Goal: Task Accomplishment & Management: Manage account settings

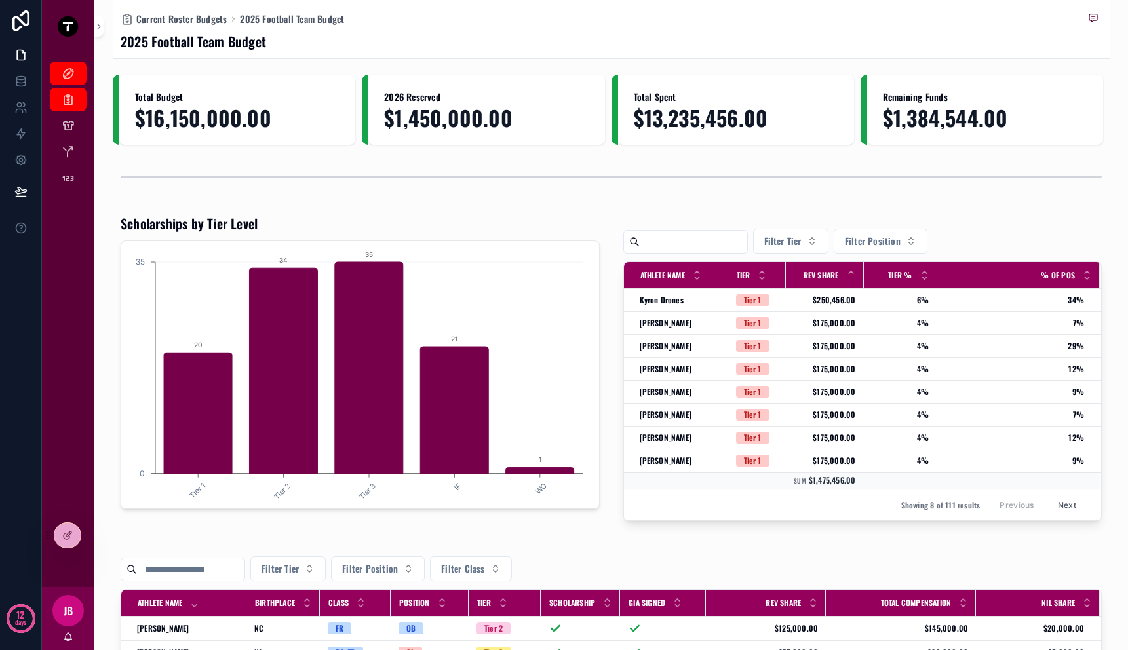
click at [952, 41] on div "2025 Football Team Budget" at bounding box center [611, 41] width 981 height 18
click at [1039, 37] on div "2025 Football Team Budget" at bounding box center [611, 41] width 981 height 18
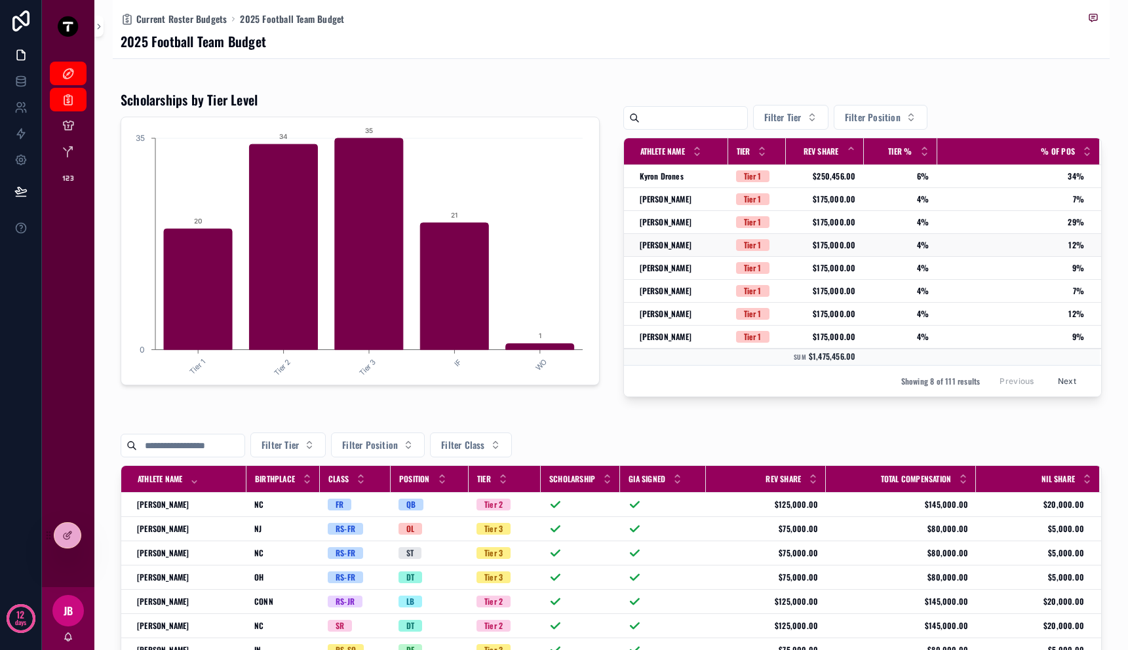
scroll to position [356, 0]
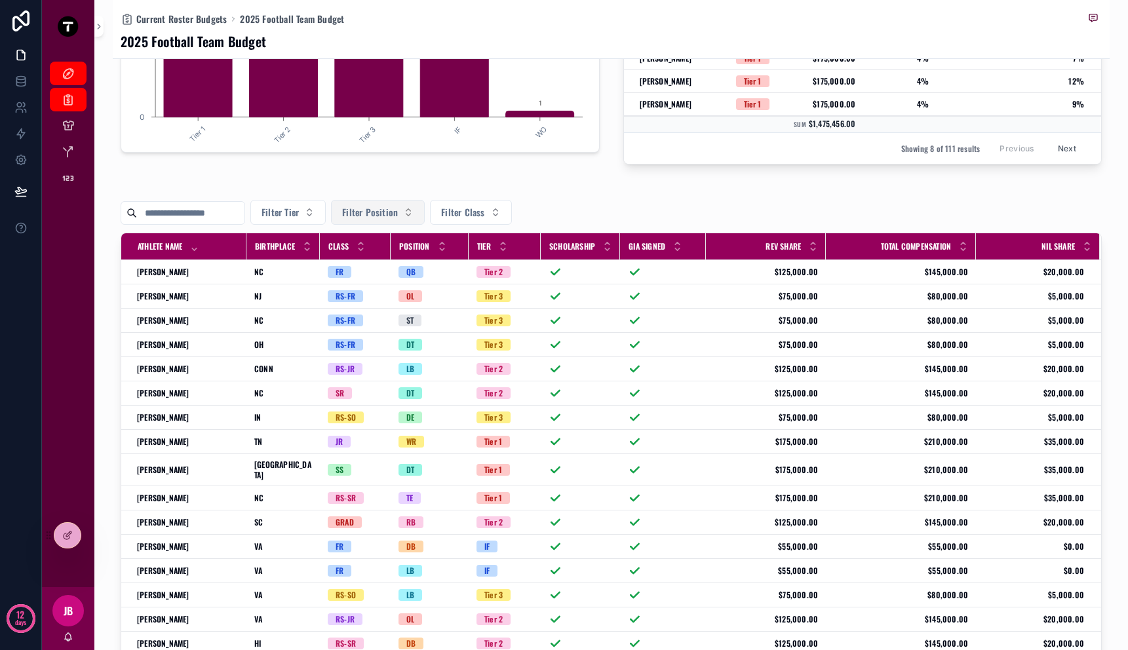
click at [408, 219] on button "Filter Position" at bounding box center [378, 212] width 94 height 25
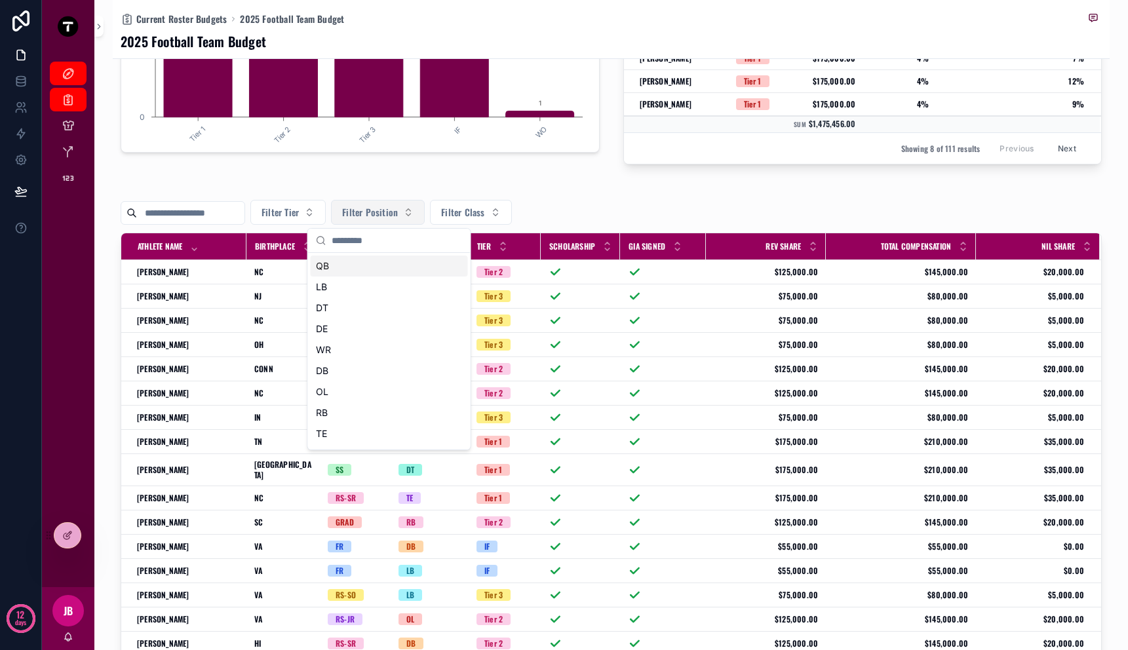
click at [408, 219] on button "Filter Position" at bounding box center [378, 212] width 94 height 25
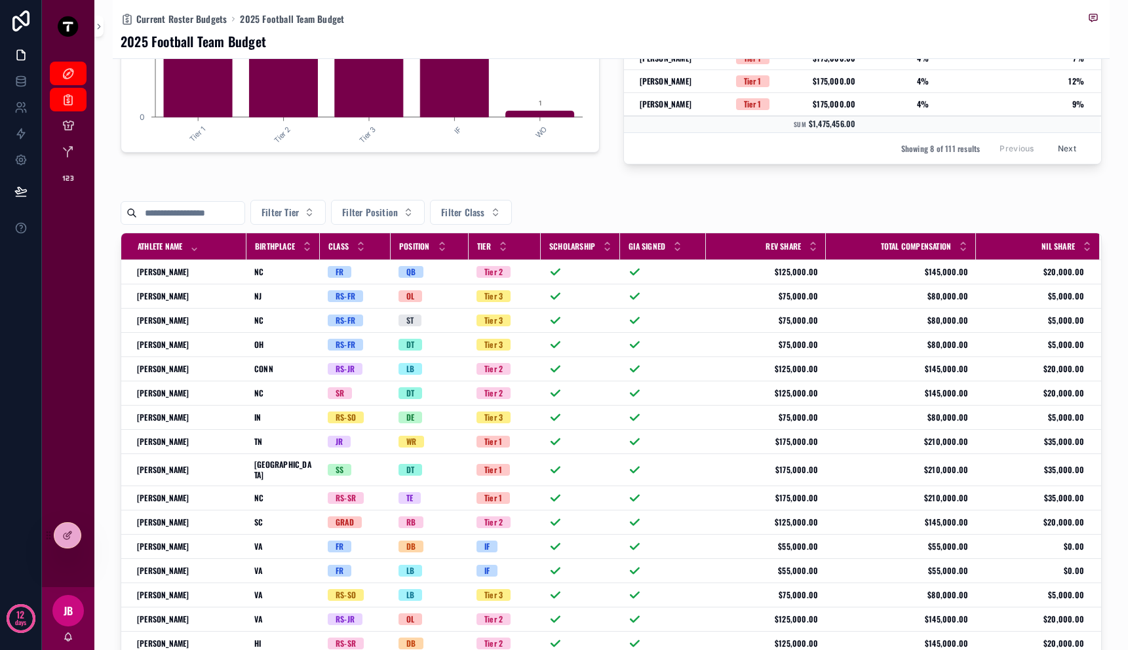
click at [541, 206] on div "Filter Tier Filter Position Filter Class" at bounding box center [611, 212] width 981 height 25
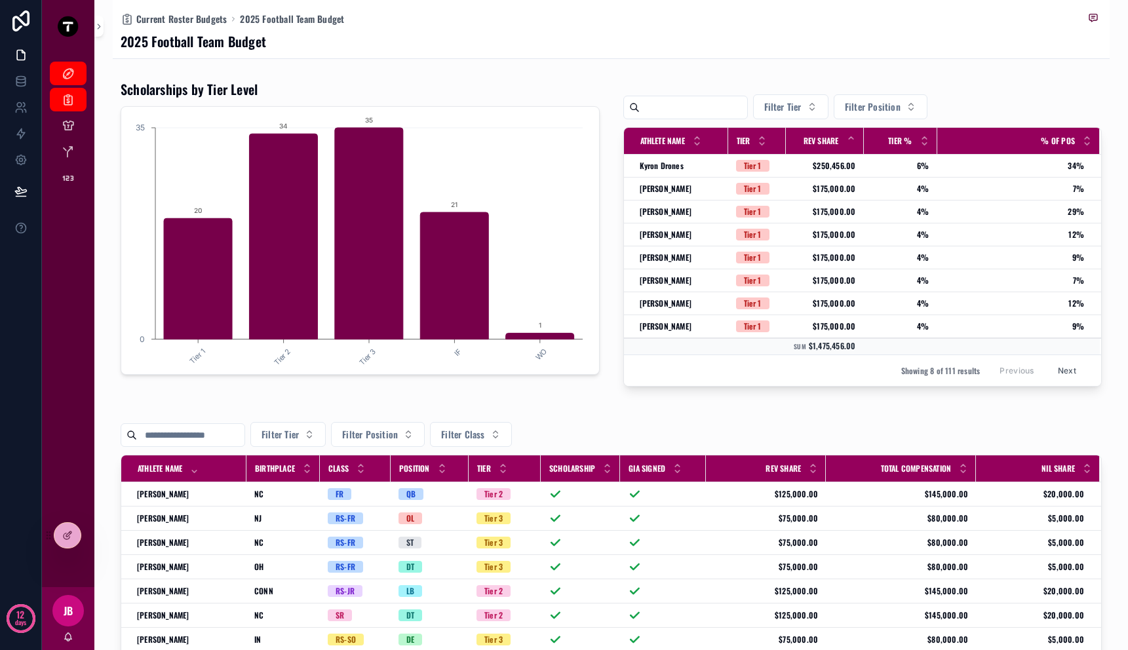
scroll to position [0, 0]
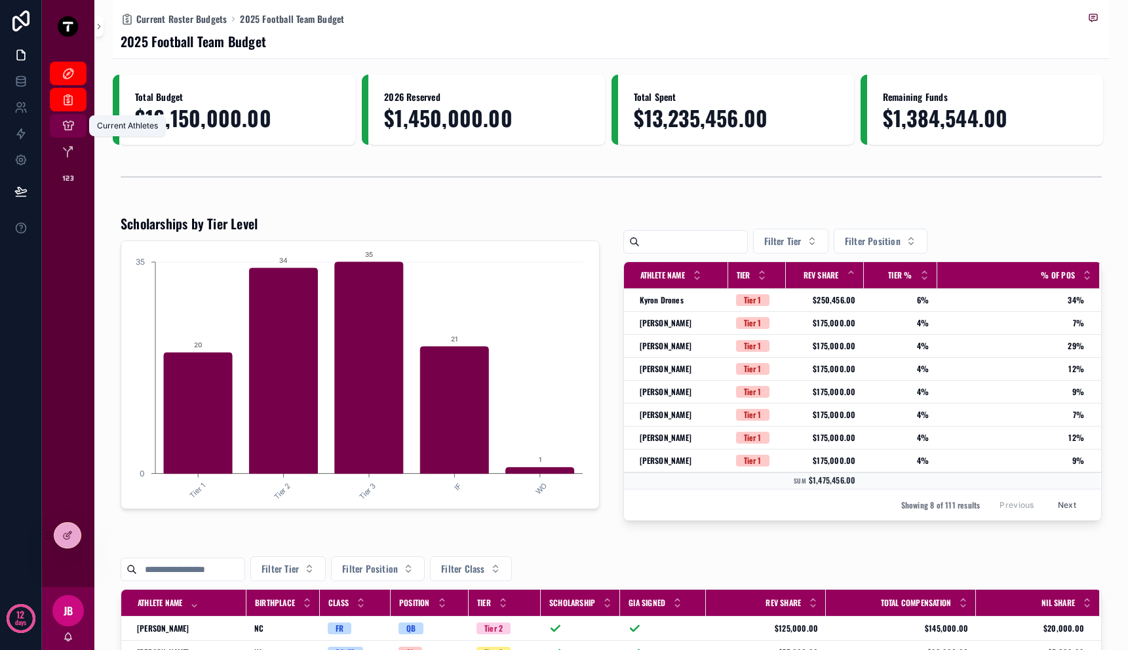
click at [74, 126] on icon "scrollable content" at bounding box center [68, 125] width 13 height 13
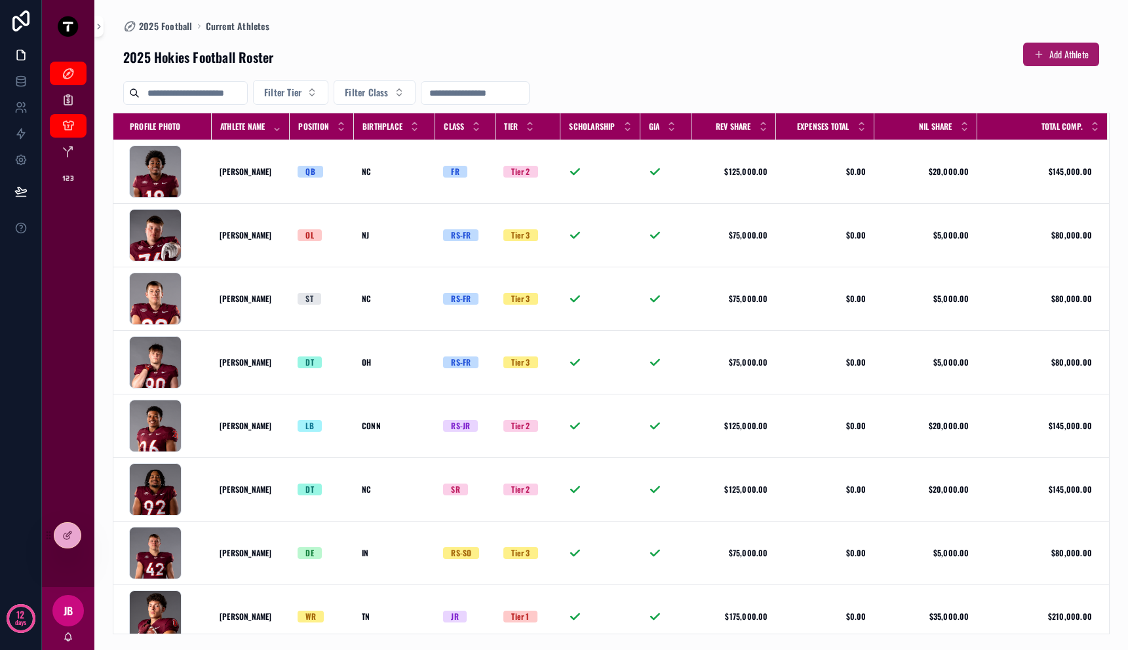
click at [1051, 50] on button "Add Athlete" at bounding box center [1061, 55] width 76 height 24
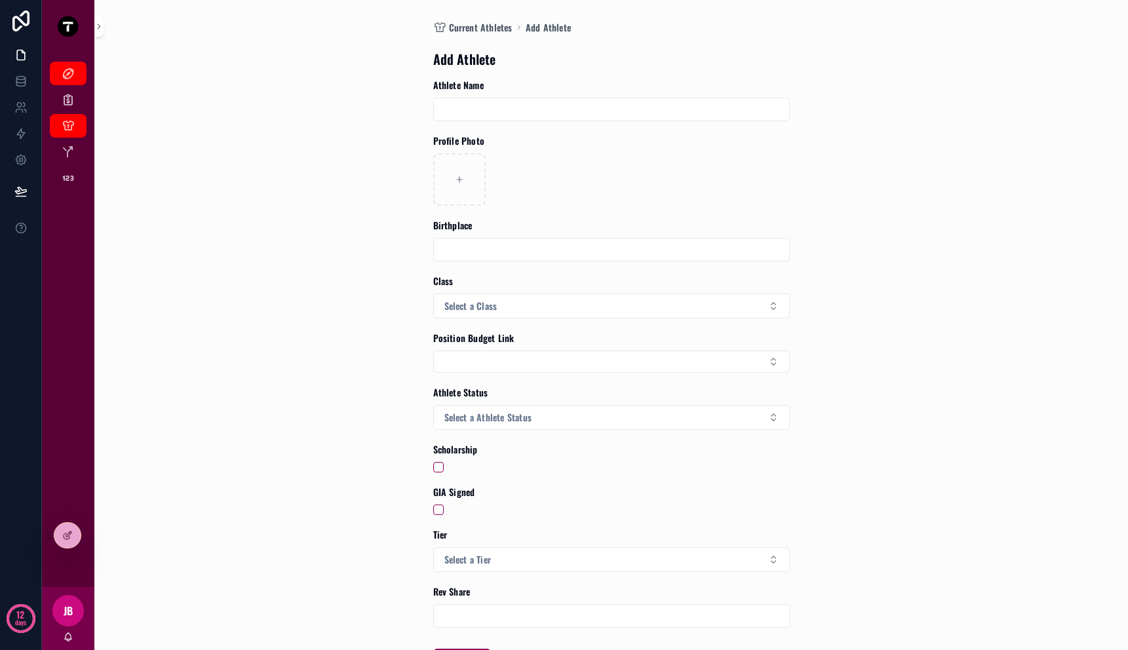
click at [484, 113] on input "scrollable content" at bounding box center [611, 109] width 355 height 18
click at [477, 246] on input "scrollable content" at bounding box center [611, 249] width 355 height 18
click at [477, 312] on span "Select a Class" at bounding box center [470, 305] width 53 height 13
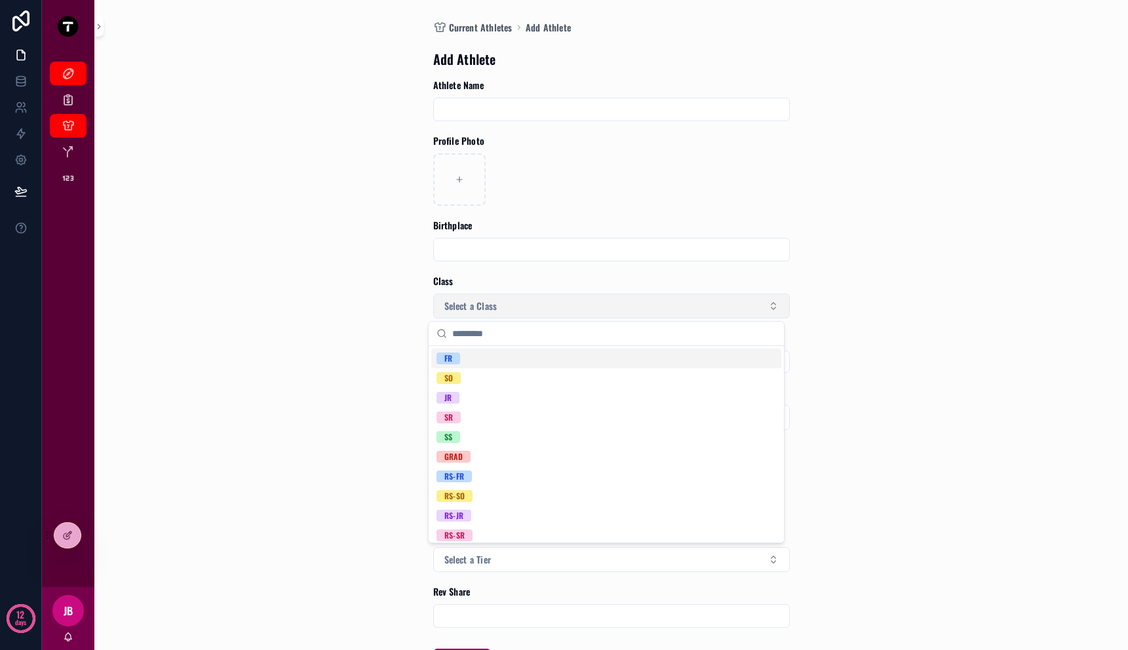
click at [478, 311] on span "Select a Class" at bounding box center [470, 305] width 53 height 13
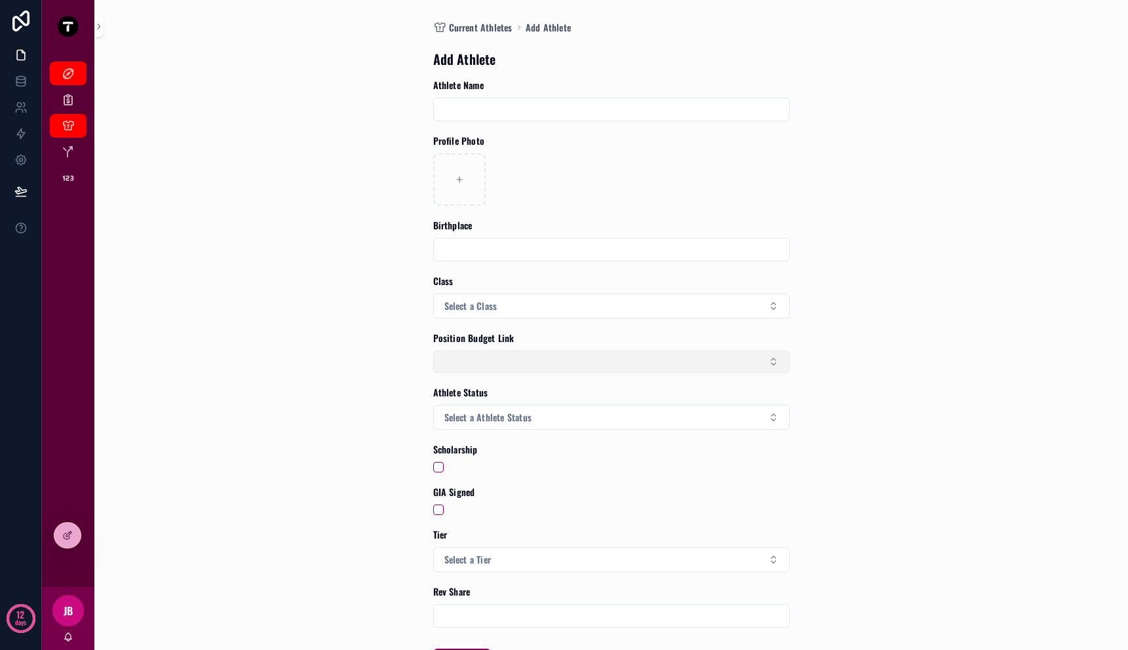
click at [540, 360] on button "Select Button" at bounding box center [611, 362] width 356 height 22
click at [377, 449] on div "Current Athletes Add Athlete Add Athlete Athlete Name Profile Photo Birthplace …" at bounding box center [611, 325] width 997 height 650
click at [489, 456] on div "Scholarship" at bounding box center [611, 450] width 356 height 14
click at [444, 461] on div "Scholarship" at bounding box center [611, 457] width 356 height 29
click at [436, 464] on button "scrollable content" at bounding box center [438, 467] width 10 height 10
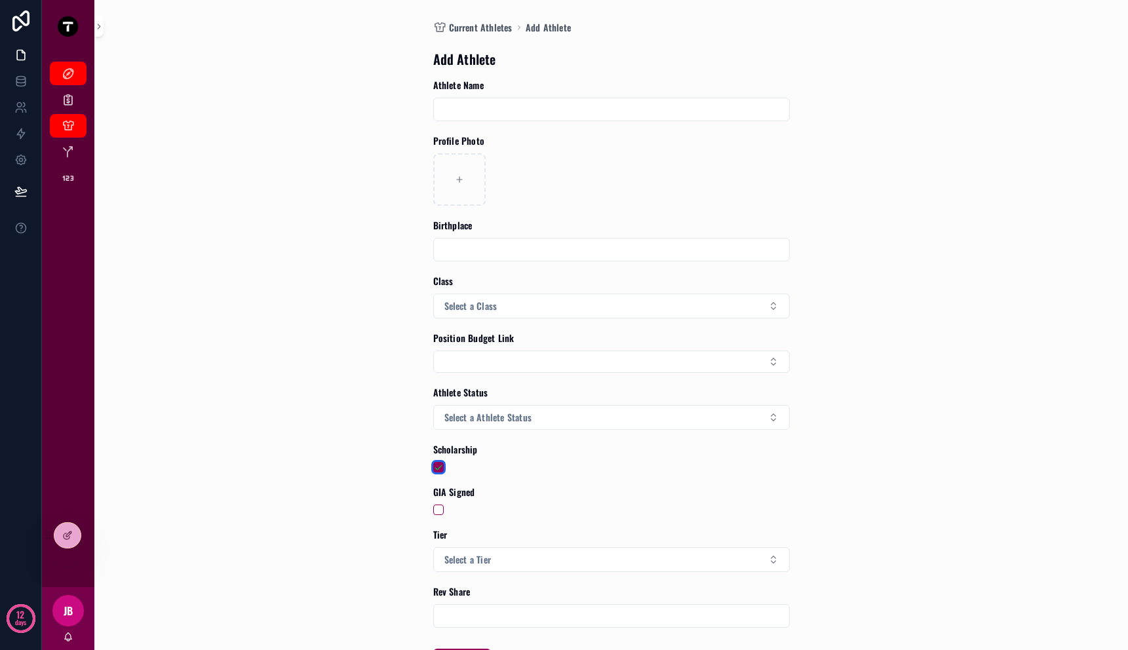
click at [436, 470] on button "scrollable content" at bounding box center [438, 467] width 10 height 10
click at [433, 510] on button "scrollable content" at bounding box center [438, 510] width 10 height 10
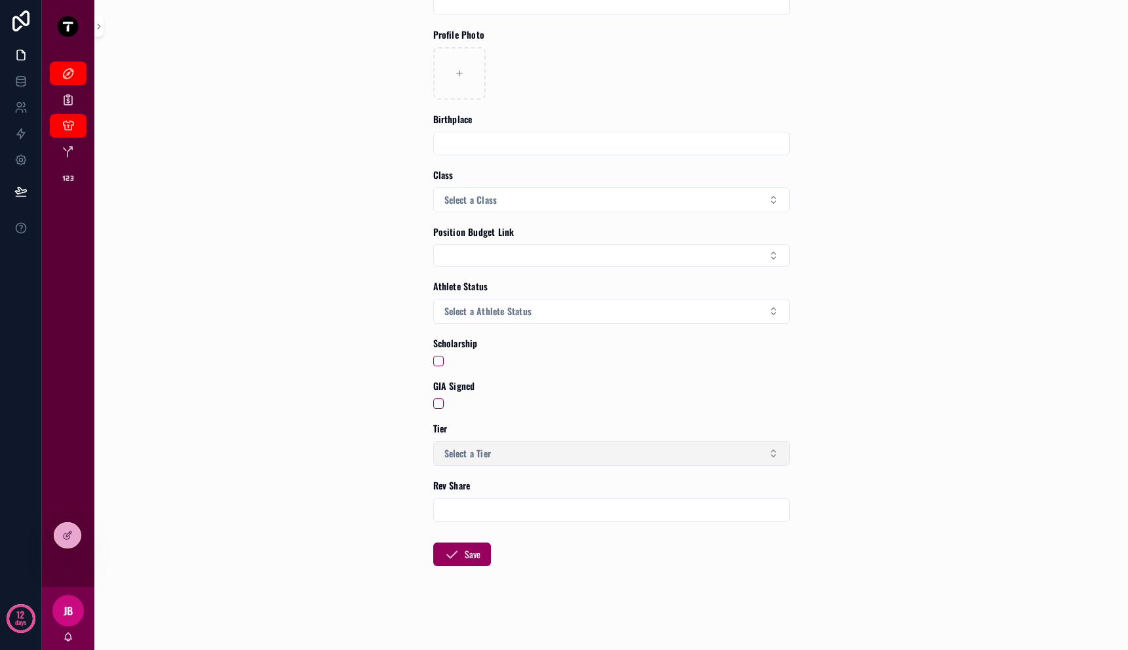
click at [455, 441] on button "Select a Tier" at bounding box center [611, 453] width 356 height 25
click at [455, 450] on span "Select a Tier" at bounding box center [467, 453] width 47 height 13
click at [475, 520] on div "scrollable content" at bounding box center [611, 510] width 356 height 24
click at [475, 518] on input "scrollable content" at bounding box center [611, 510] width 355 height 18
click at [555, 559] on form "Athlete Name Profile Photo Birthplace Class Select a Class Position Budget Link…" at bounding box center [611, 311] width 356 height 678
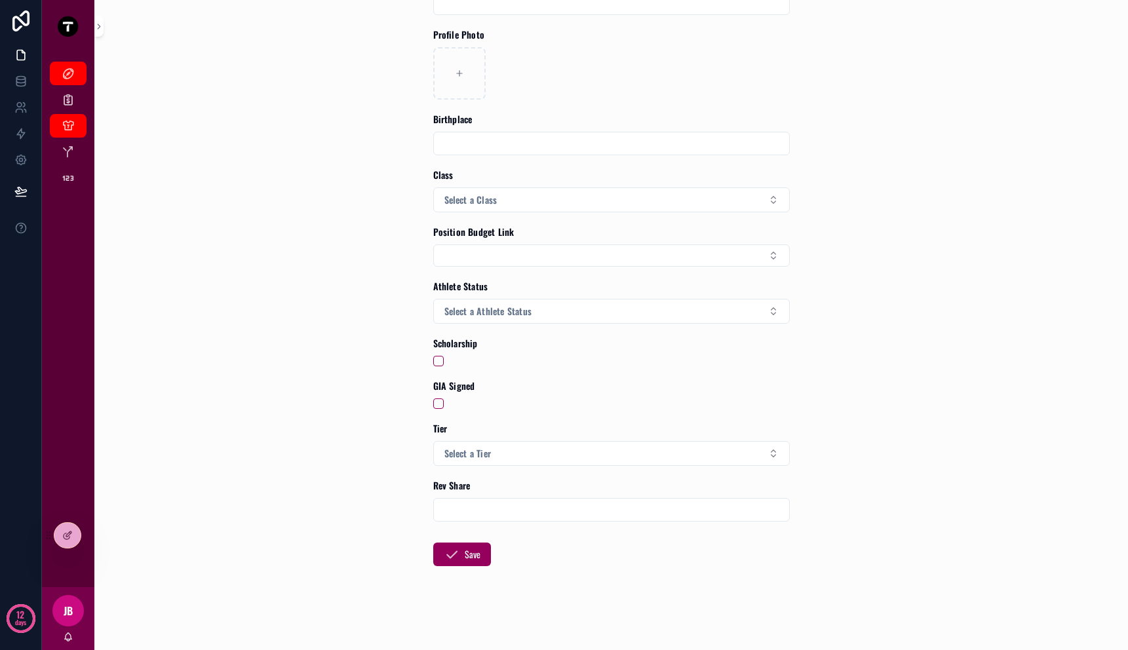
click at [558, 507] on input "scrollable content" at bounding box center [611, 510] width 355 height 18
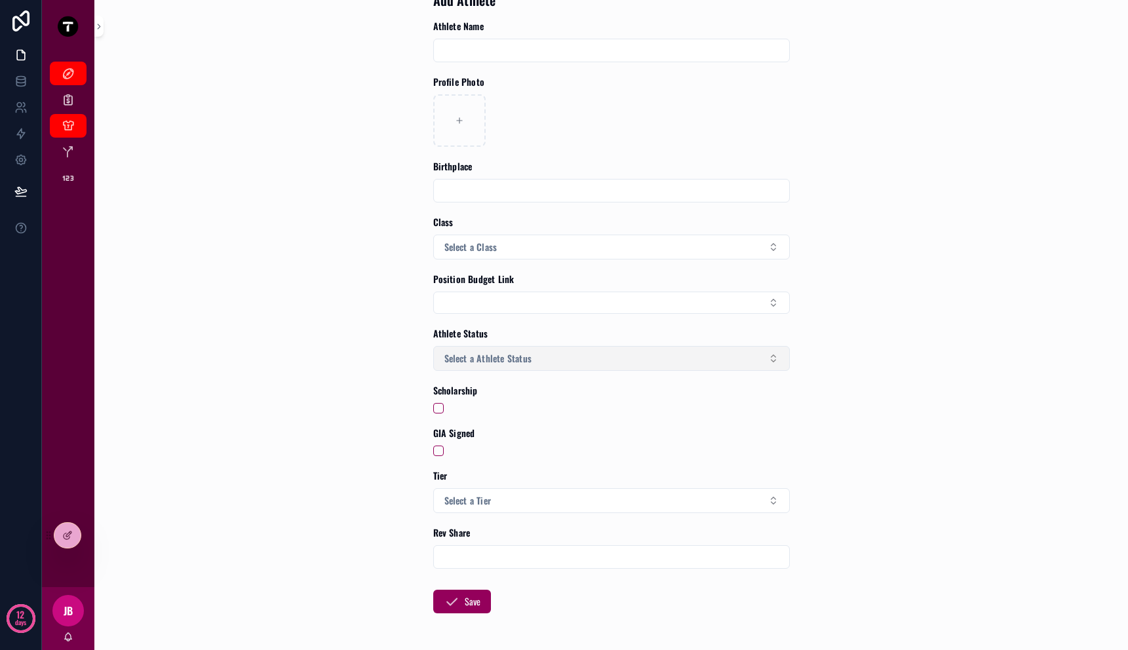
scroll to position [0, 0]
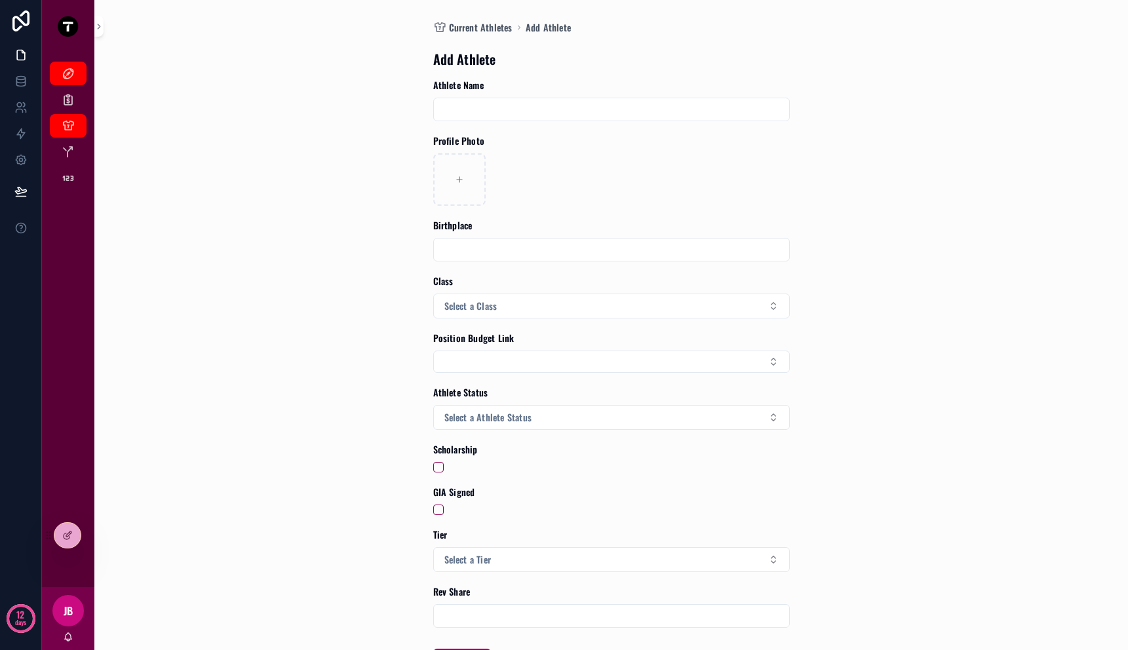
click at [274, 341] on div "Current Athletes Add Athlete Add Athlete Athlete Name Profile Photo Birthplace …" at bounding box center [611, 325] width 997 height 650
click at [52, 527] on div at bounding box center [62, 535] width 38 height 26
click at [64, 534] on icon at bounding box center [67, 535] width 10 height 10
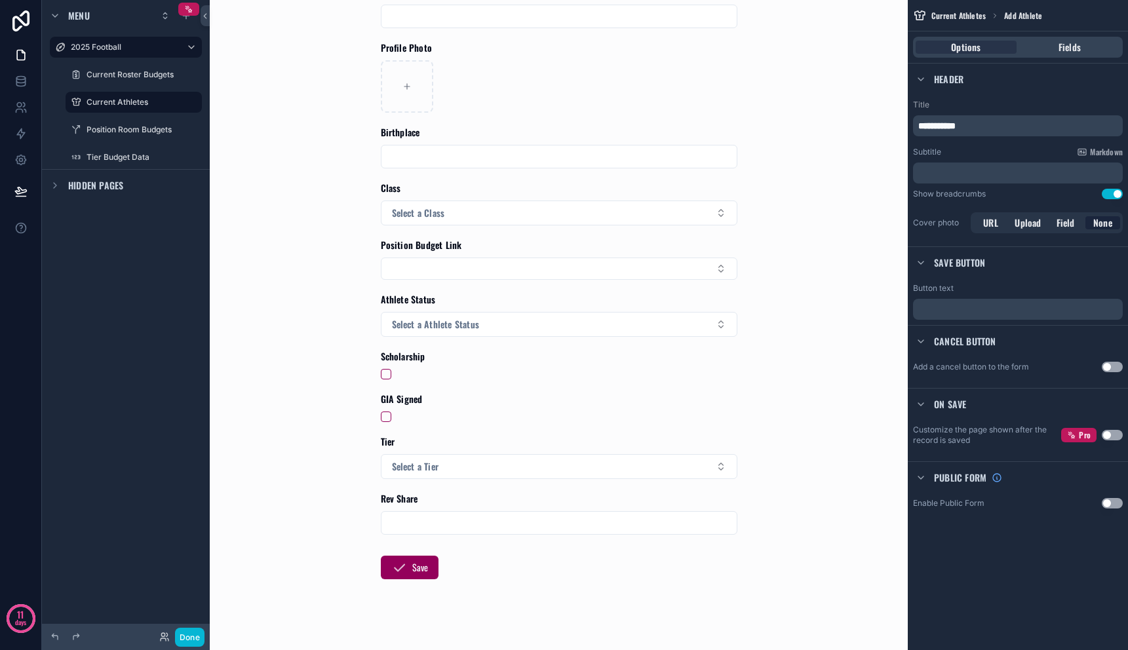
scroll to position [106, 0]
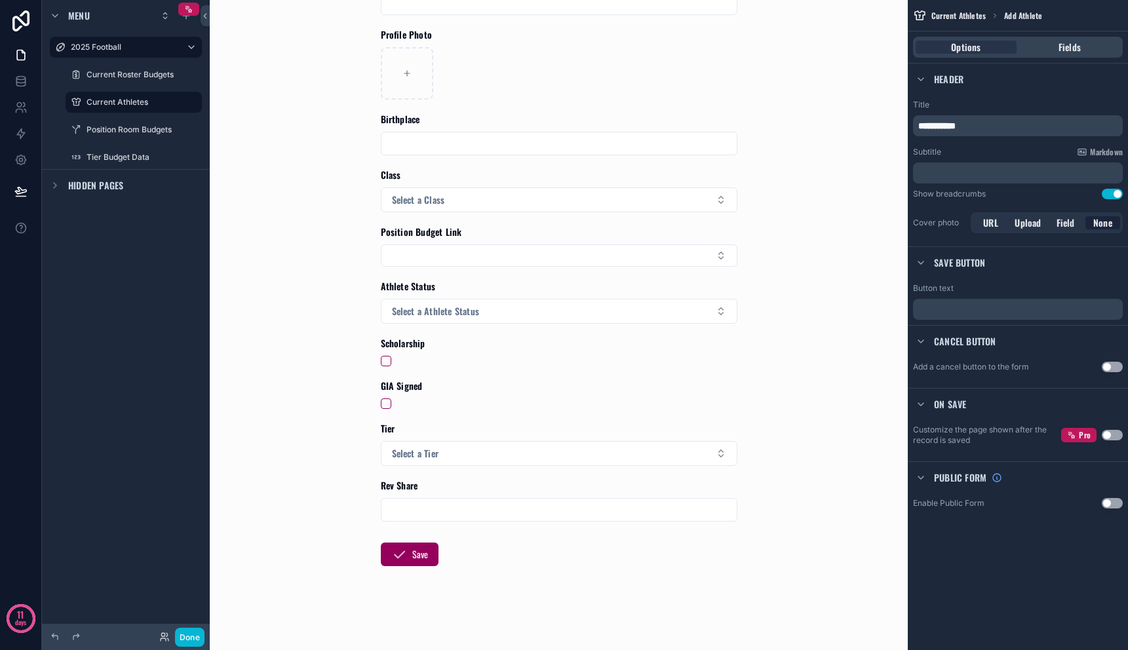
click at [802, 439] on div "Current Athletes Add Athlete Add Athlete Athlete Name Profile Photo Birthplace …" at bounding box center [558, 219] width 661 height 650
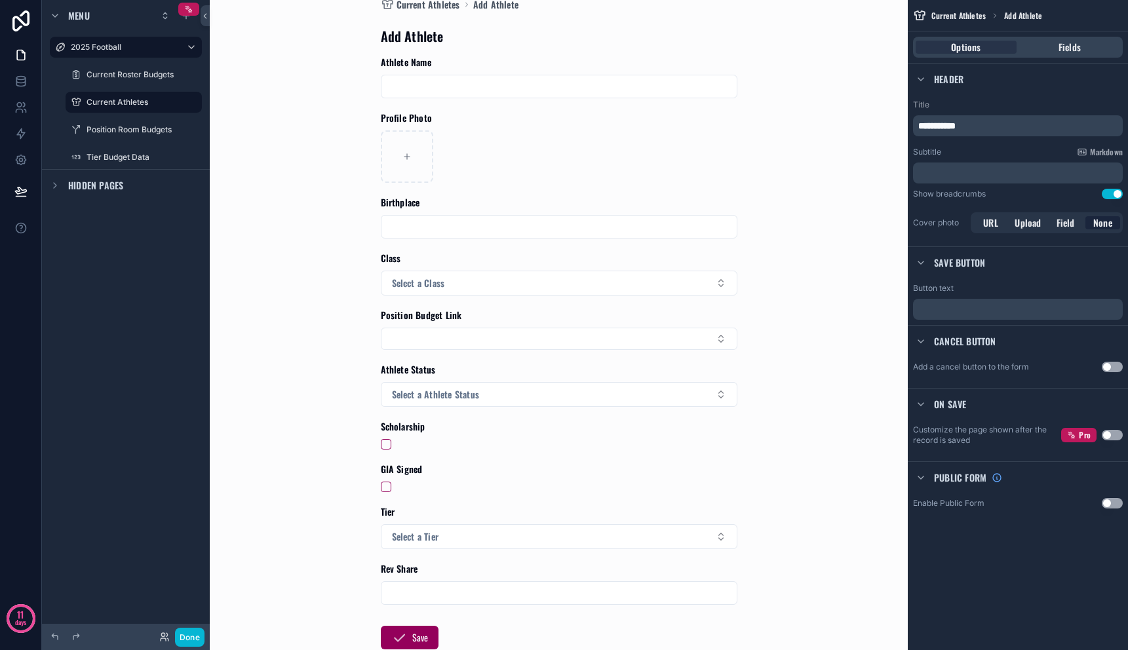
scroll to position [26, 0]
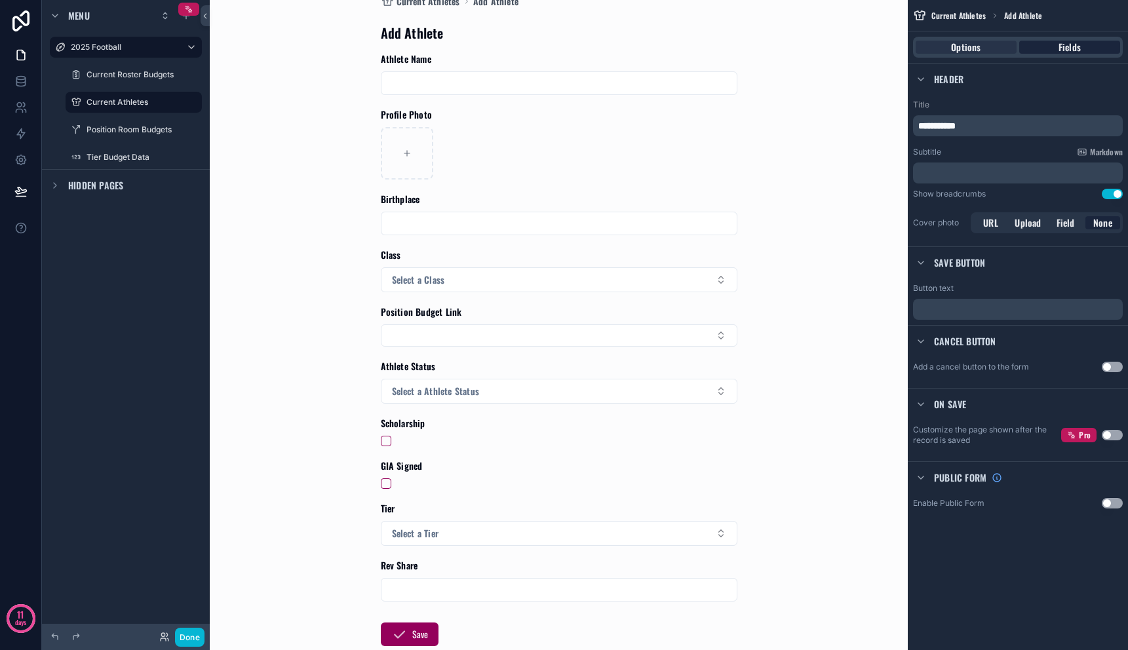
click at [1089, 52] on div "Fields" at bounding box center [1069, 47] width 101 height 13
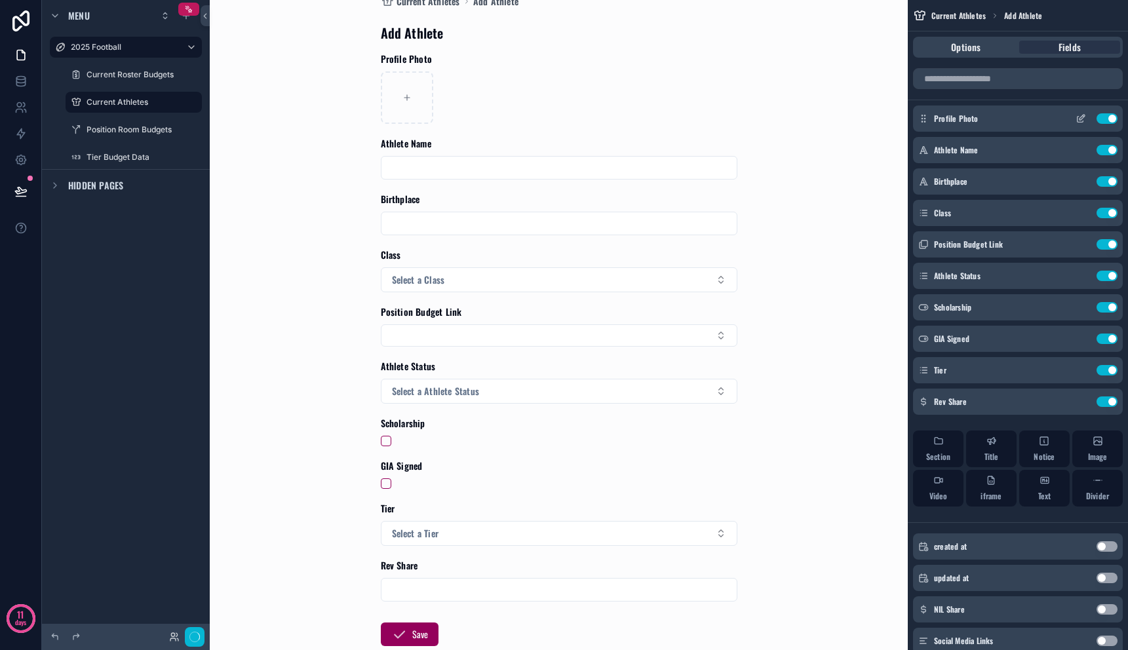
scroll to position [0, 0]
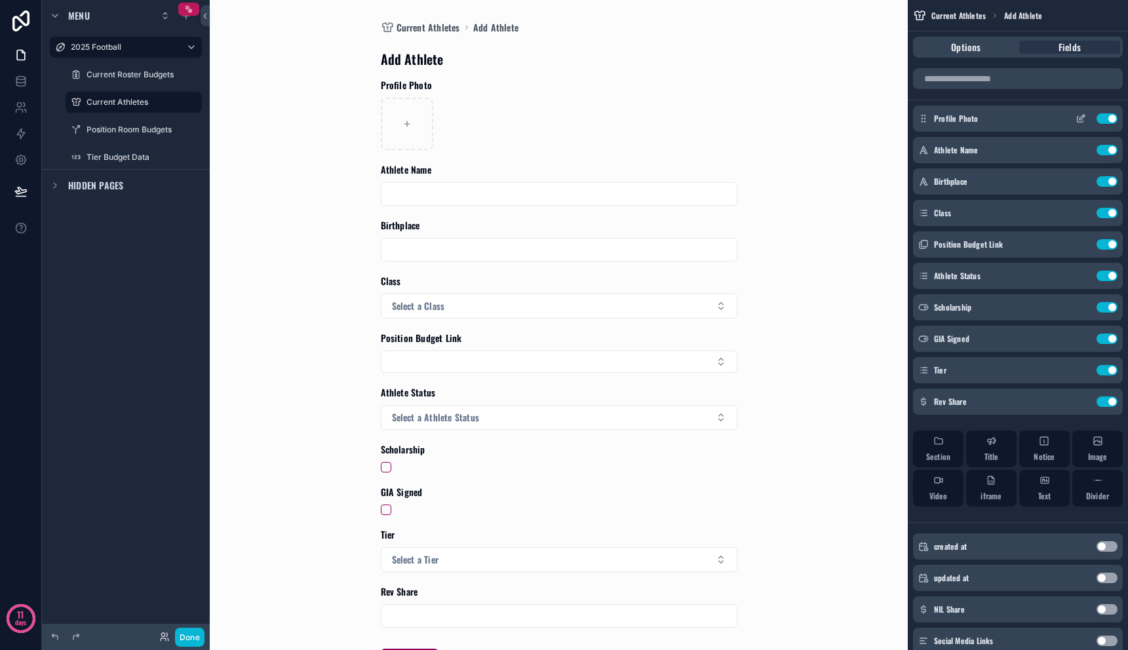
click at [1083, 117] on icon "scrollable content" at bounding box center [1081, 117] width 5 height 5
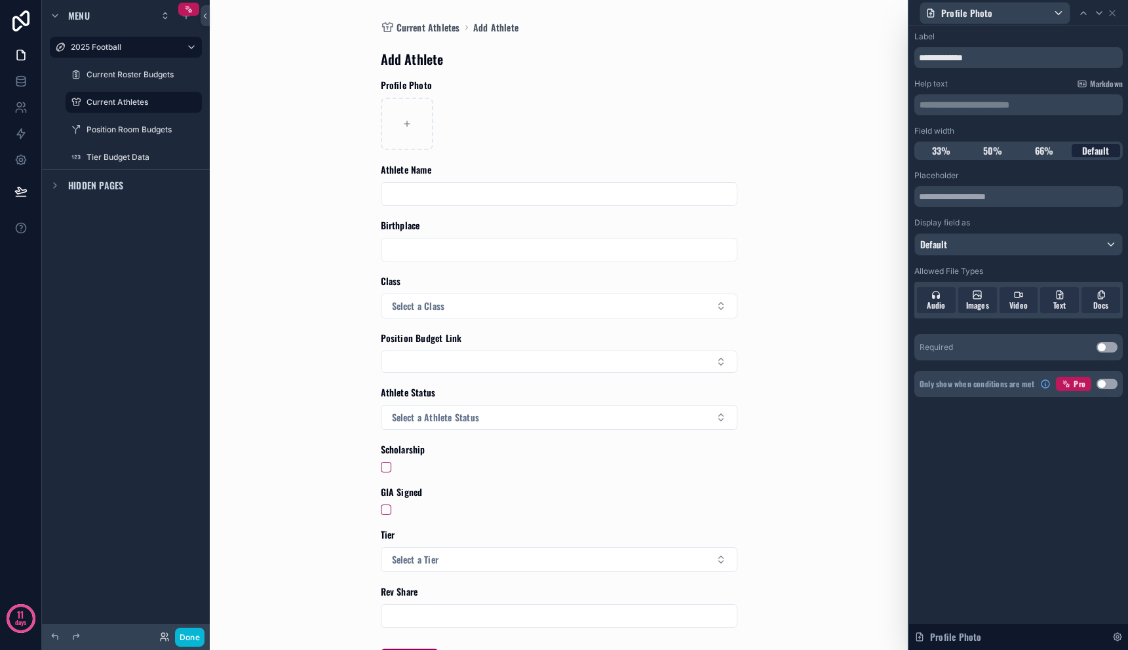
click at [1099, 157] on span "Default" at bounding box center [1095, 150] width 27 height 13
click at [988, 199] on input "text" at bounding box center [1018, 196] width 208 height 21
click at [989, 193] on input "text" at bounding box center [1018, 196] width 208 height 21
click at [834, 225] on div "Current Athletes Add Athlete Add Athlete Profile Photo Athlete Name Birthplace …" at bounding box center [558, 325] width 661 height 650
click at [1111, 14] on icon at bounding box center [1111, 12] width 5 height 5
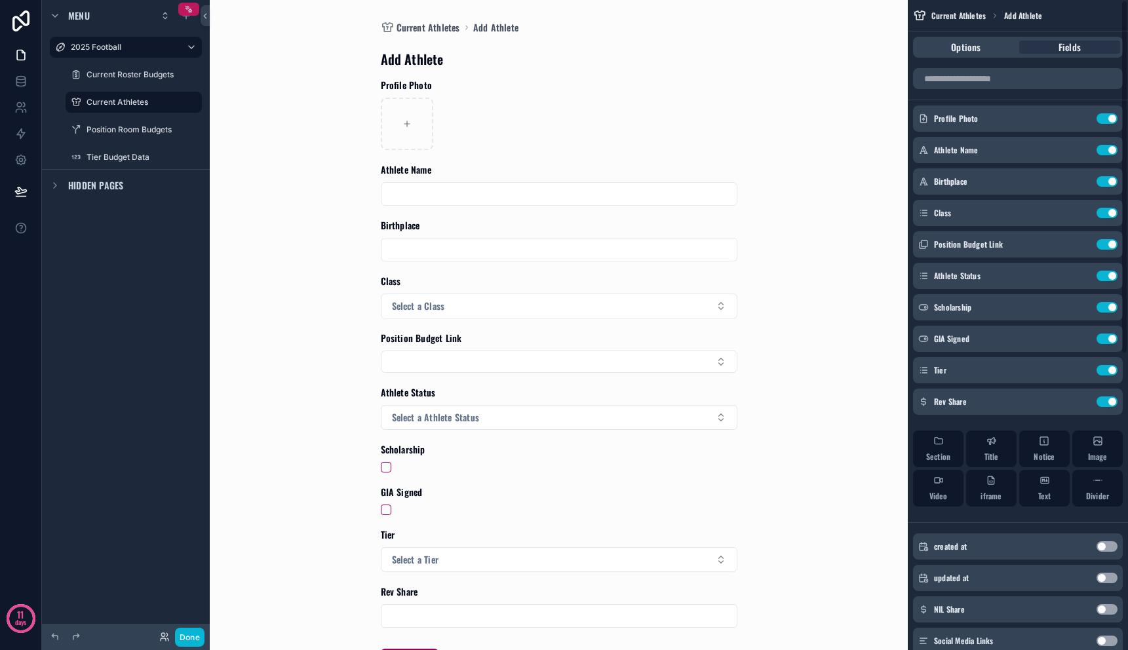
click at [640, 214] on form "Profile Photo Athlete Name Birthplace Class Select a Class Position Budget Link…" at bounding box center [559, 418] width 356 height 678
click at [607, 265] on form "Profile Photo Athlete Name Birthplace Class Select a Class Position Budget Link…" at bounding box center [559, 418] width 356 height 678
click at [444, 425] on button "Select a Athlete Status" at bounding box center [559, 417] width 356 height 25
click at [801, 396] on div "Current Athletes Add Athlete Add Athlete Profile Photo Athlete Name Birthplace …" at bounding box center [558, 325] width 661 height 650
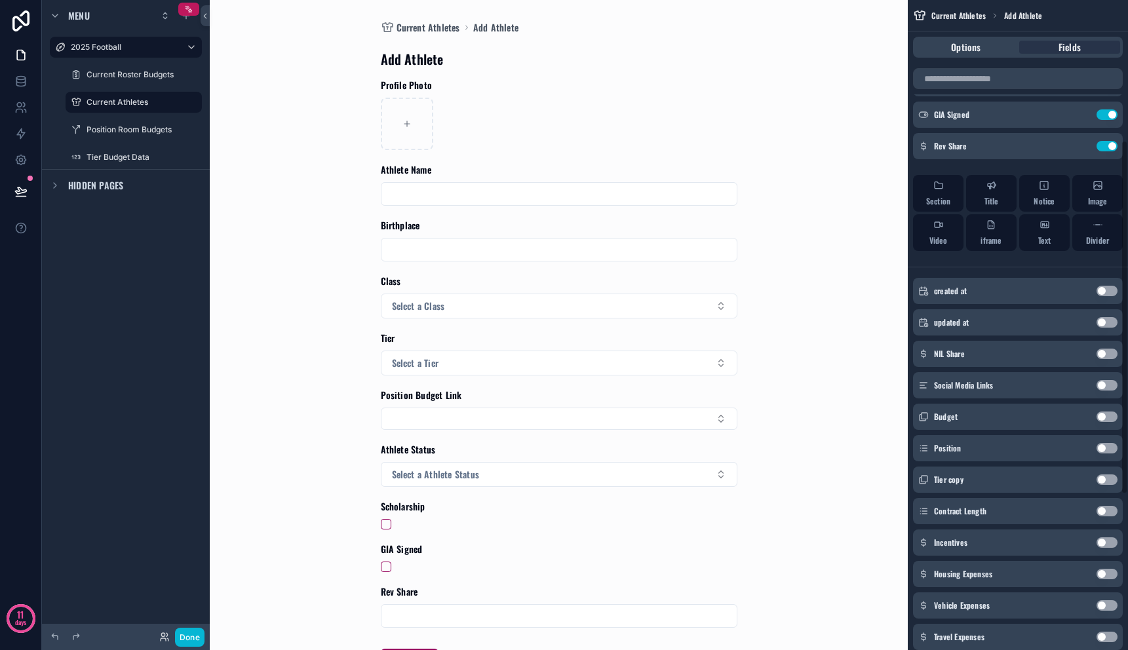
scroll to position [259, 0]
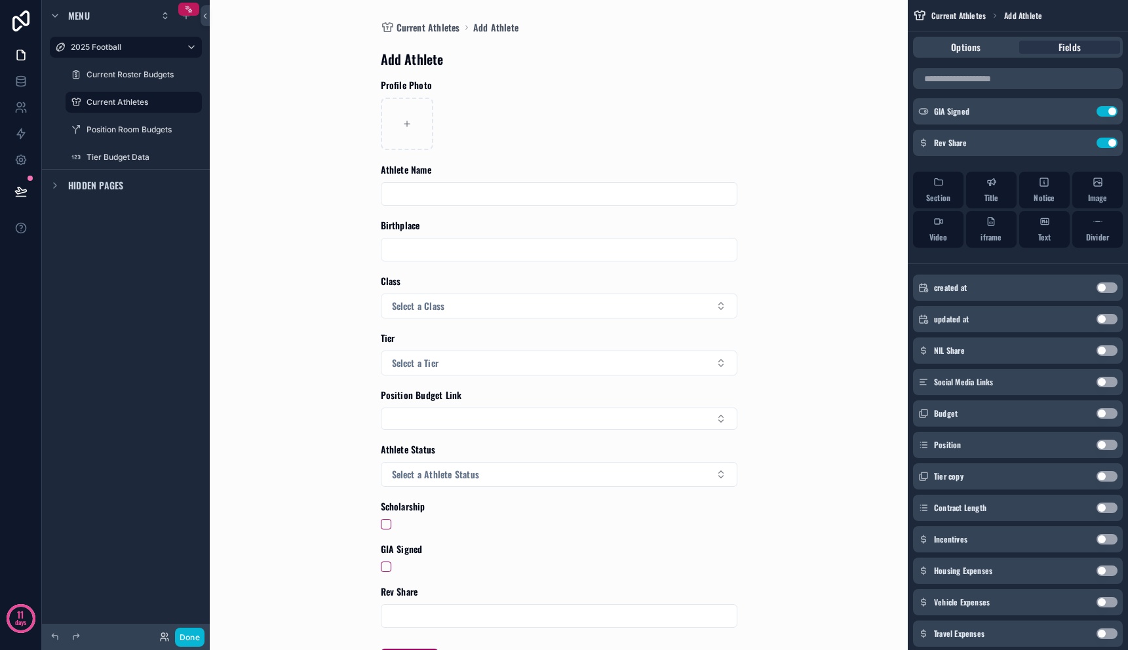
click at [1103, 446] on button "Use setting" at bounding box center [1106, 445] width 21 height 10
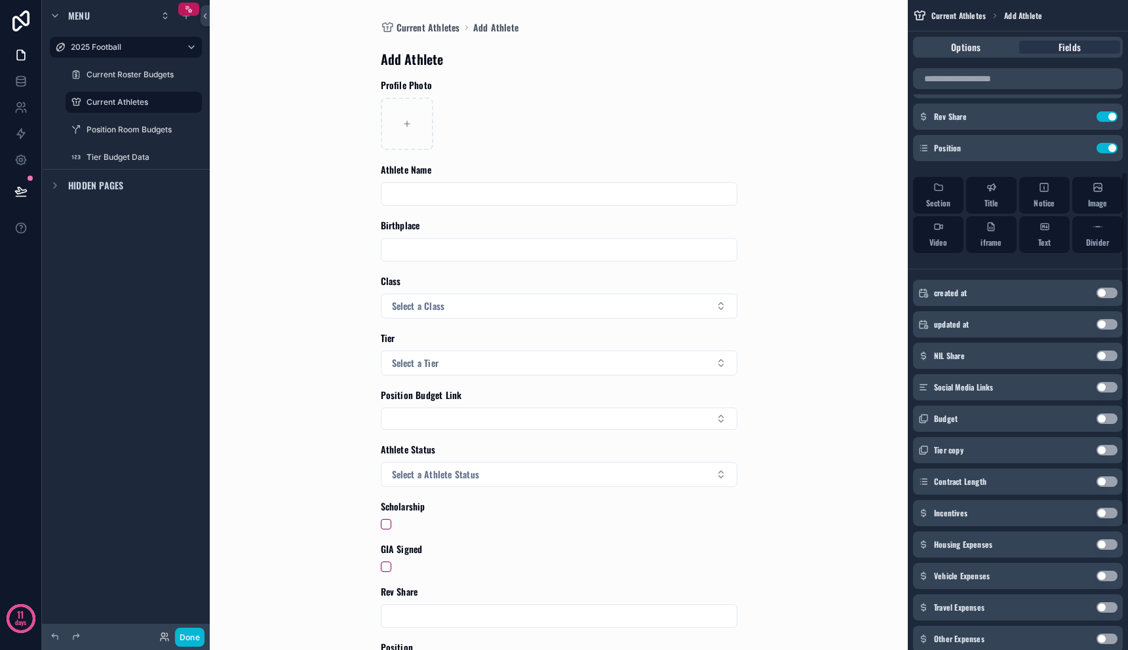
scroll to position [329, 0]
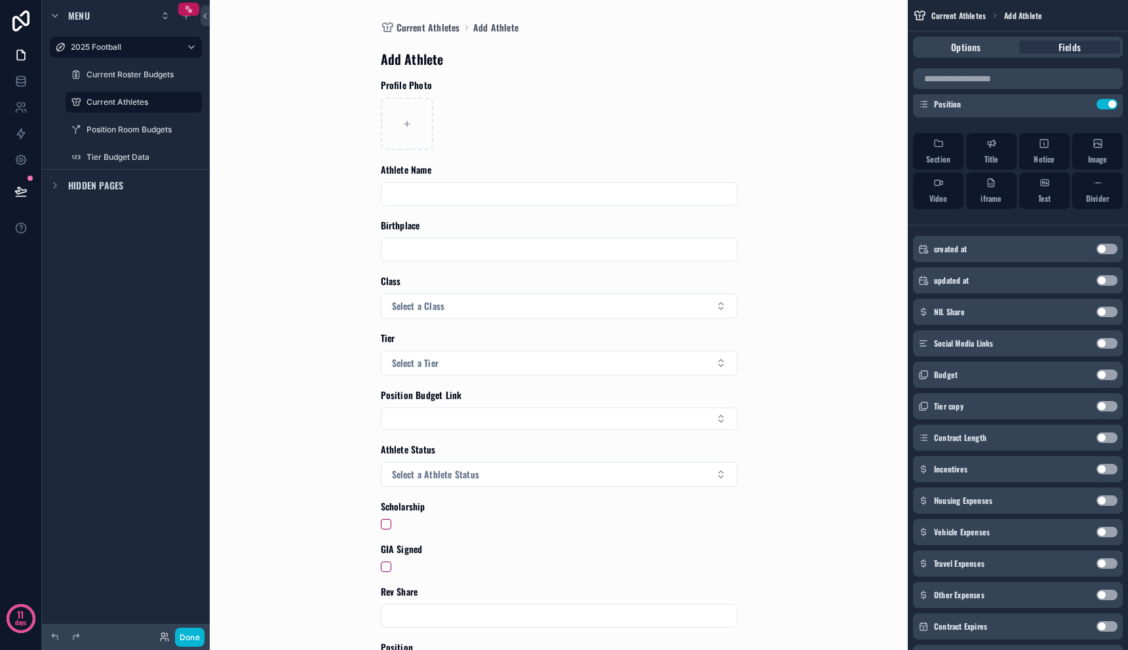
click at [1104, 313] on button "Use setting" at bounding box center [1106, 312] width 21 height 10
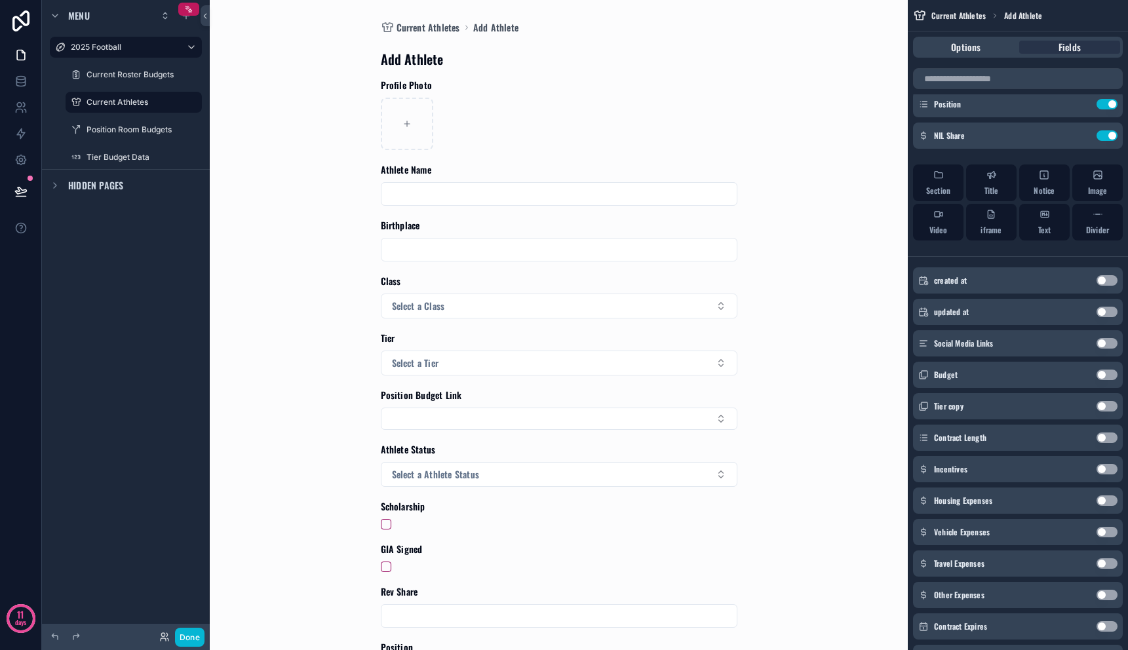
click at [1104, 433] on button "Use setting" at bounding box center [1106, 438] width 21 height 10
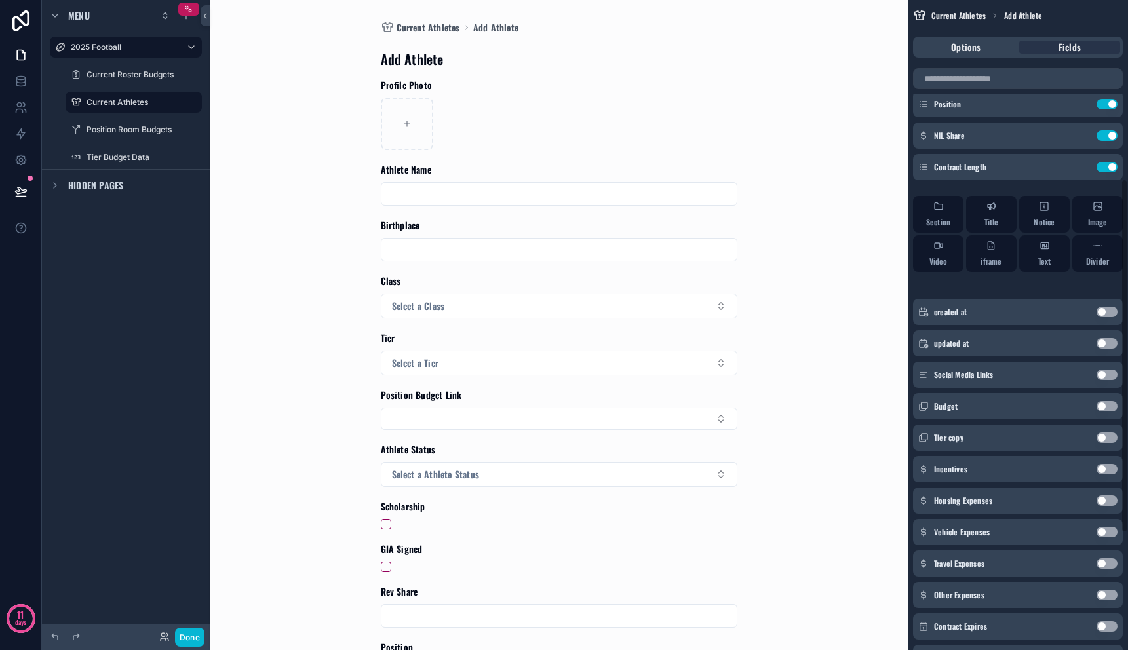
click at [1104, 471] on button "Use setting" at bounding box center [1106, 469] width 21 height 10
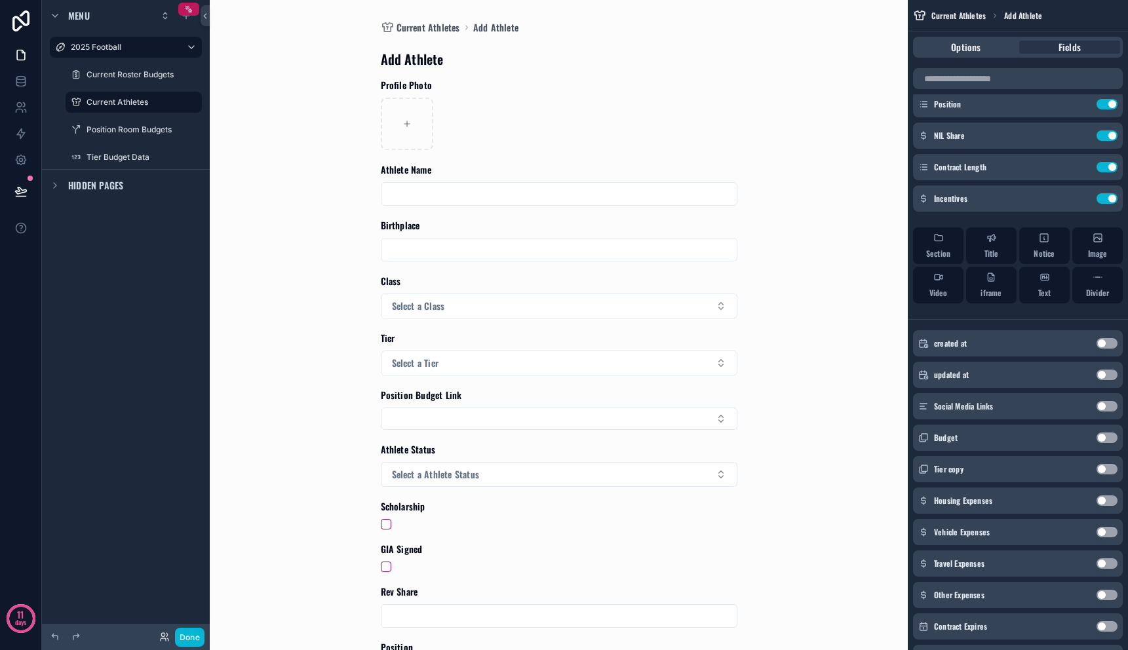
click at [1104, 505] on div "Housing Expenses Use setting" at bounding box center [1018, 501] width 210 height 26
click at [1104, 495] on button "Use setting" at bounding box center [1106, 500] width 21 height 10
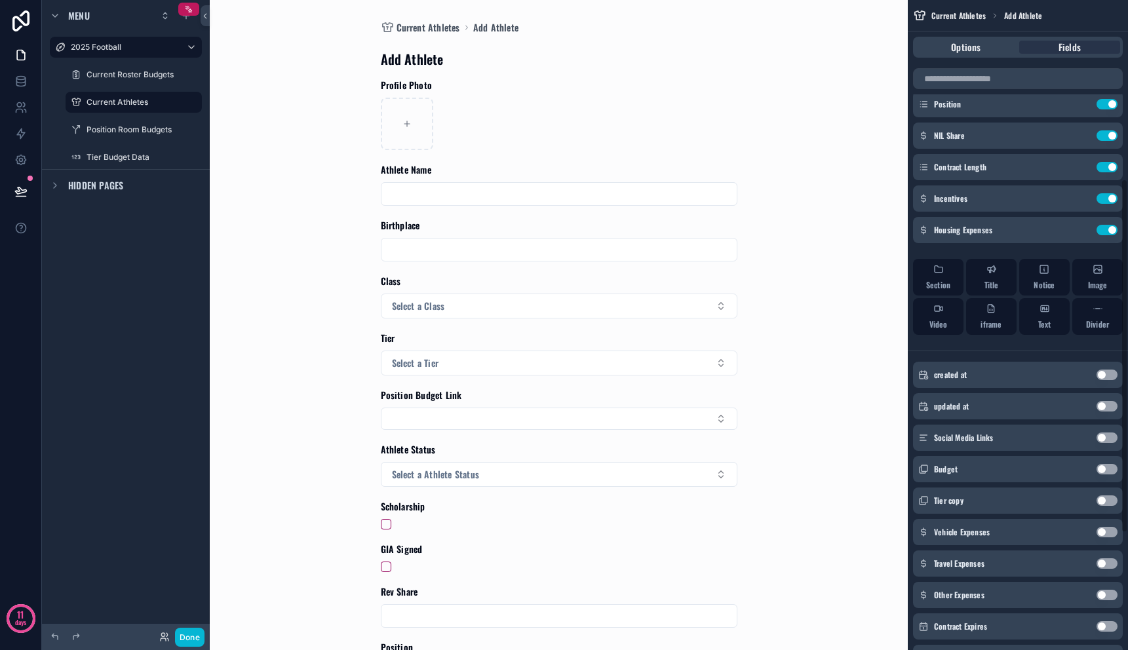
click at [1102, 531] on button "Use setting" at bounding box center [1106, 532] width 21 height 10
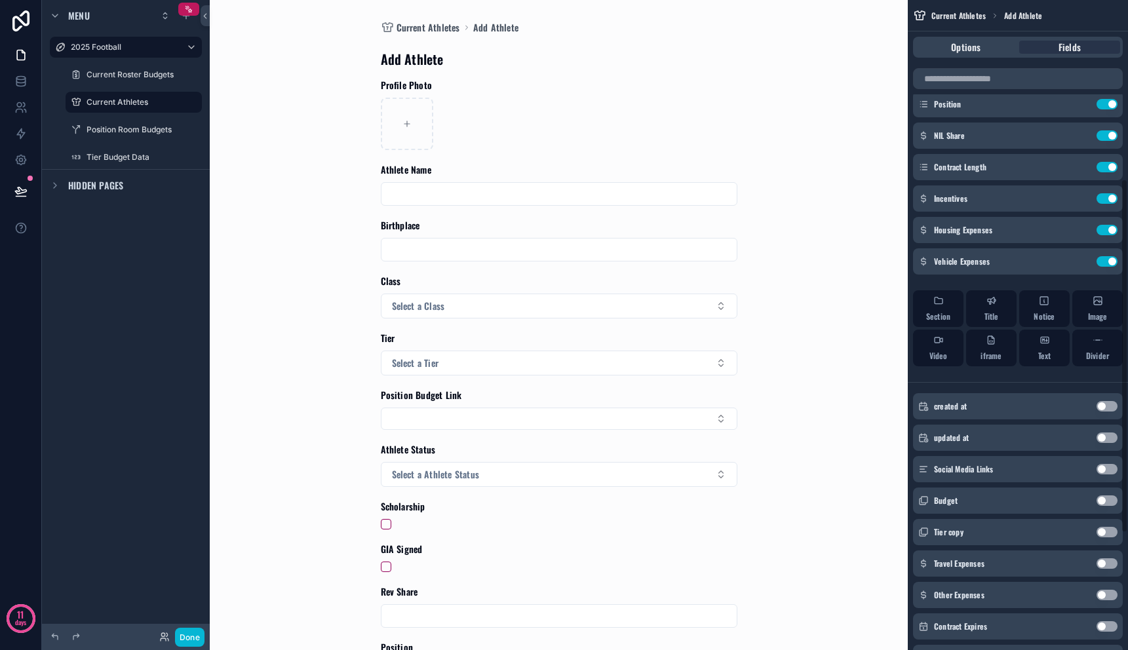
click at [1102, 561] on button "Use setting" at bounding box center [1106, 563] width 21 height 10
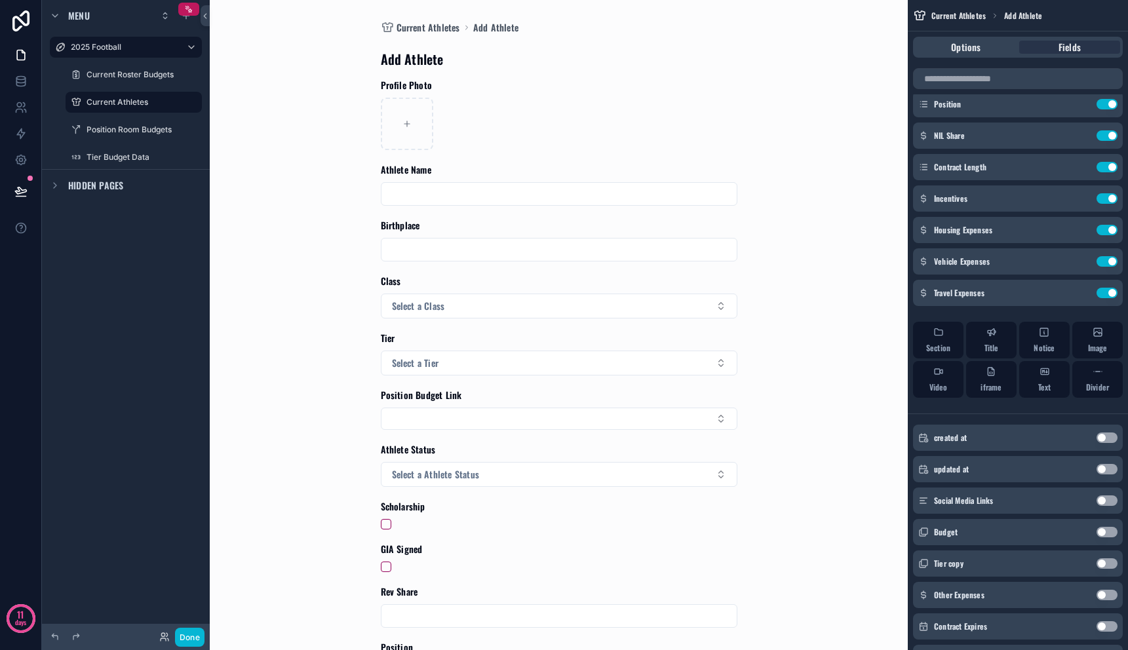
click at [1102, 596] on button "Use setting" at bounding box center [1106, 595] width 21 height 10
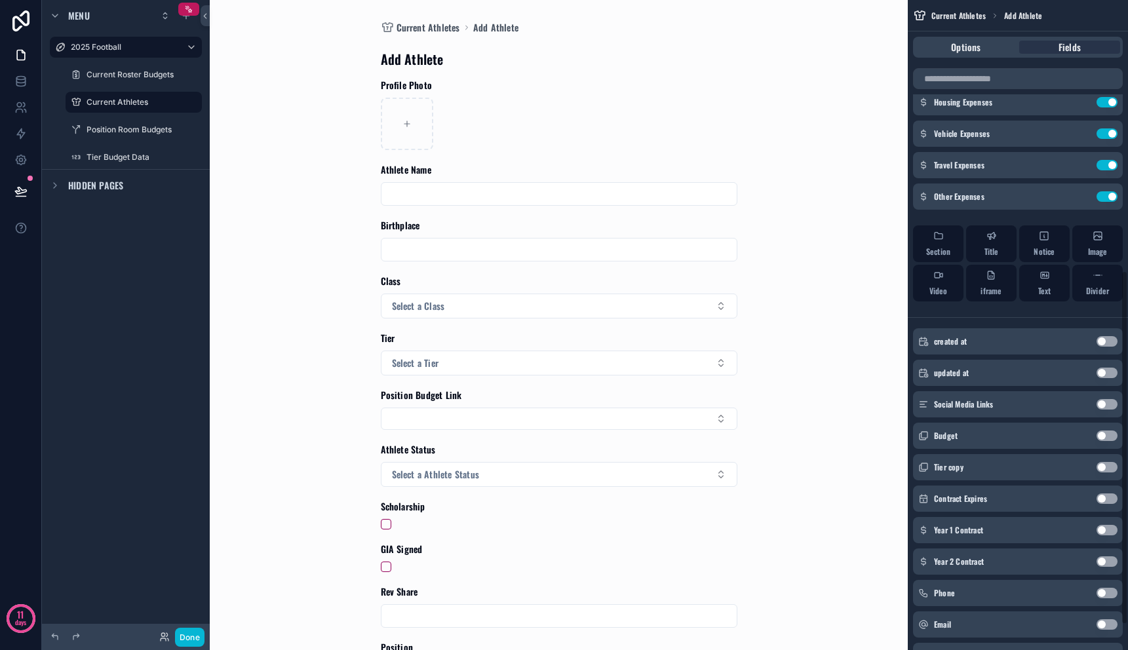
scroll to position [499, 0]
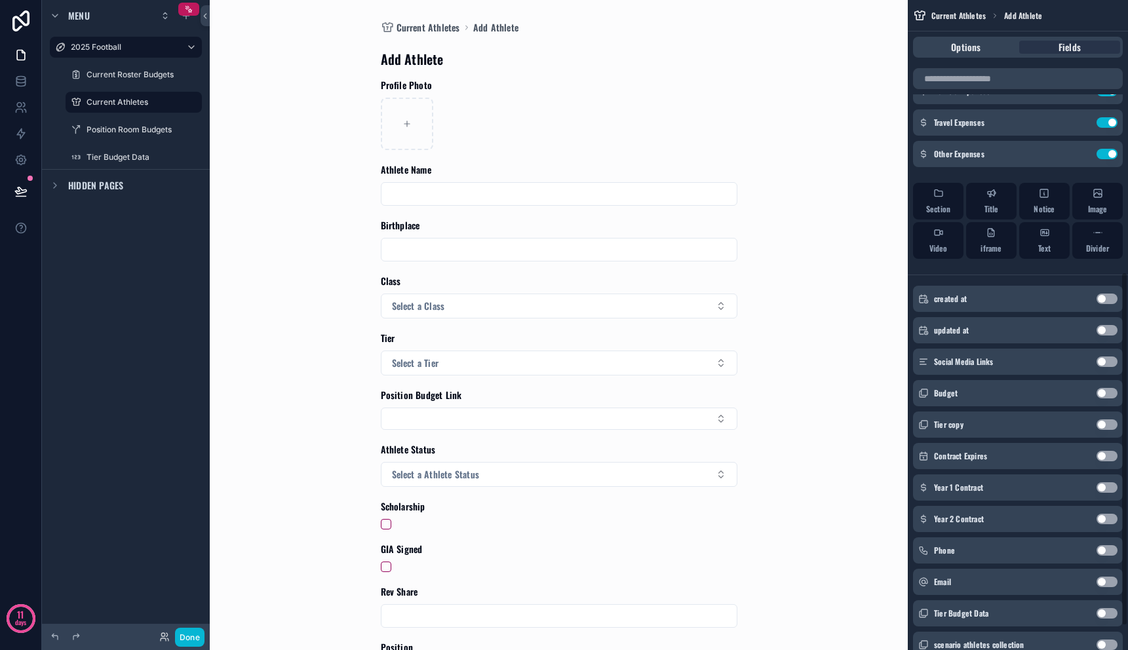
click at [1106, 488] on button "Use setting" at bounding box center [1106, 487] width 21 height 10
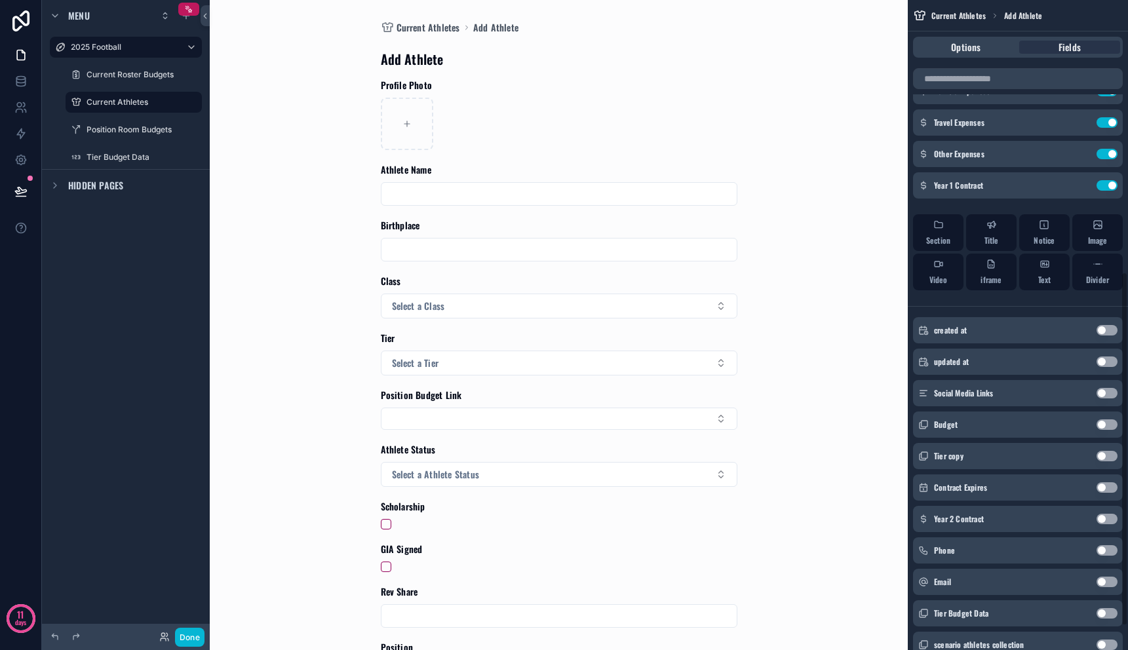
click at [1106, 518] on button "Use setting" at bounding box center [1106, 519] width 21 height 10
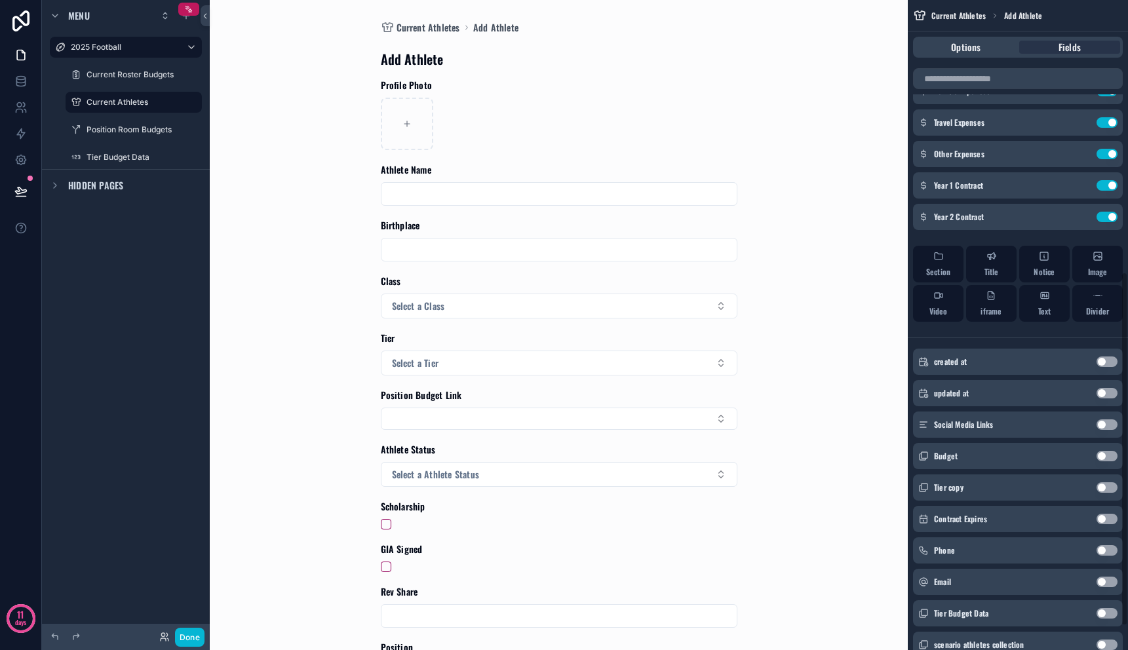
click at [1105, 548] on button "Use setting" at bounding box center [1106, 550] width 21 height 10
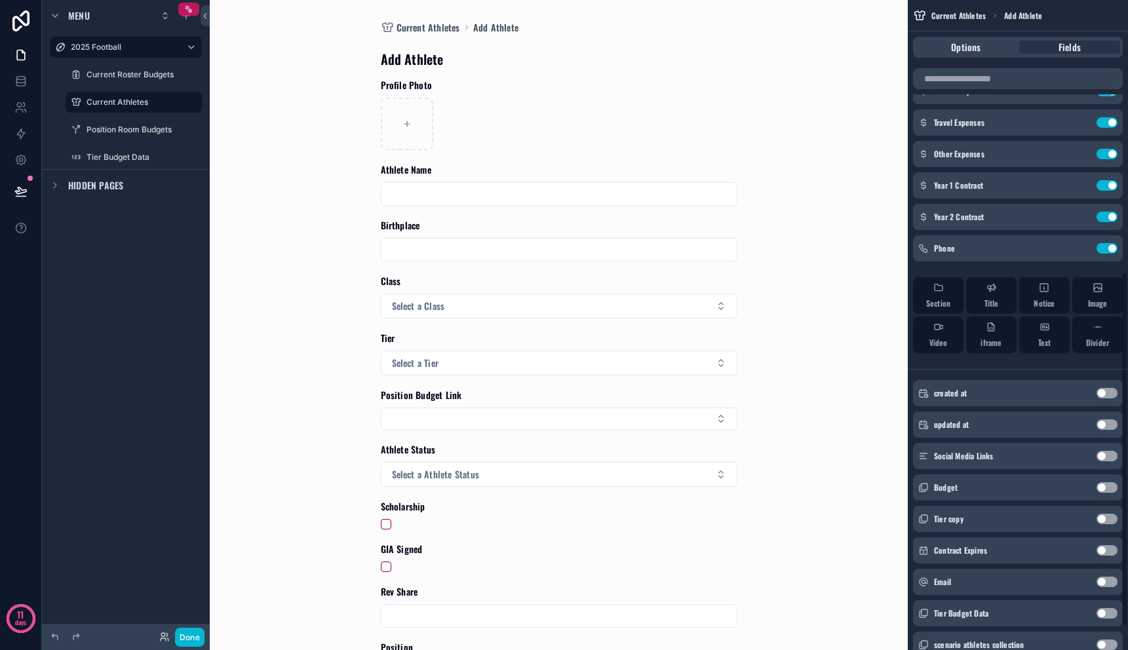
click at [1101, 582] on button "Use setting" at bounding box center [1106, 582] width 21 height 10
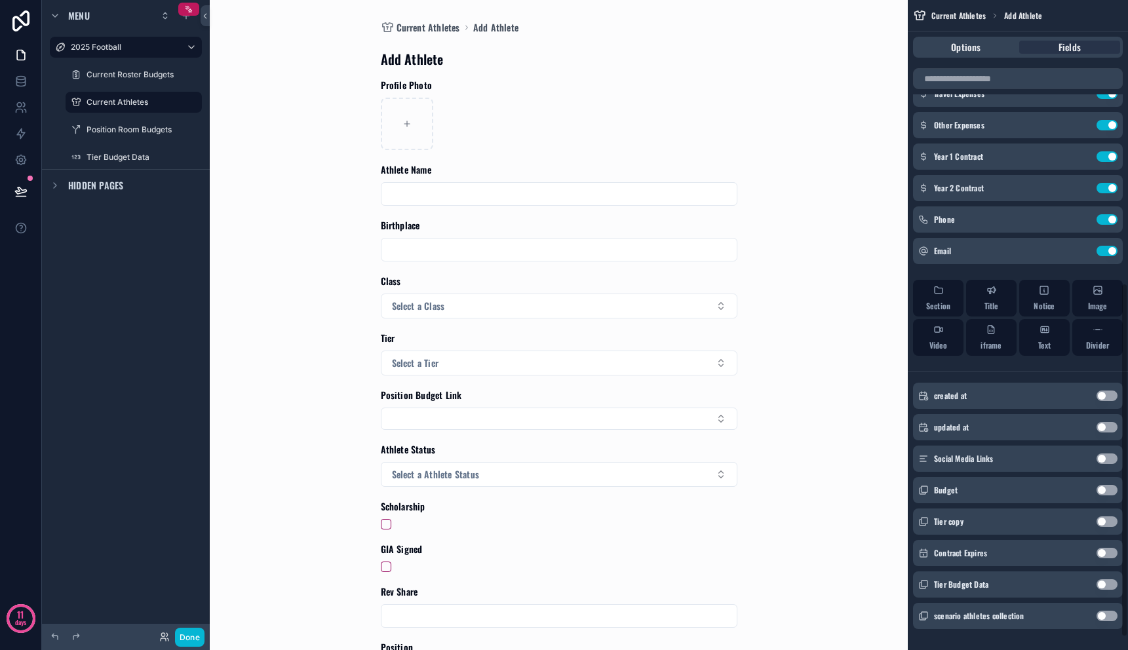
scroll to position [544, 0]
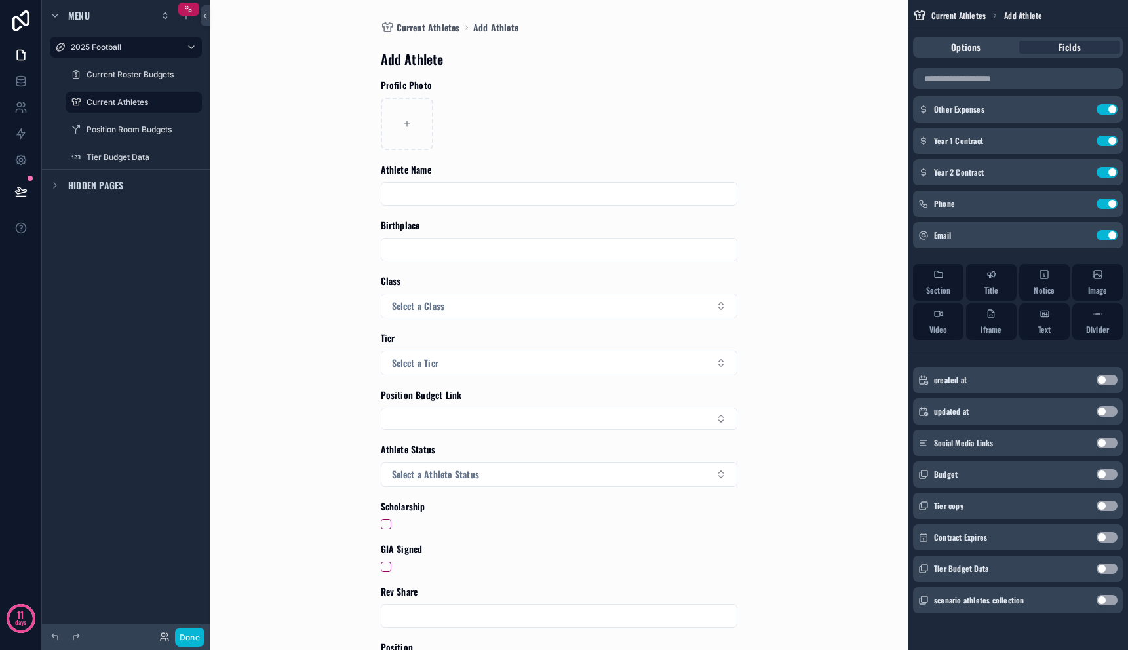
click at [1115, 541] on button "Use setting" at bounding box center [1106, 537] width 21 height 10
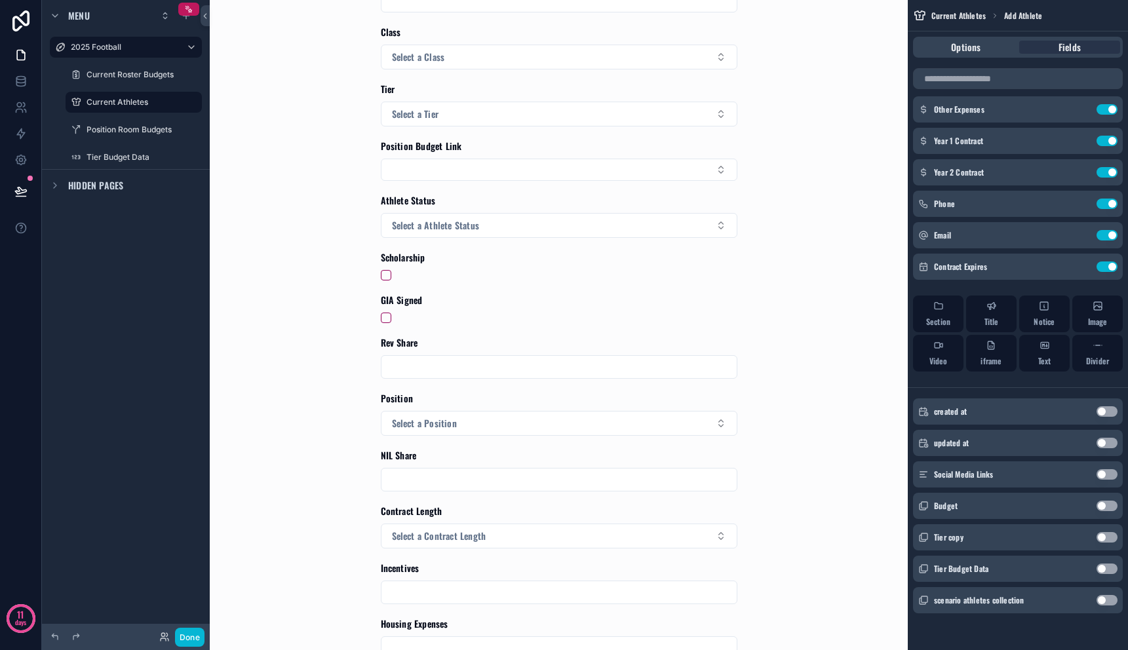
scroll to position [0, 0]
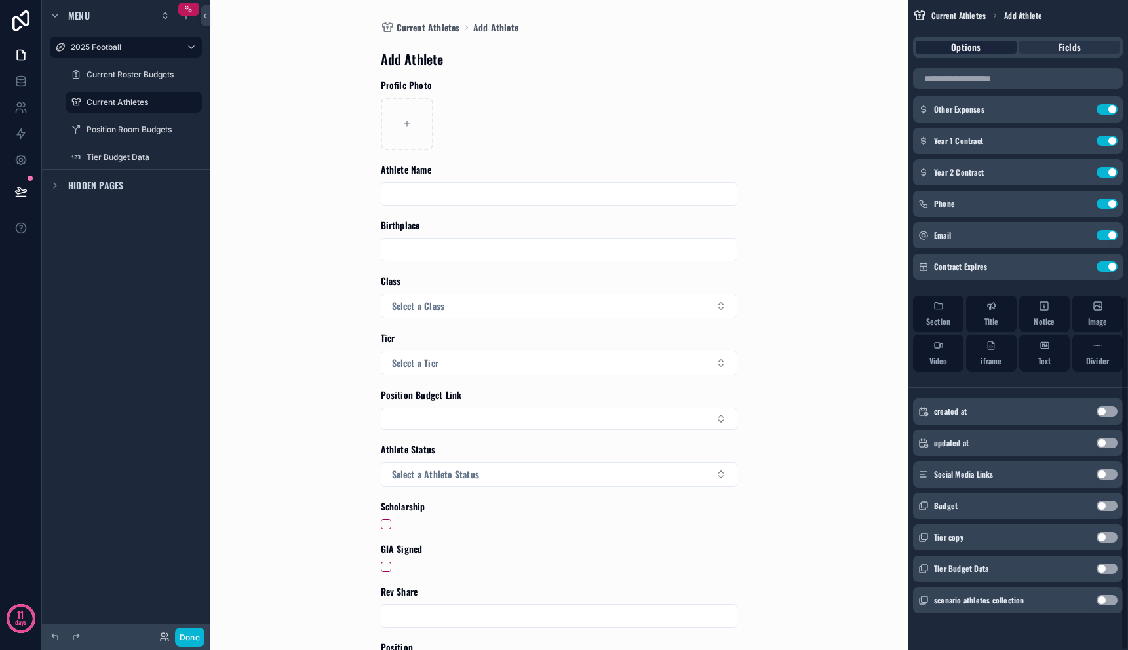
click at [966, 52] on span "Options" at bounding box center [965, 47] width 29 height 13
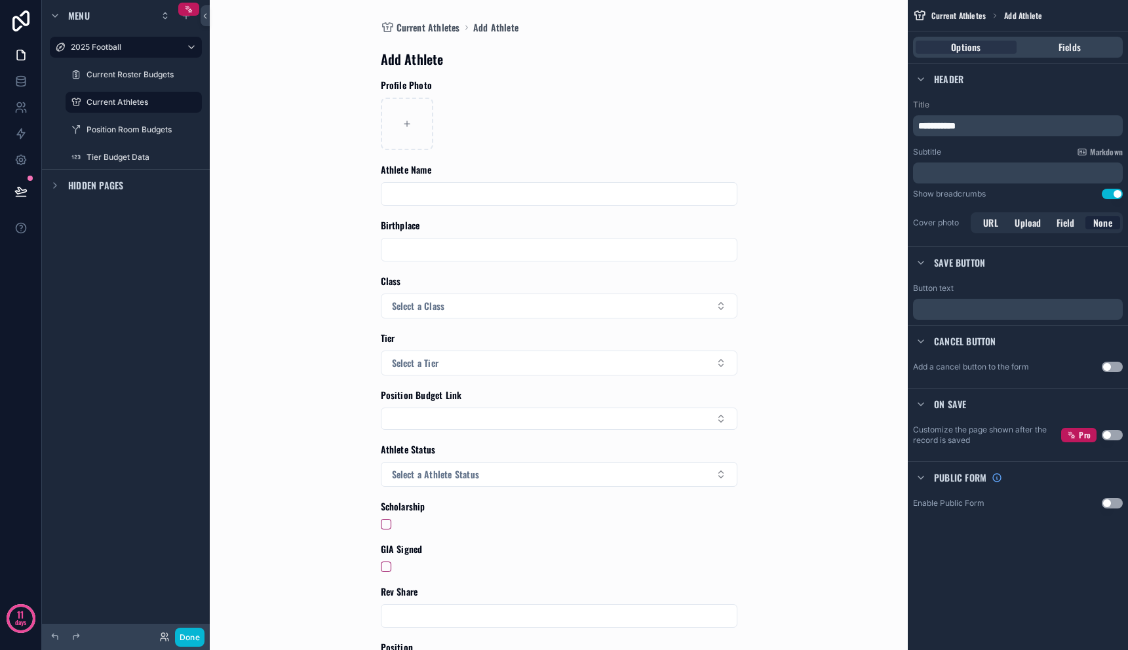
click at [1109, 372] on button "Use setting" at bounding box center [1112, 367] width 21 height 10
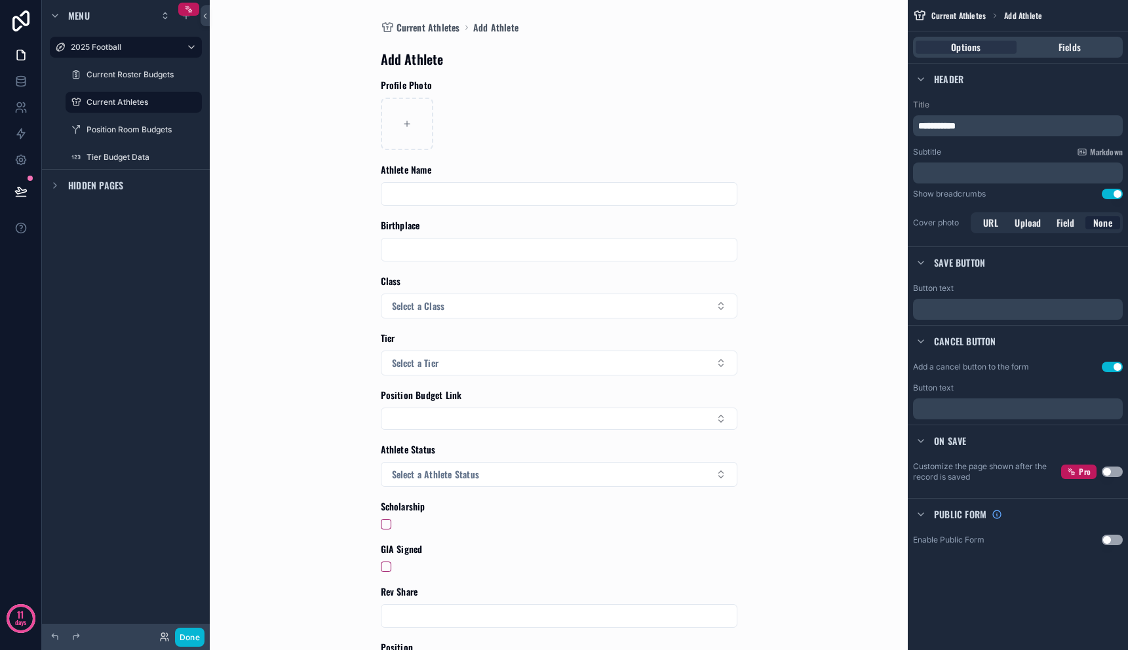
click at [1019, 79] on div "Header" at bounding box center [1018, 78] width 220 height 31
click at [1069, 49] on span "Fields" at bounding box center [1069, 47] width 22 height 13
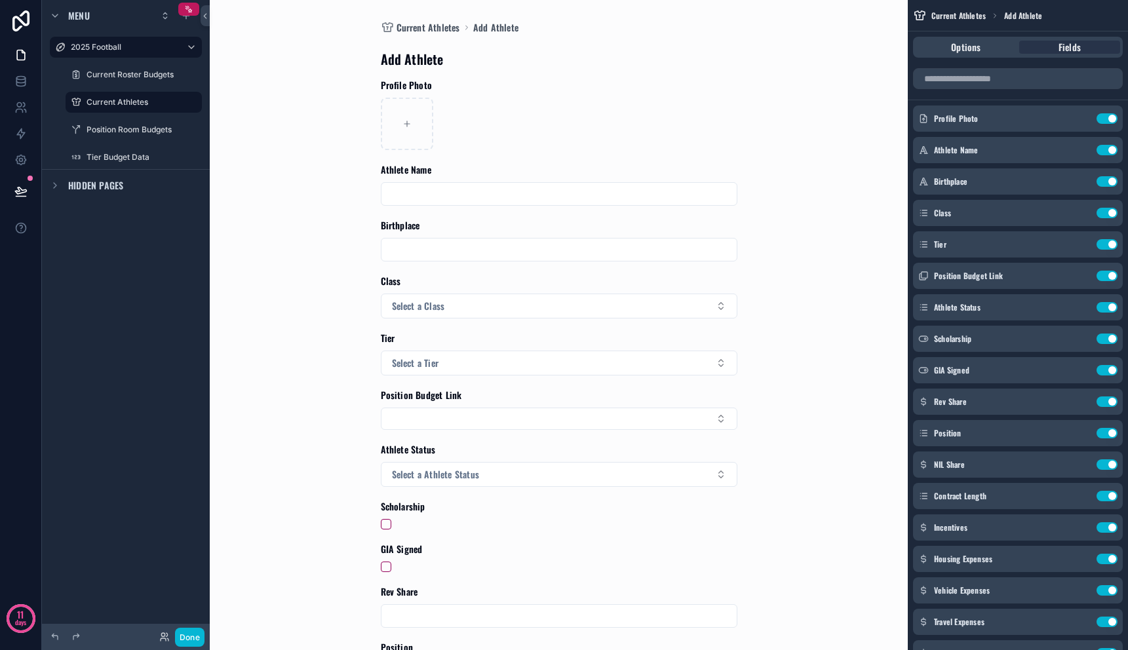
click at [686, 116] on div "scrollable content" at bounding box center [559, 124] width 356 height 52
click at [1079, 244] on icon "scrollable content" at bounding box center [1081, 242] width 5 height 5
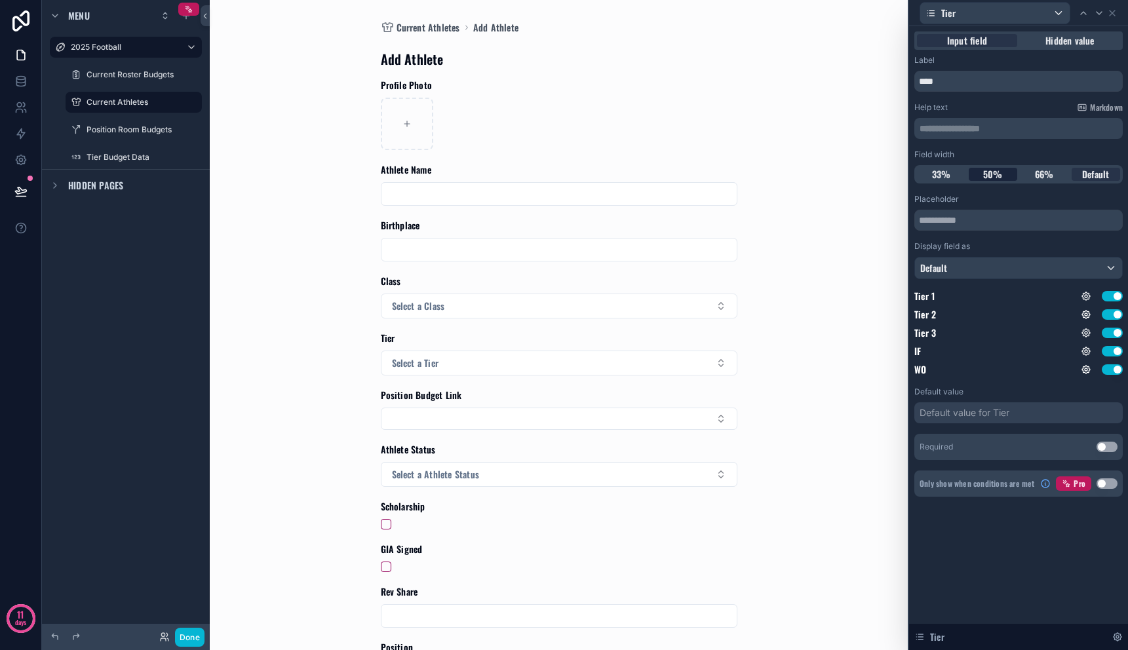
click at [993, 176] on span "50%" at bounding box center [993, 174] width 20 height 13
click at [851, 197] on div "Current Athletes Add Athlete Add Athlete Profile Photo Athlete Name Birthplace …" at bounding box center [558, 325] width 661 height 650
click at [1113, 14] on icon at bounding box center [1112, 13] width 10 height 10
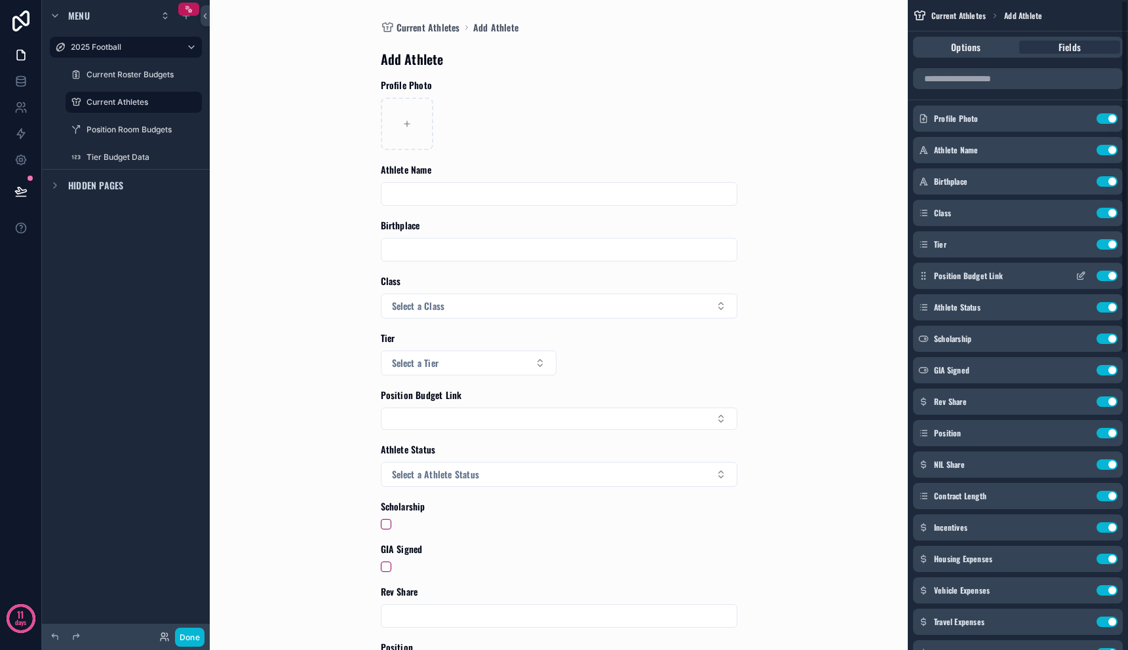
click at [1107, 278] on button "Use setting" at bounding box center [1106, 276] width 21 height 10
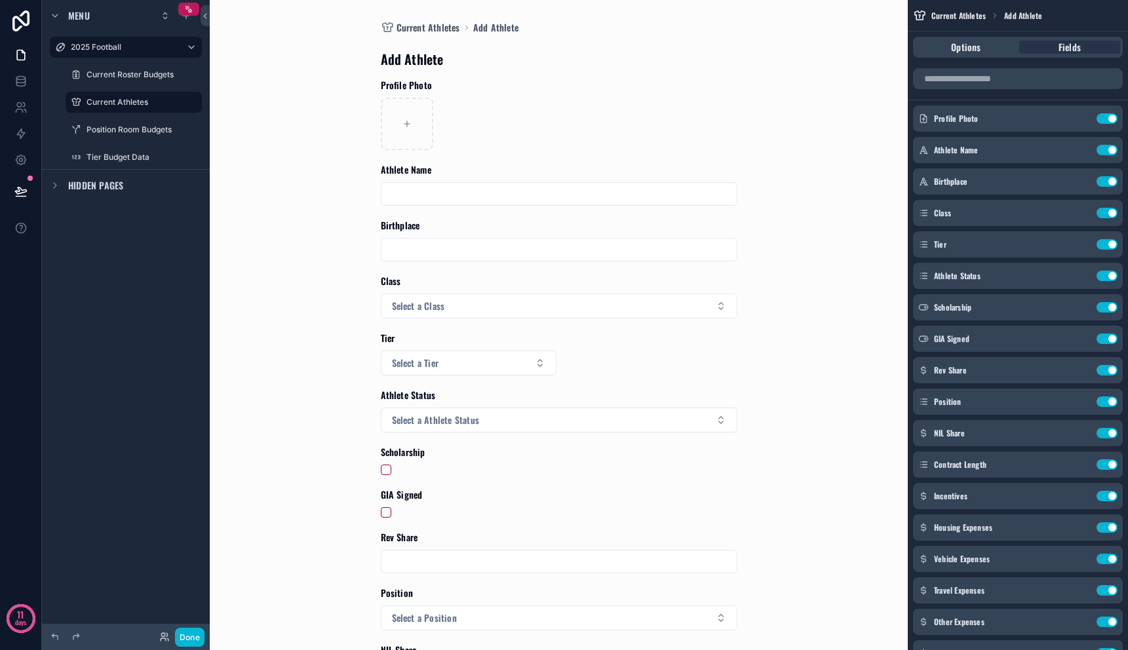
click at [1107, 278] on button "Use setting" at bounding box center [1106, 276] width 21 height 10
click at [1083, 216] on icon "scrollable content" at bounding box center [1080, 214] width 6 height 6
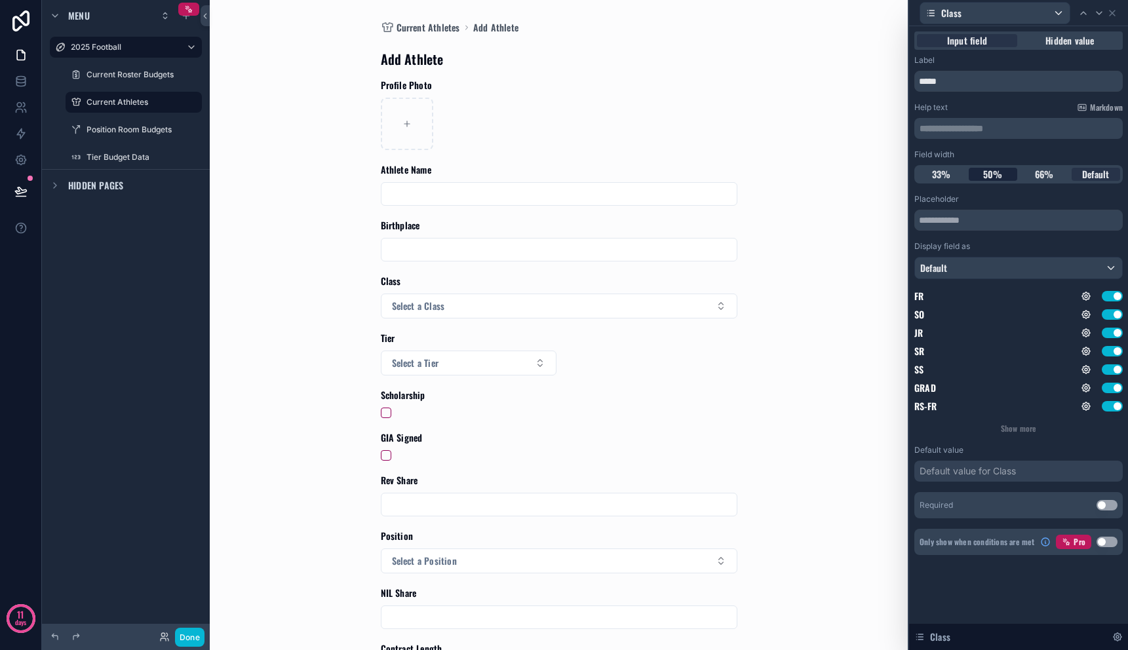
click at [1003, 174] on div "50%" at bounding box center [993, 174] width 49 height 13
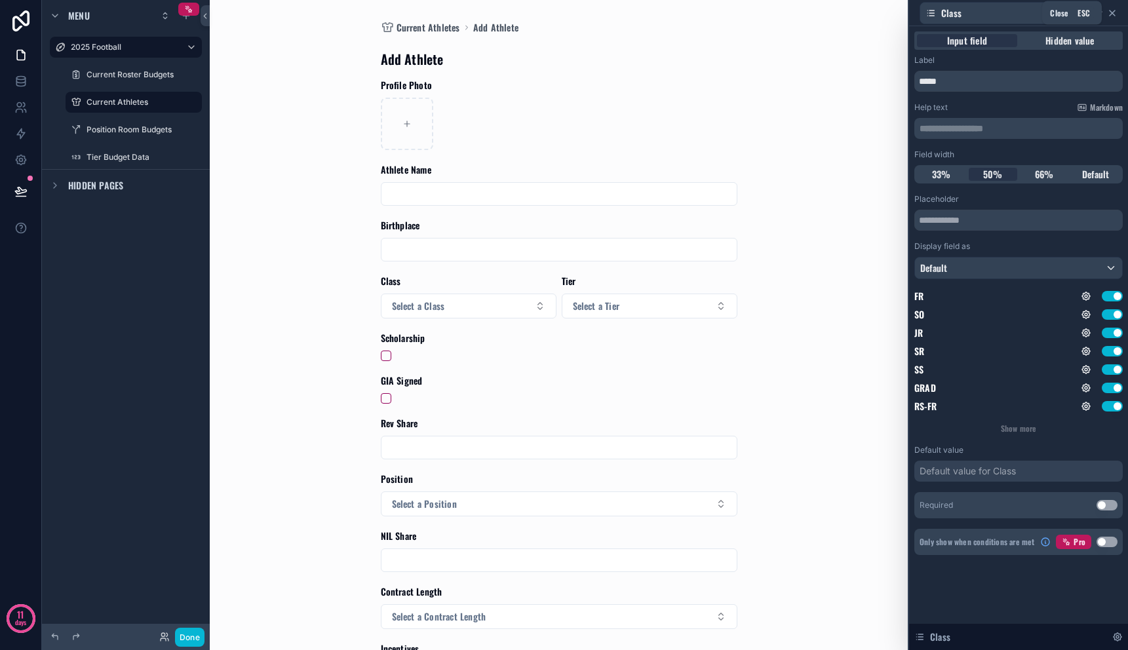
click at [1115, 15] on icon at bounding box center [1111, 12] width 5 height 5
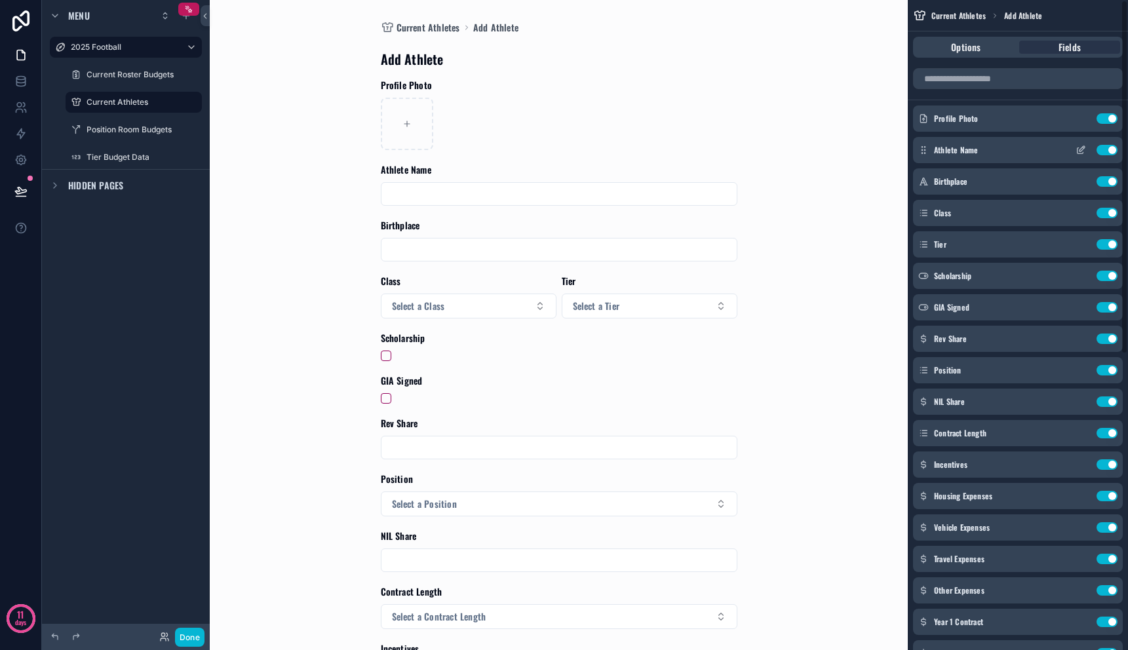
click at [1082, 149] on icon "scrollable content" at bounding box center [1080, 150] width 10 height 10
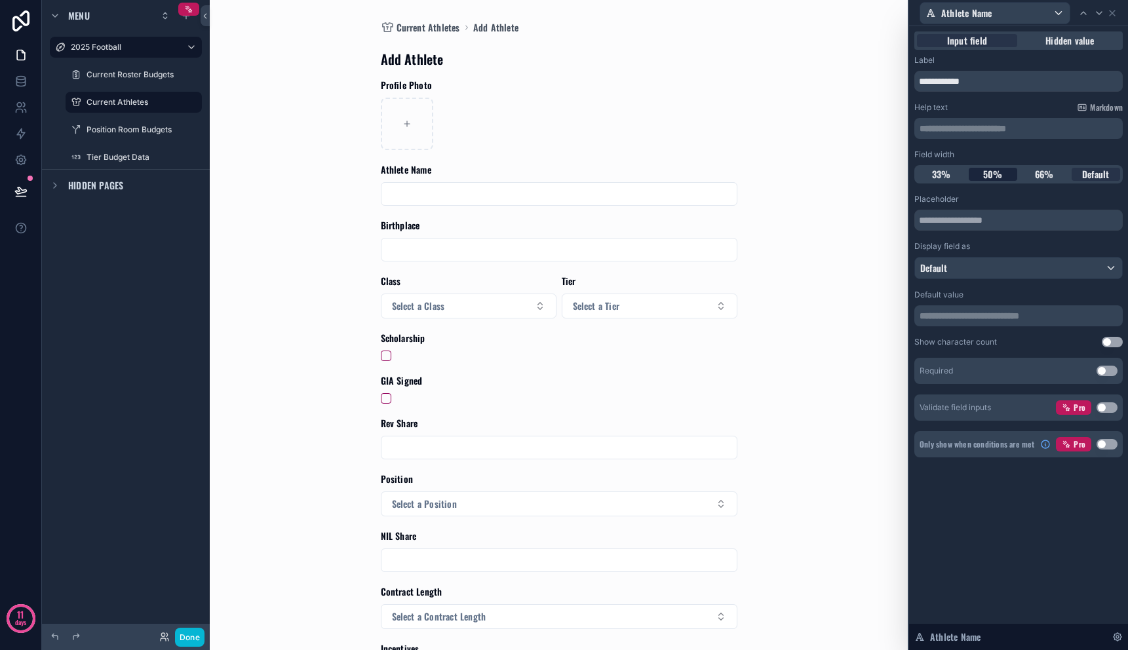
click at [997, 171] on span "50%" at bounding box center [993, 174] width 20 height 13
click at [1110, 14] on icon at bounding box center [1111, 12] width 5 height 5
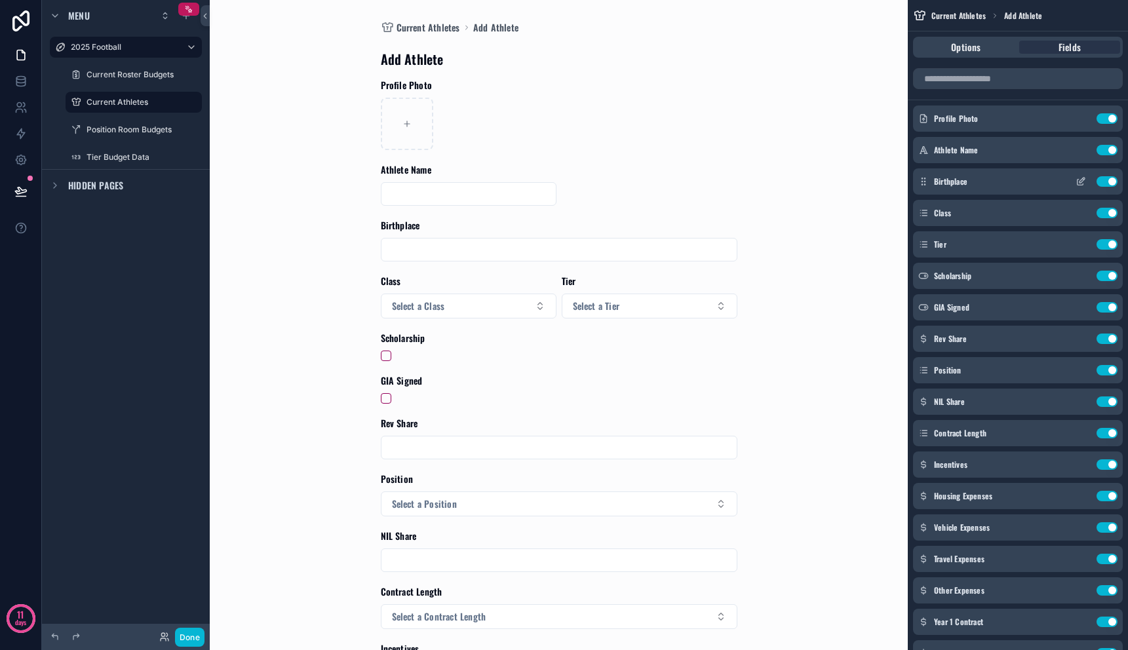
click at [1080, 185] on icon "scrollable content" at bounding box center [1080, 183] width 6 height 6
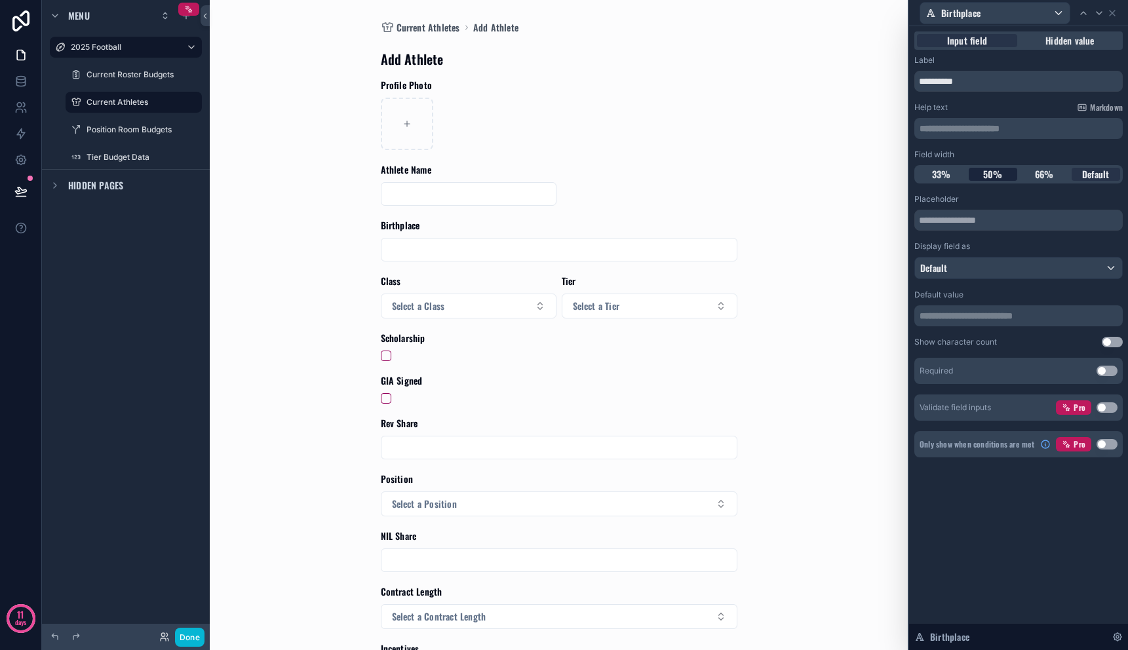
click at [999, 179] on span "50%" at bounding box center [993, 174] width 20 height 13
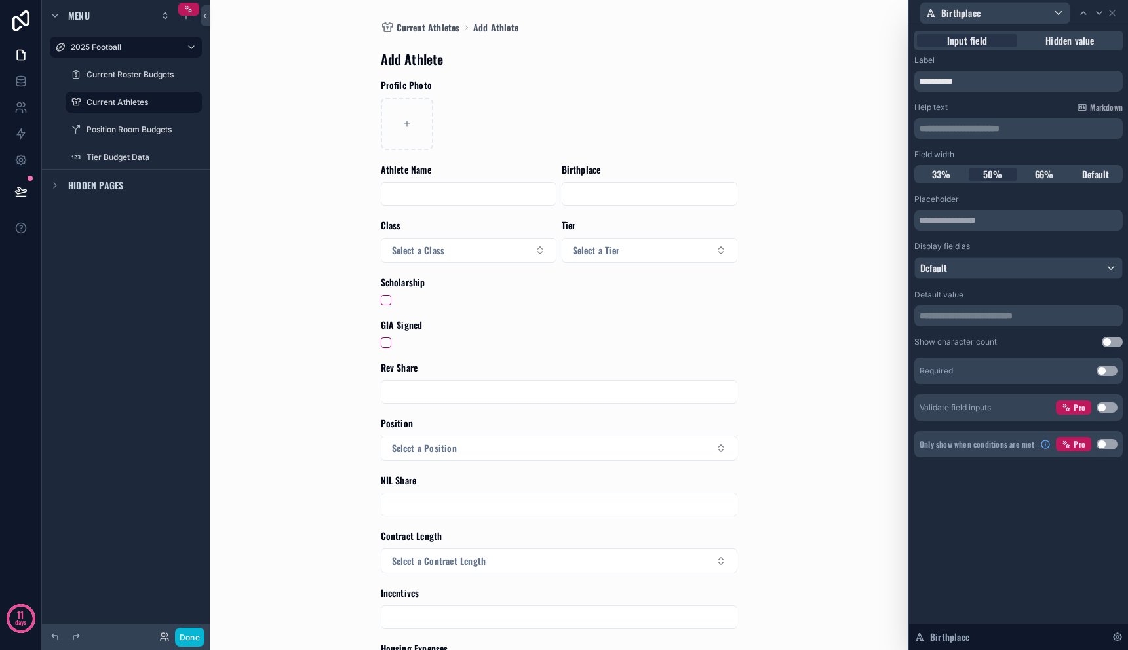
click at [731, 298] on div "scrollable content" at bounding box center [559, 300] width 356 height 10
click at [1113, 16] on icon at bounding box center [1112, 13] width 10 height 10
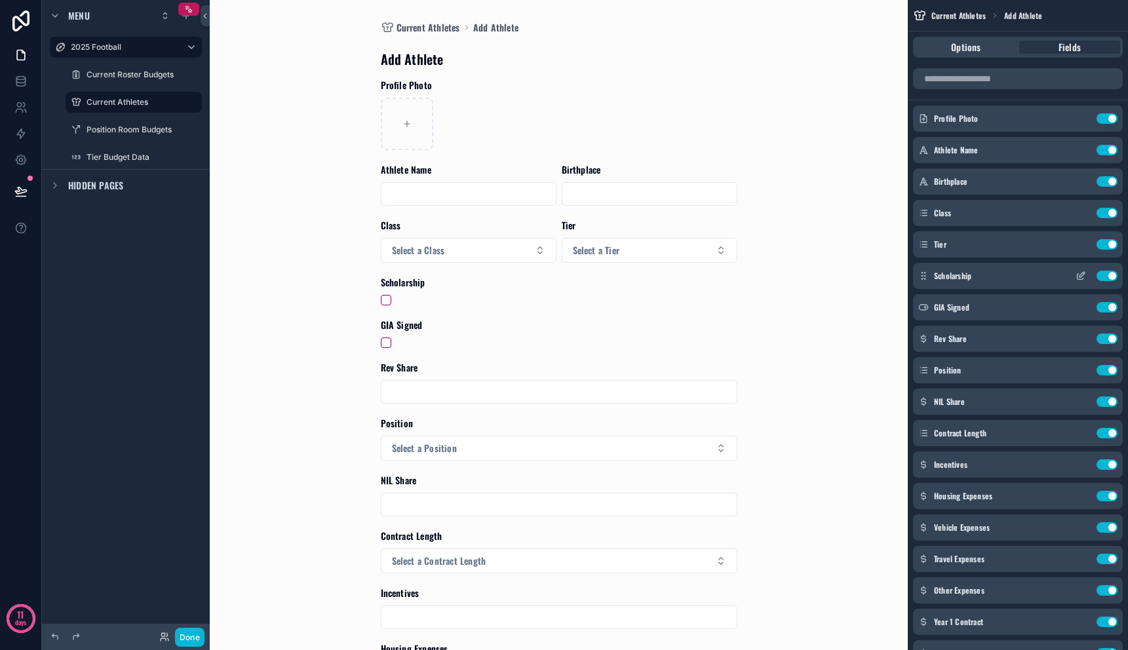
click at [1083, 277] on icon "scrollable content" at bounding box center [1080, 276] width 10 height 10
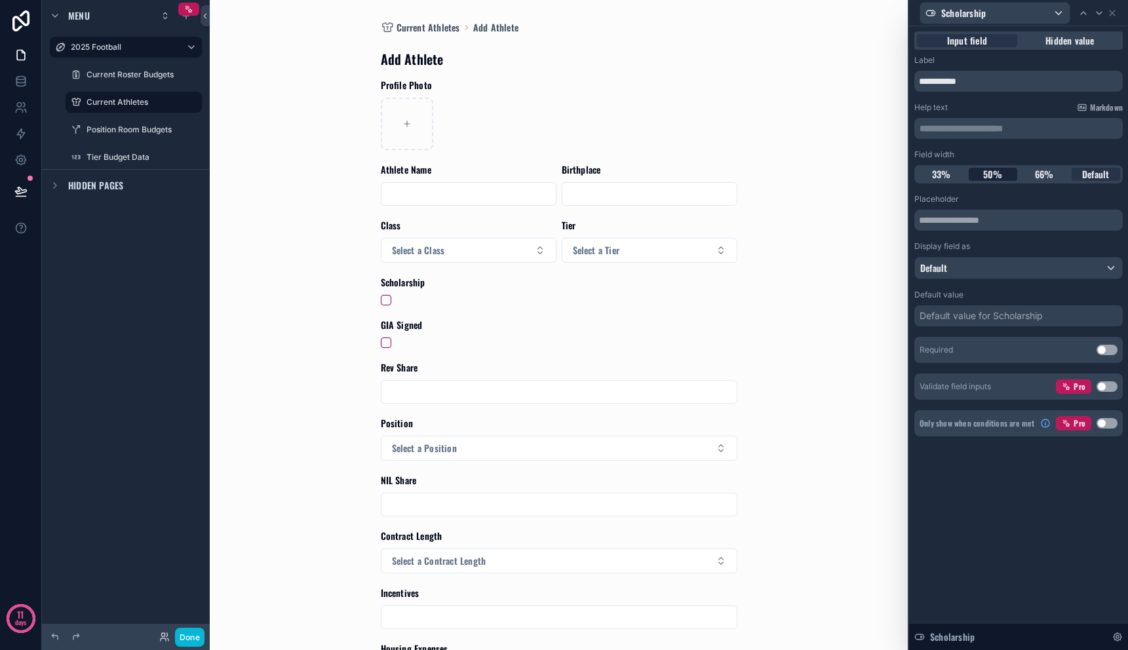
click at [976, 174] on div "50%" at bounding box center [993, 174] width 49 height 13
click at [1113, 12] on icon at bounding box center [1111, 12] width 5 height 5
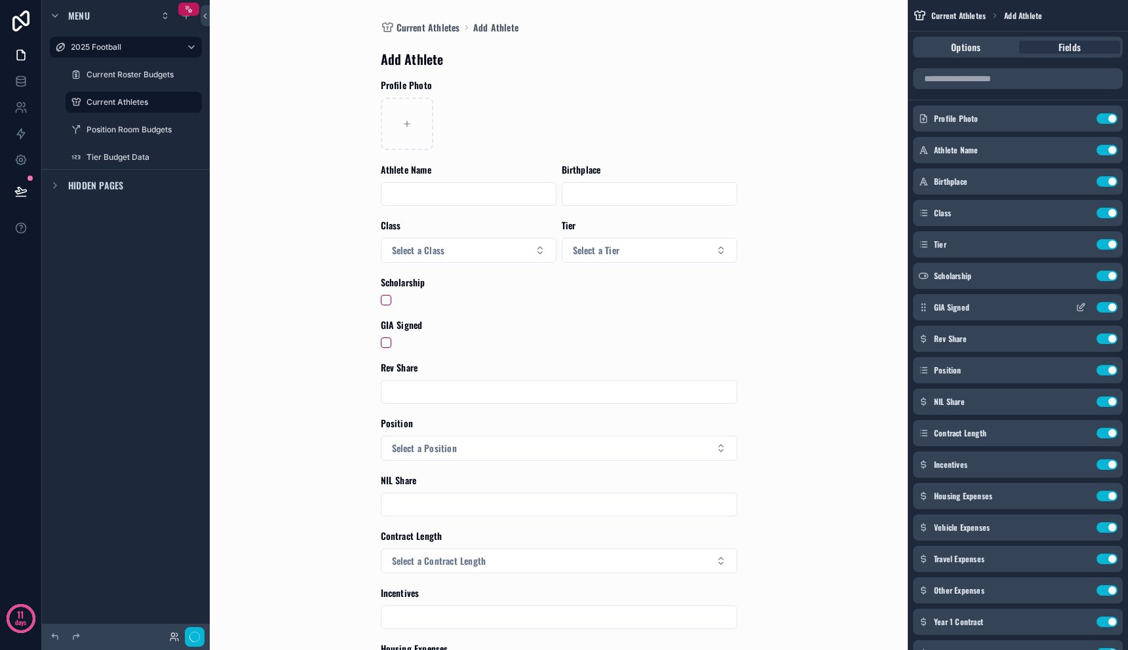
click at [1077, 309] on icon "scrollable content" at bounding box center [1080, 307] width 10 height 10
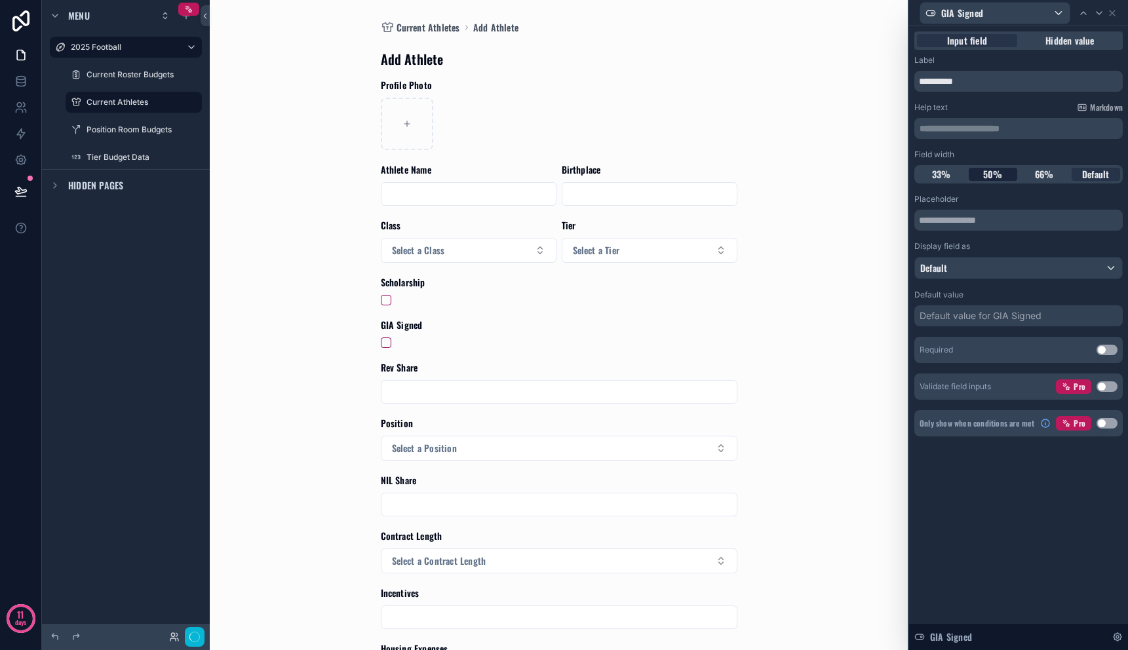
click at [997, 168] on span "50%" at bounding box center [993, 174] width 20 height 13
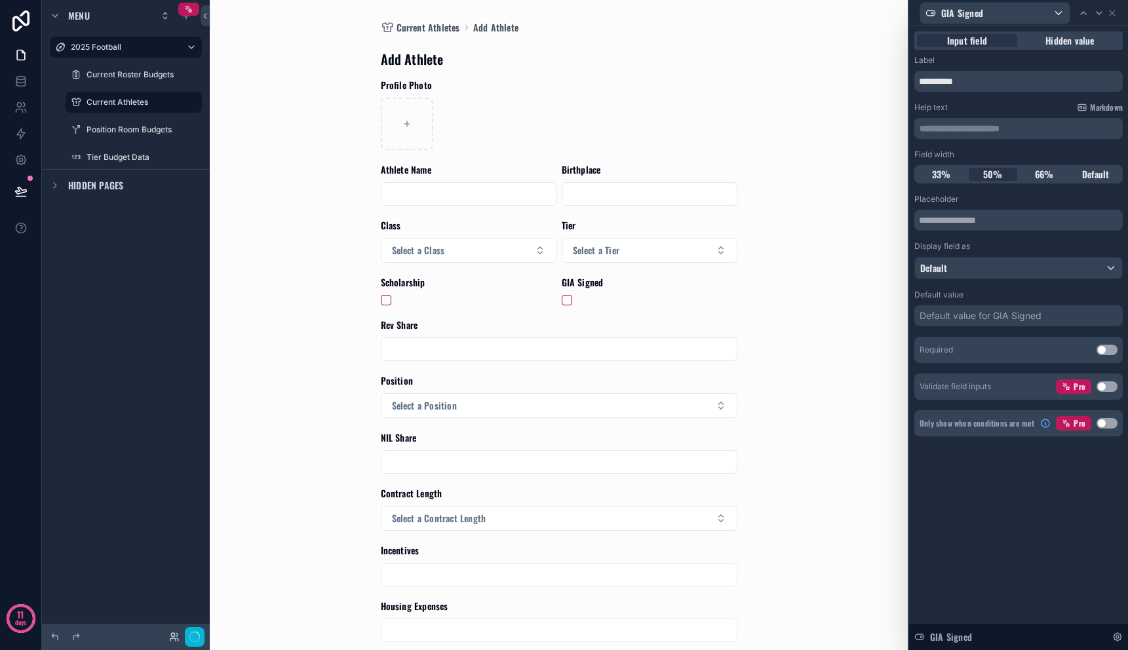
click at [785, 344] on div "Current Athletes Add Athlete Add Athlete Profile Photo Athlete Name Birthplace …" at bounding box center [558, 325] width 661 height 650
click at [1115, 16] on icon at bounding box center [1112, 13] width 10 height 10
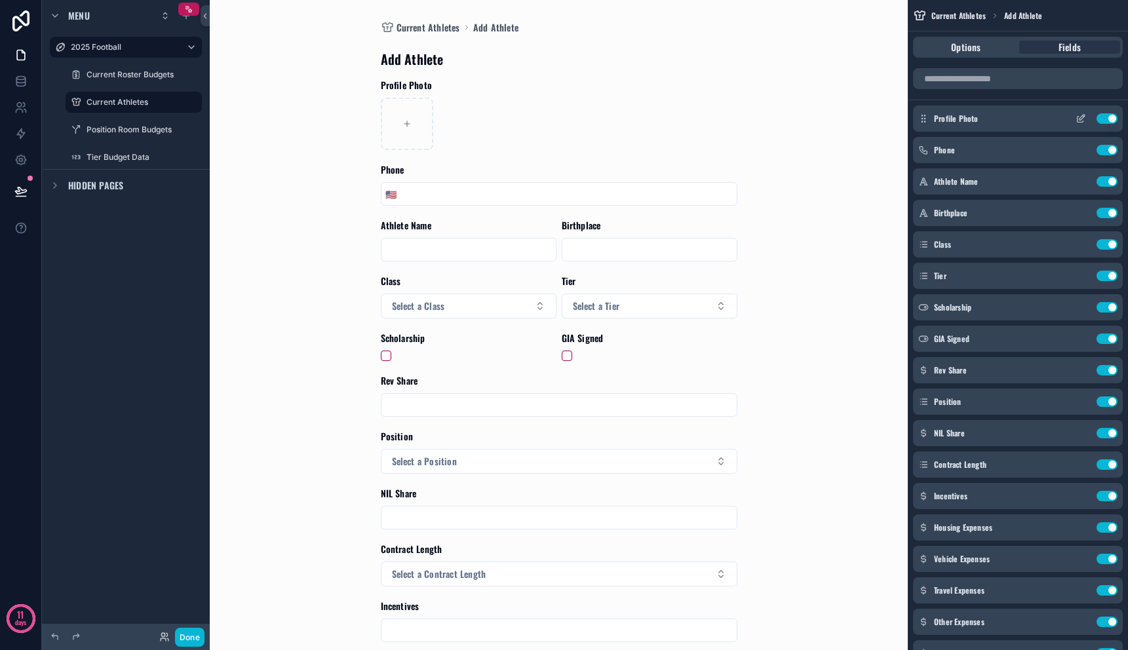
click at [1081, 120] on icon "scrollable content" at bounding box center [1081, 117] width 5 height 5
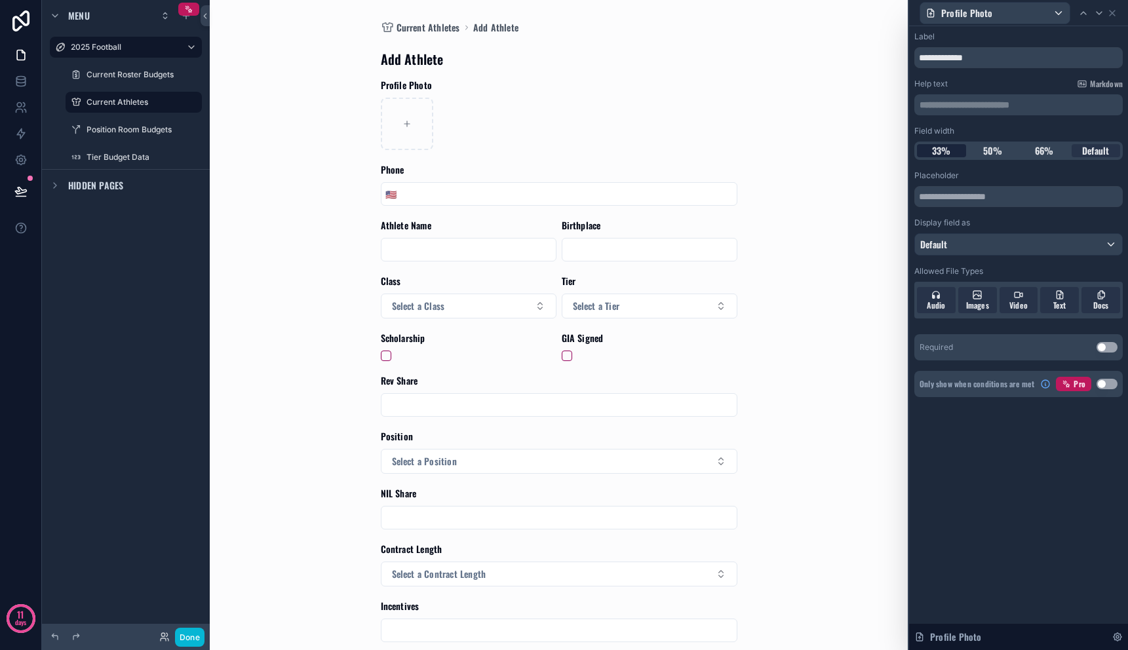
click at [950, 156] on span "33%" at bounding box center [941, 150] width 19 height 13
click at [1115, 9] on icon at bounding box center [1112, 13] width 10 height 10
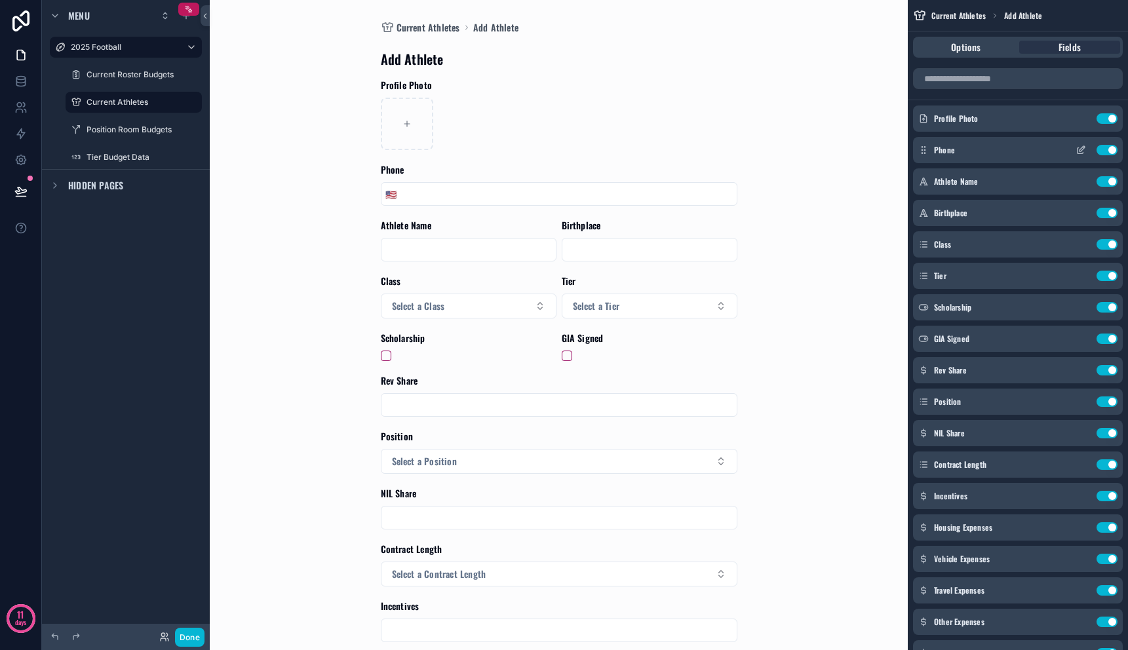
click at [1014, 155] on div "Phone Use setting" at bounding box center [1018, 150] width 210 height 26
click at [1077, 152] on icon "scrollable content" at bounding box center [1080, 150] width 10 height 10
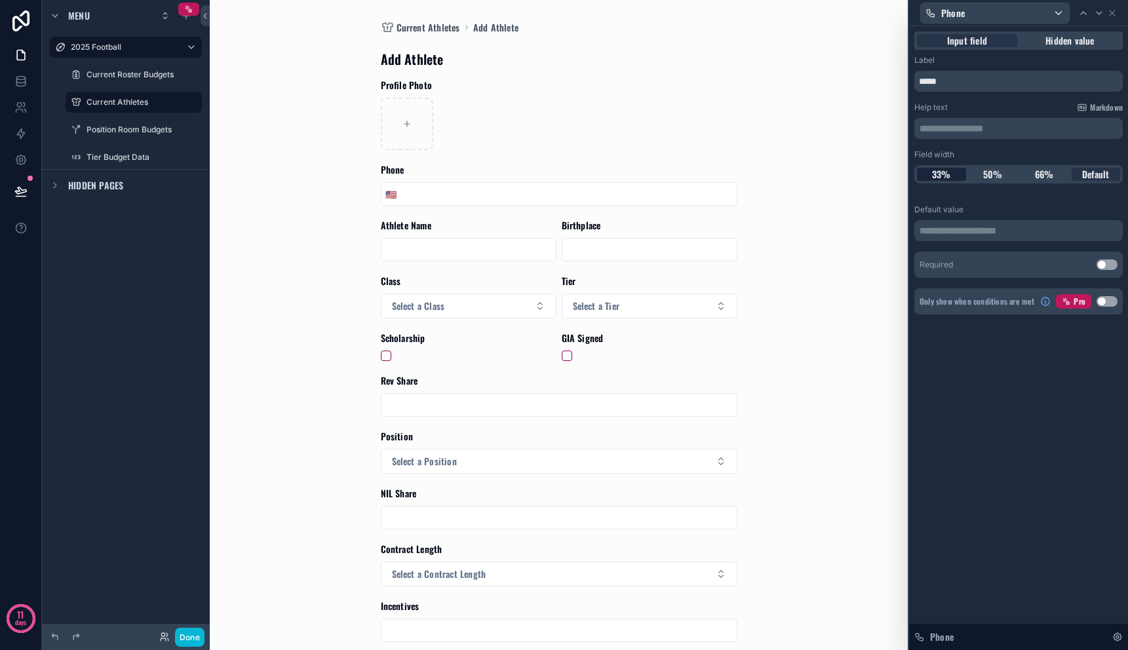
click at [941, 170] on span "33%" at bounding box center [941, 174] width 19 height 13
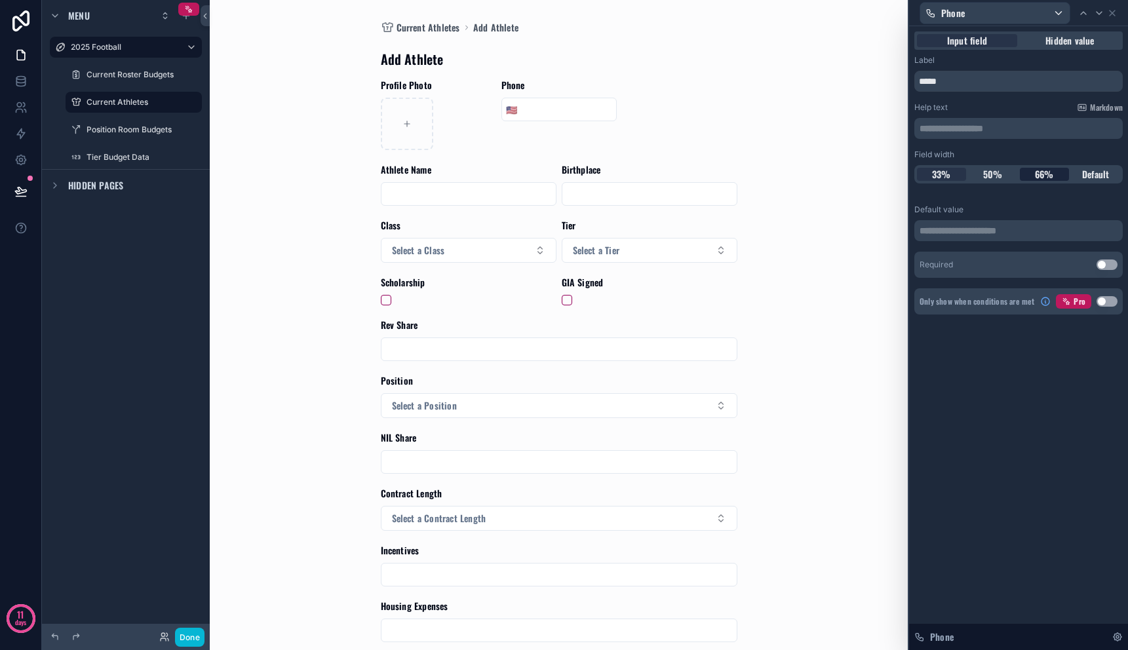
click at [1022, 174] on div "66%" at bounding box center [1044, 174] width 49 height 13
click at [1003, 174] on div "50%" at bounding box center [993, 174] width 49 height 13
click at [1056, 172] on div "66%" at bounding box center [1044, 174] width 49 height 13
click at [1113, 11] on icon at bounding box center [1111, 12] width 5 height 5
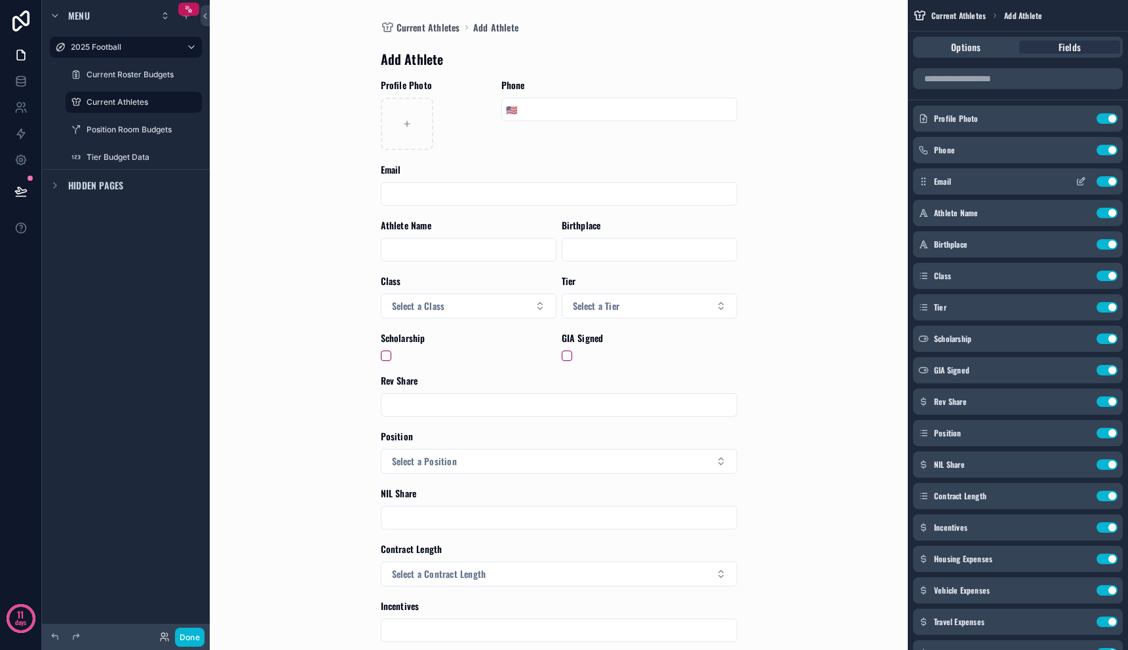
click at [1080, 183] on icon "scrollable content" at bounding box center [1080, 181] width 10 height 10
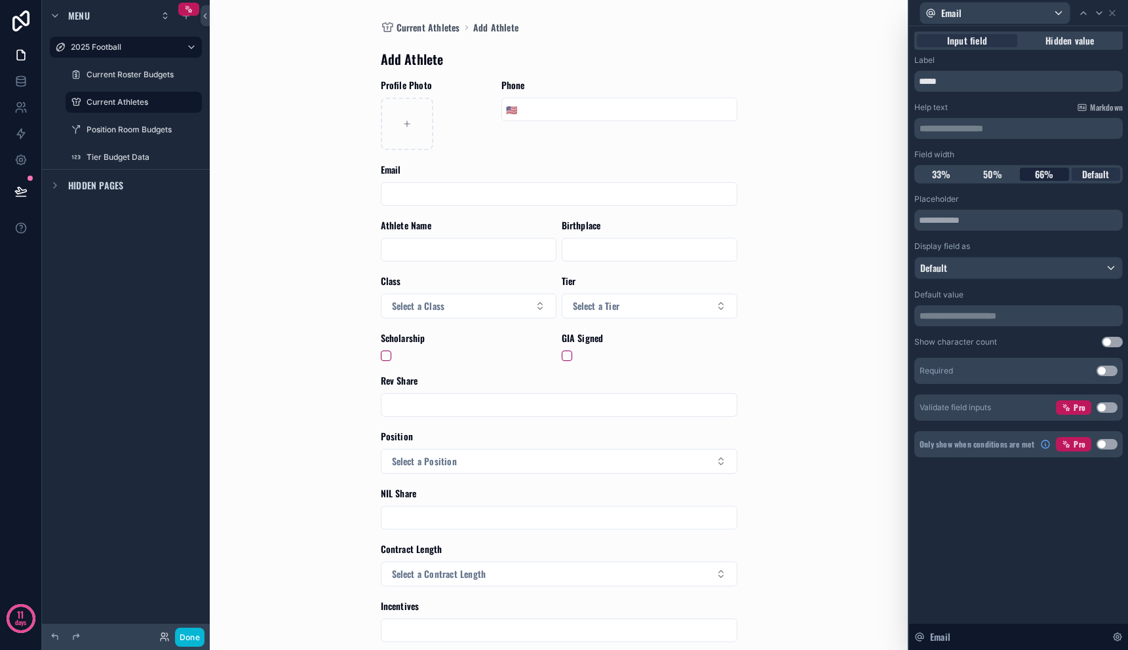
click at [1039, 174] on span "66%" at bounding box center [1044, 174] width 19 height 13
click at [1013, 175] on div "50%" at bounding box center [993, 174] width 49 height 13
click at [1087, 176] on span "Default" at bounding box center [1095, 174] width 27 height 13
click at [1112, 11] on icon at bounding box center [1112, 13] width 10 height 10
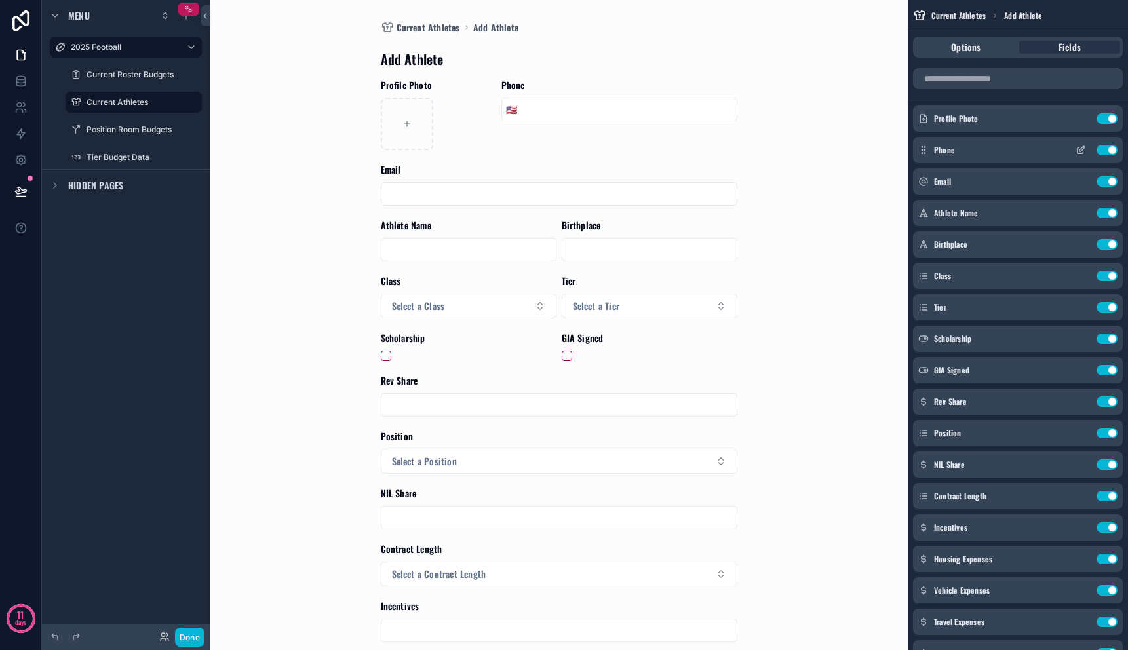
click at [1082, 151] on icon "scrollable content" at bounding box center [1080, 150] width 10 height 10
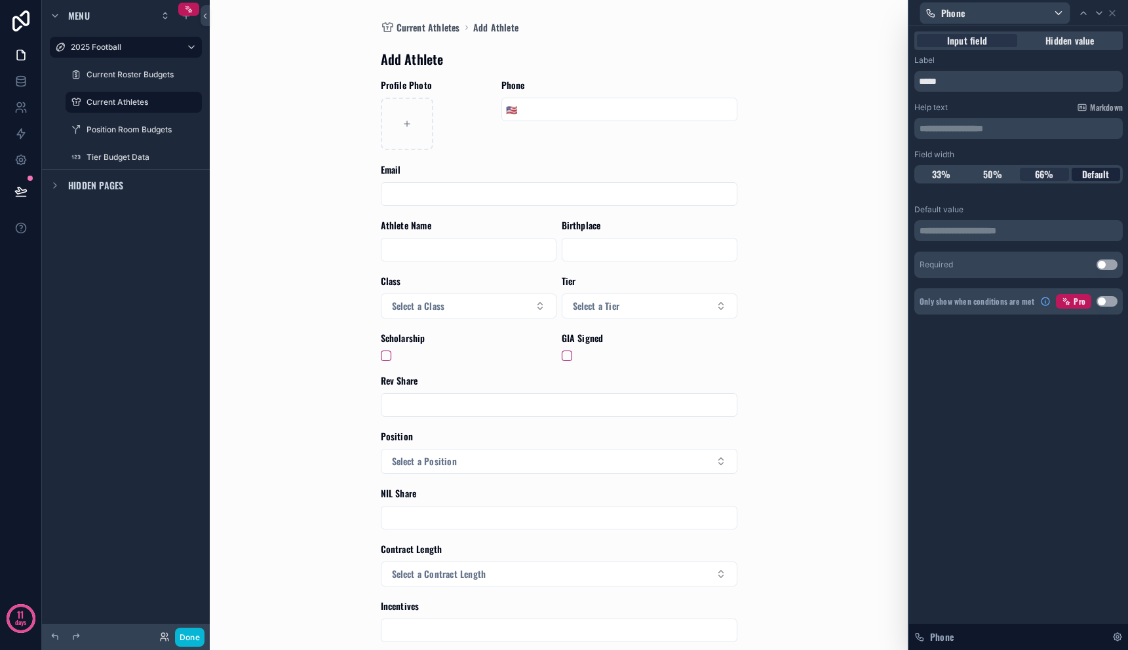
click at [1093, 170] on span "Default" at bounding box center [1095, 174] width 27 height 13
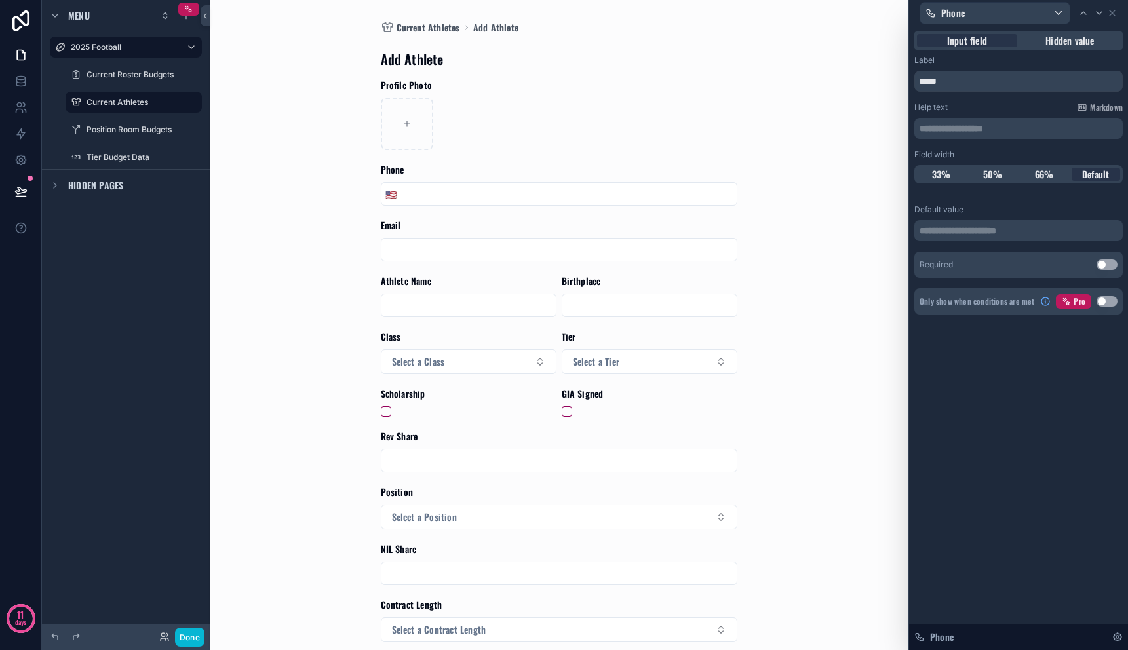
click at [768, 204] on div "Current Athletes Add Athlete Add Athlete Profile Photo Phone 🇺🇸 Email Athlete N…" at bounding box center [558, 325] width 661 height 650
click at [1115, 13] on icon at bounding box center [1112, 13] width 10 height 10
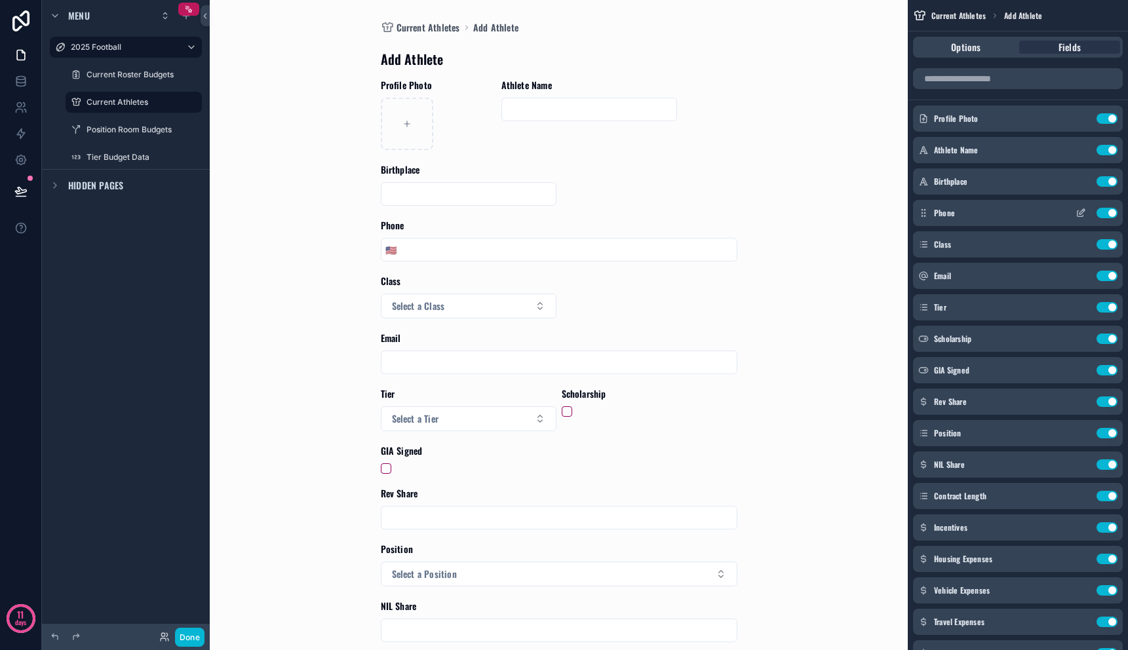
click at [1076, 210] on icon "scrollable content" at bounding box center [1080, 213] width 10 height 10
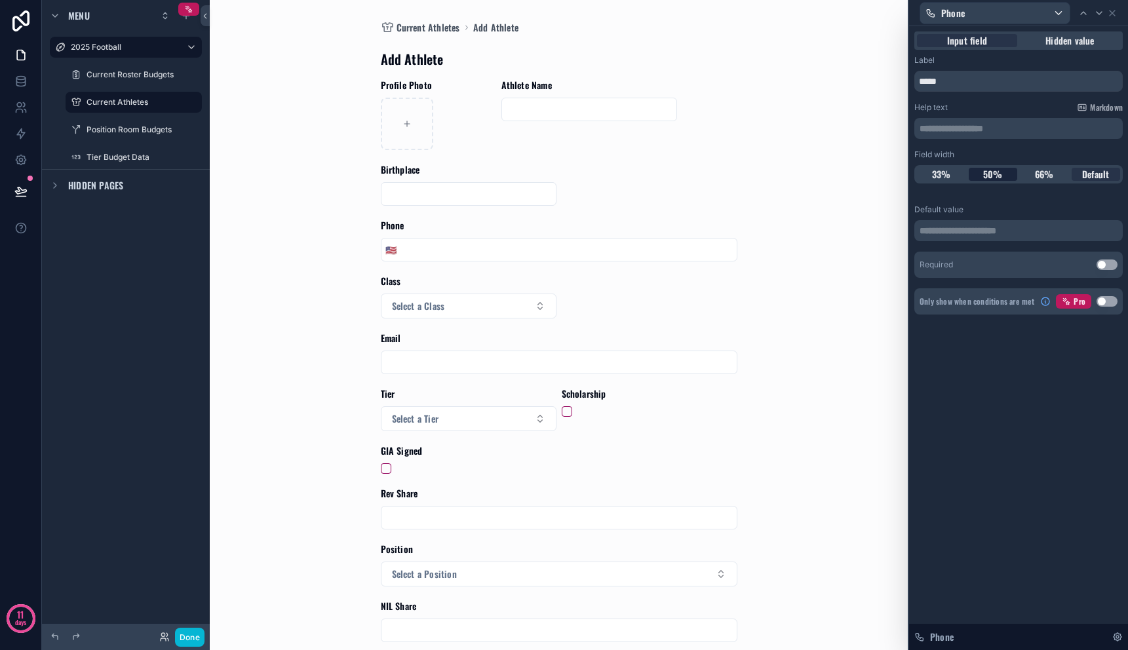
click at [997, 174] on span "50%" at bounding box center [993, 174] width 20 height 13
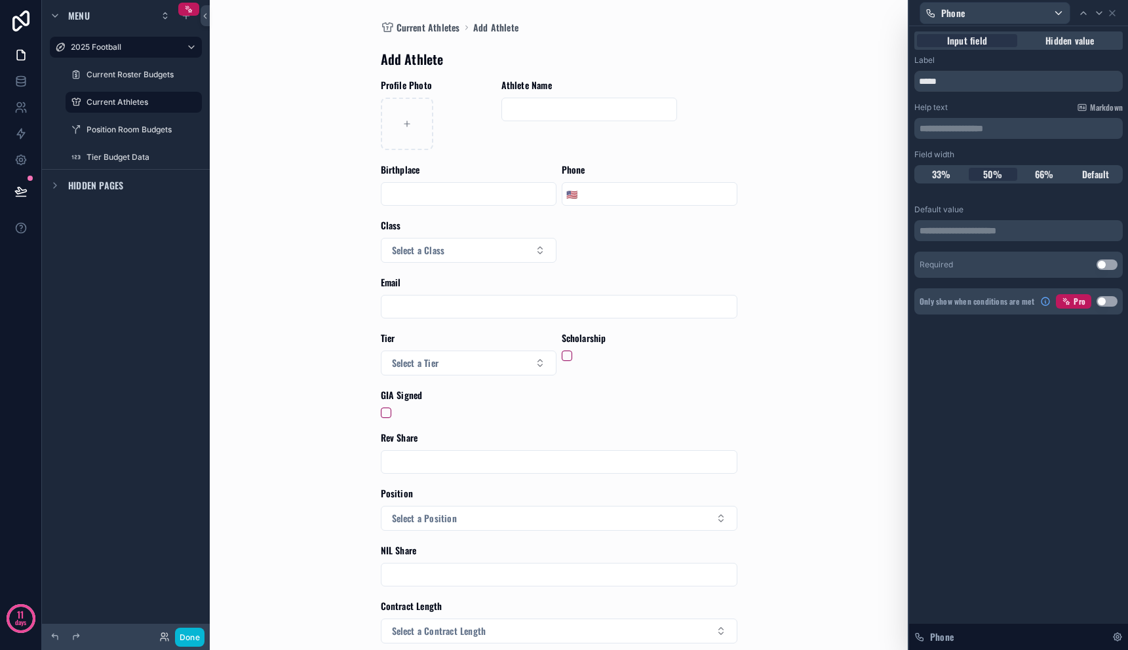
click at [1119, 14] on div "Phone" at bounding box center [1018, 13] width 208 height 26
click at [1117, 14] on icon at bounding box center [1112, 13] width 10 height 10
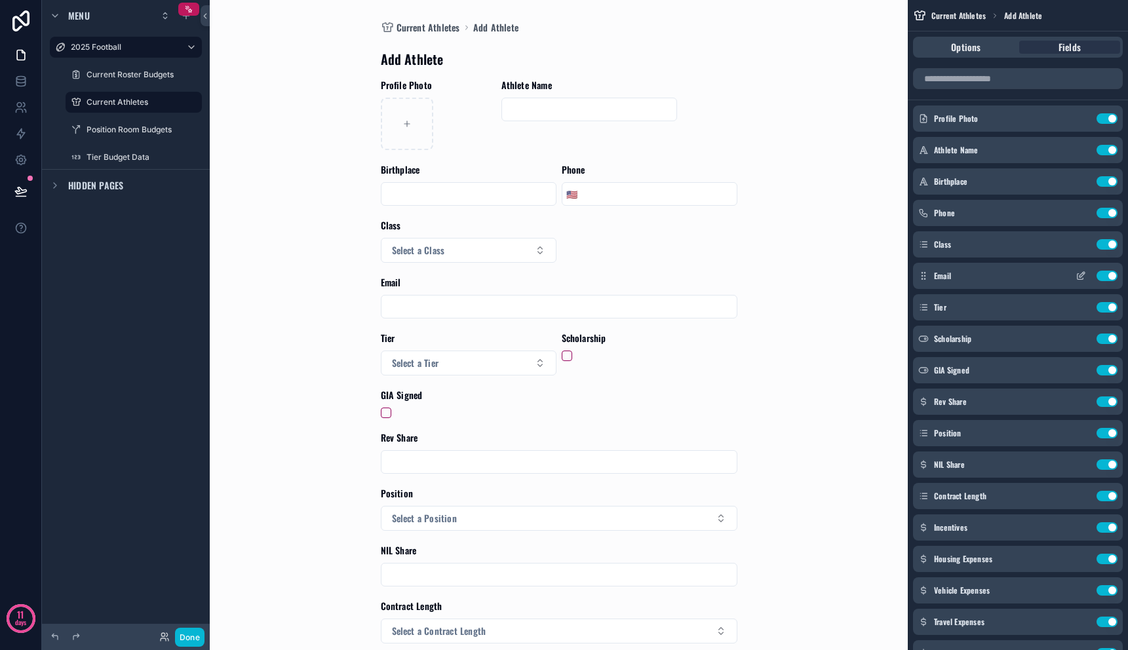
click at [1083, 277] on icon "scrollable content" at bounding box center [1080, 276] width 10 height 10
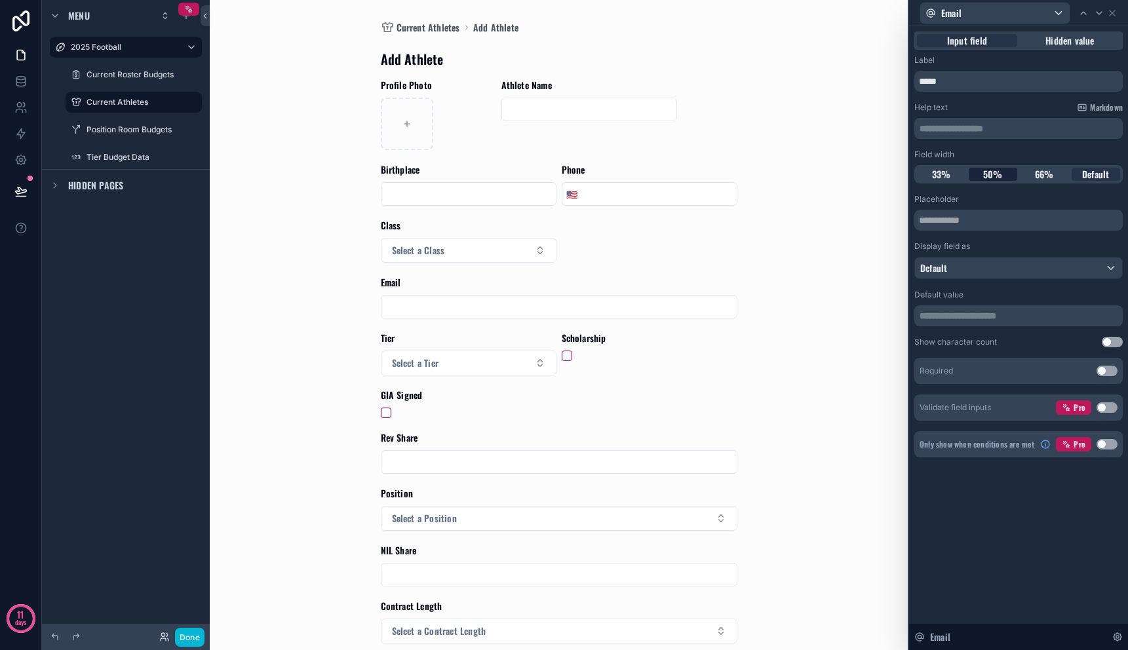
click at [997, 180] on span "50%" at bounding box center [993, 174] width 20 height 13
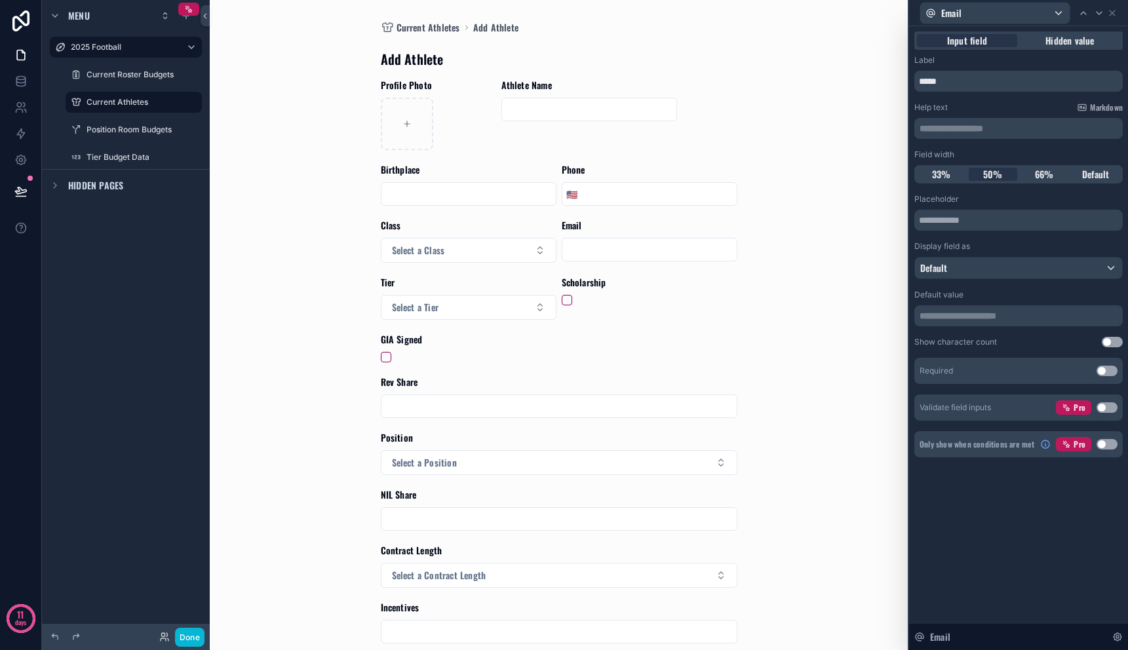
click at [790, 218] on div "Current Athletes Add Athlete Add Athlete Profile Photo Athlete Name Birthplace …" at bounding box center [558, 325] width 661 height 650
click at [1114, 12] on icon at bounding box center [1112, 13] width 10 height 10
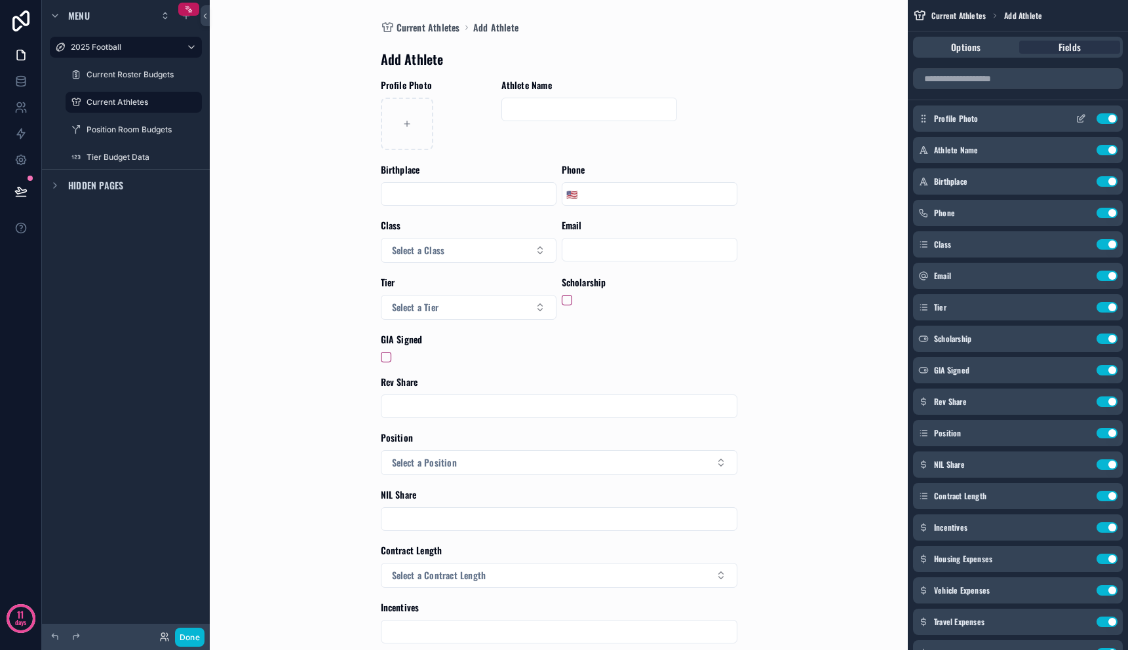
click at [1081, 120] on icon "scrollable content" at bounding box center [1080, 118] width 10 height 10
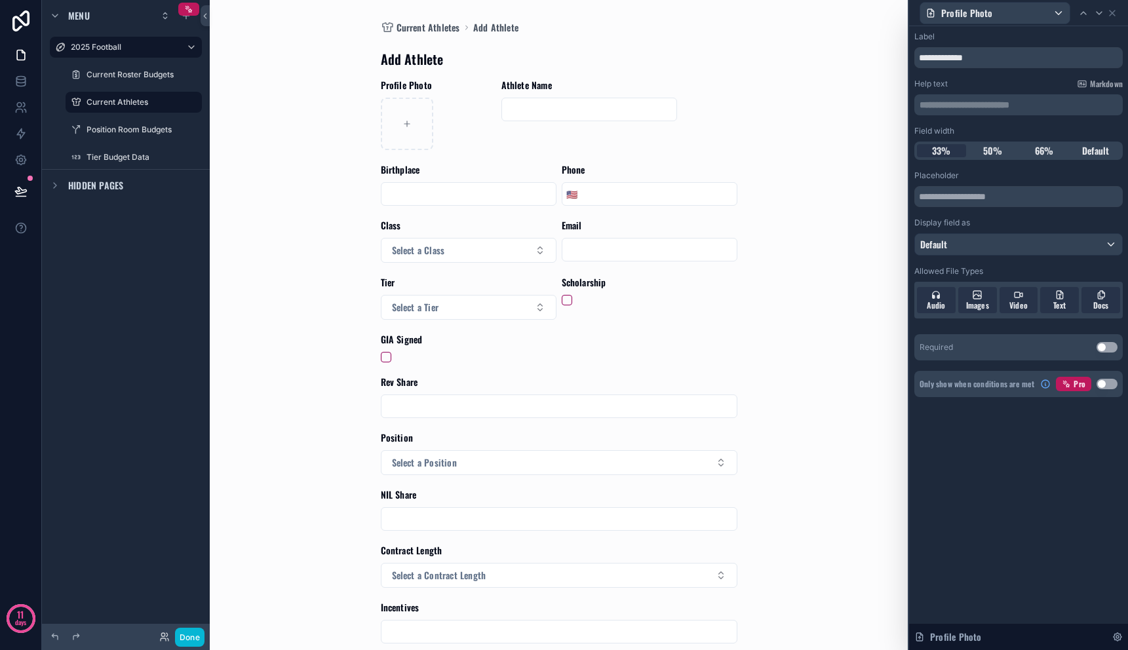
click at [1097, 160] on div "**********" at bounding box center [1018, 214] width 208 height 366
click at [1091, 146] on span "Default" at bounding box center [1095, 150] width 27 height 13
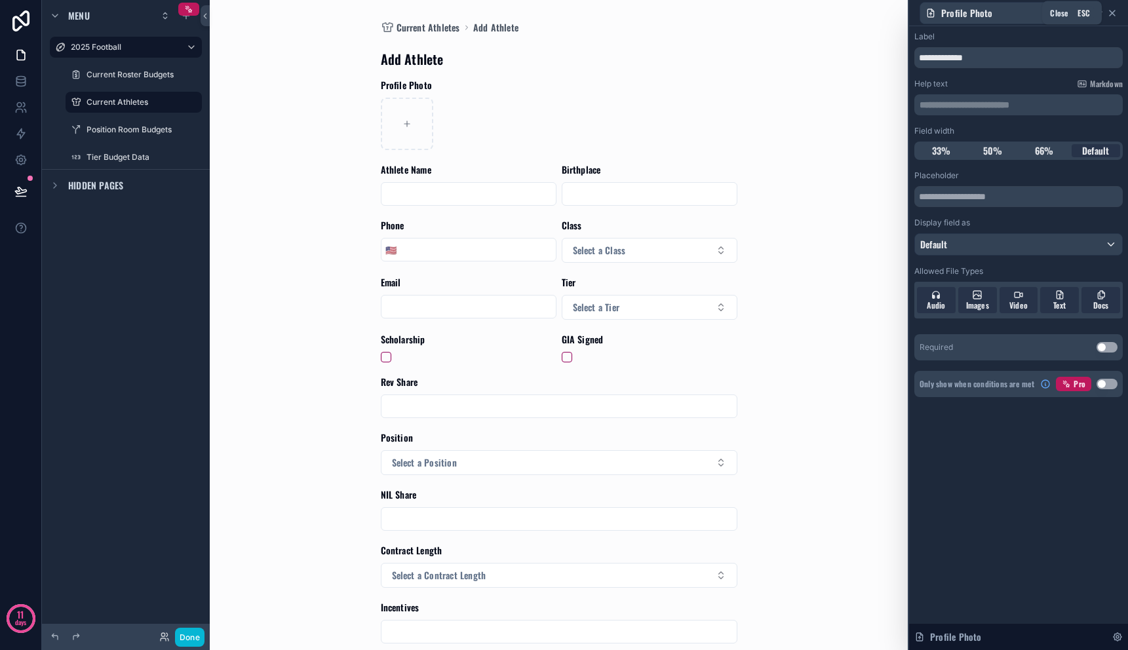
click at [1111, 10] on icon at bounding box center [1112, 13] width 10 height 10
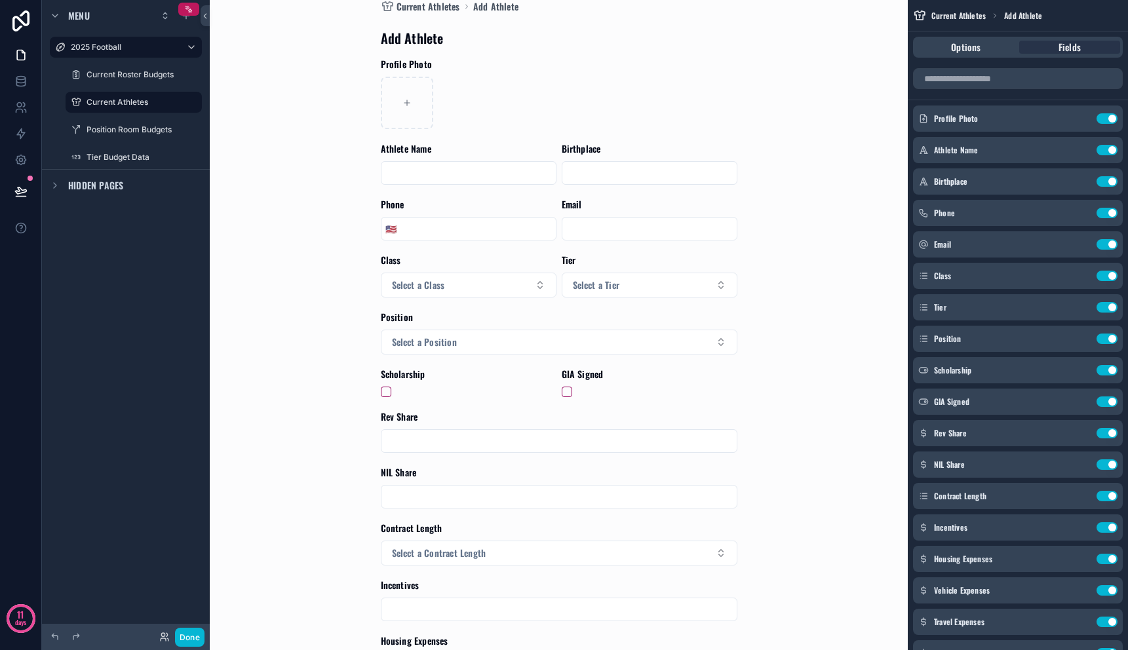
scroll to position [11, 0]
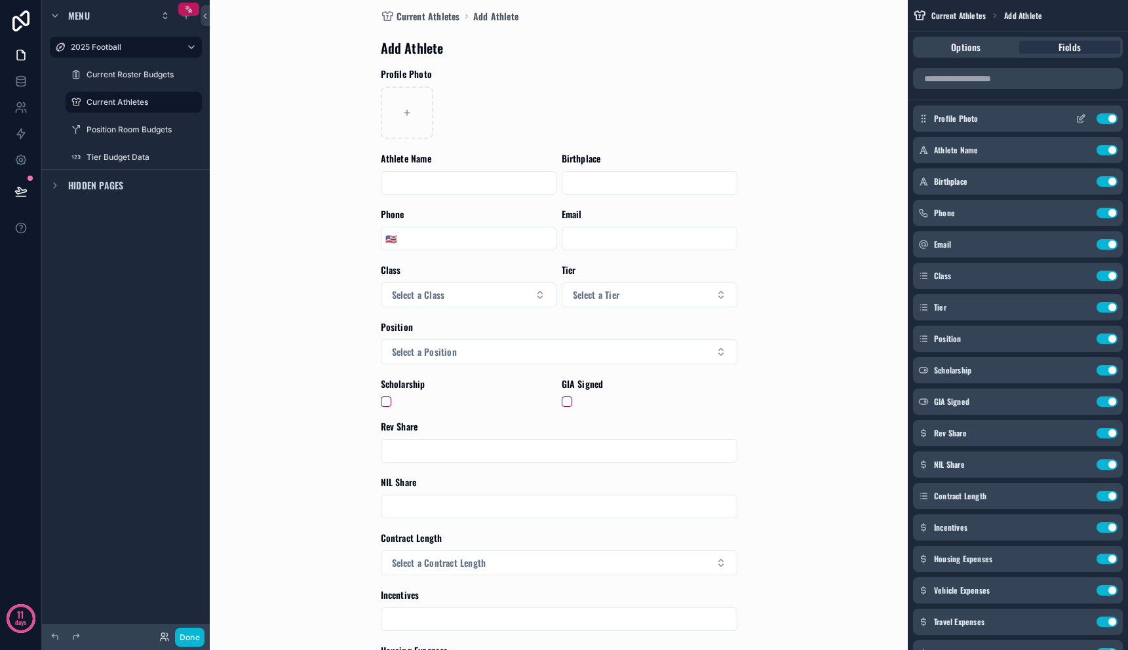
click at [1081, 120] on icon "scrollable content" at bounding box center [1080, 118] width 10 height 10
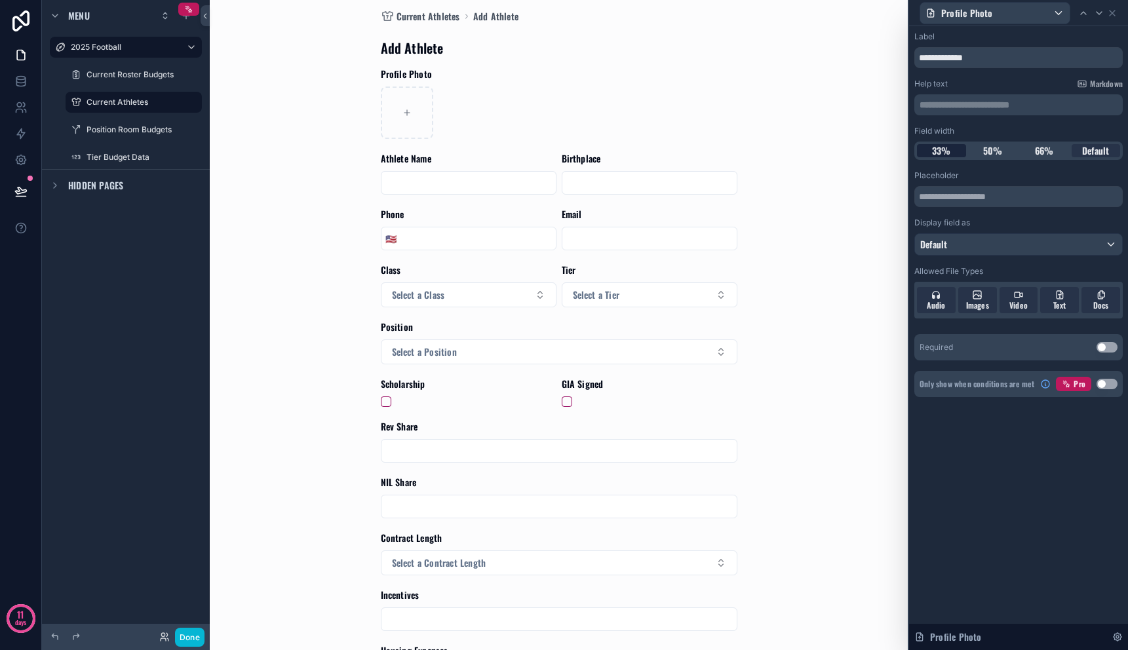
click at [952, 151] on div "33%" at bounding box center [941, 150] width 49 height 13
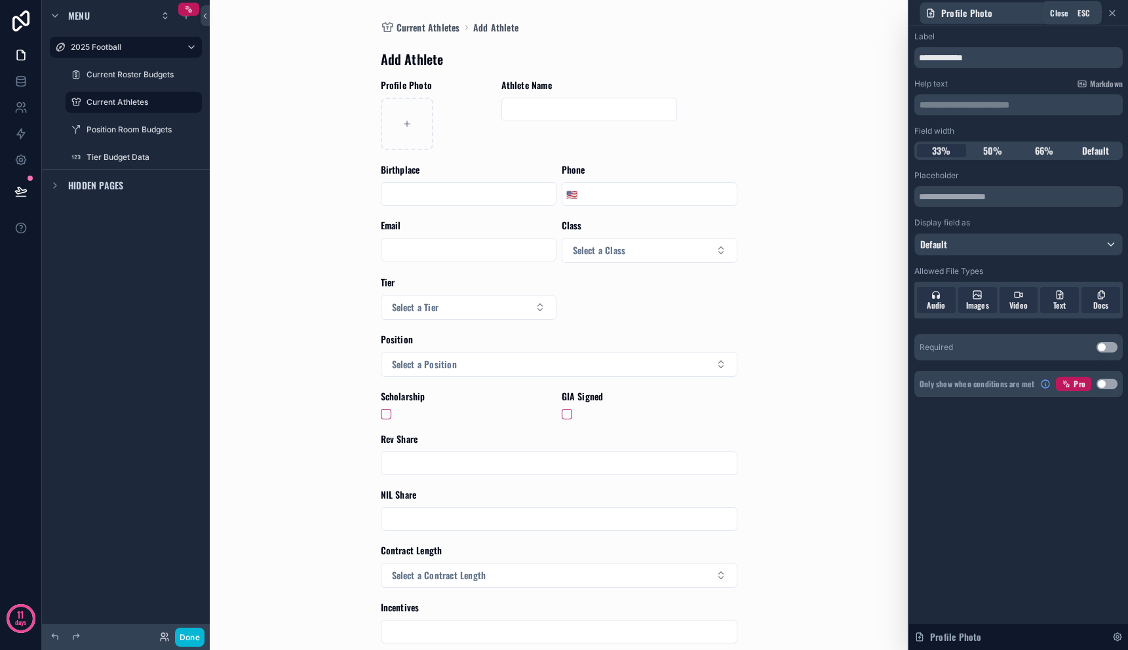
click at [1111, 11] on icon at bounding box center [1111, 12] width 5 height 5
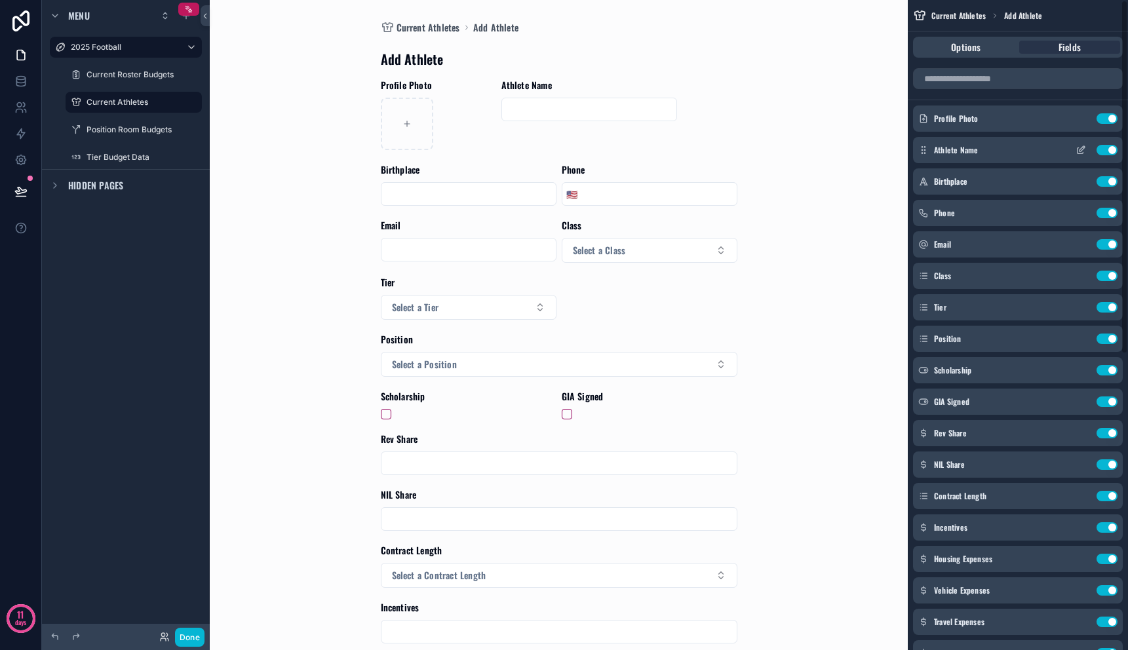
click at [1081, 155] on div "Athlete Name Use setting" at bounding box center [1018, 150] width 210 height 26
click at [1081, 145] on icon "scrollable content" at bounding box center [1080, 150] width 10 height 10
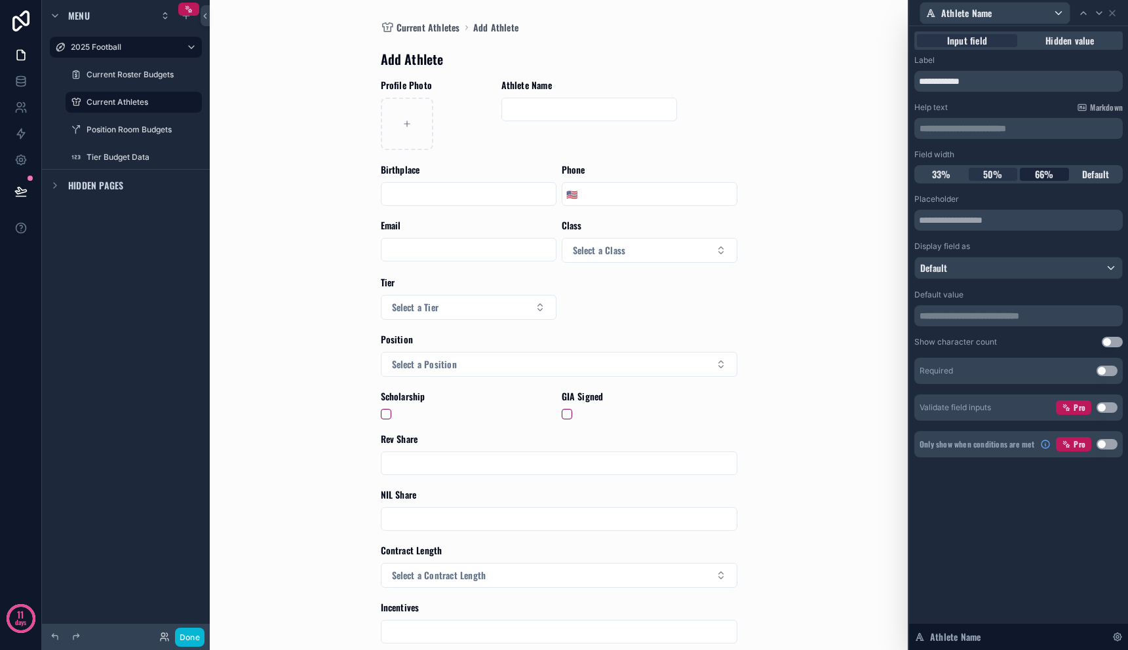
click at [1045, 180] on span "66%" at bounding box center [1044, 174] width 19 height 13
click at [1111, 14] on icon at bounding box center [1112, 13] width 10 height 10
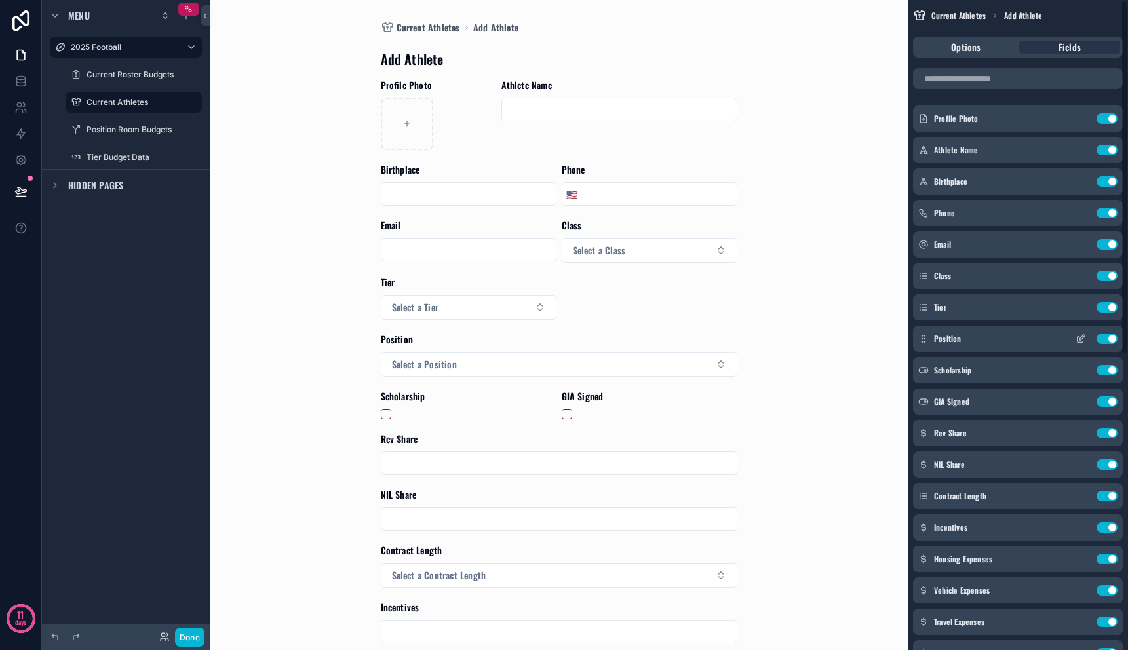
click at [1076, 337] on icon "scrollable content" at bounding box center [1080, 339] width 10 height 10
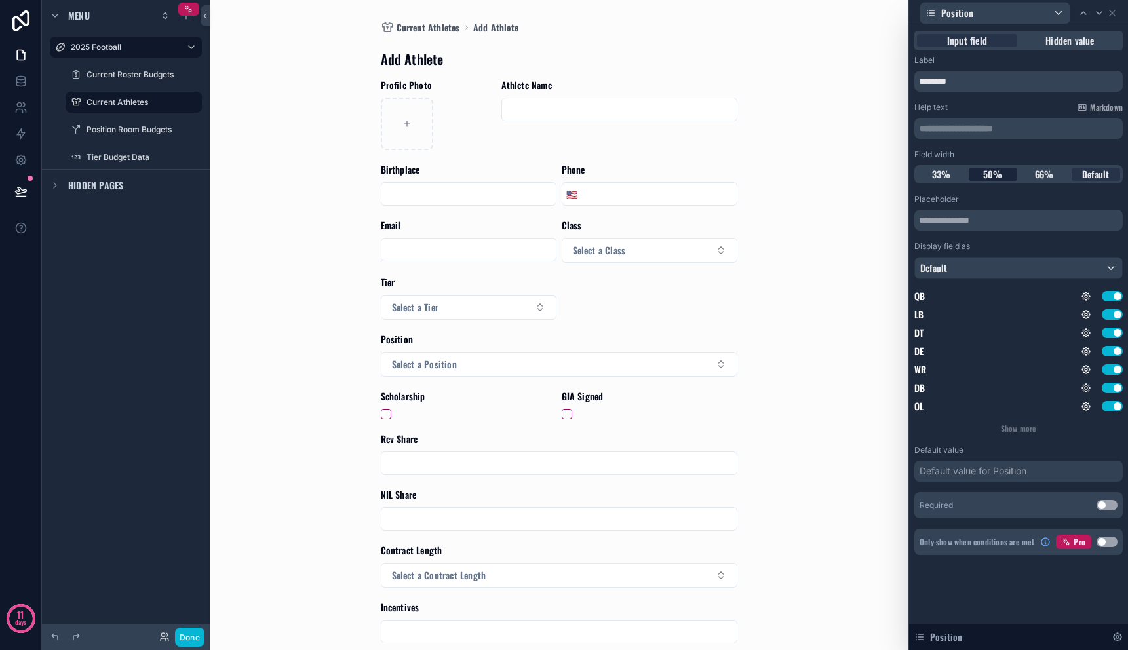
click at [1002, 178] on span "50%" at bounding box center [993, 174] width 20 height 13
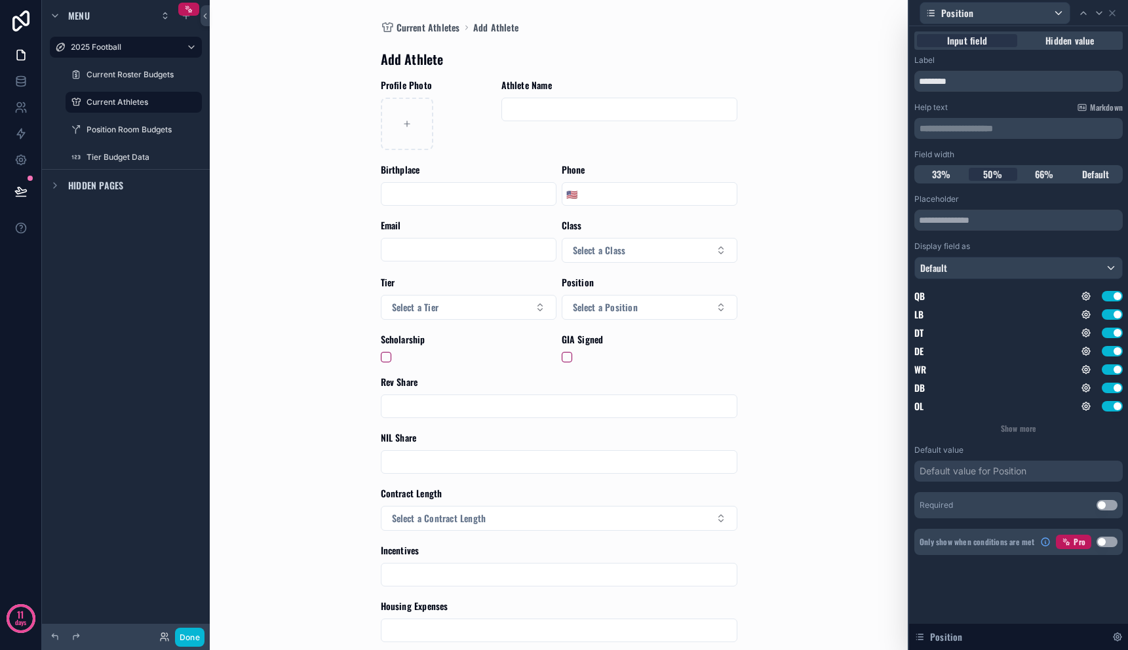
click at [817, 344] on div "Current Athletes Add Athlete Add Athlete Profile Photo Athlete Name Birthplace …" at bounding box center [558, 325] width 661 height 650
click at [1115, 10] on icon at bounding box center [1112, 13] width 10 height 10
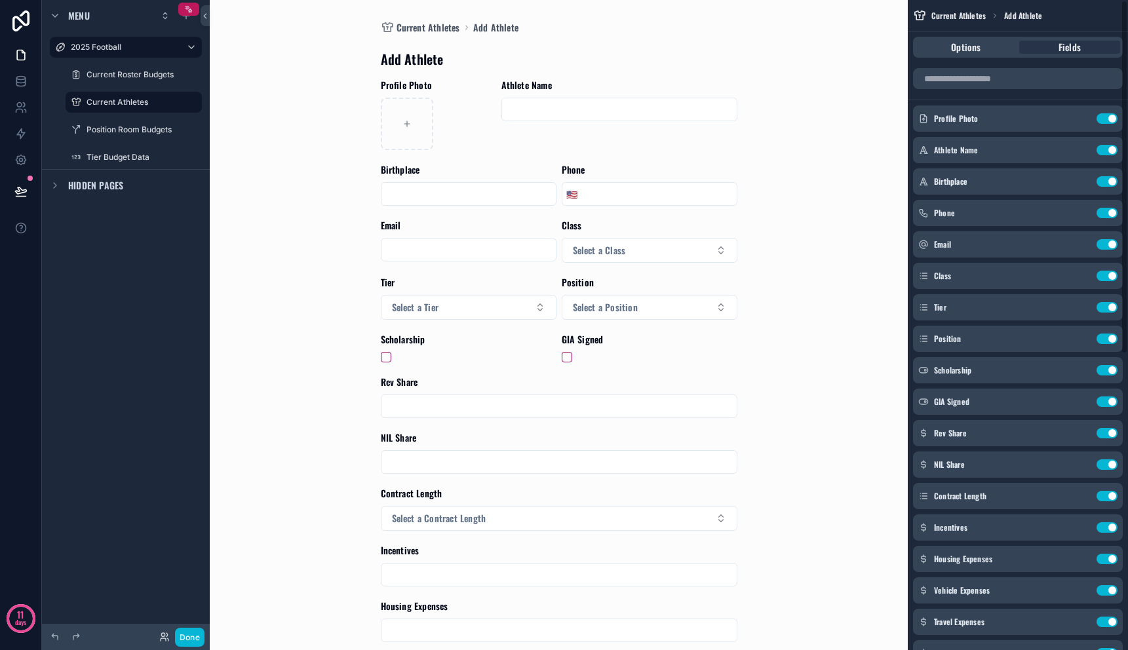
click at [804, 314] on div "Current Athletes Add Athlete Add Athlete Profile Photo Athlete Name Birthplace …" at bounding box center [558, 325] width 661 height 650
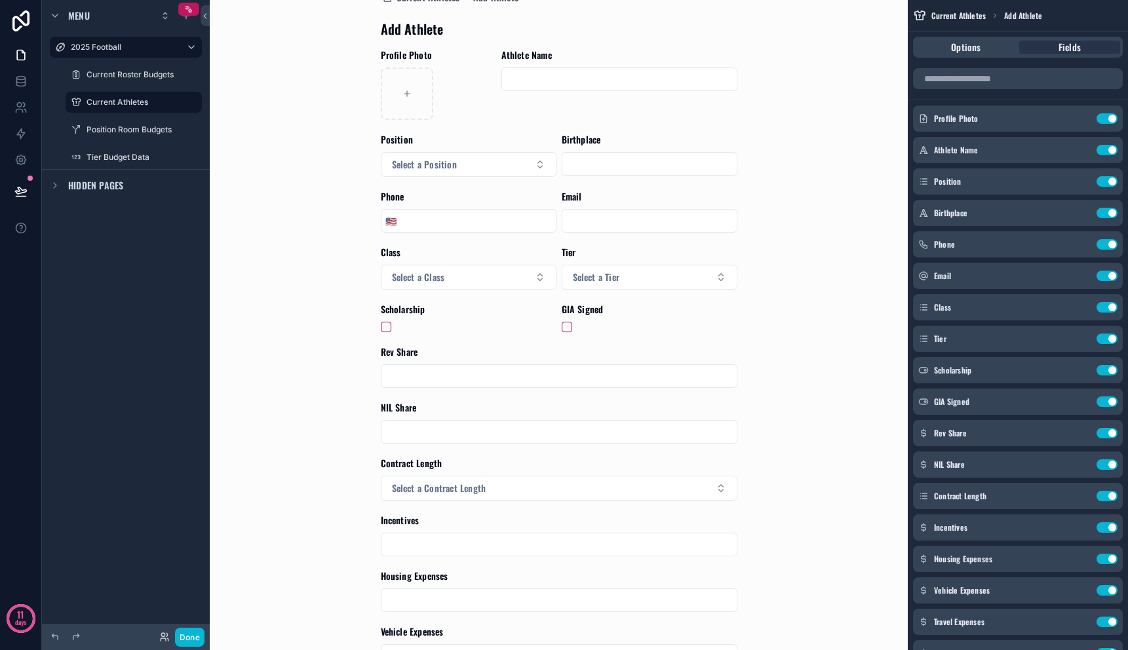
click at [449, 375] on input "scrollable content" at bounding box center [558, 376] width 355 height 18
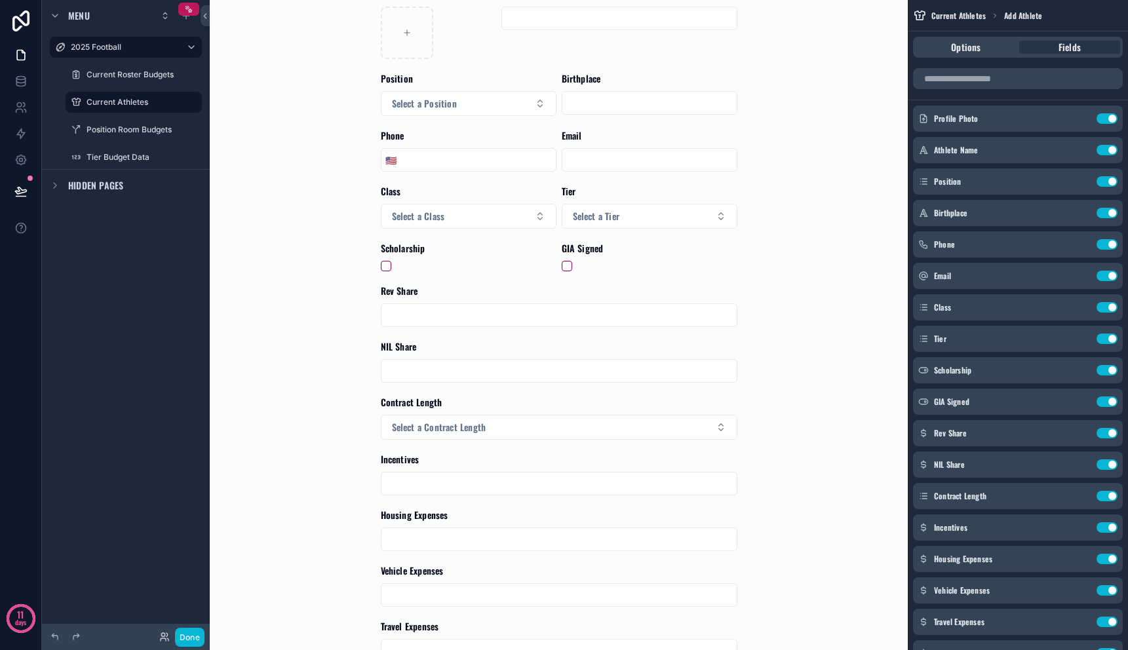
scroll to position [178, 0]
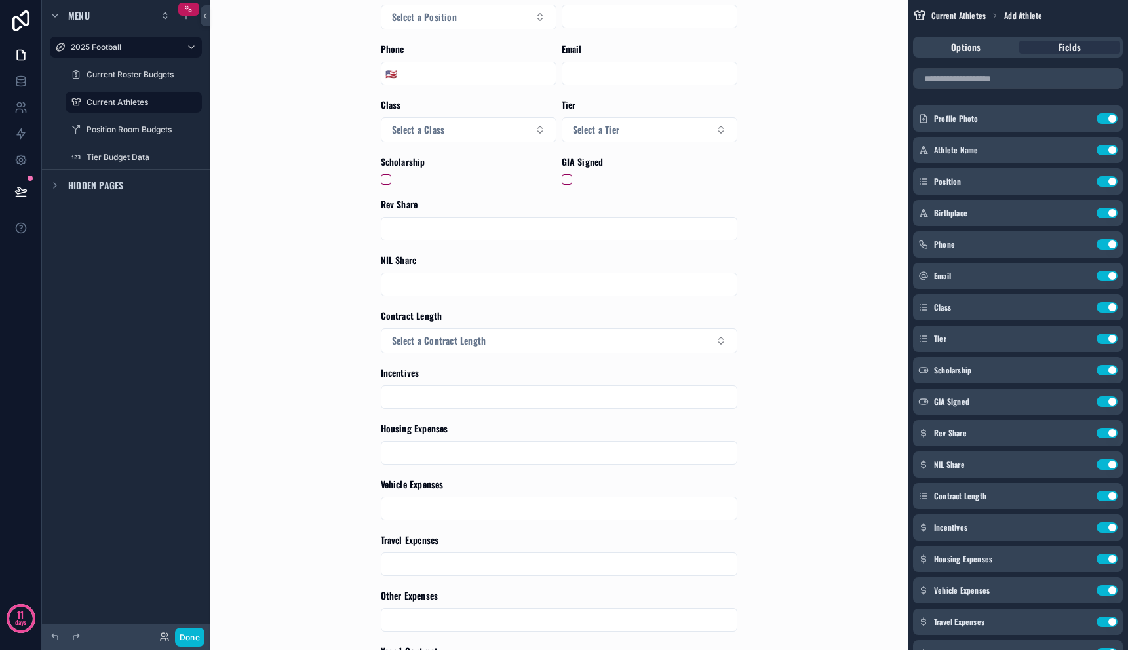
click at [412, 294] on div "scrollable content" at bounding box center [559, 285] width 356 height 24
click at [414, 282] on input "scrollable content" at bounding box center [558, 284] width 355 height 18
click at [427, 343] on span "Select a Contract Length" at bounding box center [439, 340] width 94 height 13
click at [328, 363] on div "Current Athletes Add Athlete Add Athlete Profile Photo Athlete Name Position Se…" at bounding box center [558, 147] width 661 height 650
drag, startPoint x: 427, startPoint y: 398, endPoint x: 427, endPoint y: 390, distance: 8.5
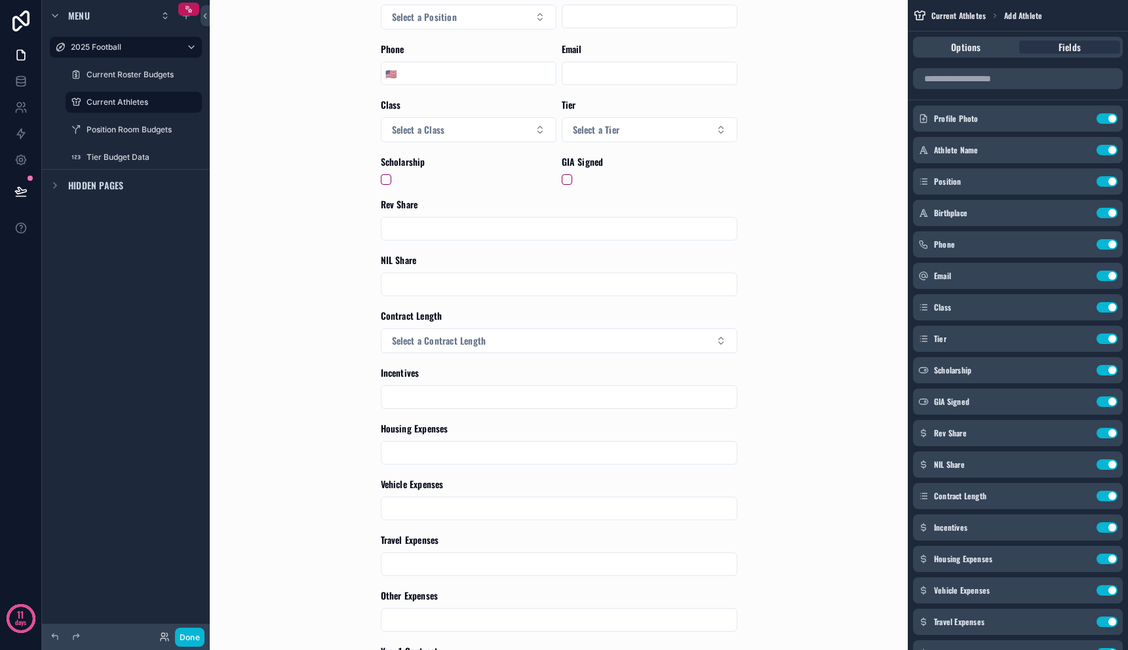
click at [427, 398] on input "scrollable content" at bounding box center [558, 397] width 355 height 18
click at [427, 390] on input "scrollable content" at bounding box center [558, 397] width 355 height 18
click at [450, 442] on div "scrollable content" at bounding box center [559, 453] width 356 height 24
click at [450, 448] on input "scrollable content" at bounding box center [558, 453] width 355 height 18
click at [442, 396] on input "scrollable content" at bounding box center [558, 397] width 355 height 18
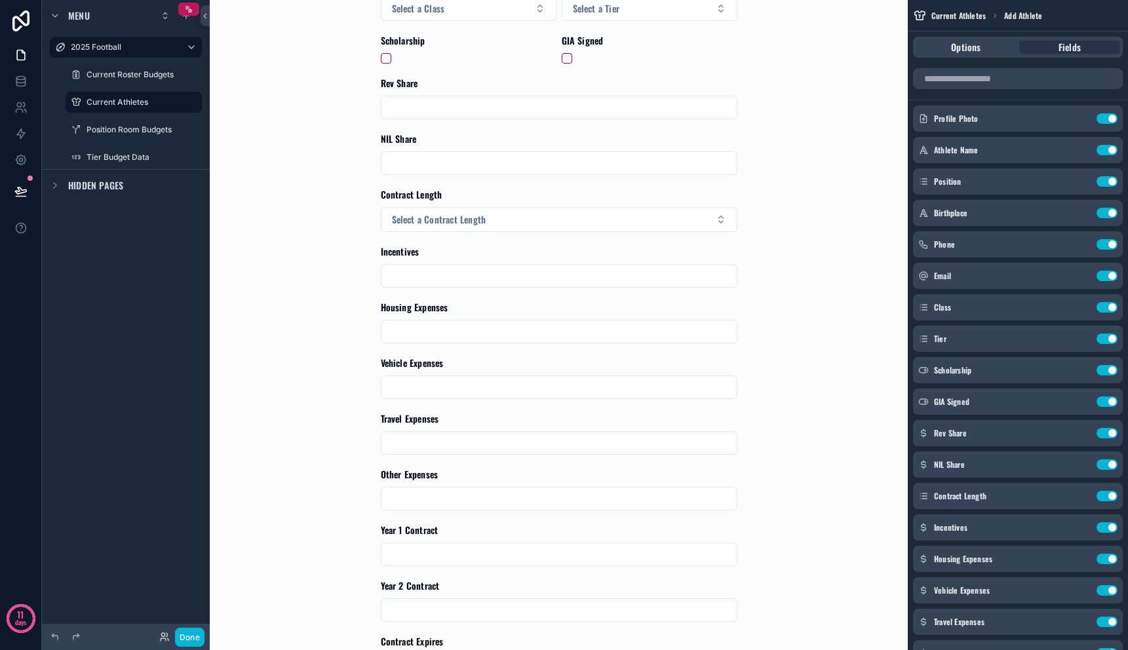
scroll to position [300, 0]
click at [442, 403] on form "Profile Photo Athlete Name Position Select a Position Birthplace Phone 🇺🇸 Email…" at bounding box center [559, 292] width 356 height 1026
click at [443, 386] on input "scrollable content" at bounding box center [558, 386] width 355 height 18
click at [443, 441] on input "scrollable content" at bounding box center [558, 442] width 355 height 18
click at [442, 484] on div "Other Expenses" at bounding box center [559, 488] width 356 height 43
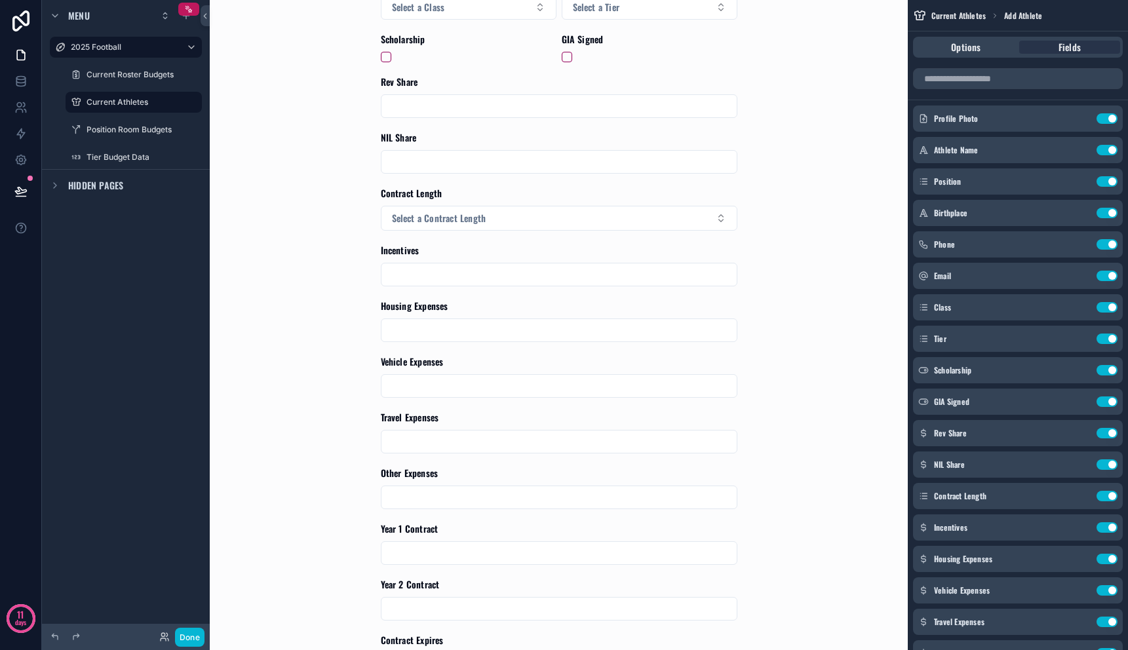
click at [442, 499] on input "scrollable content" at bounding box center [558, 497] width 355 height 18
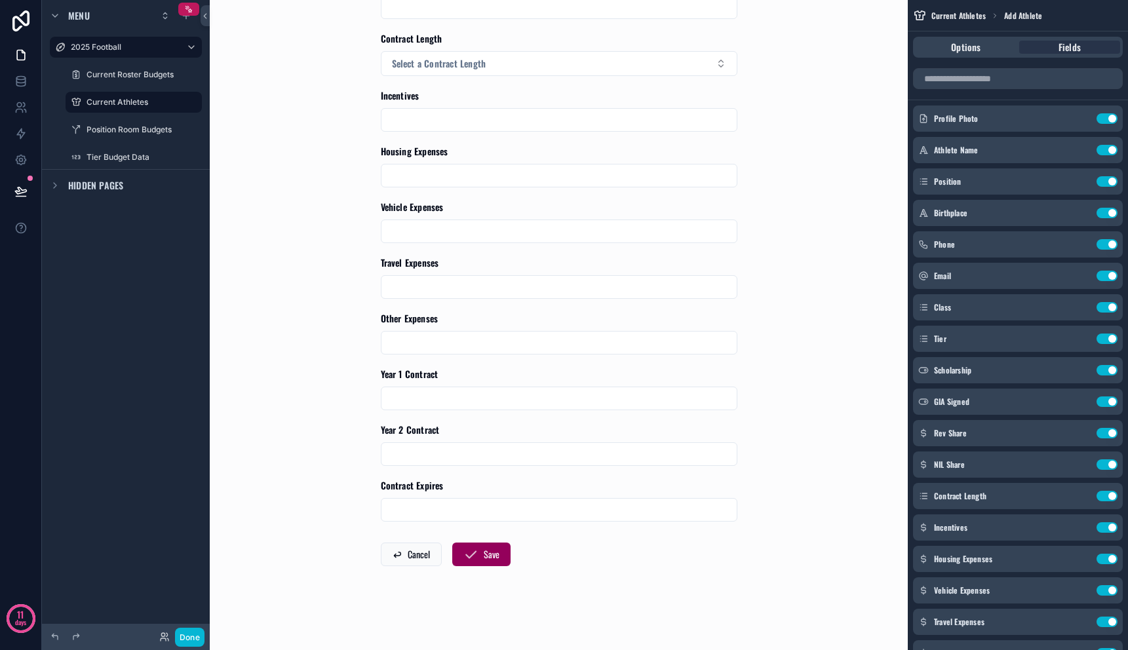
click at [440, 393] on input "scrollable content" at bounding box center [558, 398] width 355 height 18
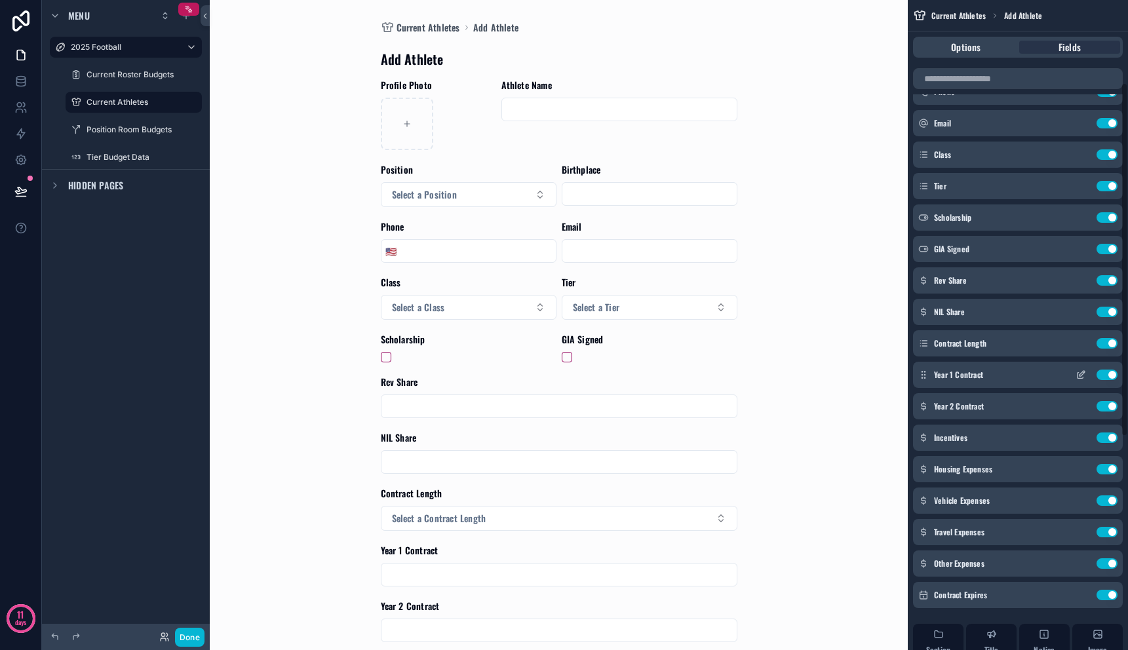
scroll to position [150, 0]
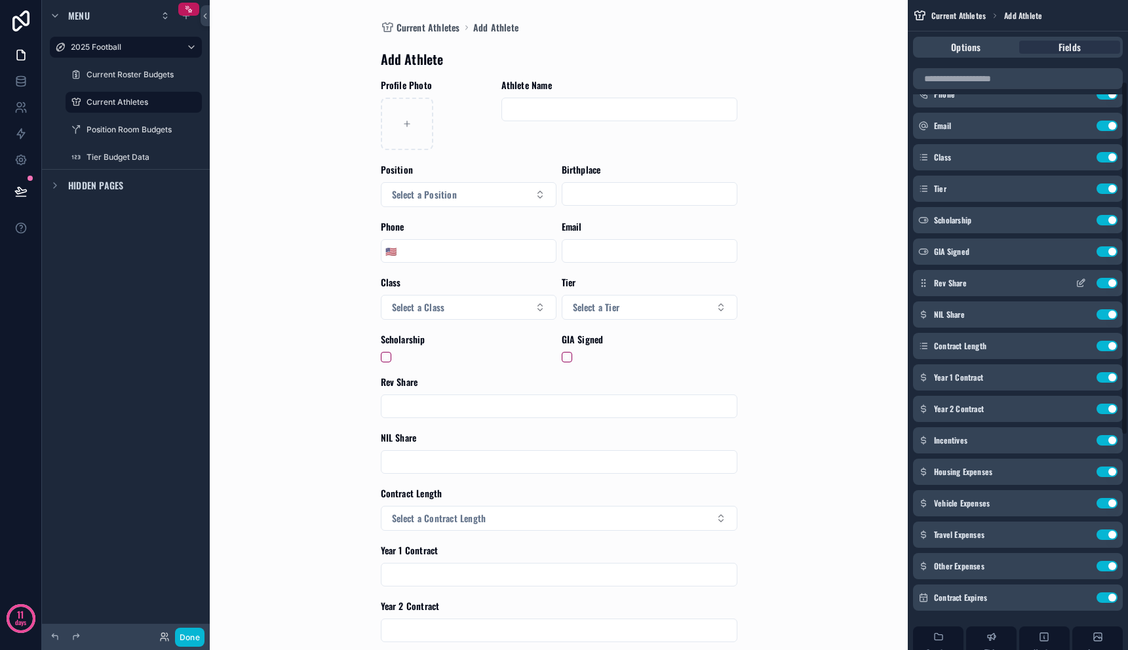
click at [1084, 280] on icon "scrollable content" at bounding box center [1083, 280] width 1 height 1
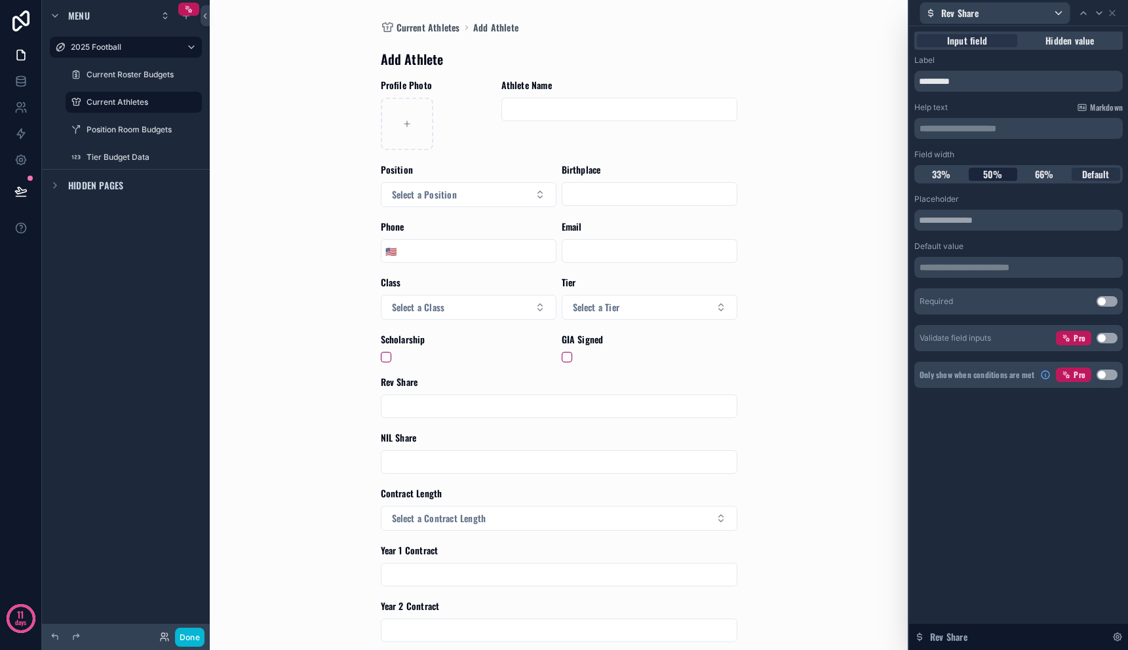
click at [988, 170] on span "50%" at bounding box center [993, 174] width 20 height 13
click at [1064, 507] on div "**********" at bounding box center [1018, 338] width 219 height 624
click at [1114, 12] on icon at bounding box center [1112, 13] width 10 height 10
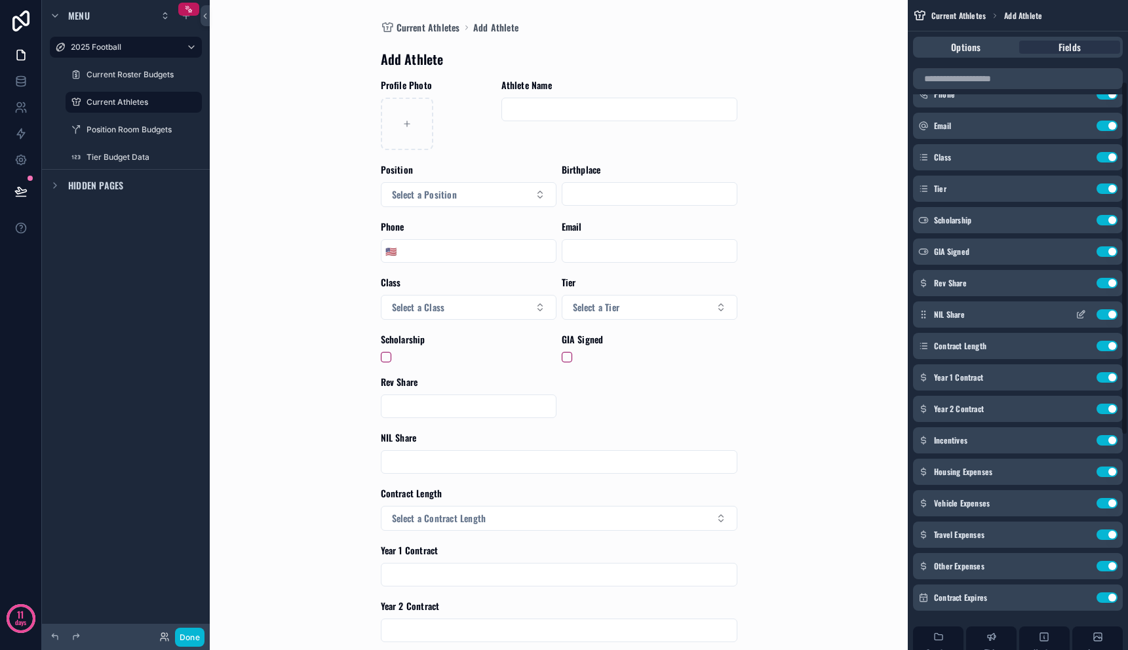
click at [1084, 317] on icon "scrollable content" at bounding box center [1080, 314] width 10 height 10
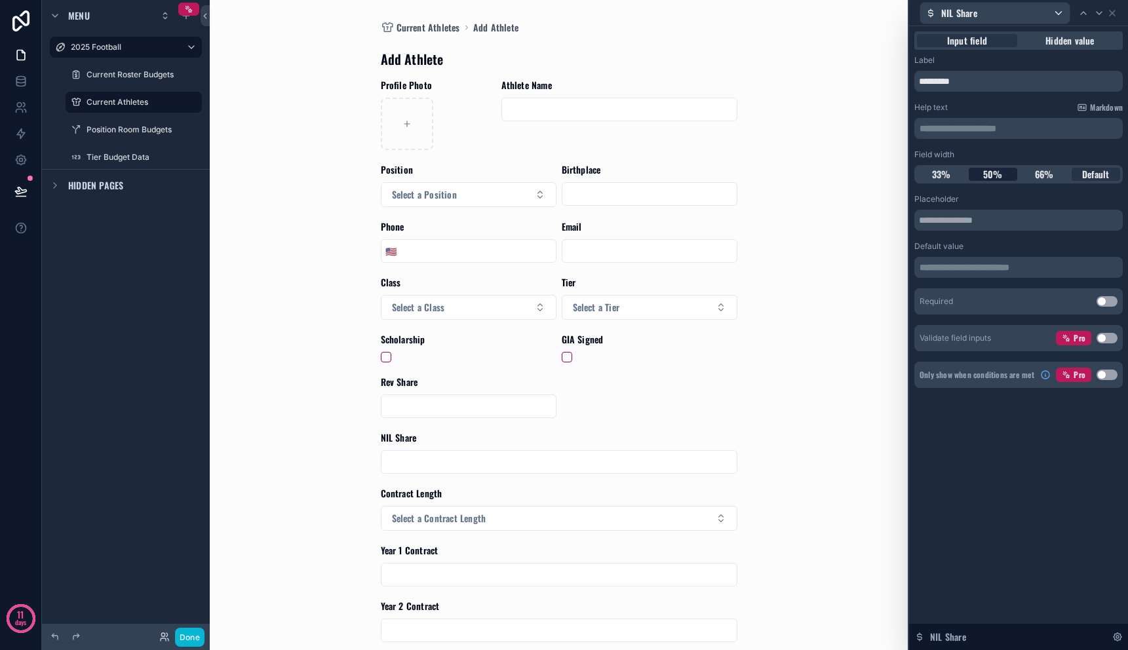
click at [988, 176] on span "50%" at bounding box center [993, 174] width 20 height 13
click at [789, 446] on div "Current Athletes Add Athlete Add Athlete Profile Photo Athlete Name Position Se…" at bounding box center [558, 325] width 661 height 650
click at [1112, 13] on icon at bounding box center [1111, 12] width 5 height 5
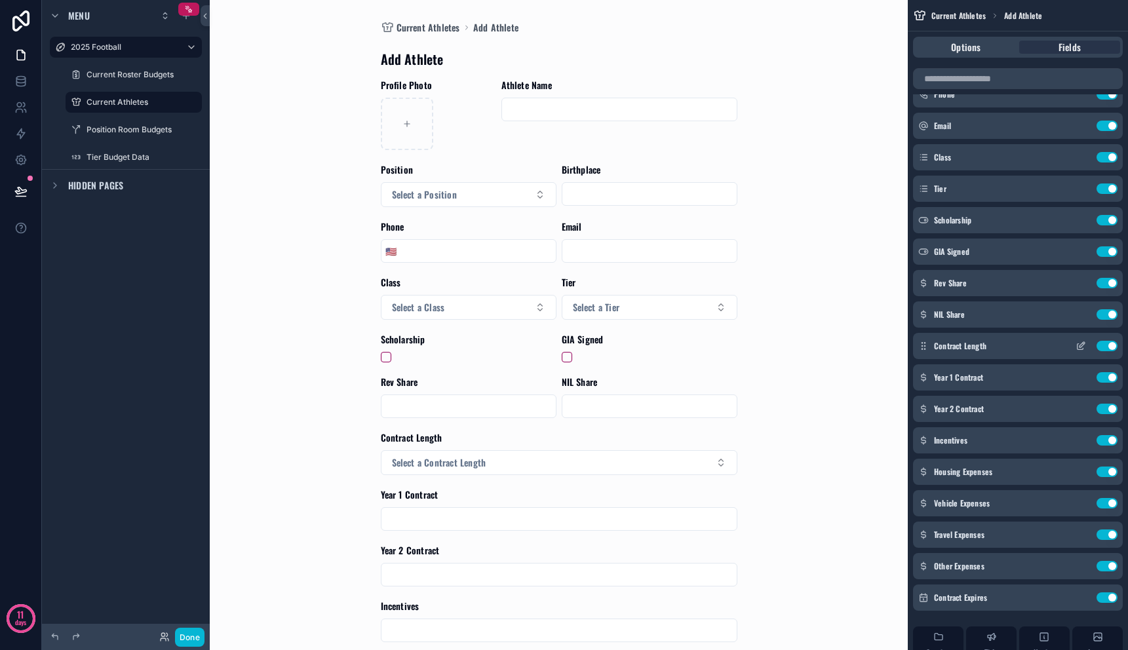
click at [1081, 347] on icon "scrollable content" at bounding box center [1080, 346] width 10 height 10
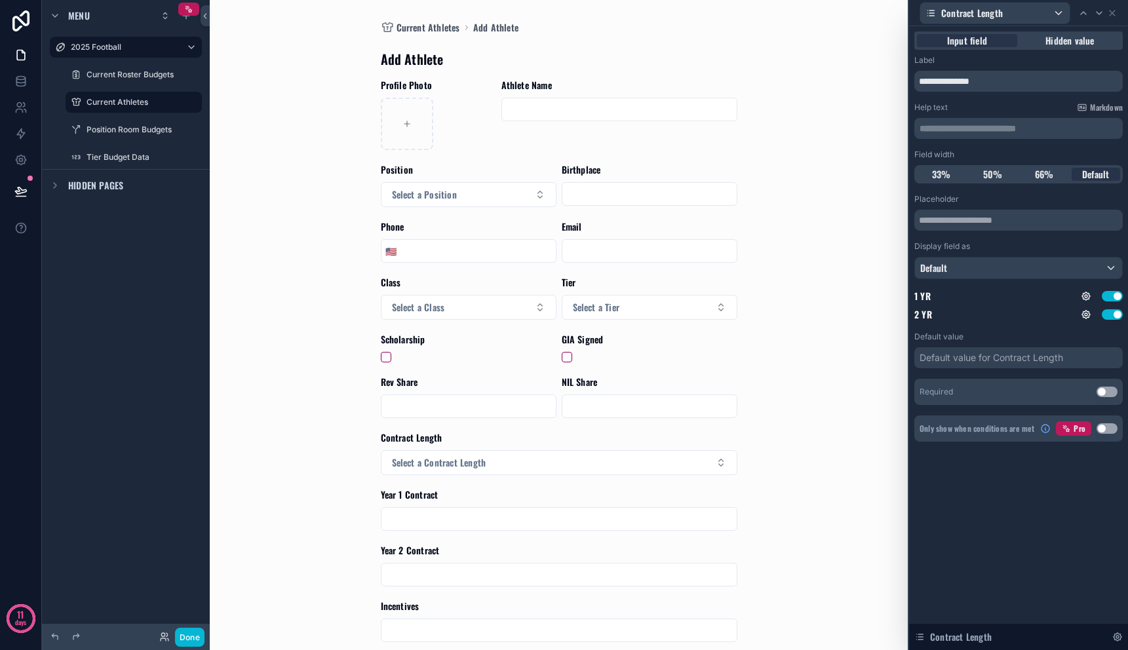
click at [834, 412] on div "Current Athletes Add Athlete Add Athlete Profile Photo Athlete Name Position Se…" at bounding box center [558, 325] width 661 height 650
click at [716, 491] on div "Year 1 Contract" at bounding box center [559, 495] width 356 height 14
click at [1114, 14] on icon at bounding box center [1111, 12] width 5 height 5
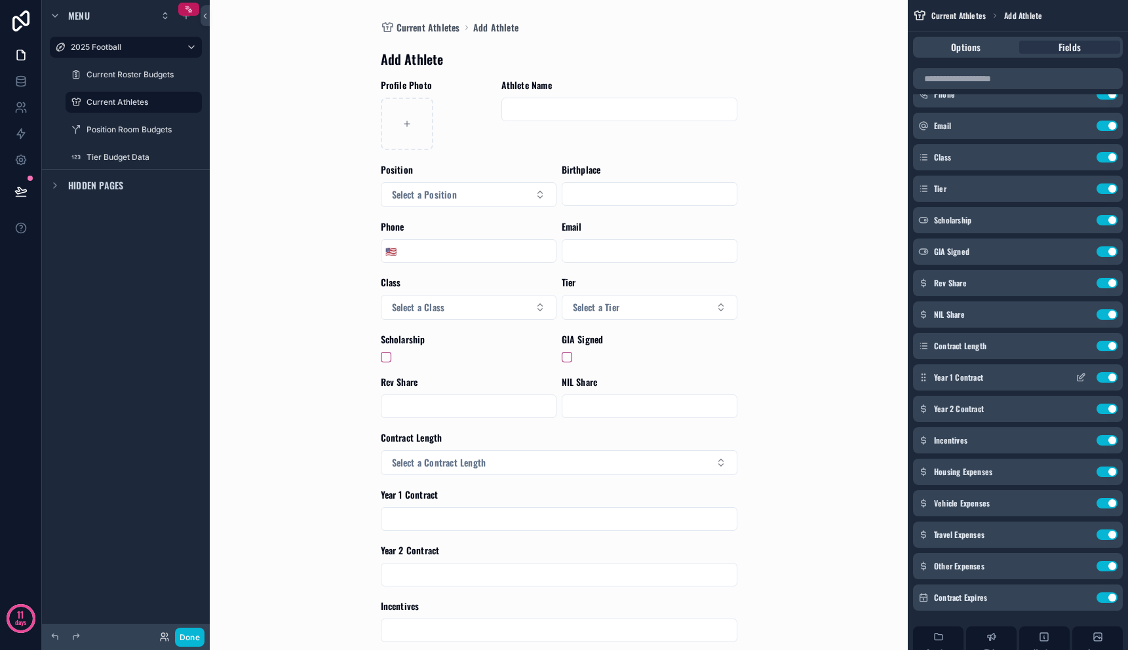
click at [1081, 380] on icon "scrollable content" at bounding box center [1080, 378] width 6 height 6
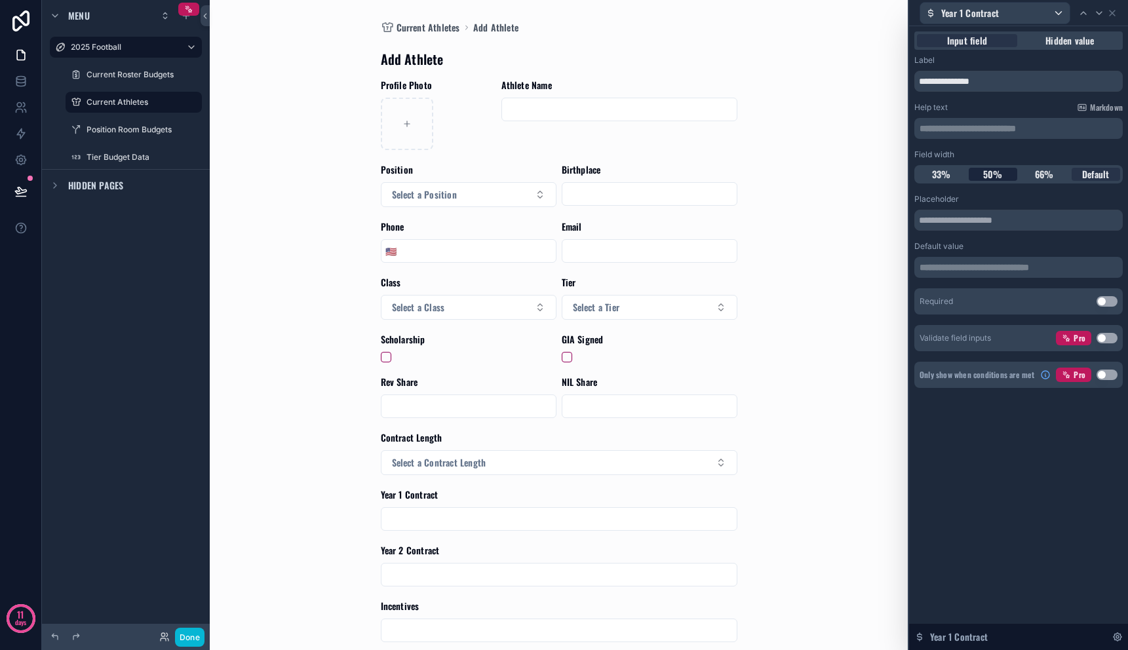
click at [995, 172] on span "50%" at bounding box center [993, 174] width 20 height 13
click at [1113, 16] on icon at bounding box center [1112, 13] width 10 height 10
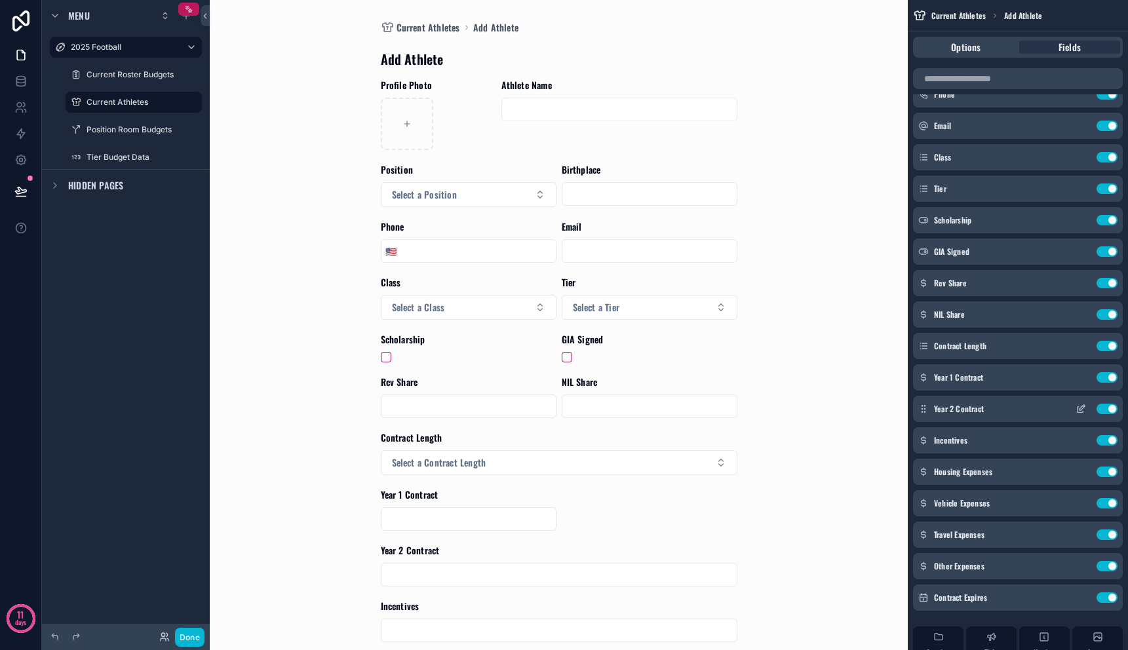
click at [1077, 408] on icon "scrollable content" at bounding box center [1080, 410] width 6 height 6
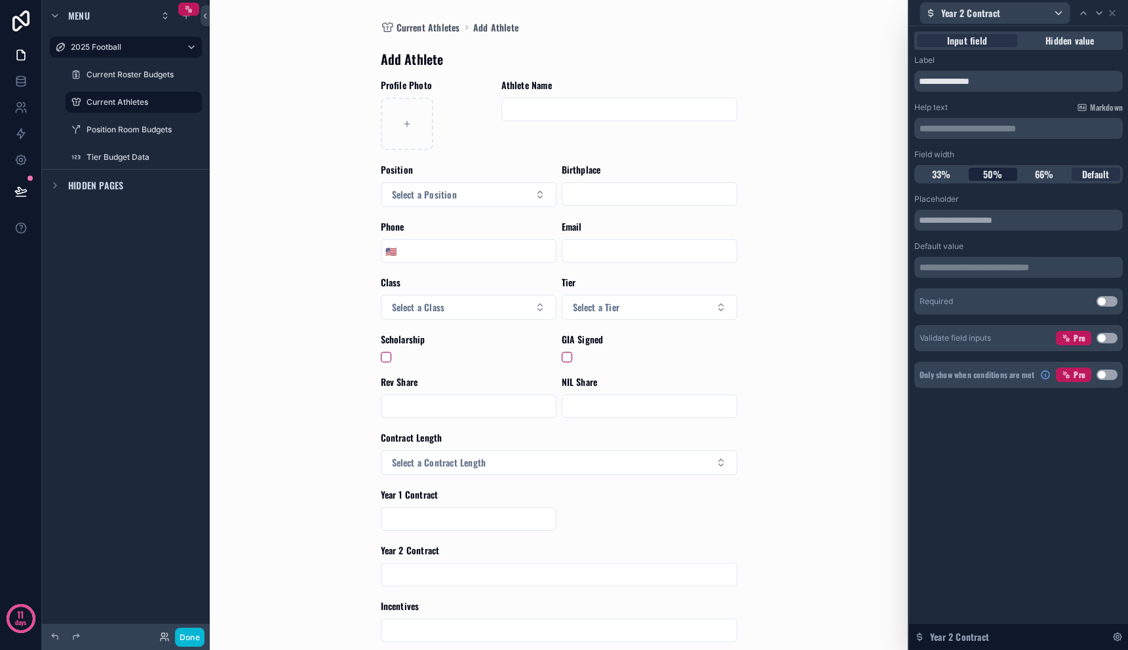
click at [991, 172] on span "50%" at bounding box center [993, 174] width 20 height 13
click at [1104, 374] on button "Use setting" at bounding box center [1106, 375] width 21 height 10
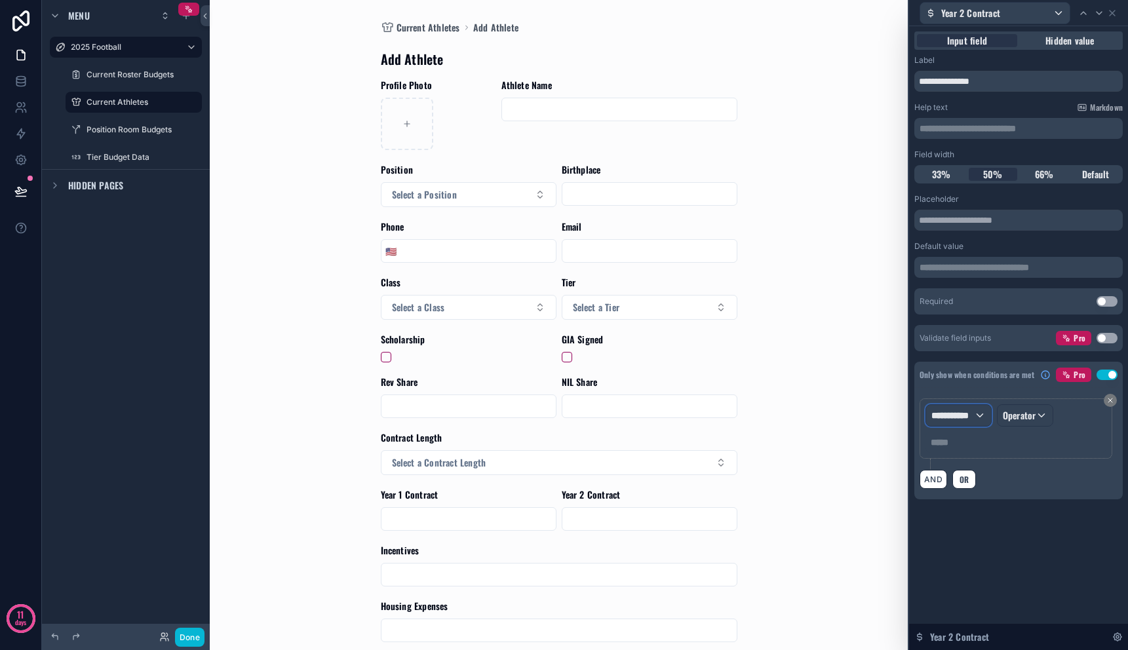
click at [972, 423] on div "**********" at bounding box center [958, 415] width 65 height 21
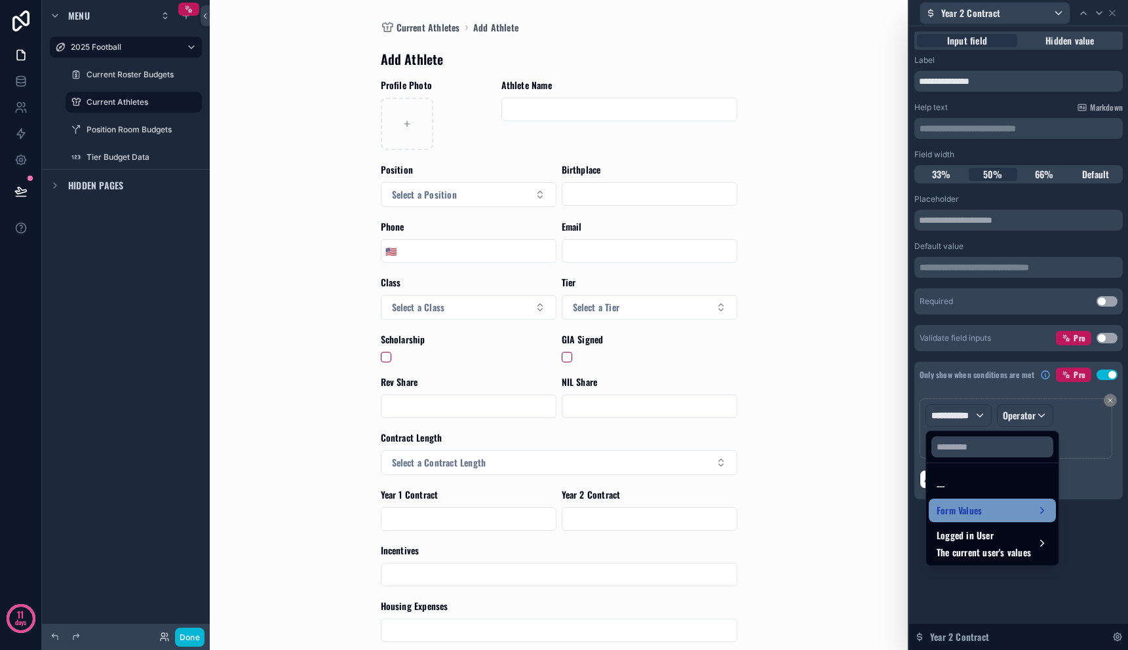
click at [981, 512] on span "Form Values" at bounding box center [958, 511] width 45 height 16
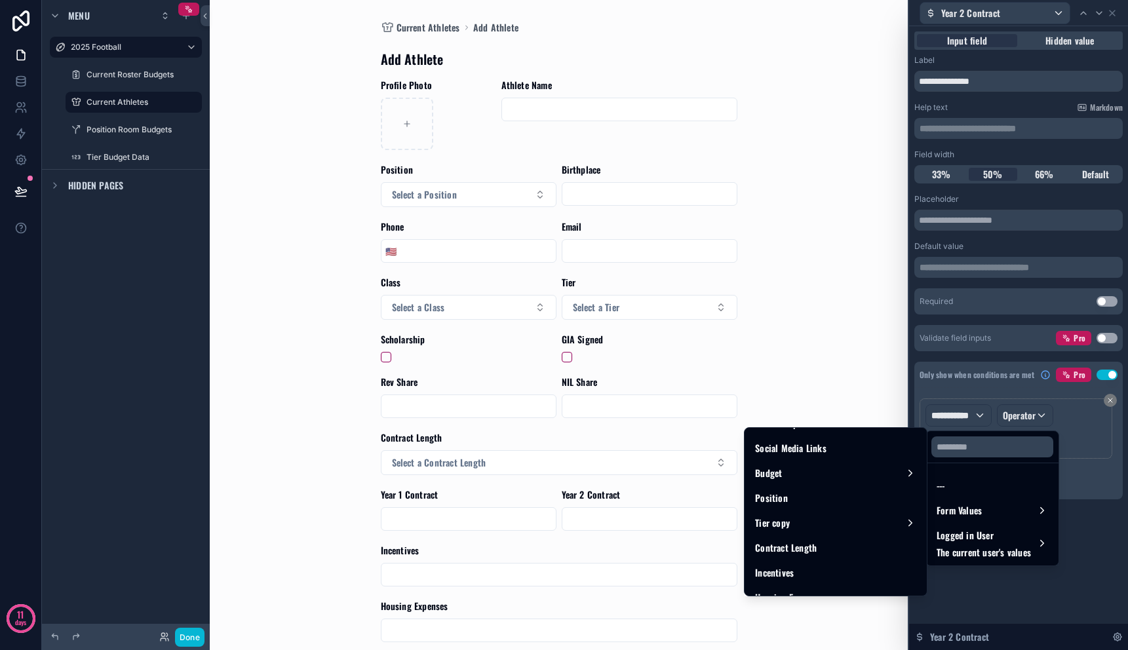
scroll to position [444, 0]
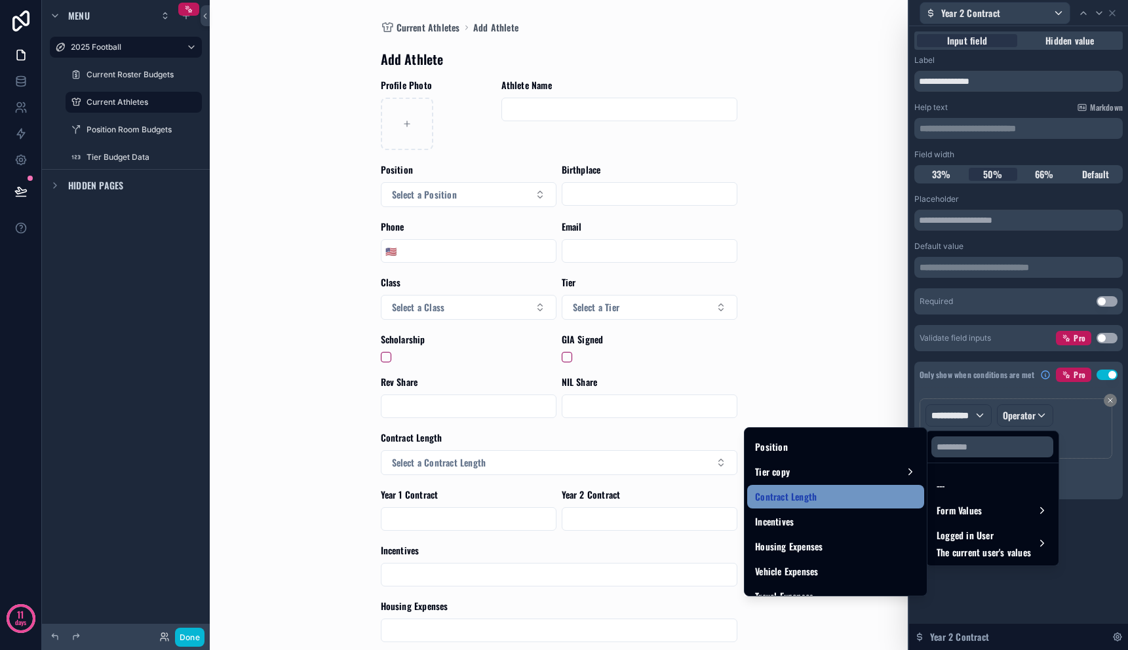
click at [860, 500] on div "Contract Length" at bounding box center [835, 497] width 161 height 16
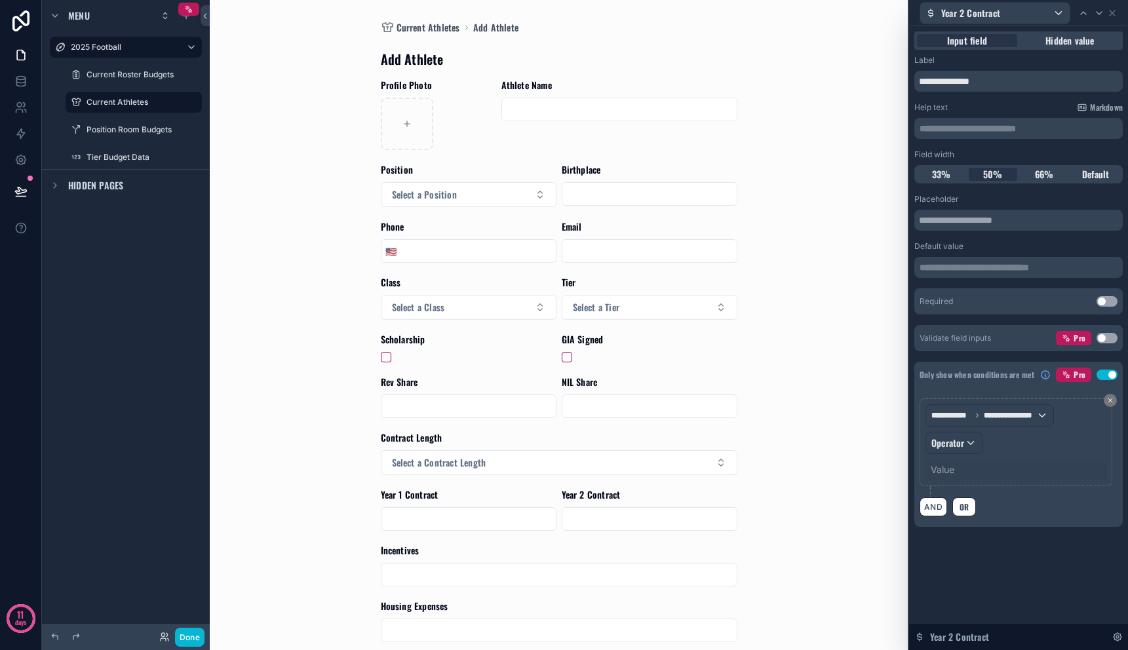
click at [954, 474] on div "Value" at bounding box center [943, 469] width 24 height 13
click at [958, 448] on span "Operator" at bounding box center [947, 443] width 33 height 14
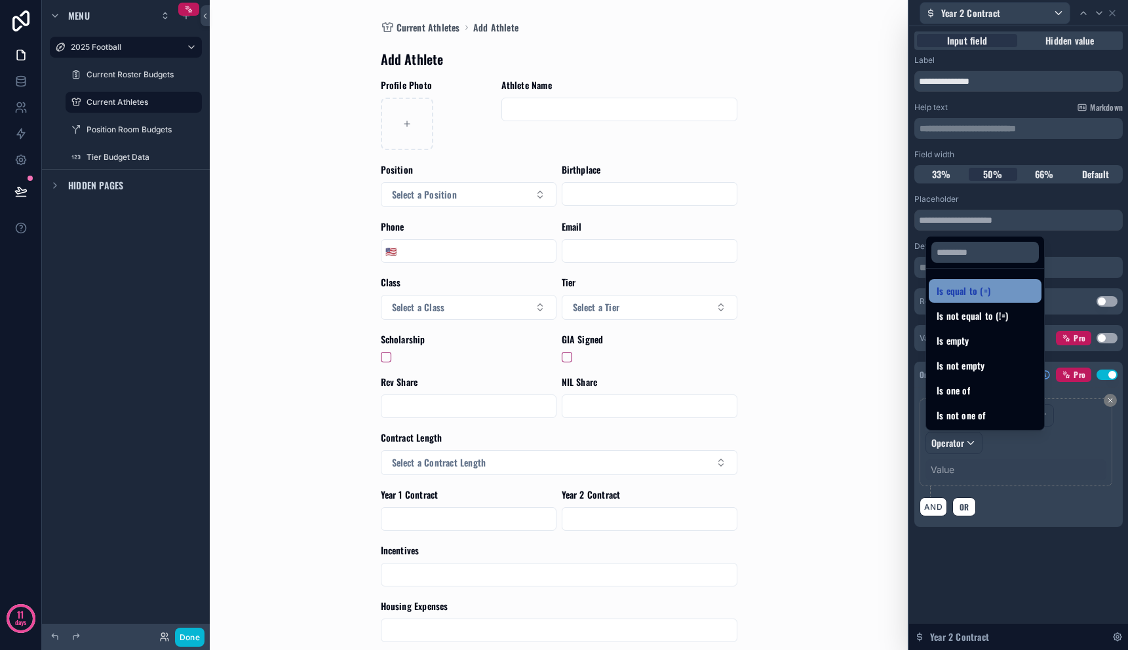
click at [978, 296] on span "Is equal to (=)" at bounding box center [963, 291] width 54 height 16
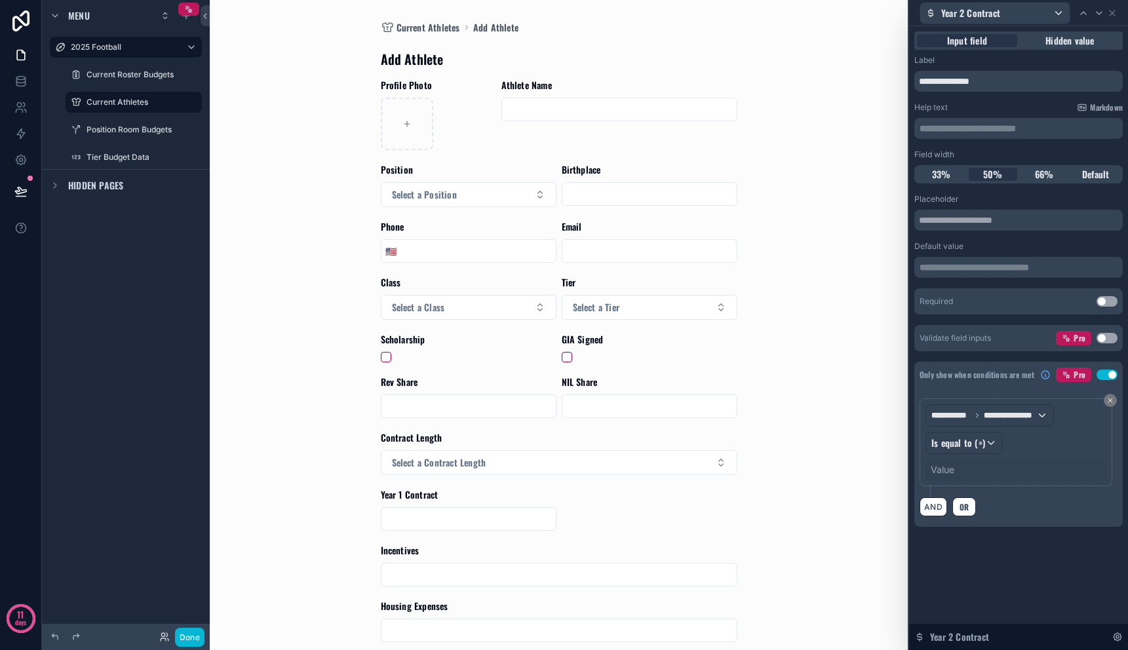
click at [959, 466] on div "Value" at bounding box center [1015, 469] width 181 height 21
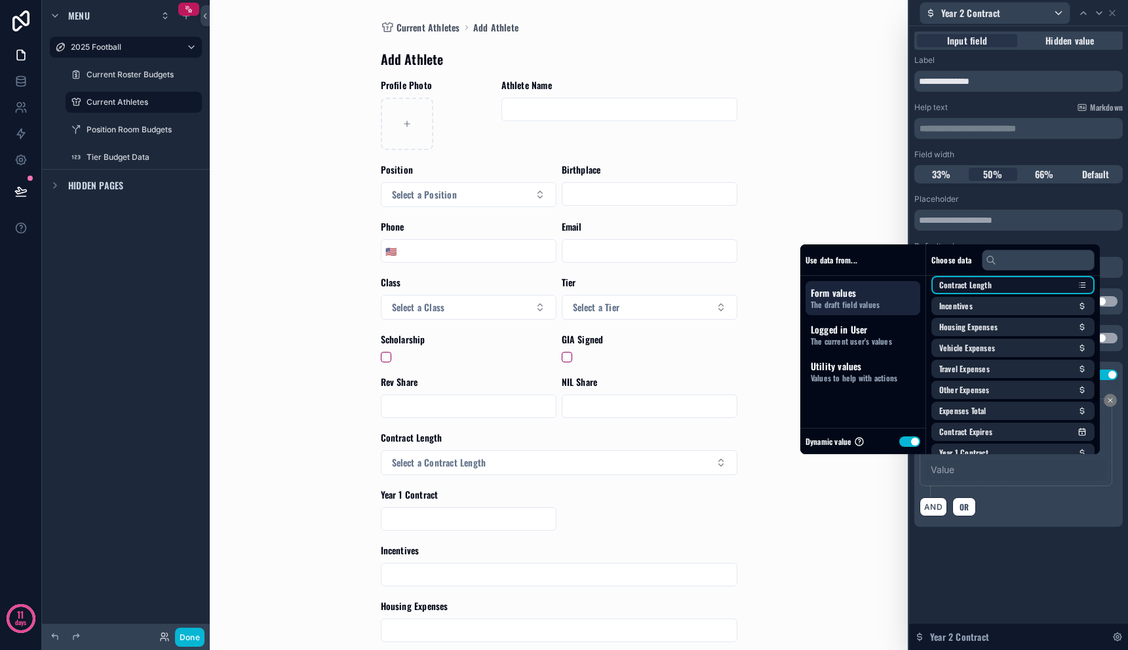
scroll to position [509, 0]
click at [899, 444] on button "Use setting" at bounding box center [909, 441] width 21 height 10
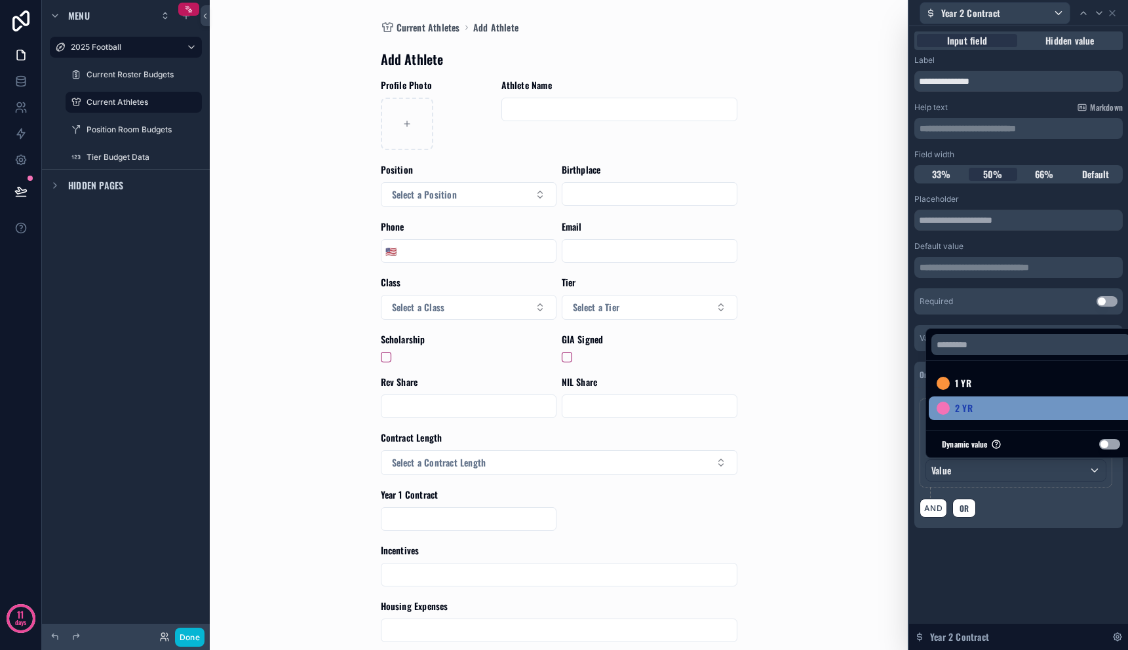
click at [984, 414] on div "2 YR" at bounding box center [1030, 408] width 189 height 16
click at [995, 554] on div "**********" at bounding box center [1018, 292] width 219 height 533
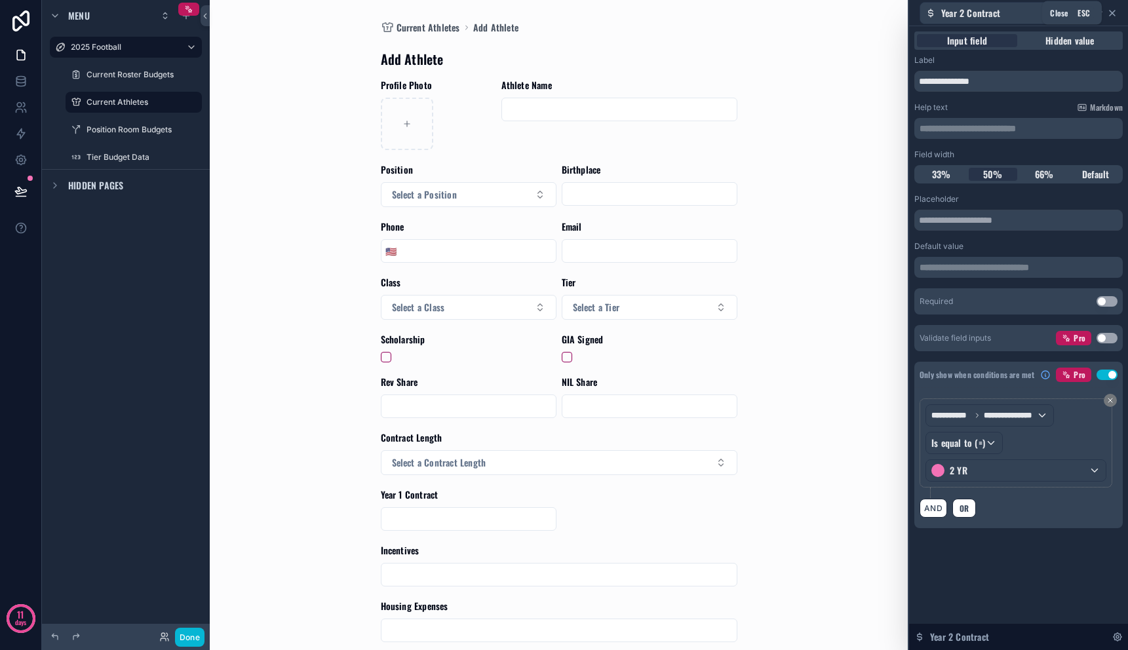
click at [1112, 15] on icon at bounding box center [1112, 13] width 10 height 10
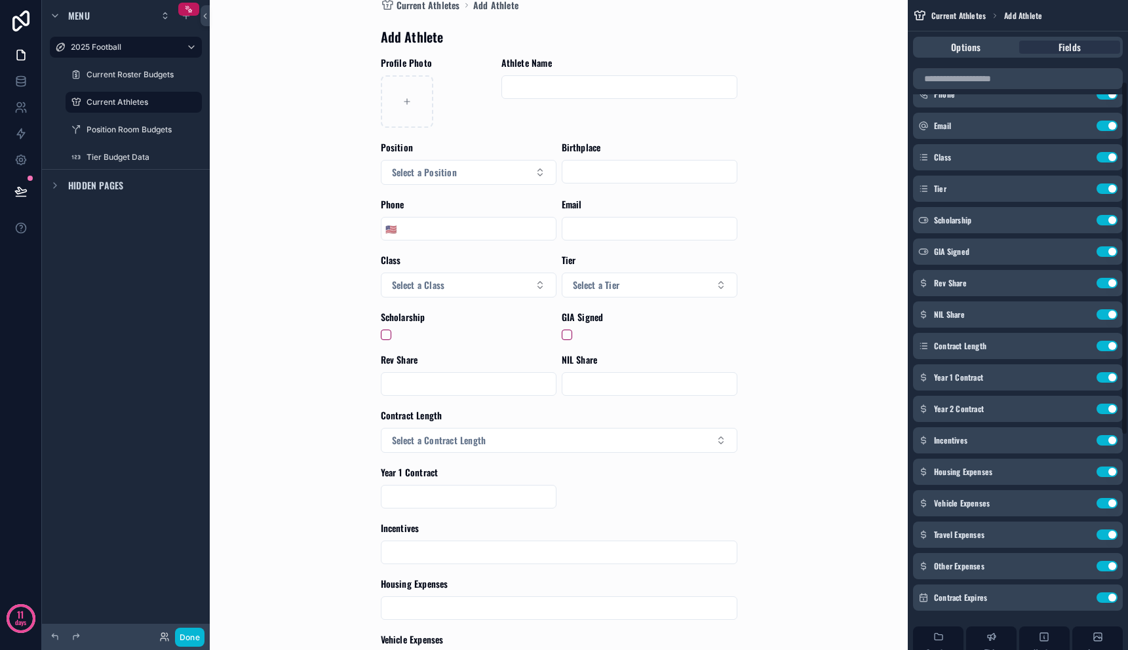
scroll to position [245, 0]
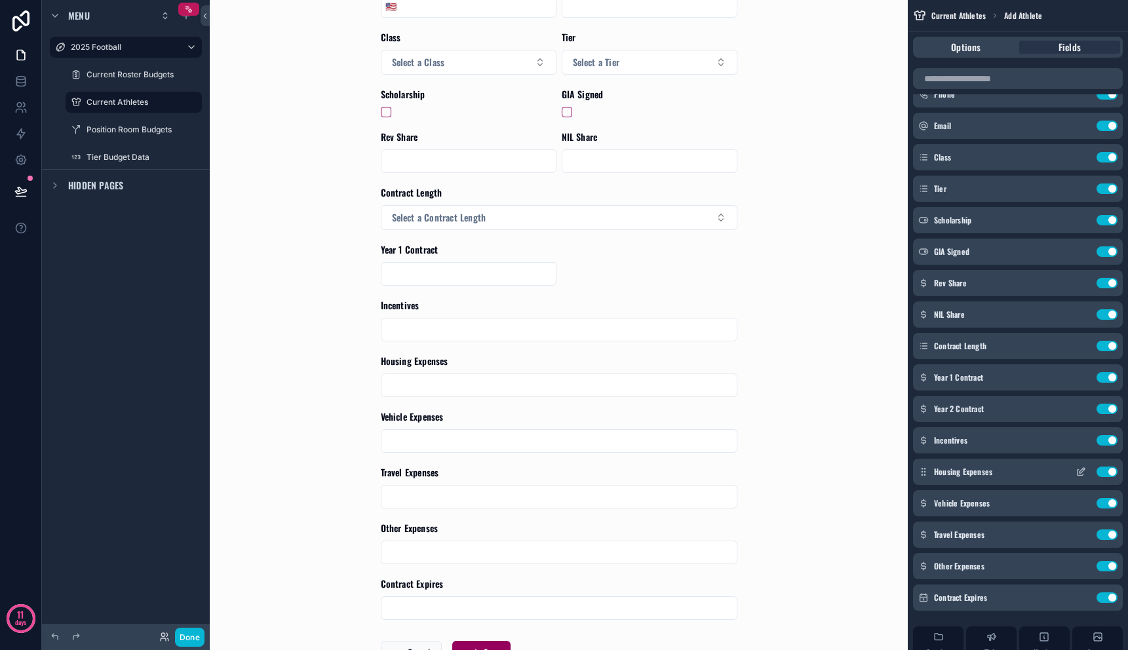
click at [1082, 473] on icon "scrollable content" at bounding box center [1080, 472] width 10 height 10
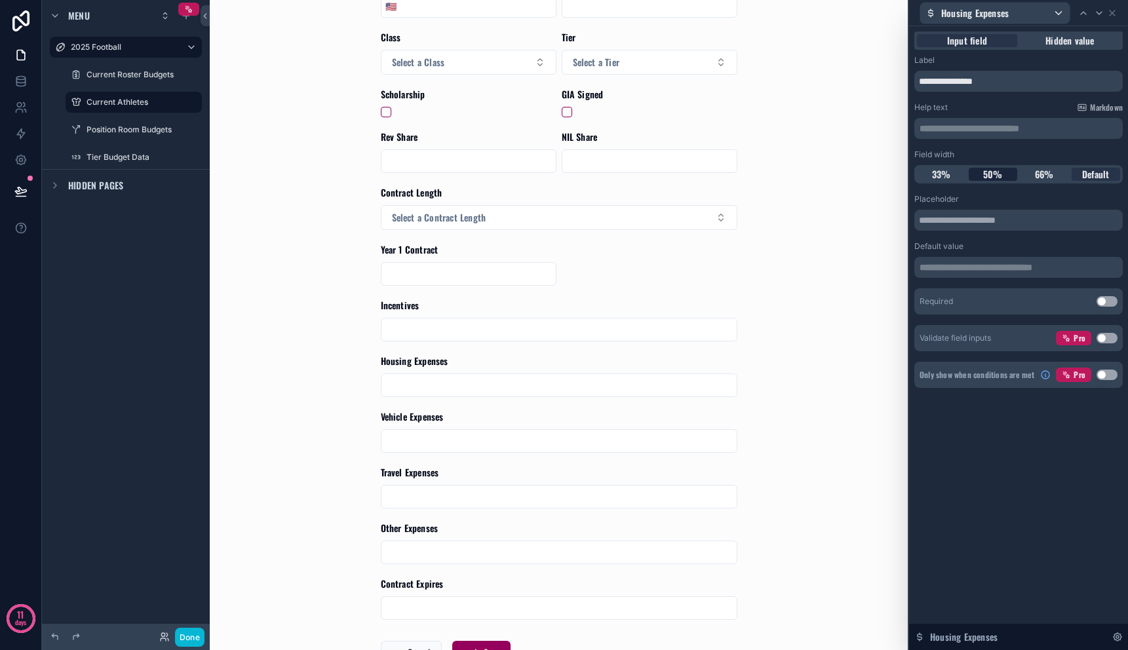
click at [1005, 178] on div "50%" at bounding box center [993, 174] width 49 height 13
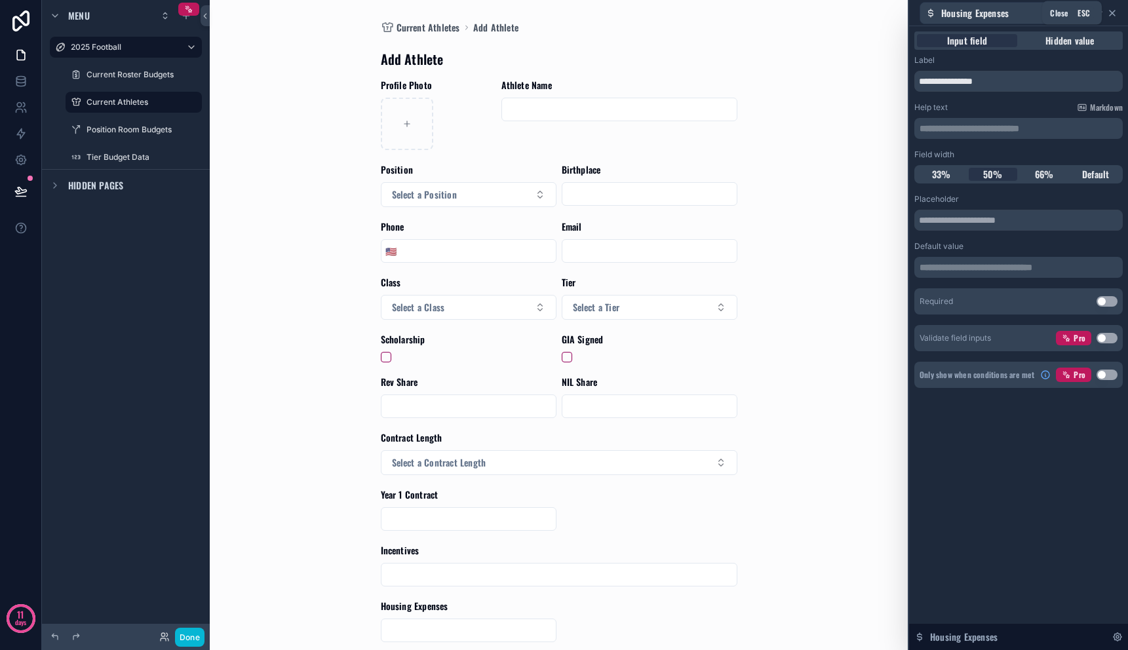
click at [1110, 11] on icon at bounding box center [1112, 13] width 10 height 10
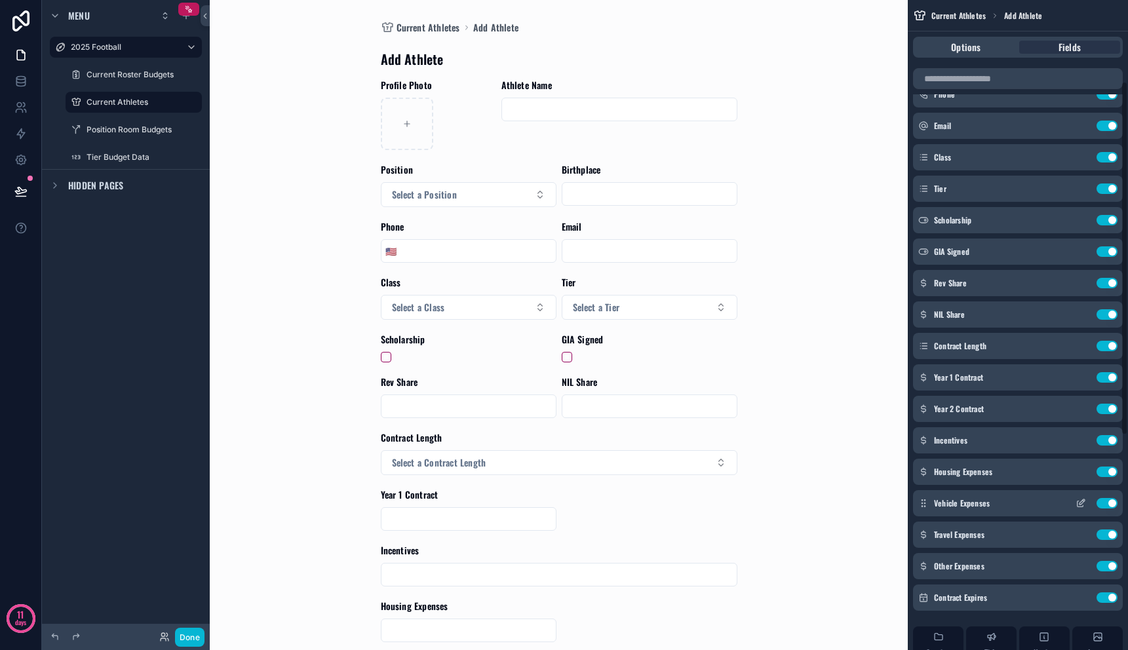
click at [1081, 505] on icon "scrollable content" at bounding box center [1080, 503] width 10 height 10
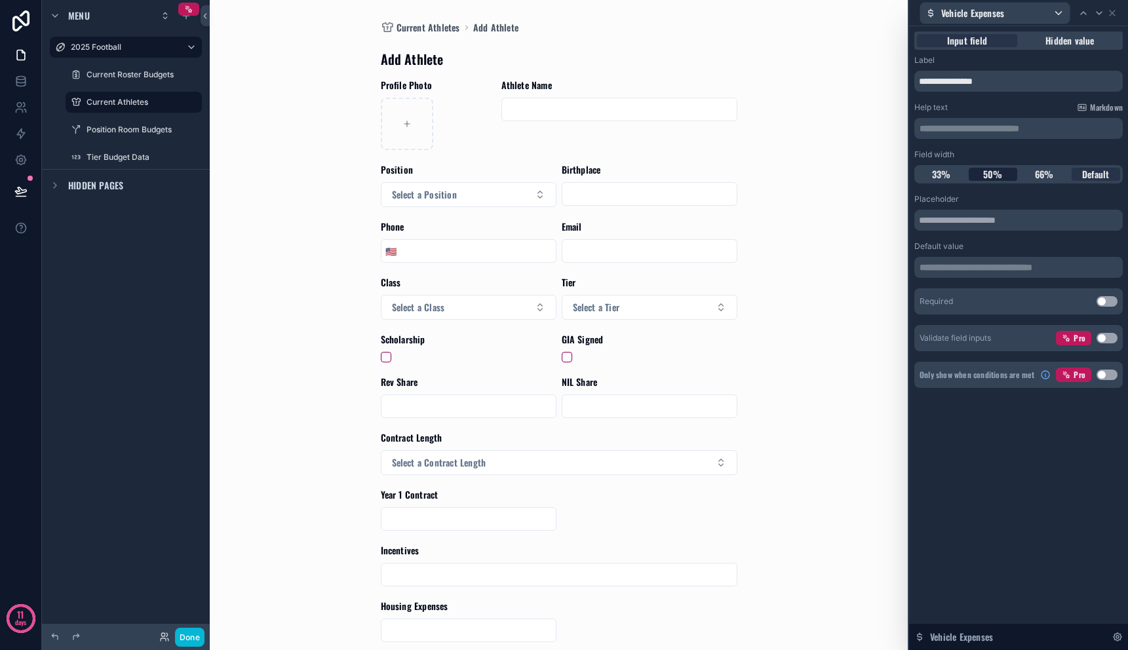
click at [998, 174] on span "50%" at bounding box center [993, 174] width 20 height 13
click at [1110, 10] on icon at bounding box center [1112, 13] width 10 height 10
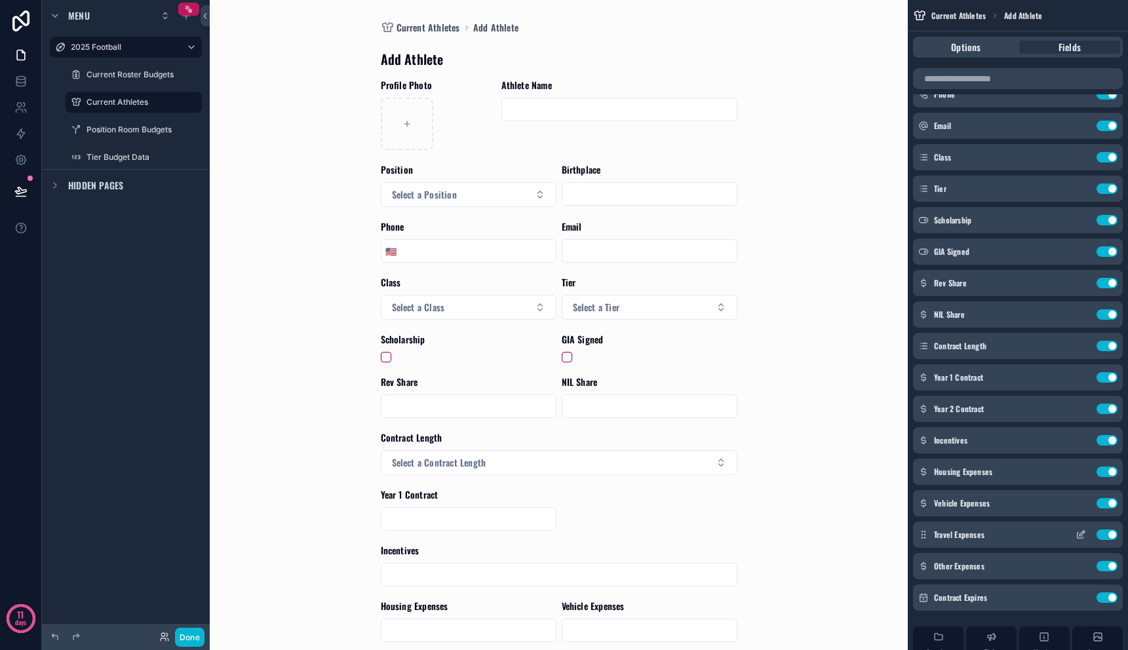
click at [1081, 531] on icon "scrollable content" at bounding box center [1081, 533] width 5 height 5
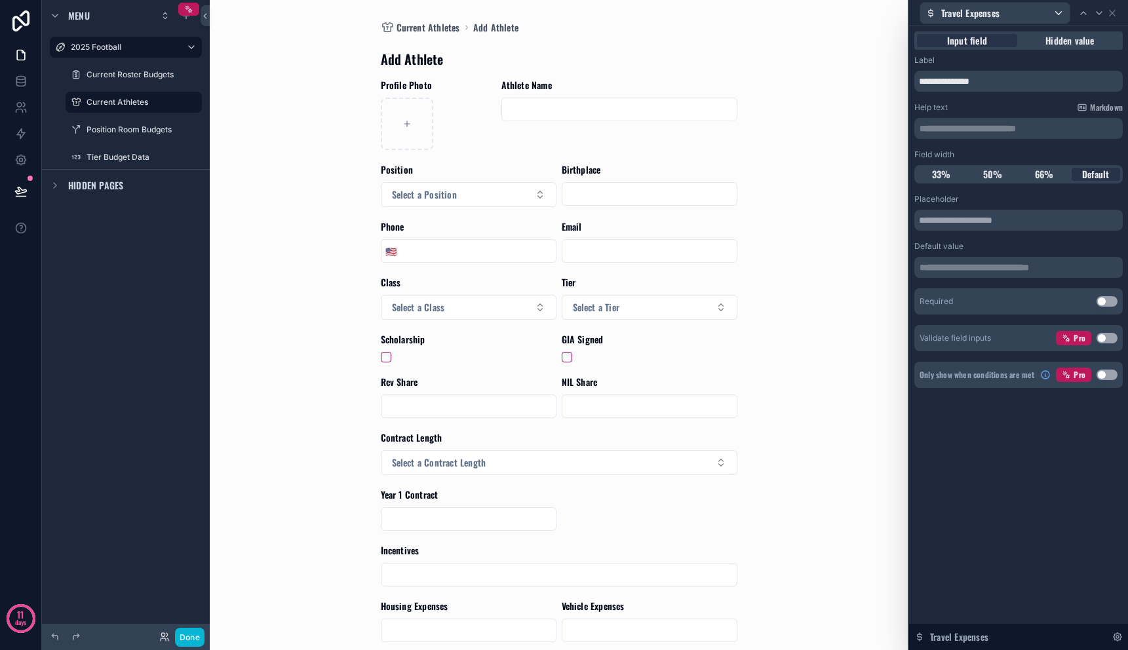
click at [994, 178] on span "50%" at bounding box center [993, 174] width 20 height 13
click at [1113, 12] on icon at bounding box center [1111, 12] width 5 height 5
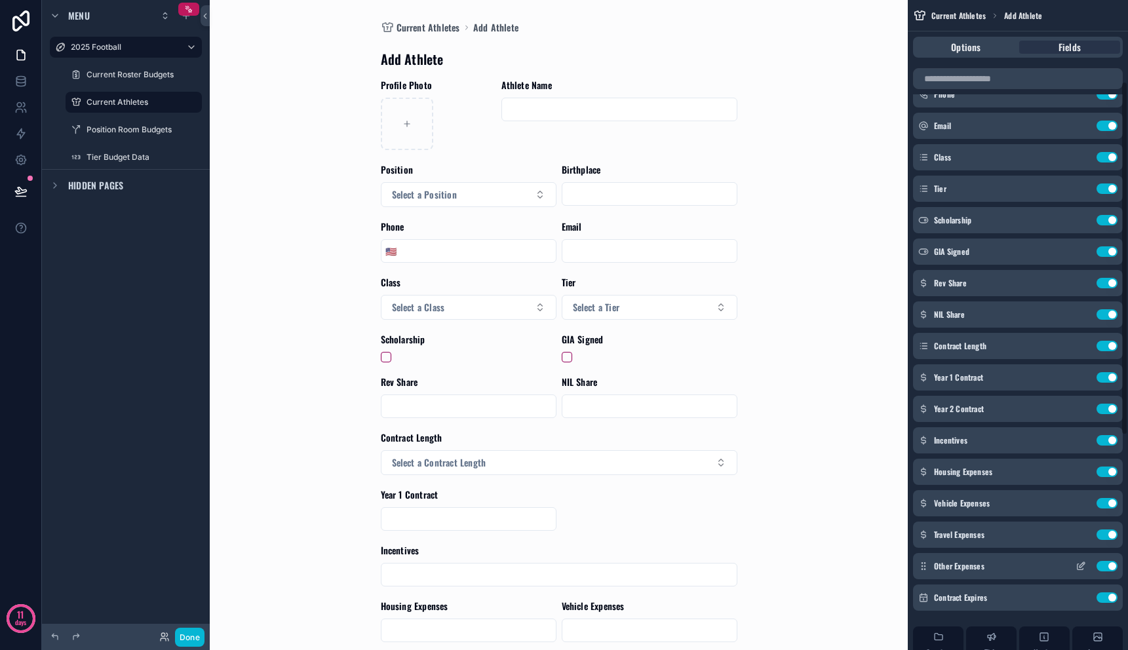
click at [1081, 567] on icon "scrollable content" at bounding box center [1080, 566] width 10 height 10
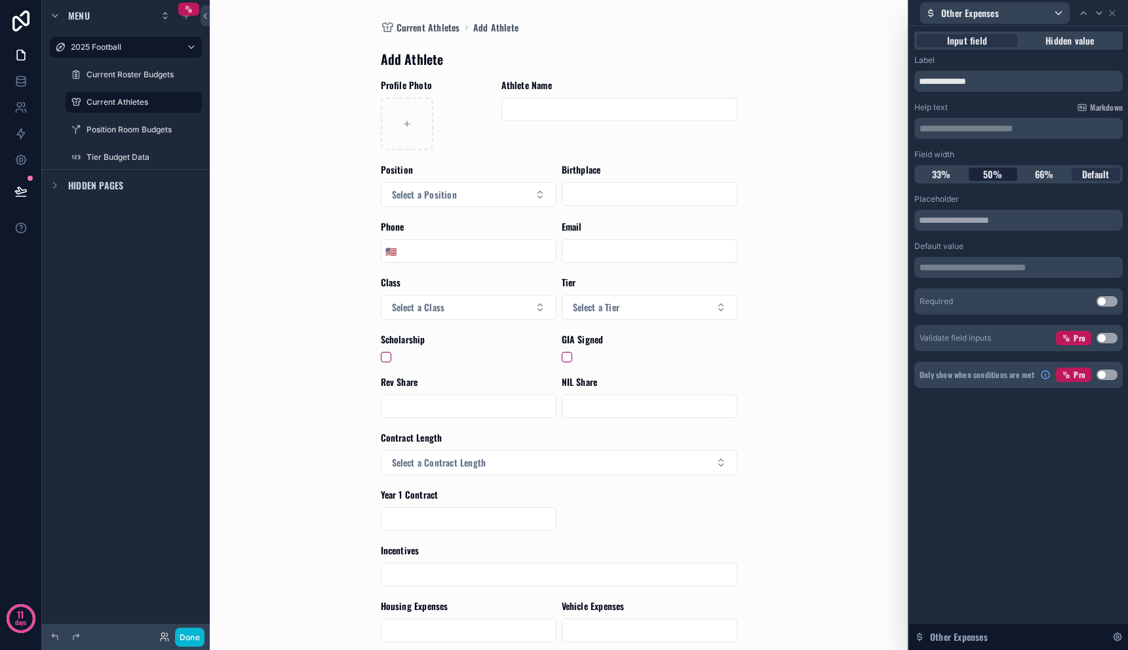
click at [995, 178] on span "50%" at bounding box center [993, 174] width 20 height 13
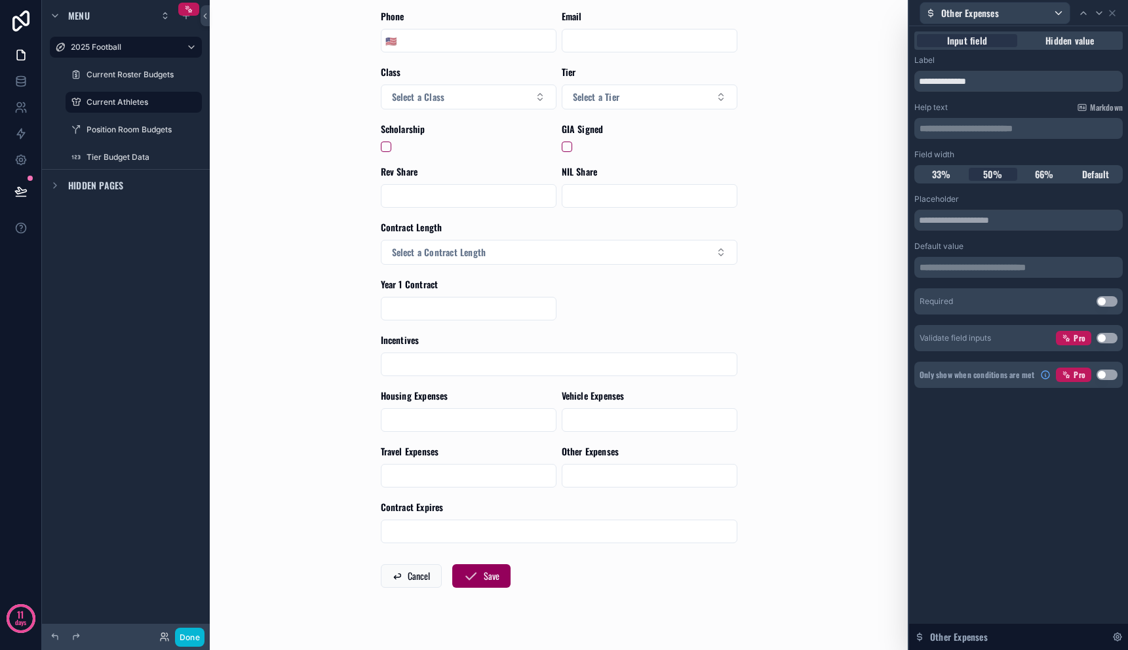
scroll to position [231, 0]
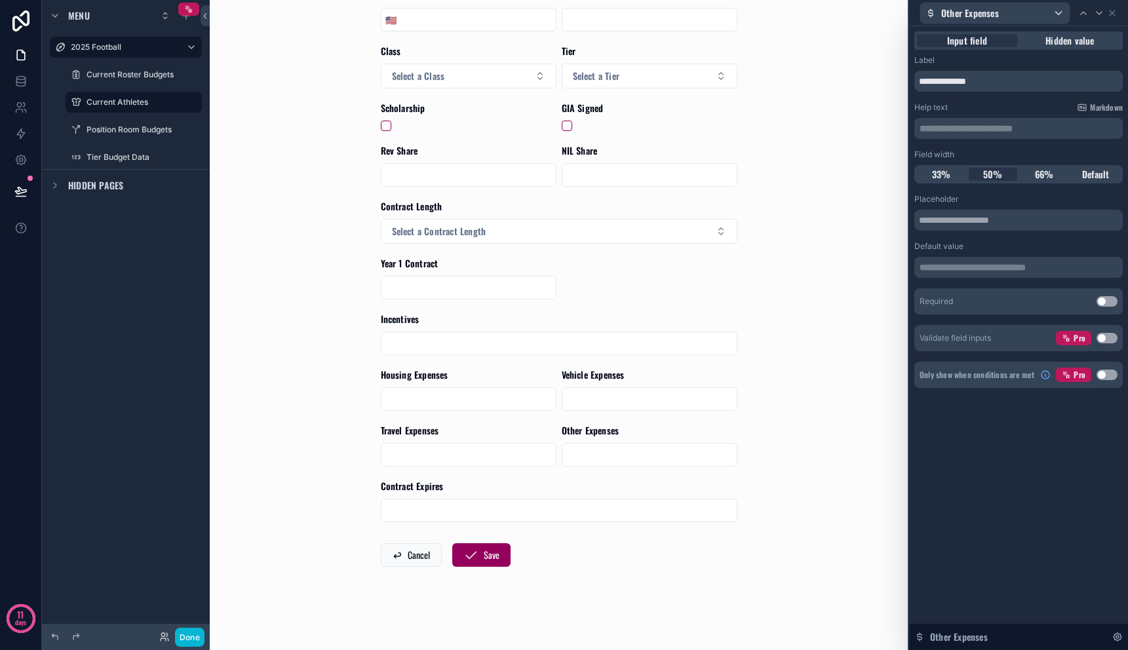
click at [681, 510] on input "scrollable content" at bounding box center [558, 510] width 355 height 18
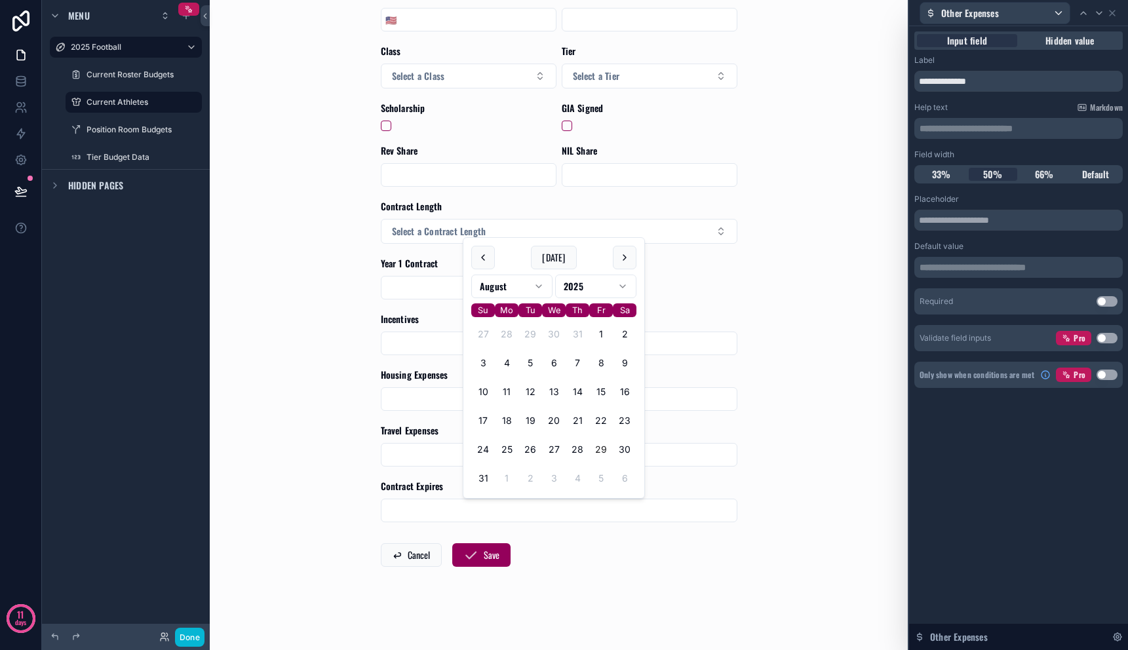
click at [777, 484] on div "Current Athletes Add Athlete Add Athlete Profile Photo Athlete Name Position Se…" at bounding box center [559, 325] width 698 height 650
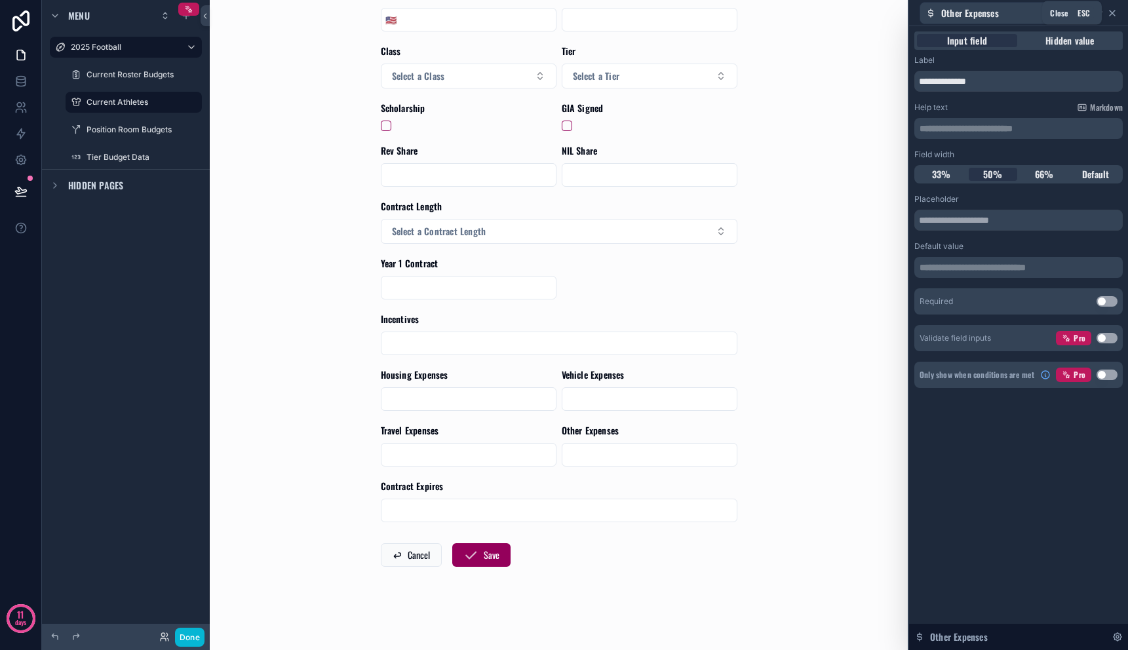
click at [1115, 14] on icon at bounding box center [1112, 13] width 10 height 10
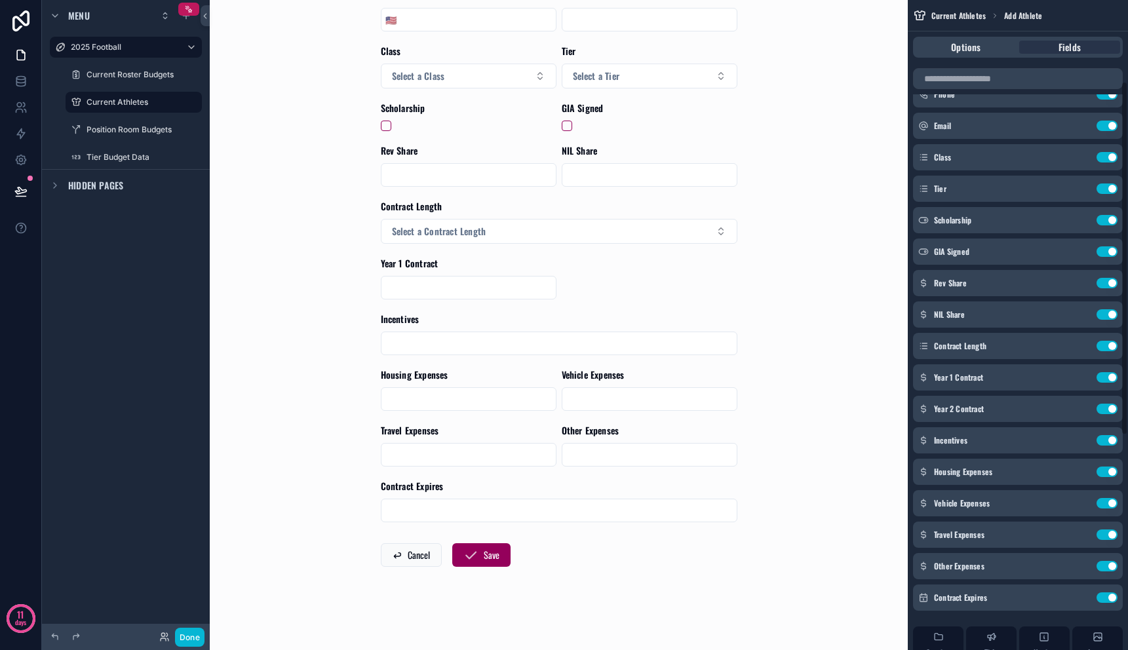
click at [847, 357] on div "Current Athletes Add Athlete Add Athlete Profile Photo Athlete Name Position Se…" at bounding box center [558, 94] width 661 height 650
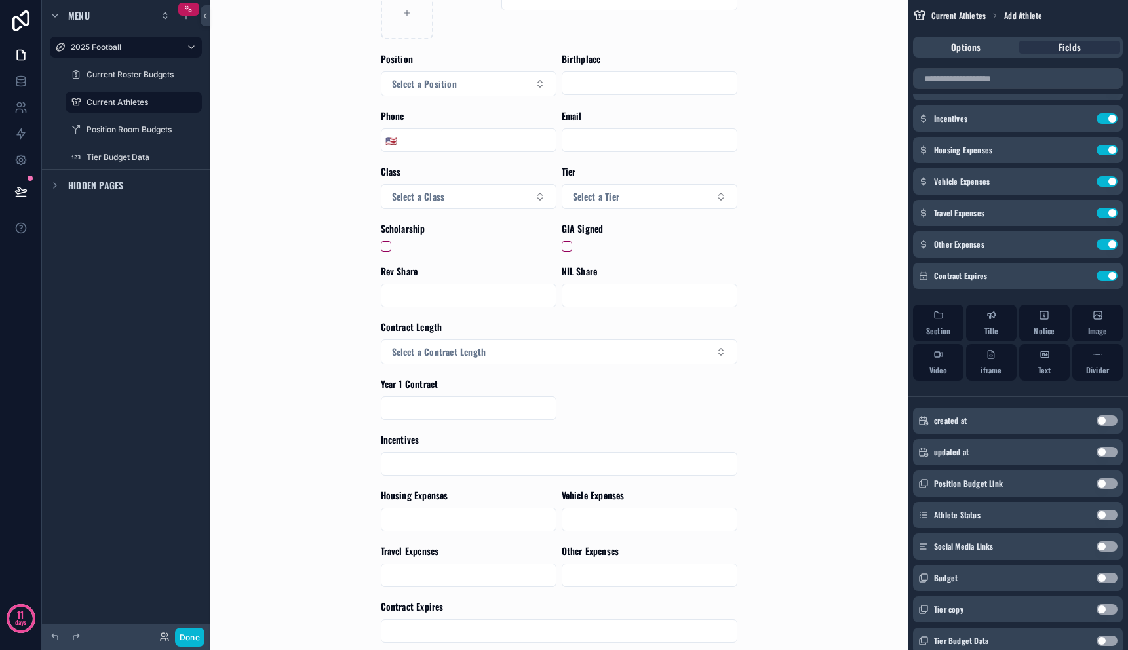
scroll to position [50, 0]
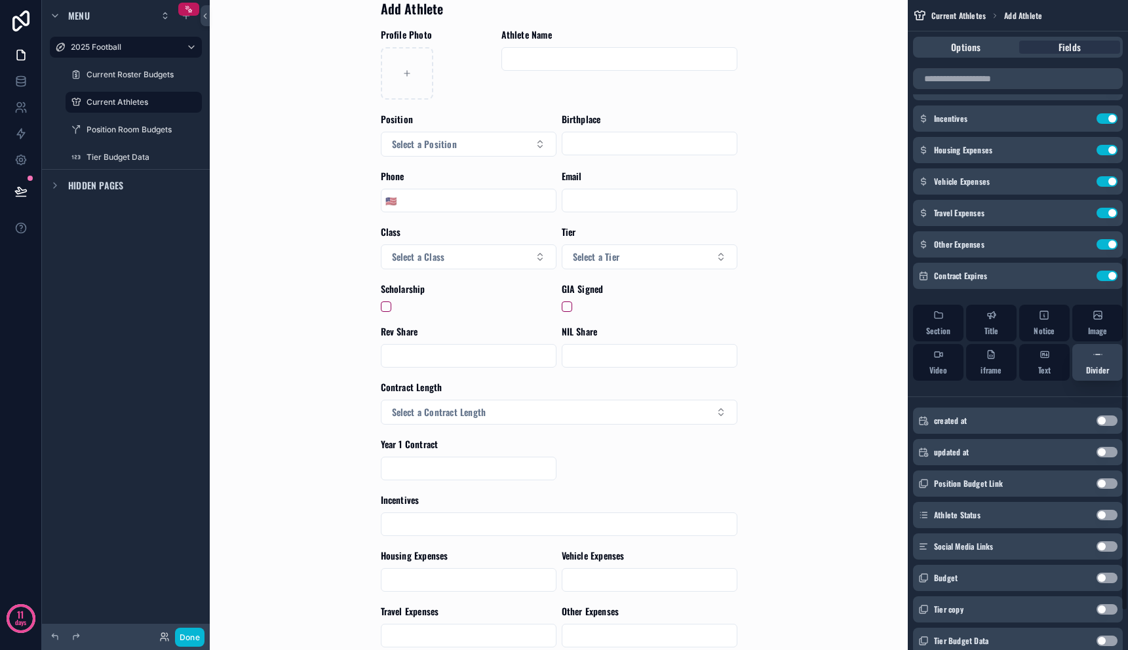
click at [1109, 358] on button "Divider" at bounding box center [1097, 362] width 50 height 37
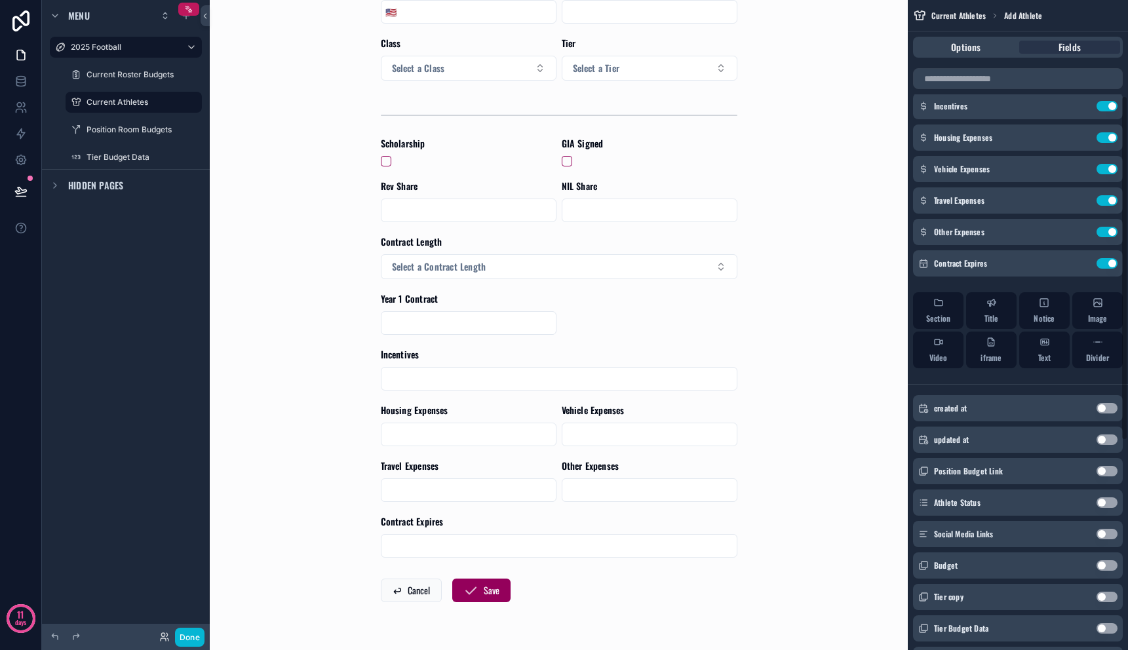
scroll to position [518, 0]
click at [1100, 355] on span "Divider" at bounding box center [1097, 356] width 23 height 10
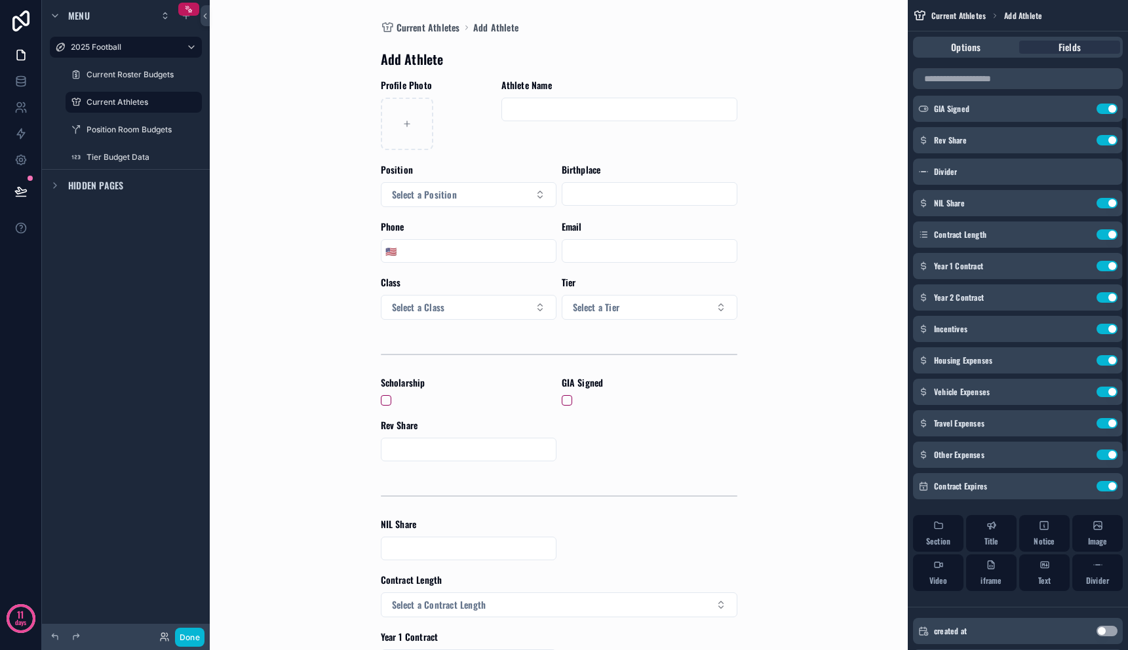
scroll to position [210, 0]
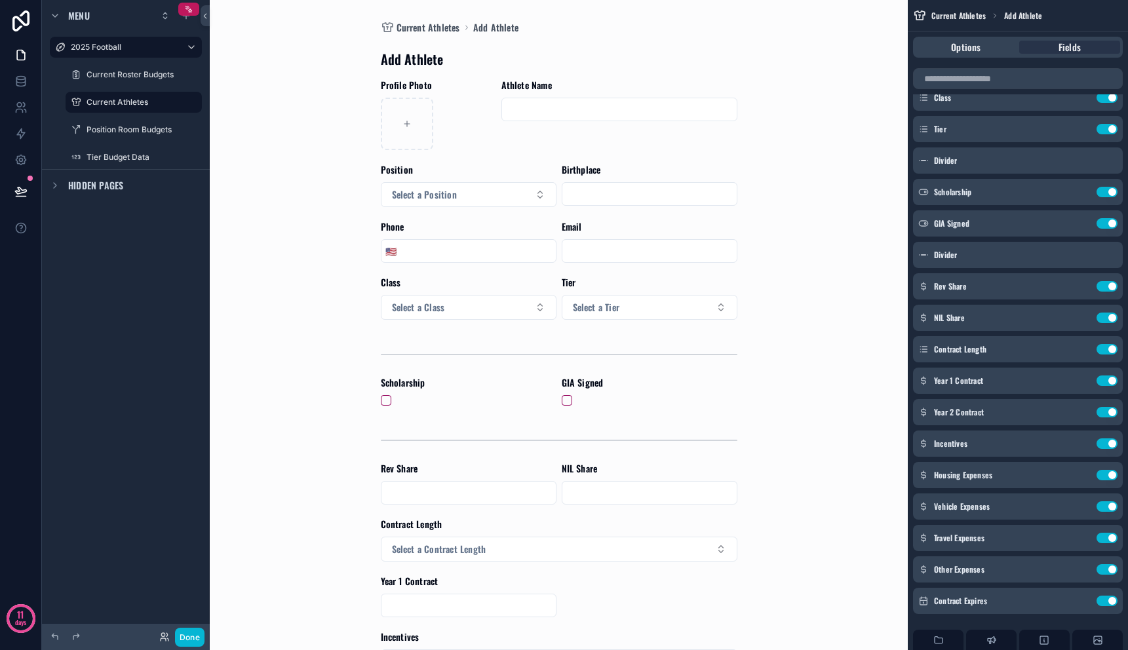
click at [859, 396] on div "Current Athletes Add Athlete Add Athlete Profile Photo Athlete Name Position Se…" at bounding box center [558, 325] width 661 height 650
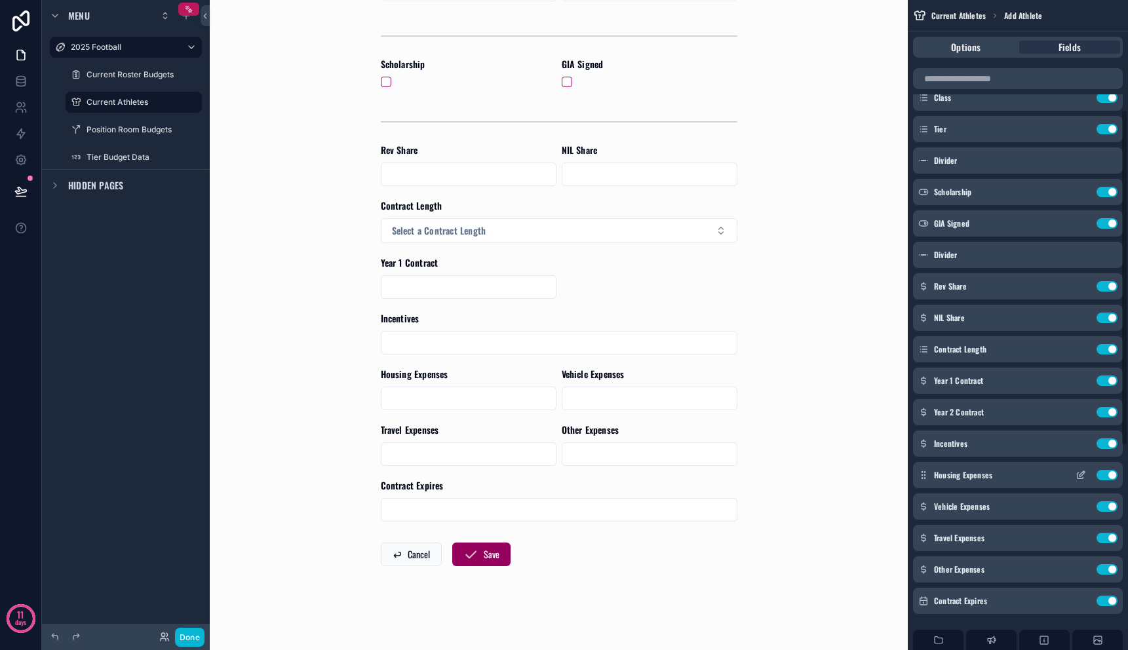
scroll to position [366, 0]
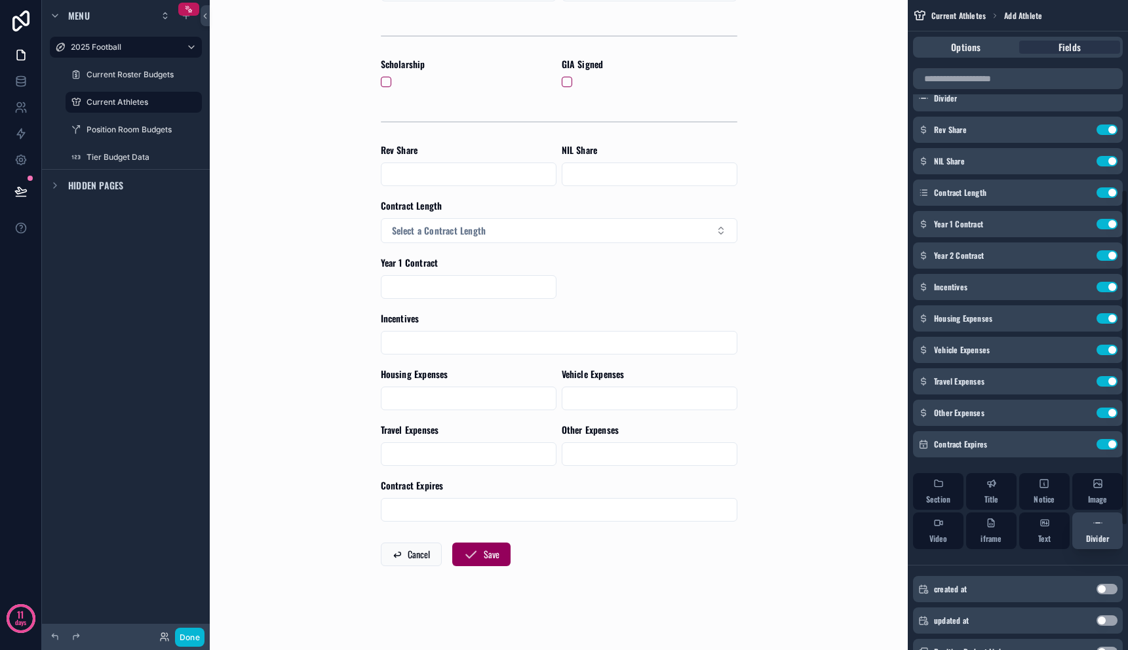
click at [1096, 529] on div "Divider" at bounding box center [1097, 531] width 23 height 26
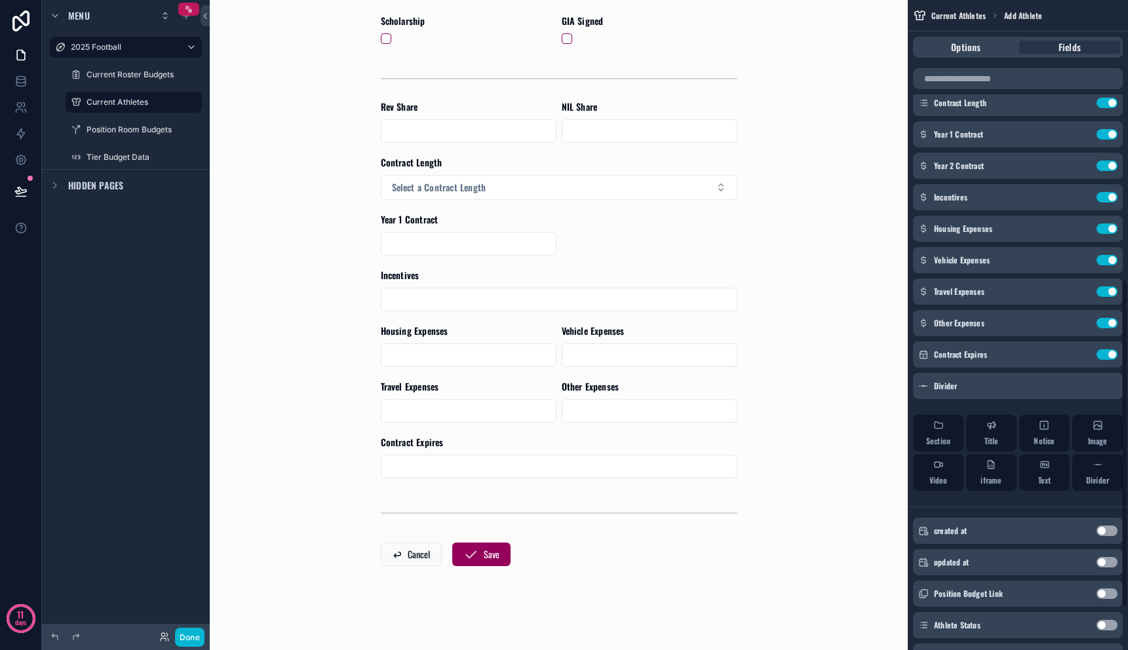
scroll to position [638, 0]
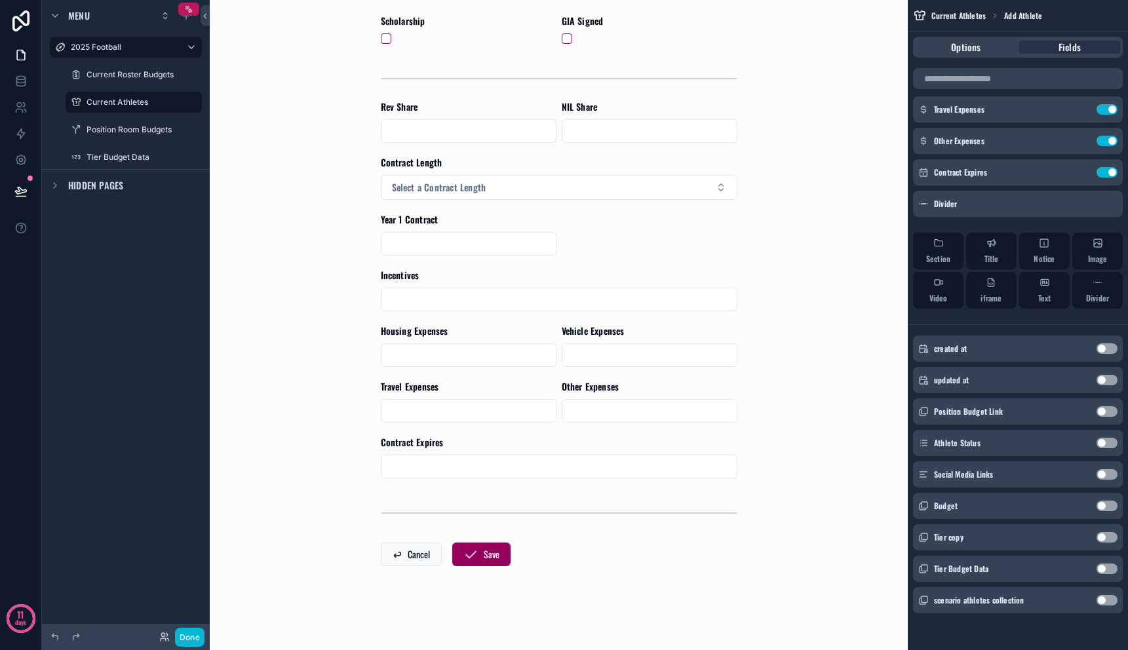
click at [1105, 446] on button "Use setting" at bounding box center [1106, 443] width 21 height 10
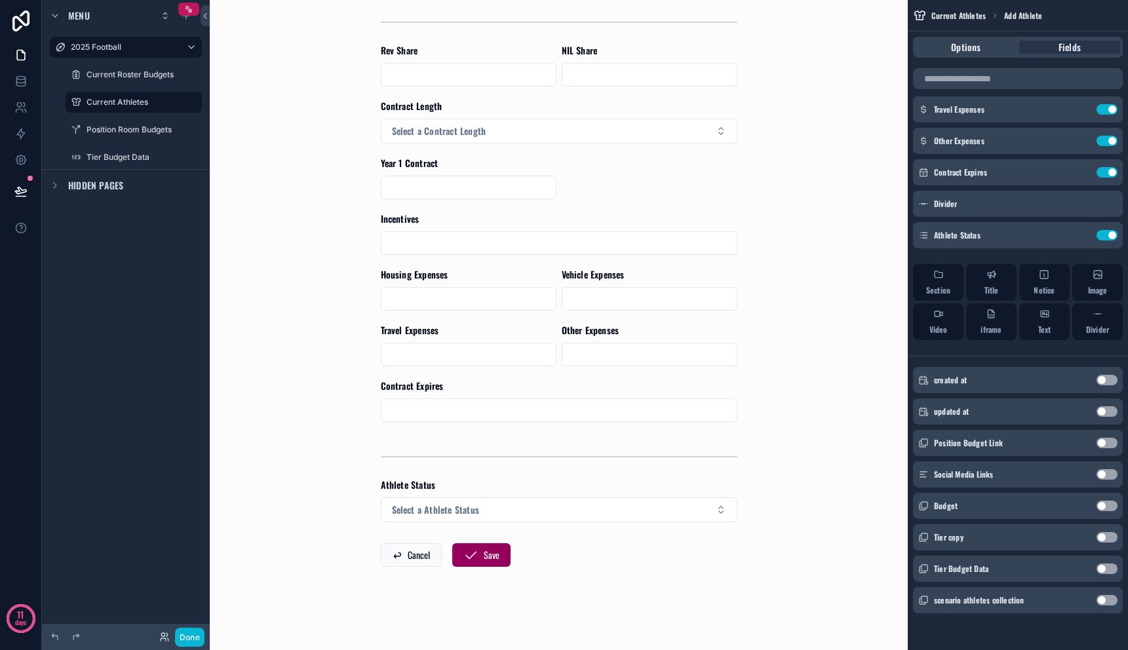
scroll to position [419, 0]
click at [1109, 238] on button "Use setting" at bounding box center [1106, 235] width 21 height 10
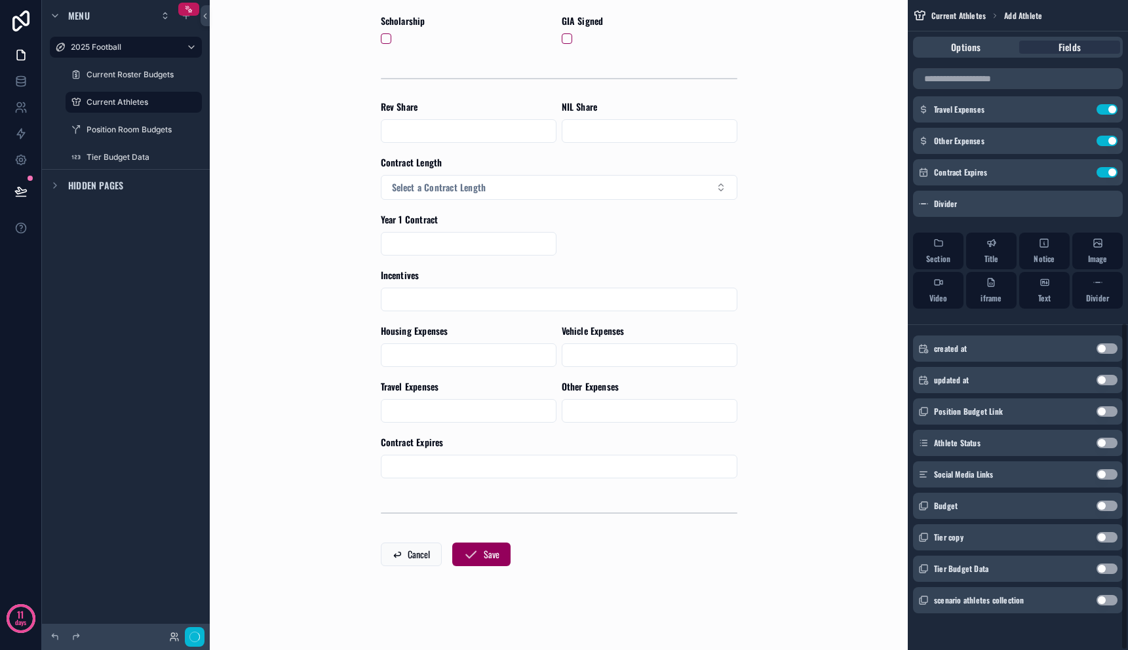
scroll to position [0, 0]
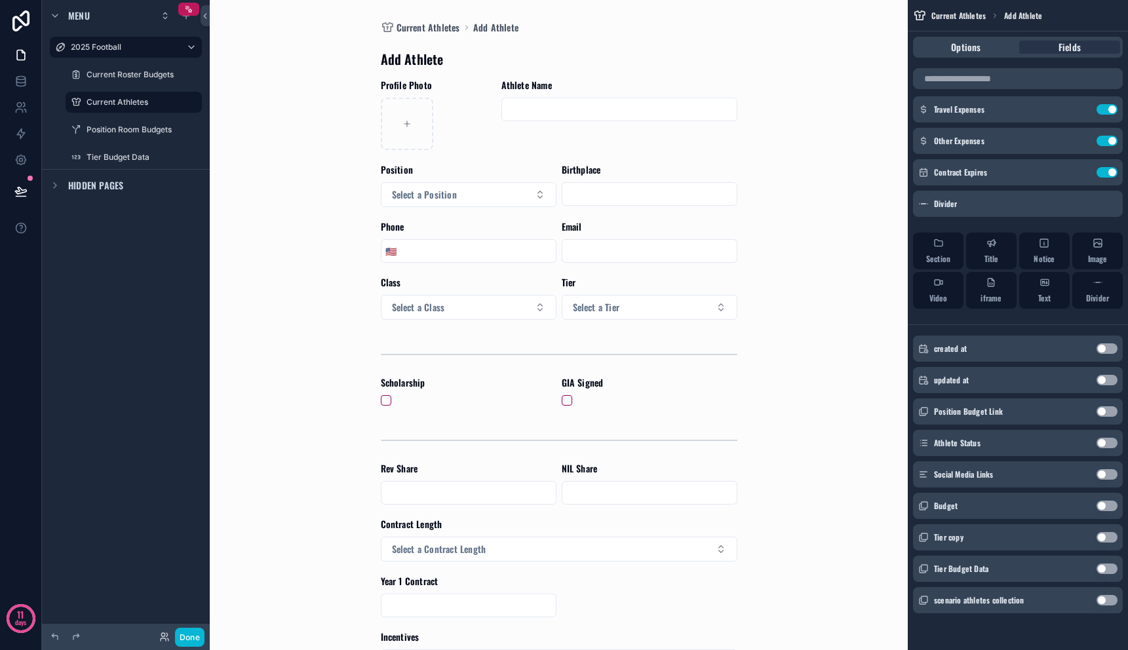
click at [1109, 508] on button "Use setting" at bounding box center [1106, 506] width 21 height 10
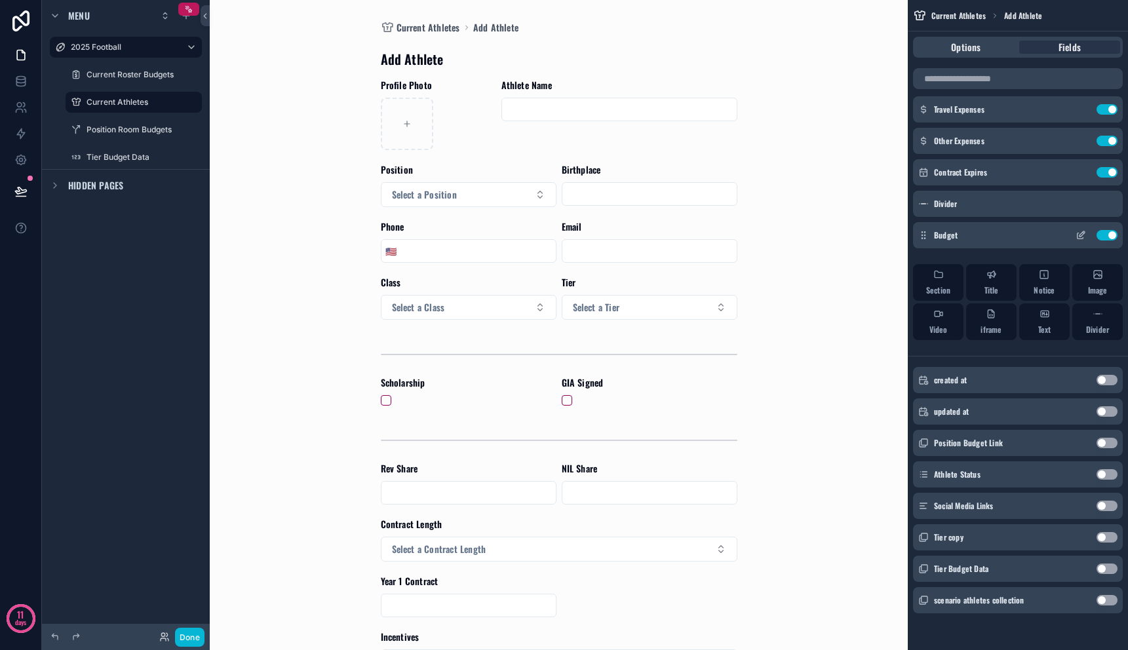
click at [1107, 235] on button "Use setting" at bounding box center [1106, 235] width 21 height 10
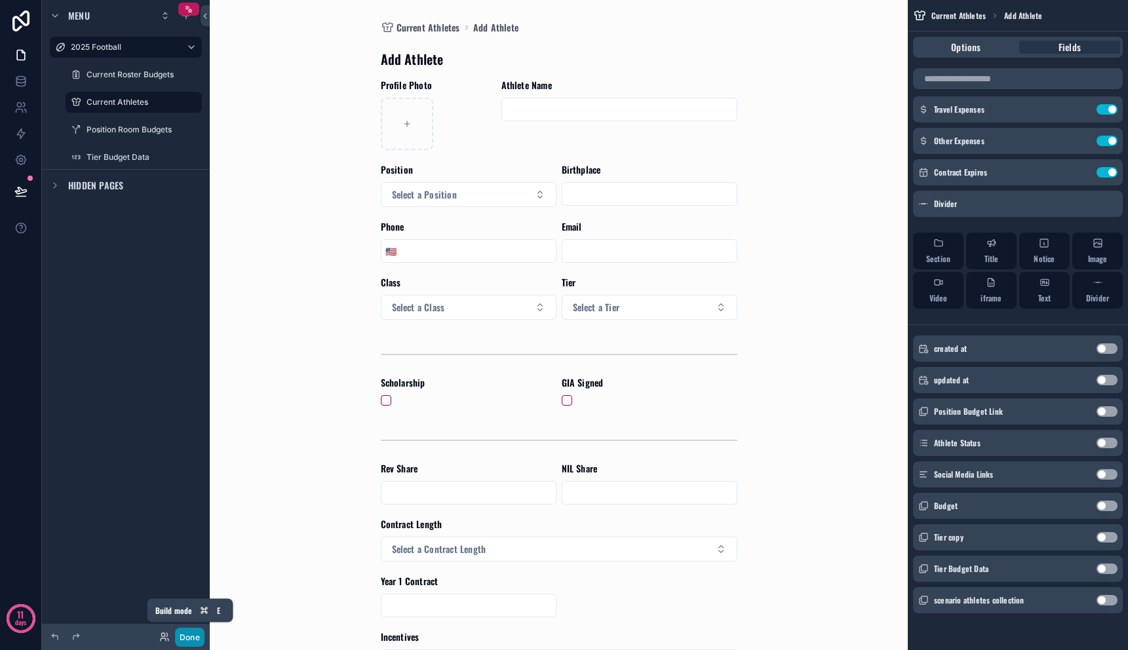
click at [187, 639] on button "Done" at bounding box center [189, 637] width 29 height 19
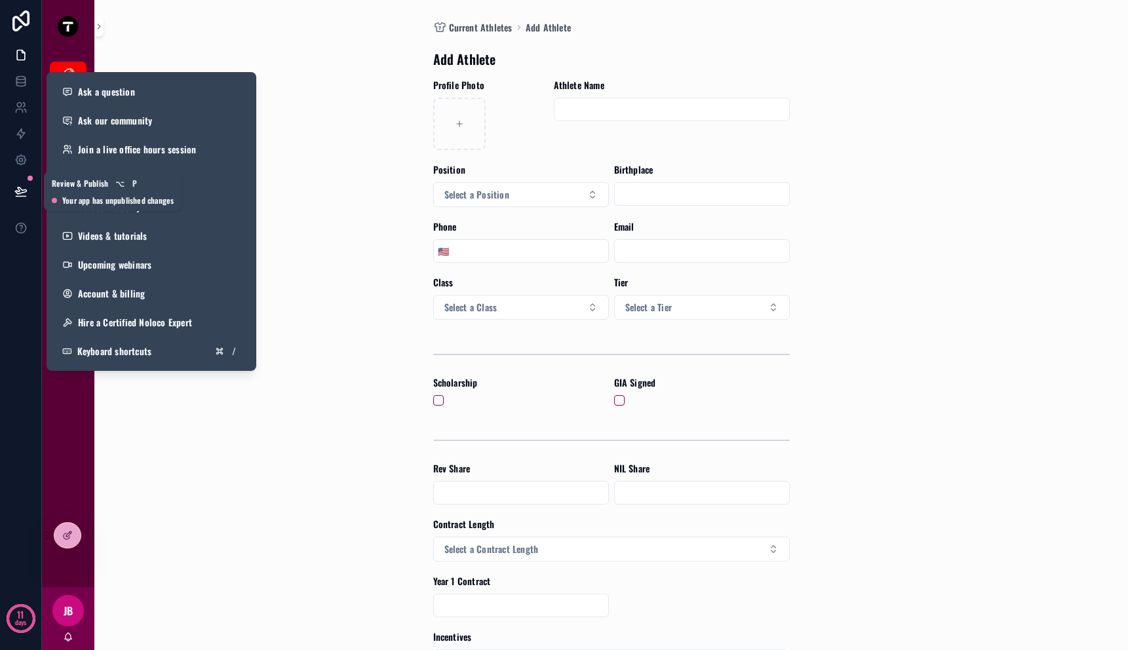
click at [16, 195] on icon at bounding box center [20, 191] width 13 height 13
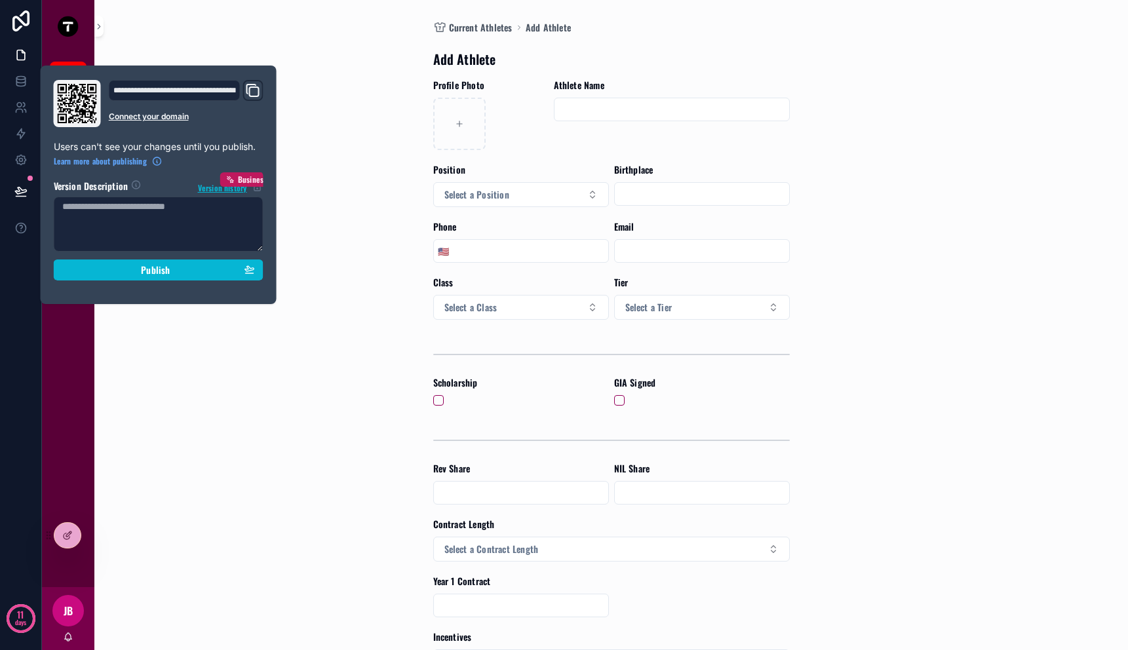
click at [124, 281] on div "**********" at bounding box center [158, 185] width 220 height 210
click at [211, 274] on div "Publish" at bounding box center [158, 270] width 193 height 12
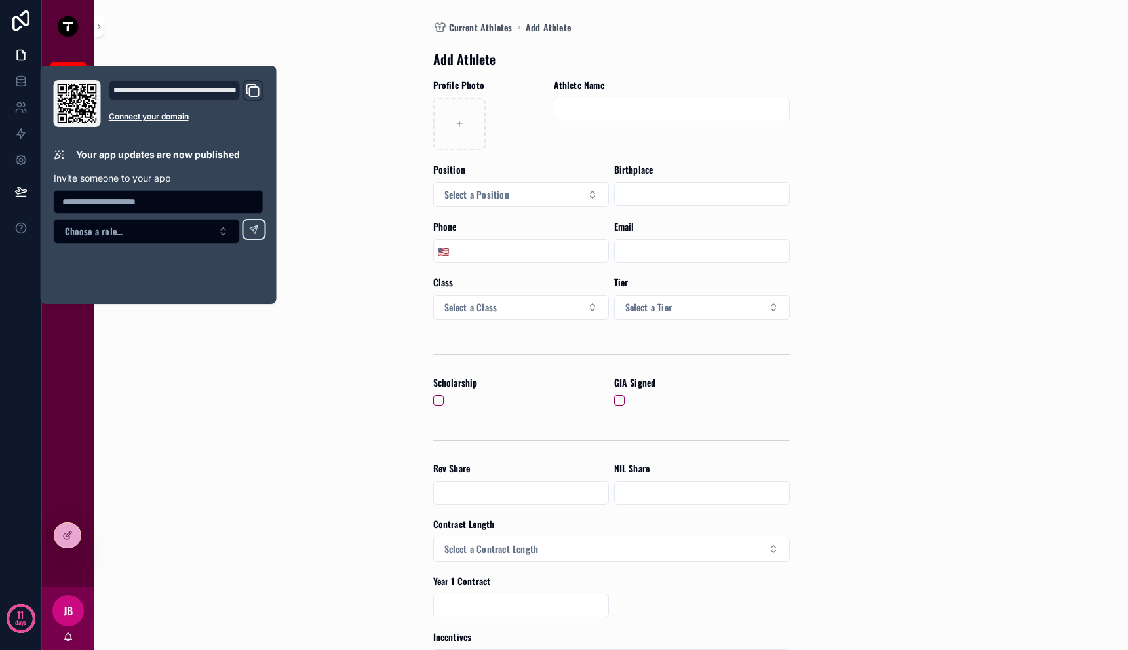
click at [303, 204] on div "Current Athletes Add Athlete Add Athlete Profile Photo Athlete Name Position Se…" at bounding box center [611, 325] width 997 height 650
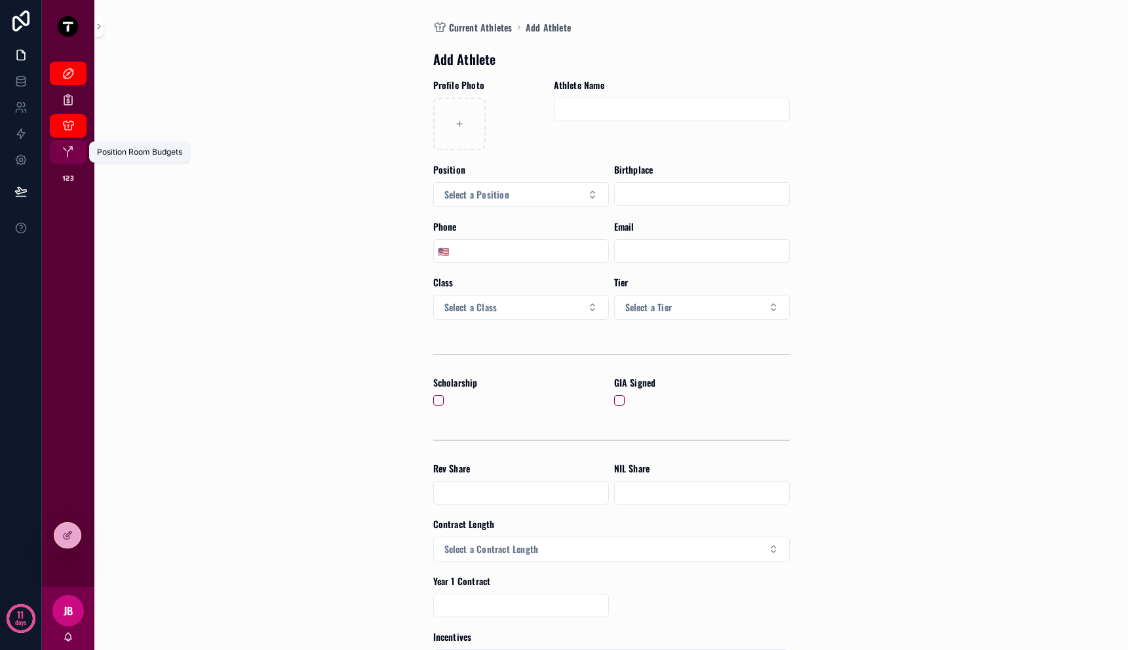
click at [58, 149] on div "Position Room Budgets" at bounding box center [68, 152] width 21 height 21
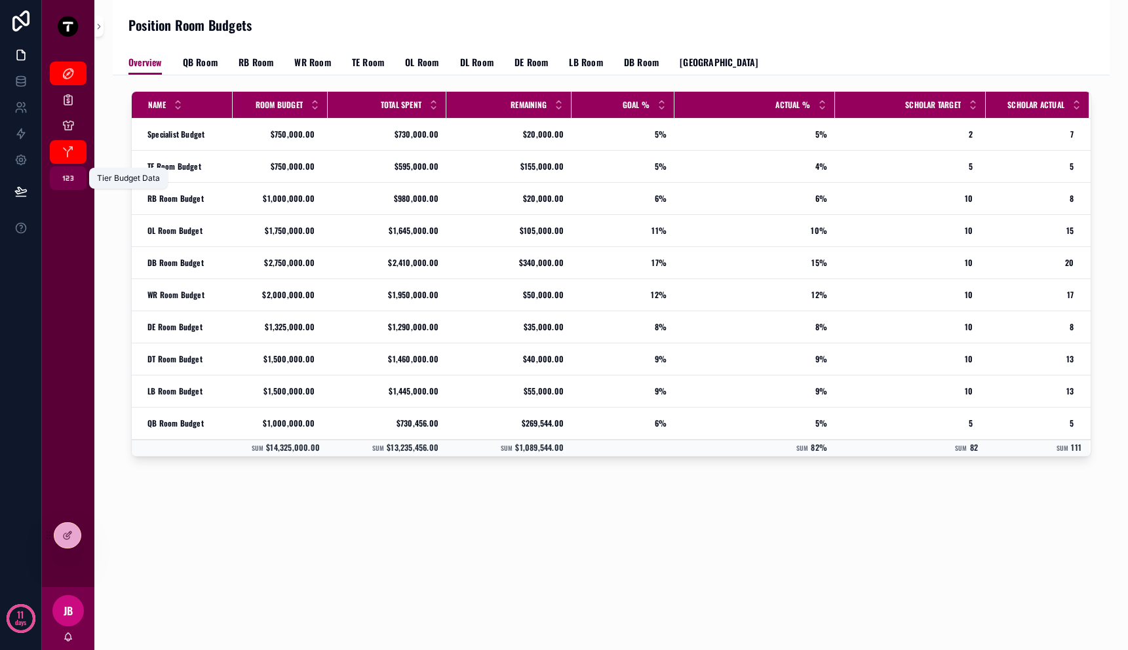
click at [58, 186] on div "Tier Budget Data" at bounding box center [68, 178] width 21 height 21
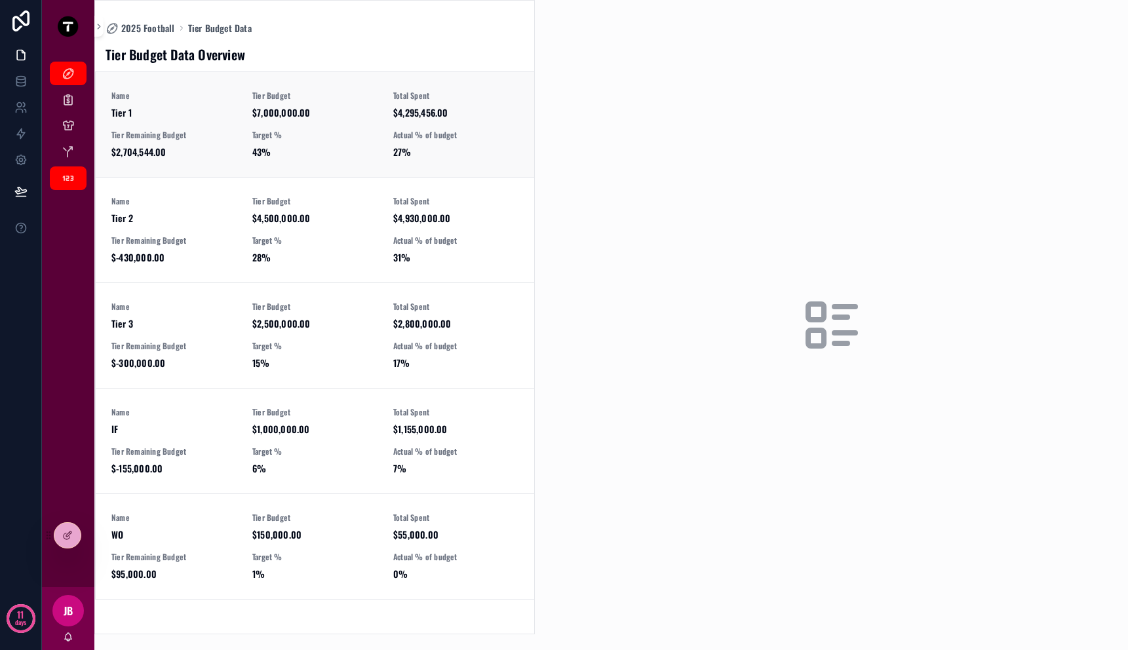
click at [305, 144] on div "Target % 43%" at bounding box center [314, 144] width 125 height 29
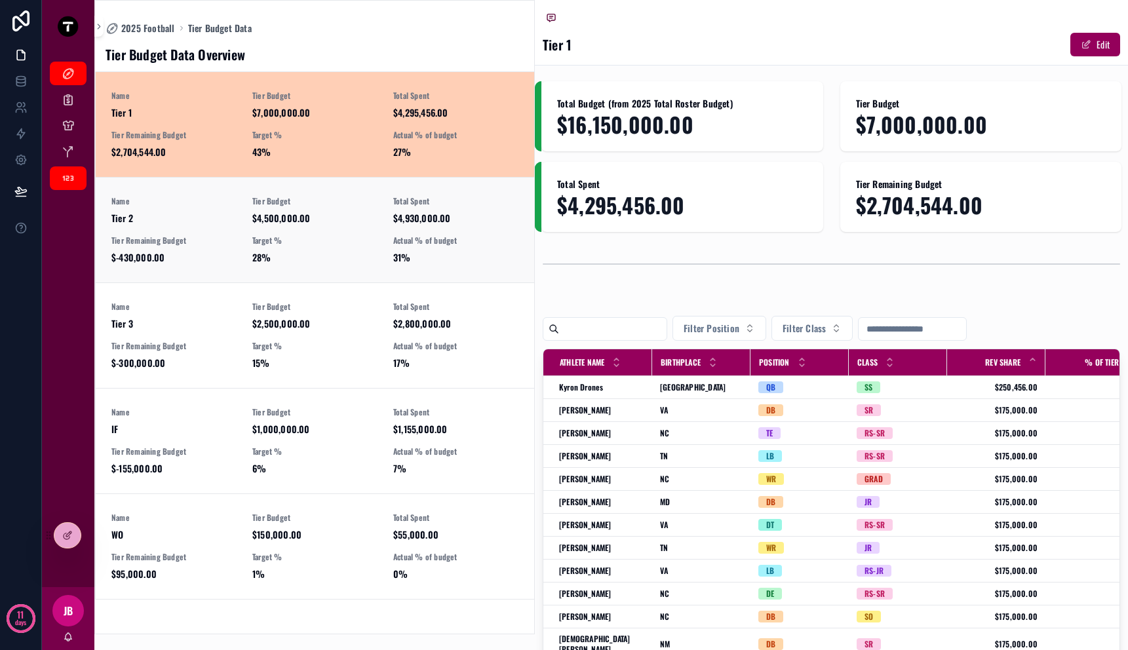
click at [315, 216] on span "$4,500,000.00" at bounding box center [314, 218] width 125 height 13
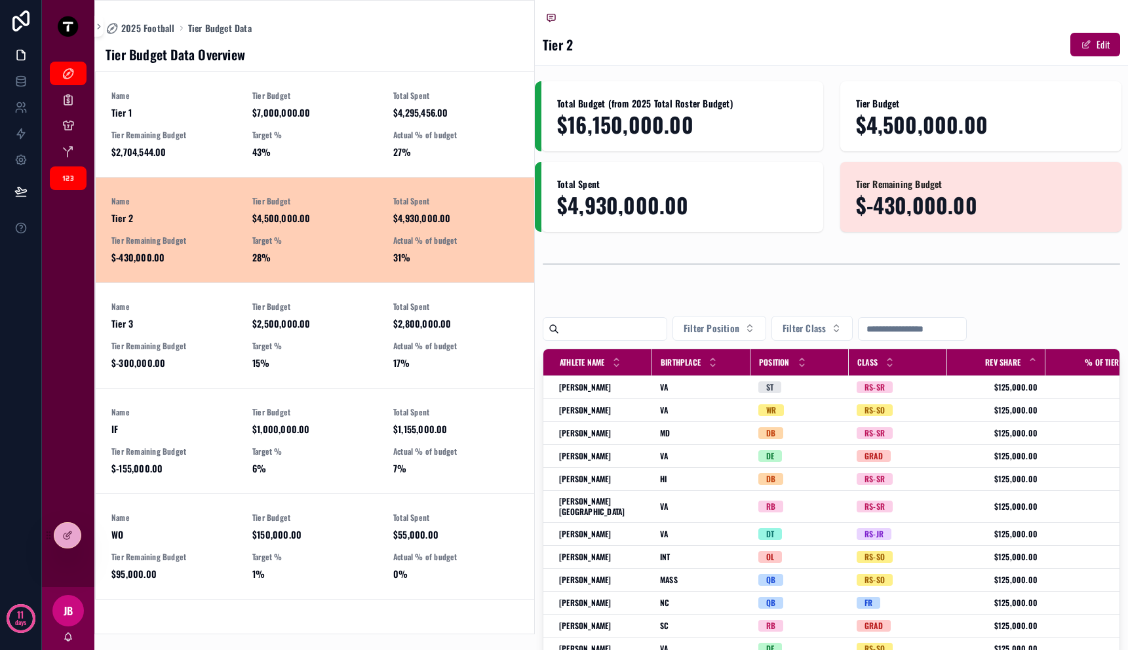
click at [331, 318] on span "$2,500,000.00" at bounding box center [314, 323] width 125 height 13
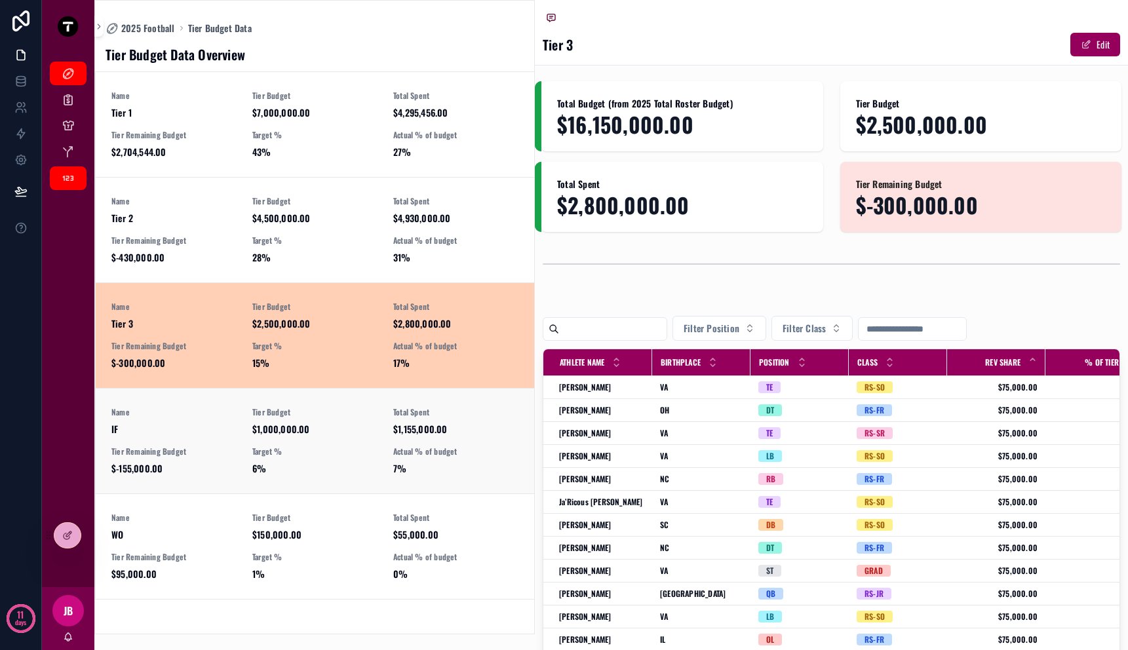
click at [330, 394] on link "Name IF Tier Budget $1,000,000.00 Total Spent $1,155,000.00 Tier Remaining Budg…" at bounding box center [315, 441] width 438 height 106
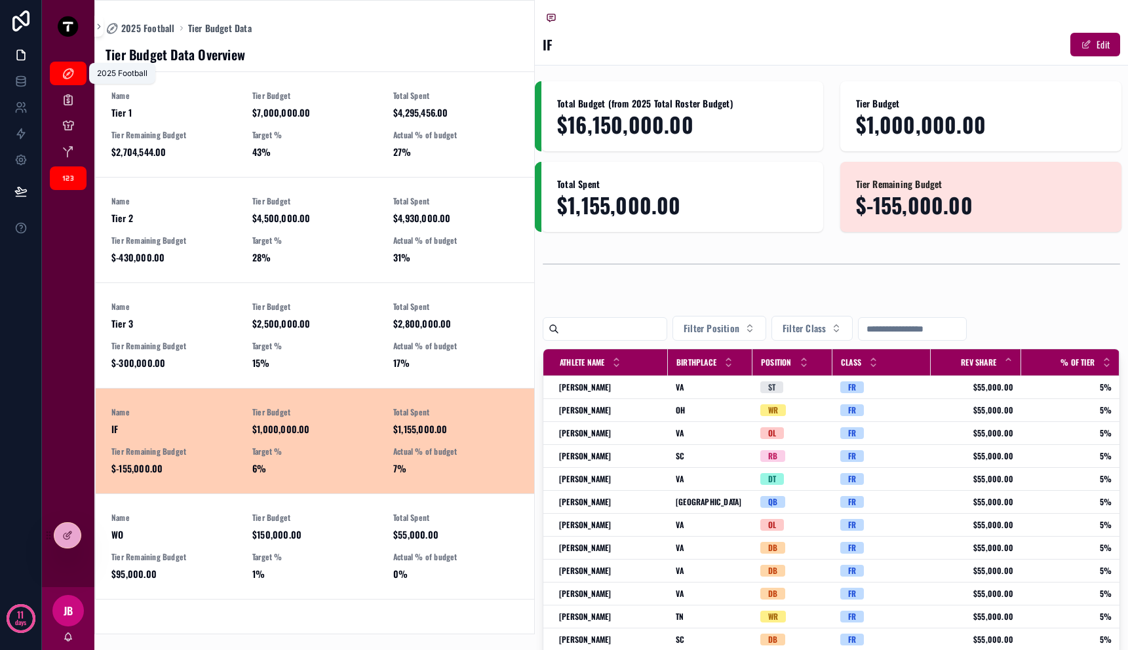
click at [54, 77] on link "2025 Football" at bounding box center [68, 74] width 37 height 24
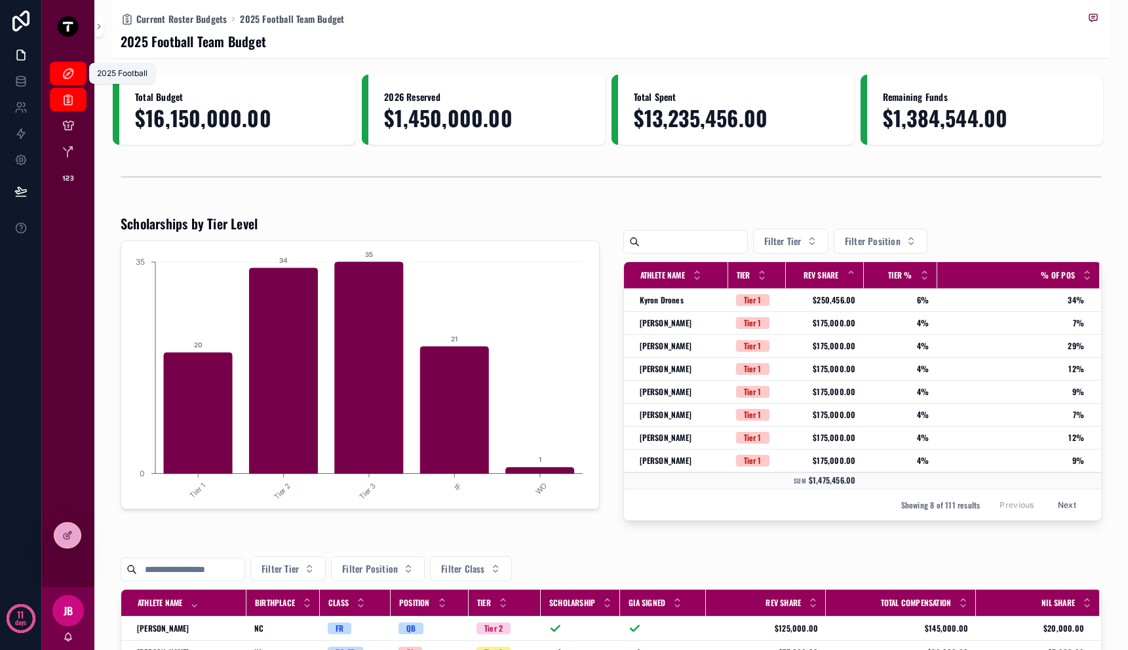
click at [62, 73] on icon "scrollable content" at bounding box center [68, 73] width 13 height 13
click at [68, 125] on icon "scrollable content" at bounding box center [68, 125] width 13 height 13
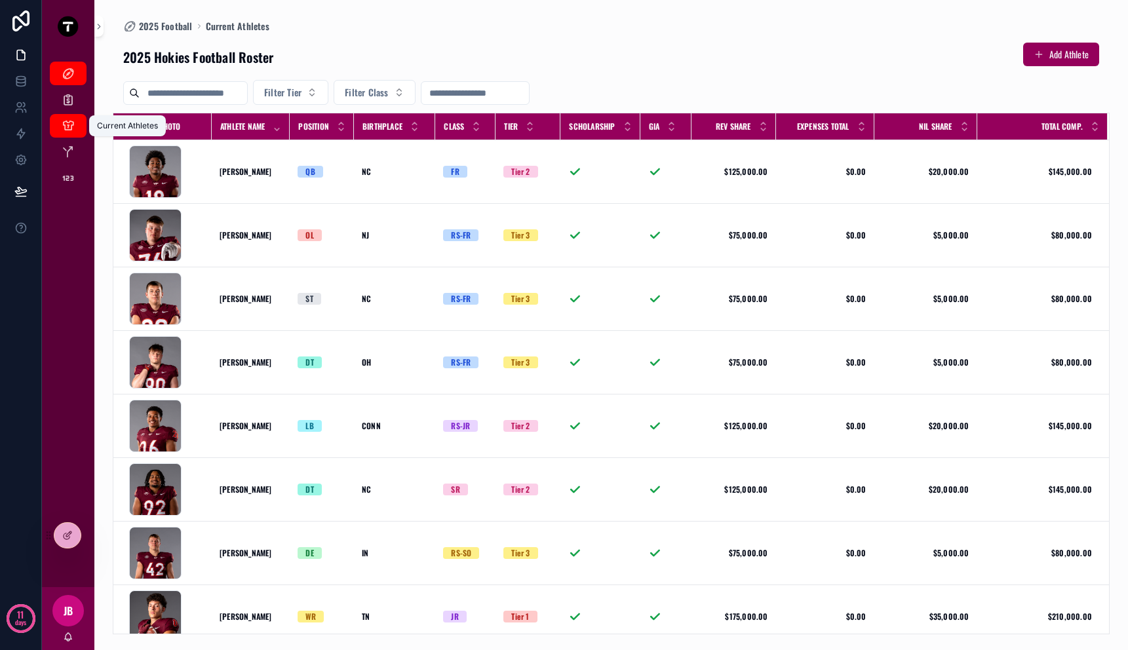
click at [68, 132] on icon "scrollable content" at bounding box center [68, 125] width 13 height 13
click at [69, 147] on icon "scrollable content" at bounding box center [68, 151] width 13 height 13
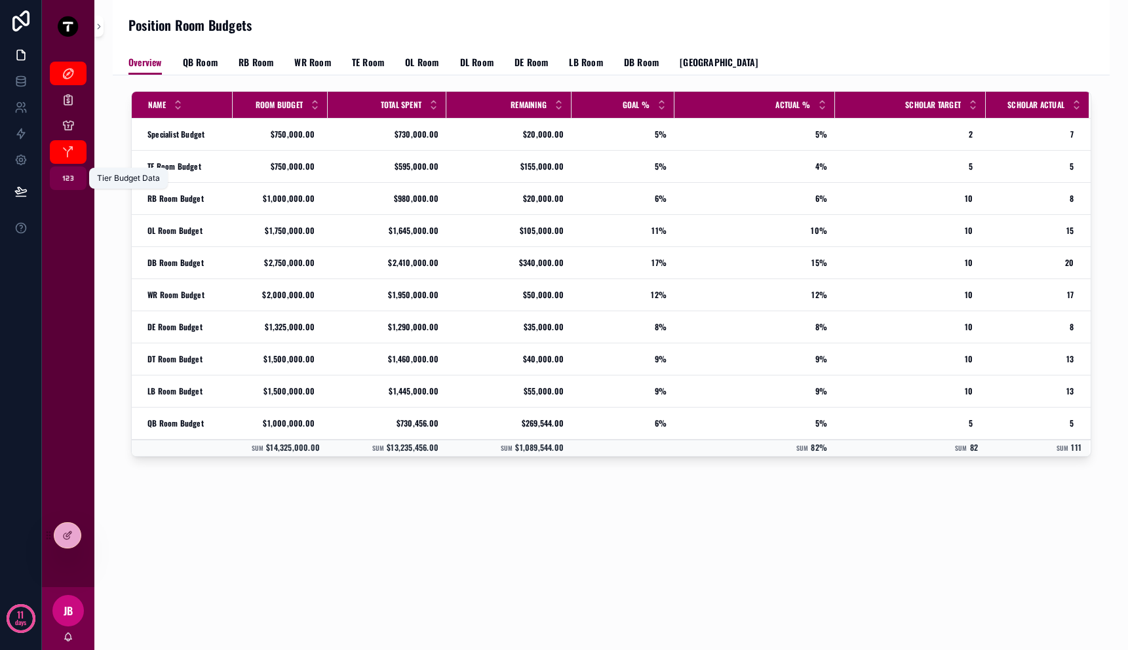
click at [69, 172] on icon "scrollable content" at bounding box center [68, 178] width 13 height 13
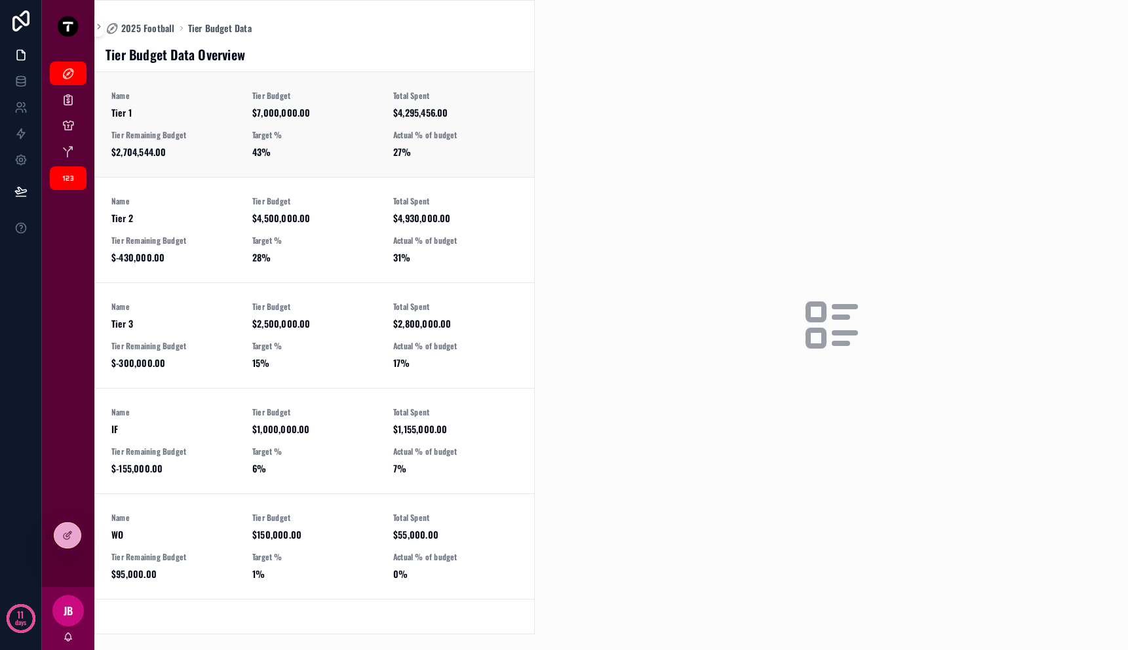
click at [223, 136] on span "Tier Remaining Budget" at bounding box center [173, 135] width 125 height 10
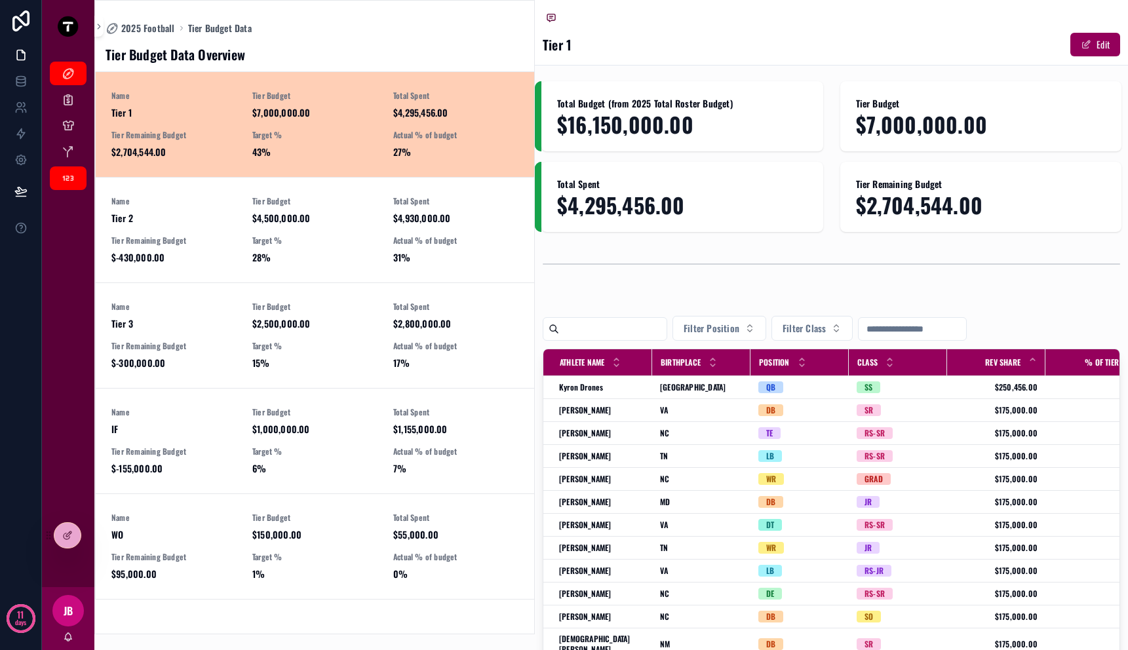
click at [611, 128] on span "$16,150,000.00" at bounding box center [682, 124] width 250 height 23
click at [351, 125] on div "Name Tier 1 Tier Budget $7,000,000.00 Total Spent $4,295,456.00 Tier Remaining …" at bounding box center [314, 124] width 407 height 68
click at [275, 113] on span "$7,000,000.00" at bounding box center [314, 112] width 125 height 13
click at [260, 151] on span "43%" at bounding box center [314, 151] width 125 height 13
click at [1085, 39] on button "Edit" at bounding box center [1095, 45] width 50 height 24
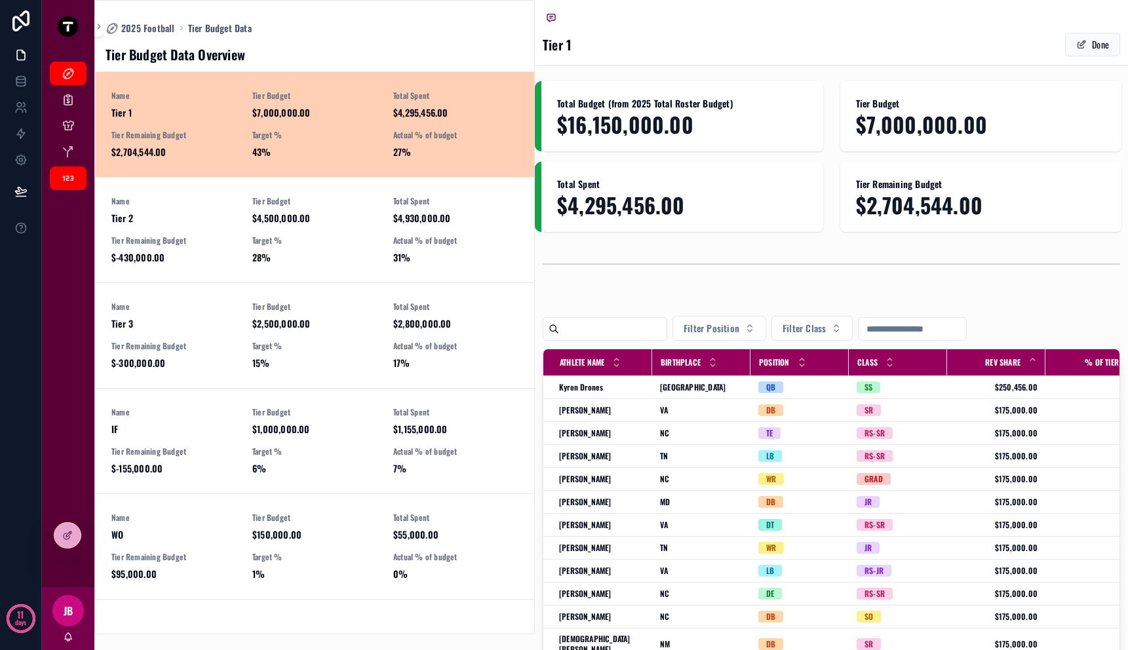
click at [859, 160] on div "Total Budget (from 2025 Total Roster Budget) $16,150,000.00 Tier Budget $7,000,…" at bounding box center [831, 461] width 593 height 761
click at [870, 119] on span "$7,000,000.00" at bounding box center [981, 124] width 250 height 23
click at [863, 103] on span "Tier Budget" at bounding box center [981, 103] width 250 height 13
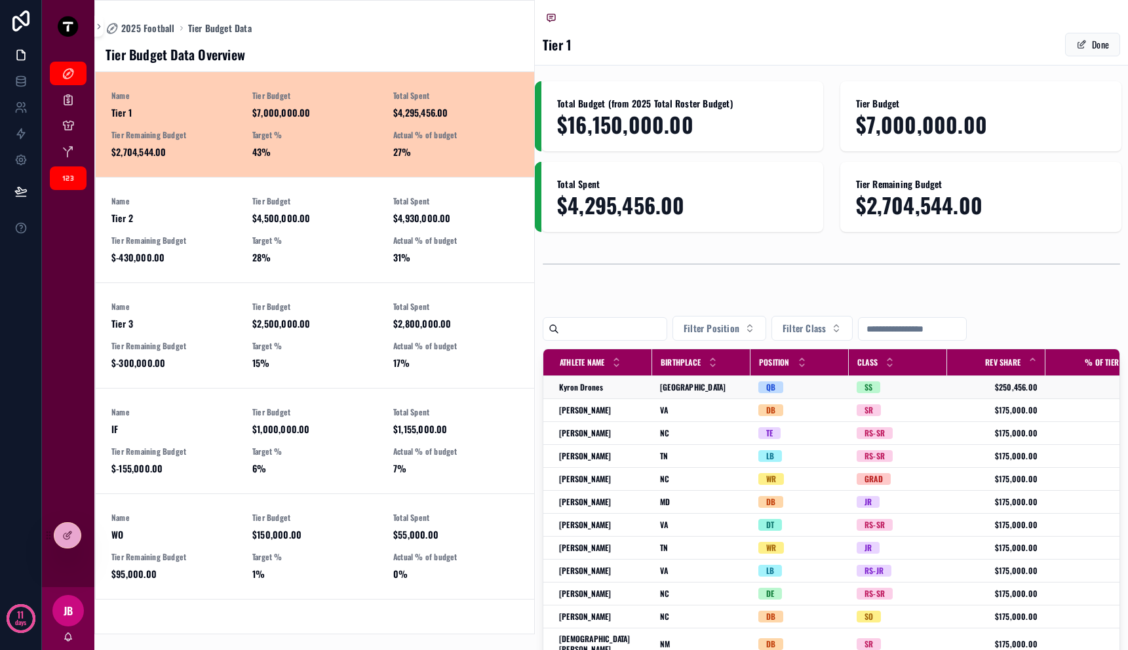
click at [898, 391] on div "SS" at bounding box center [897, 387] width 83 height 12
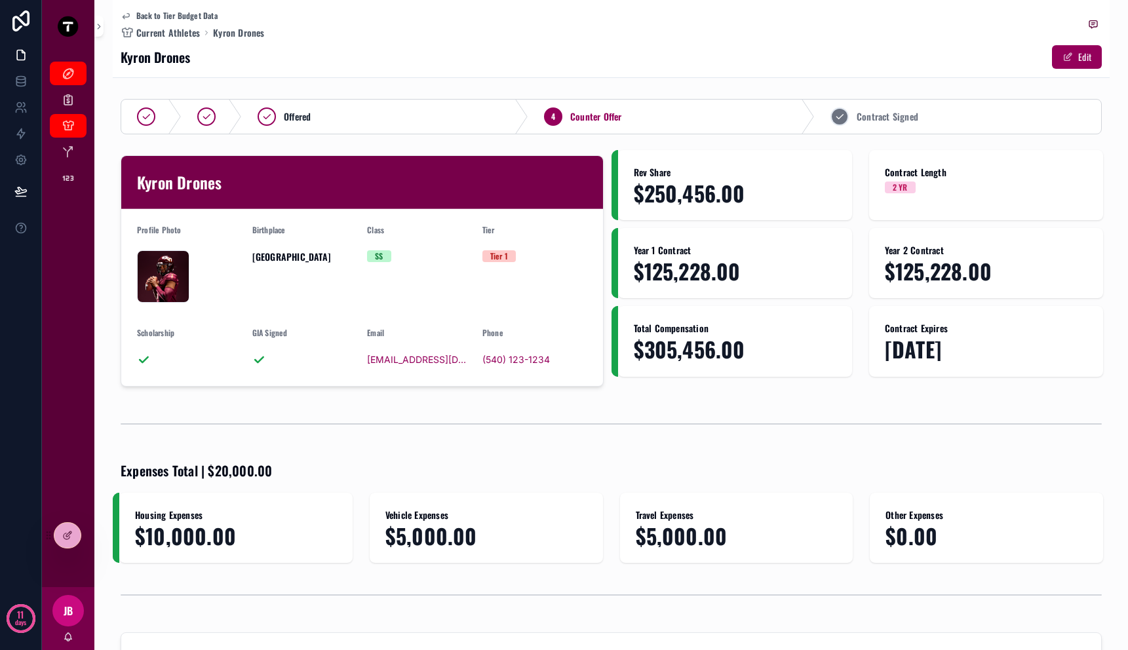
click at [866, 121] on span "Contract Signed" at bounding box center [887, 116] width 62 height 13
click at [753, 377] on div "Rev Share $250,456.00 Contract Length 2 YR Year 1 Contract $125,228.00 Year 2 C…" at bounding box center [860, 271] width 499 height 242
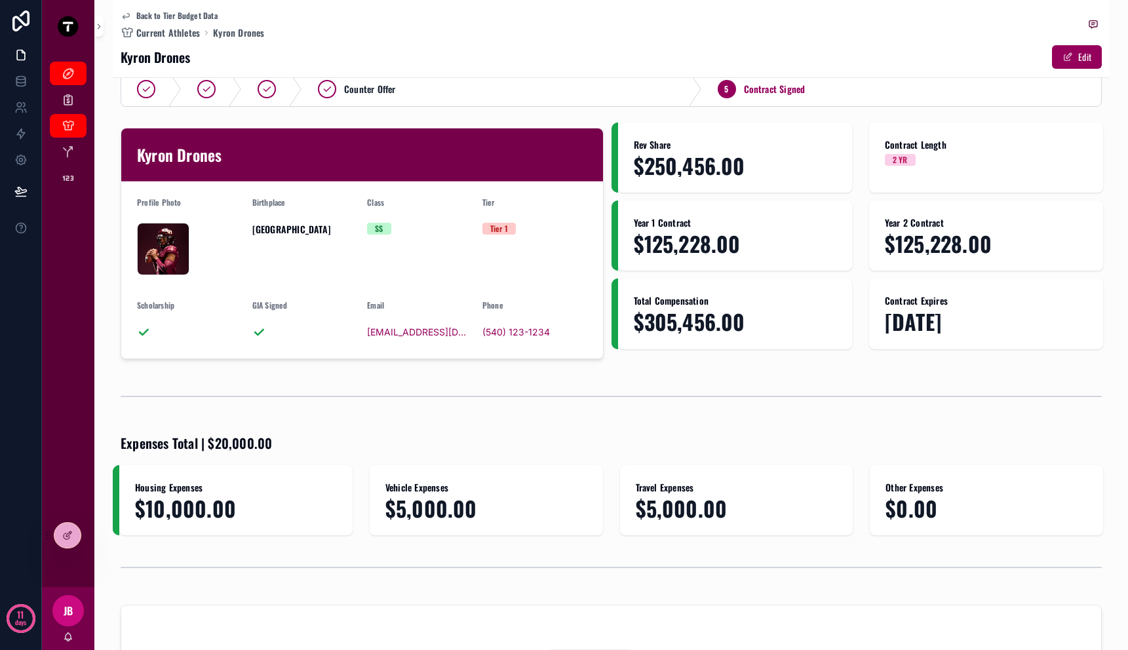
scroll to position [314, 0]
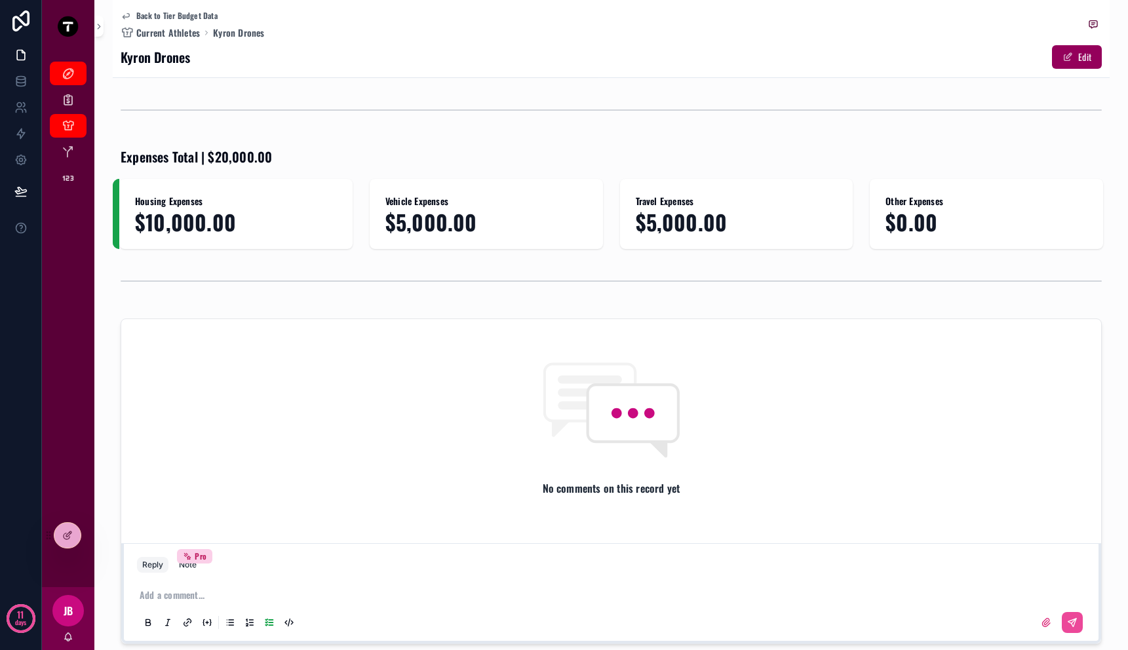
click at [442, 220] on span "$5,000.00" at bounding box center [486, 221] width 202 height 23
click at [437, 260] on div "scrollable content" at bounding box center [611, 281] width 997 height 43
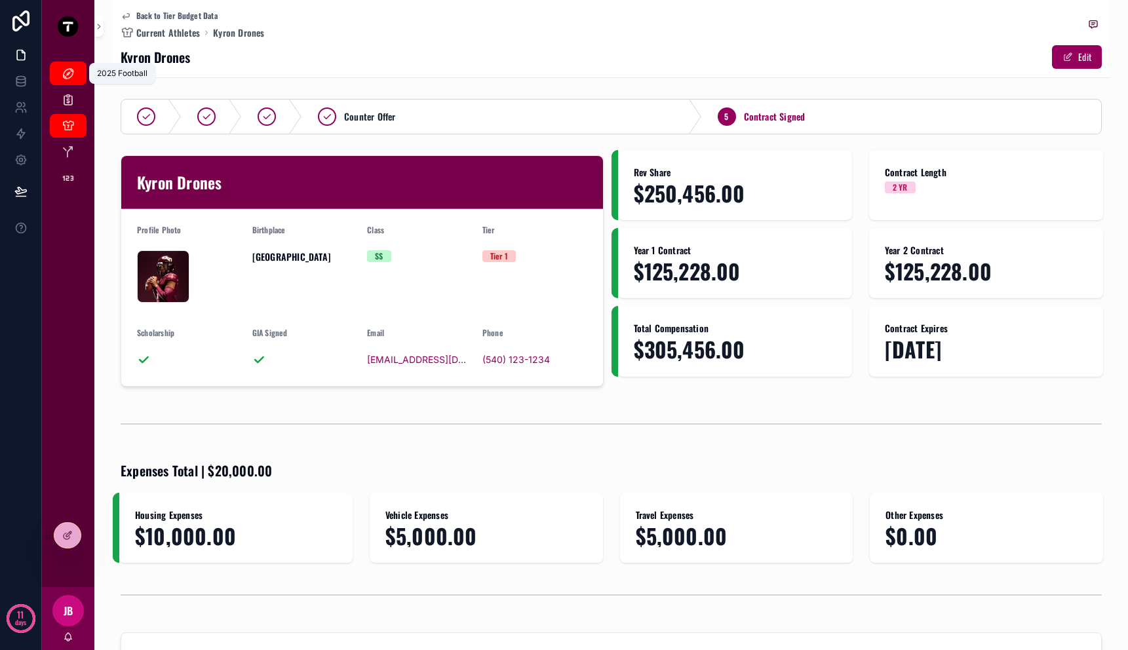
click at [74, 70] on icon "scrollable content" at bounding box center [68, 73] width 13 height 13
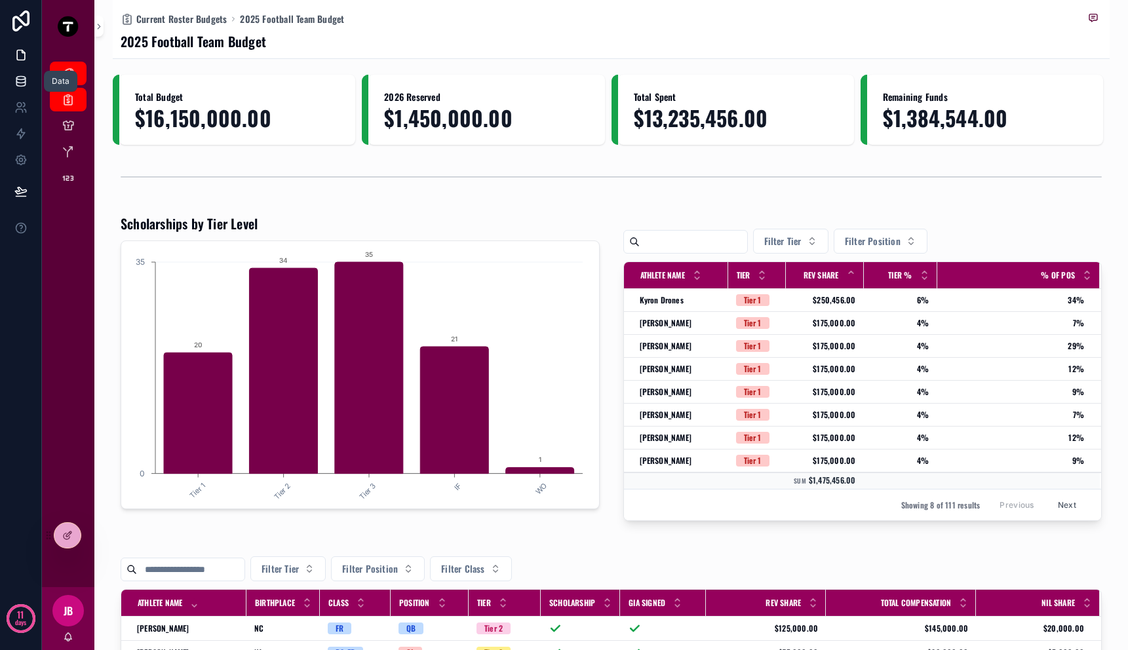
click at [20, 81] on icon at bounding box center [20, 81] width 13 height 13
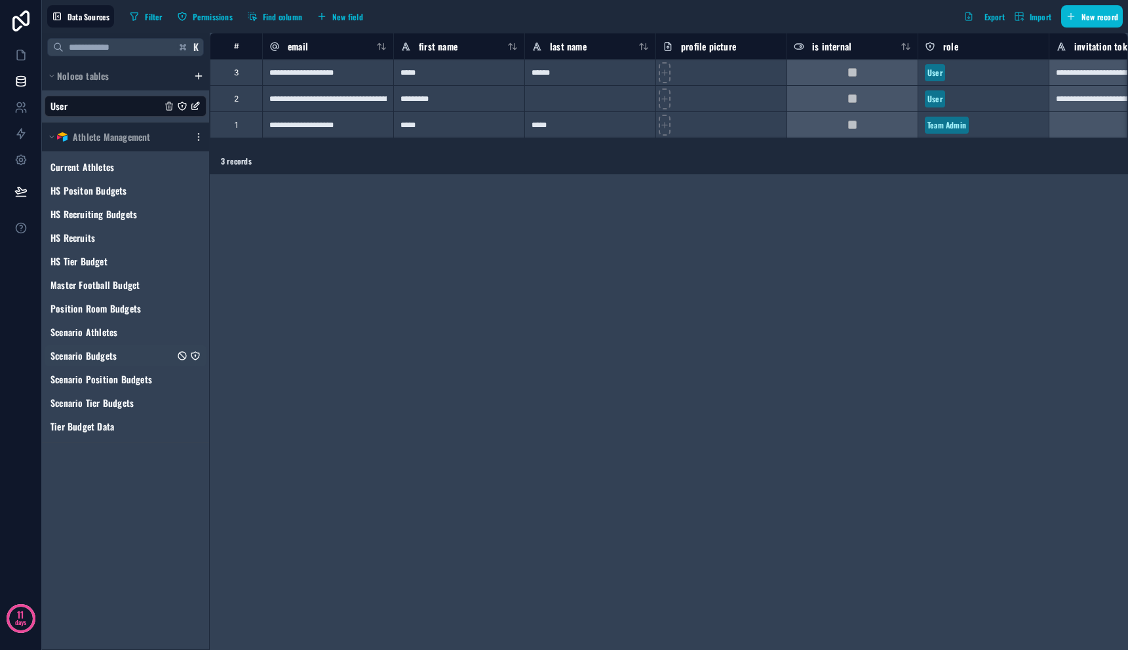
click at [111, 358] on span "Scenario Budgets" at bounding box center [83, 355] width 66 height 13
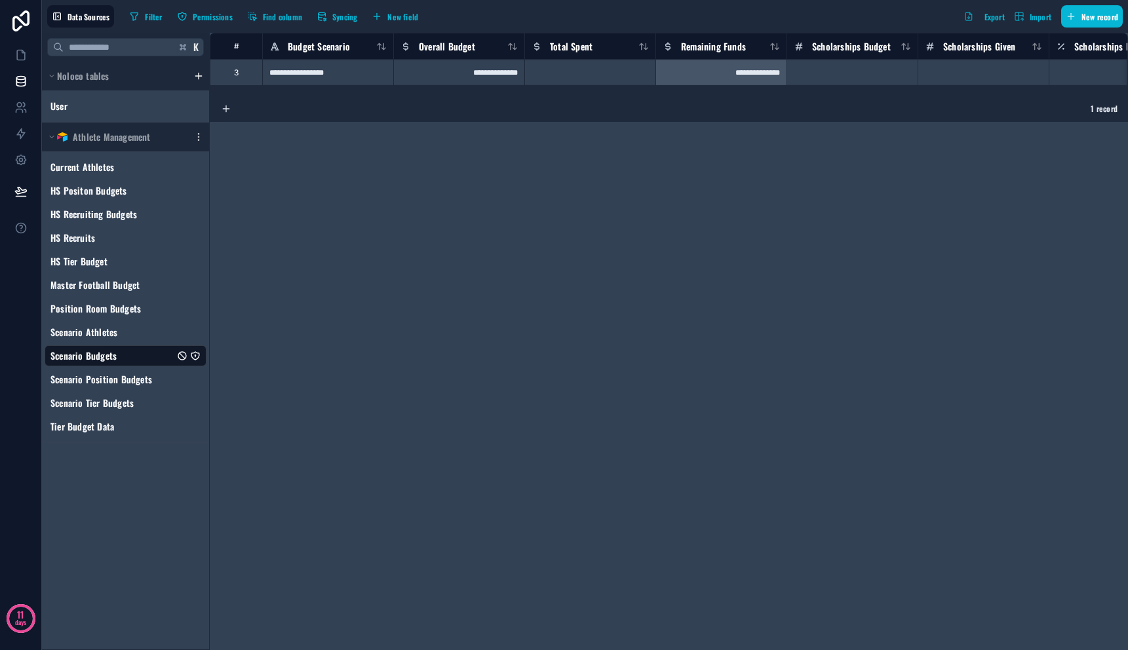
click at [341, 326] on div "**********" at bounding box center [669, 341] width 918 height 617
click at [153, 292] on div "Master Football Budget" at bounding box center [126, 285] width 162 height 21
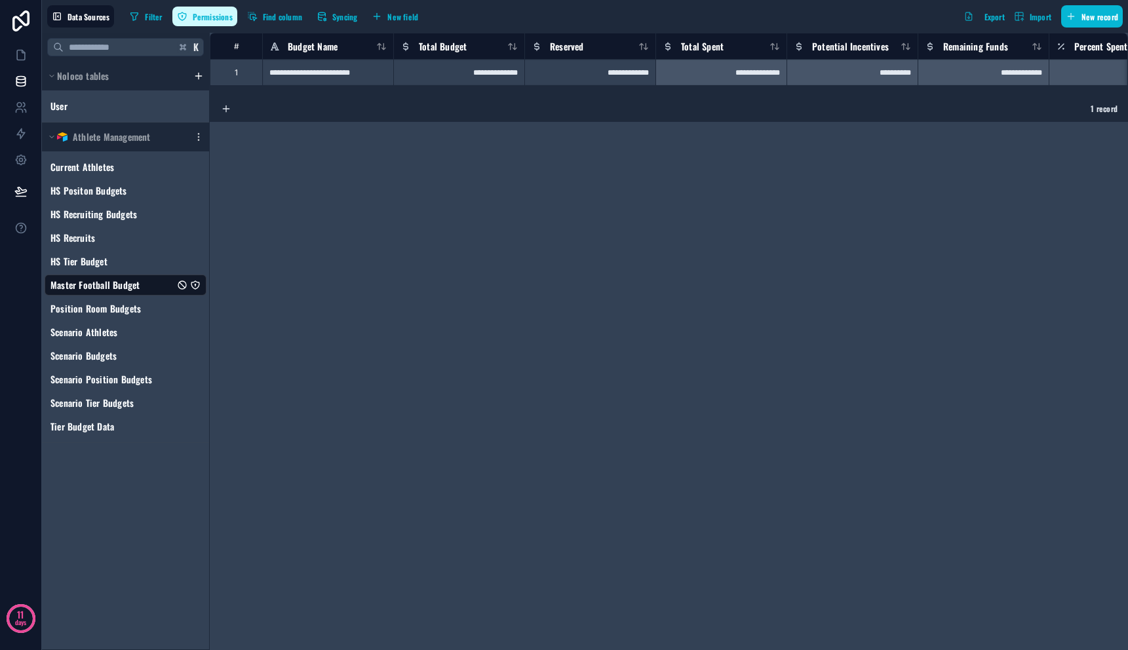
click at [208, 20] on span "Permissions" at bounding box center [213, 17] width 40 height 10
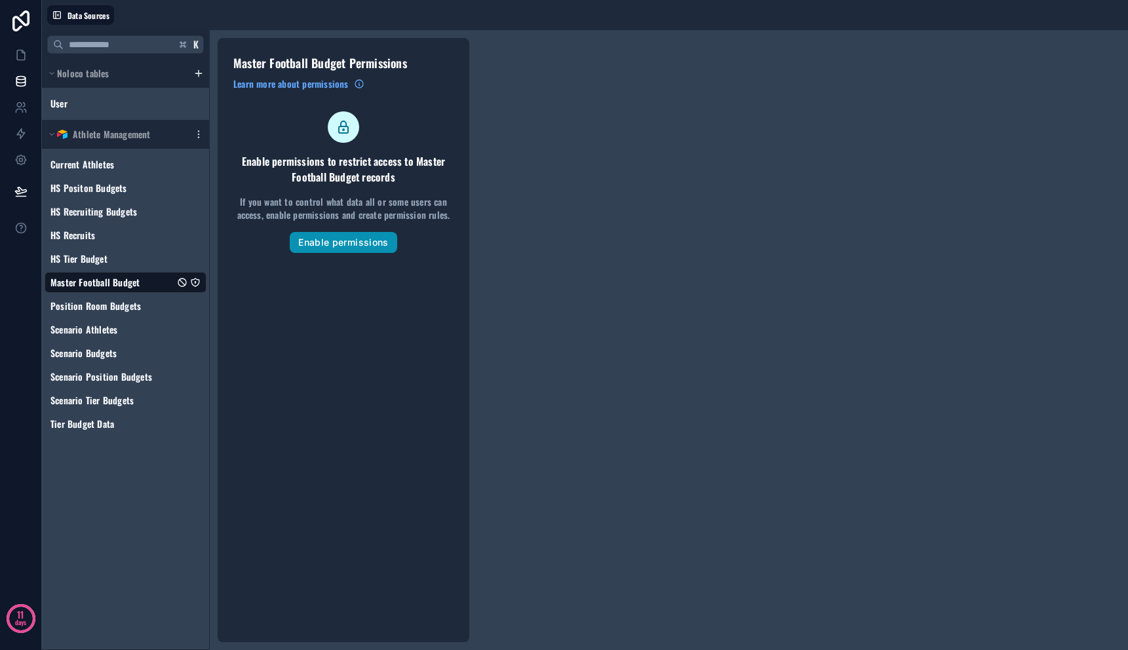
click at [356, 252] on button "Enable permissions" at bounding box center [343, 242] width 107 height 21
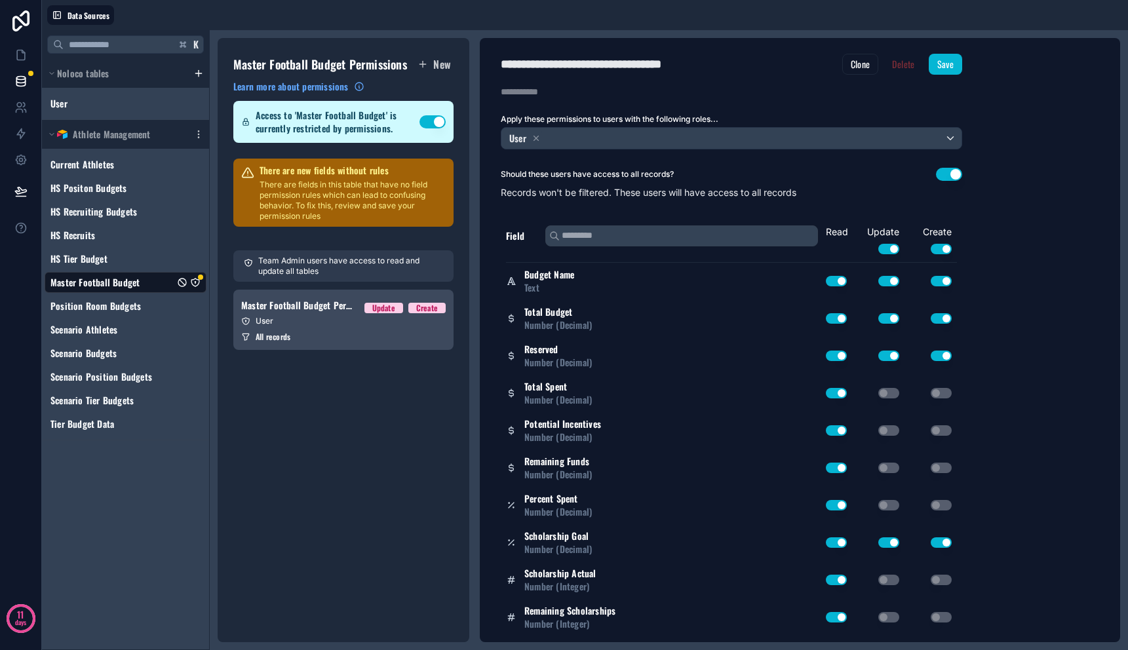
click at [374, 328] on link "Master Football Budget Permission 1 Update Create User All records" at bounding box center [343, 320] width 220 height 60
click at [18, 81] on icon at bounding box center [20, 81] width 13 height 13
click at [18, 56] on icon at bounding box center [20, 54] width 13 height 13
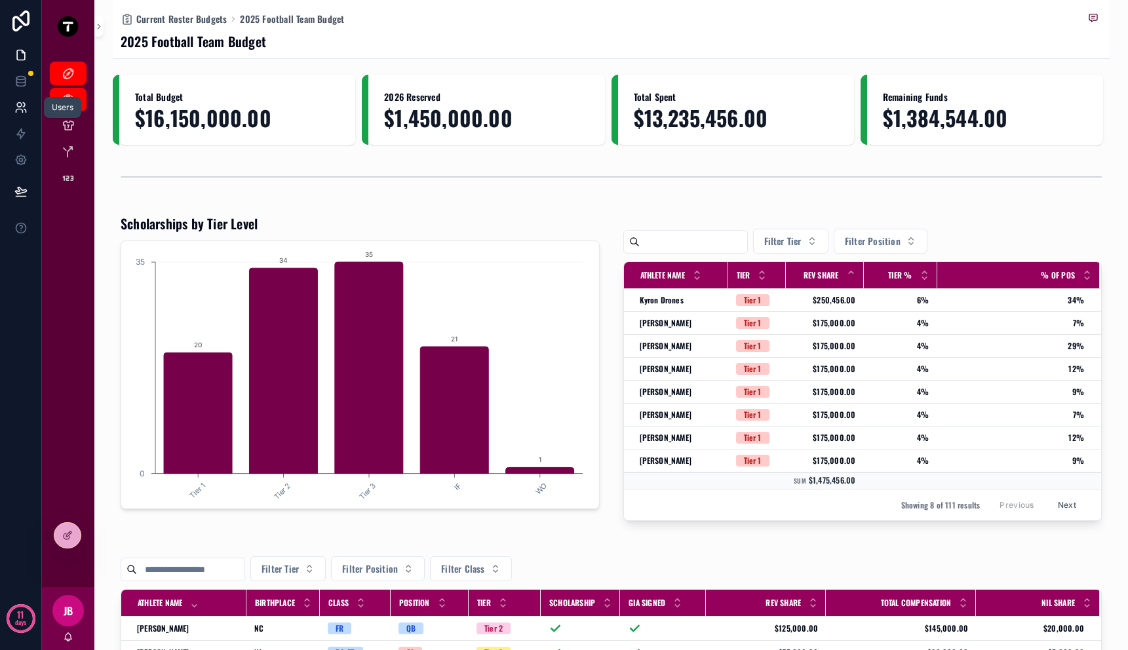
click at [20, 113] on icon at bounding box center [20, 107] width 13 height 13
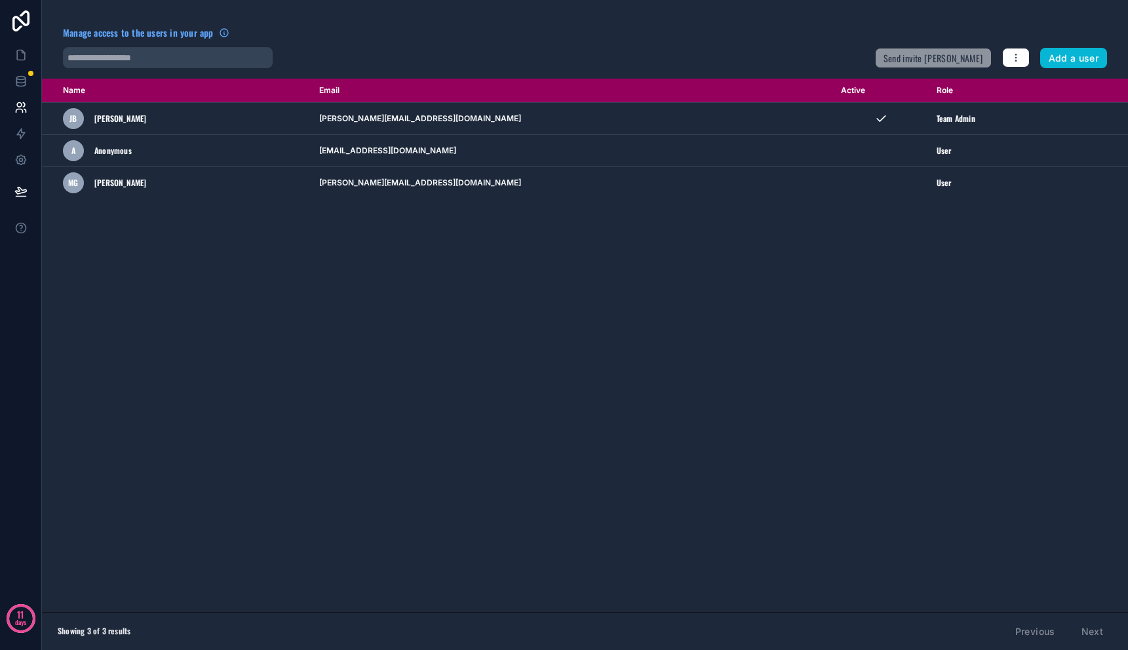
click at [135, 214] on div "Name Email Active Role [DOMAIN_NAME] [PERSON_NAME] [PERSON_NAME] [PERSON_NAME][…" at bounding box center [585, 345] width 1086 height 533
click at [1068, 62] on button "Add a user" at bounding box center [1073, 58] width 67 height 21
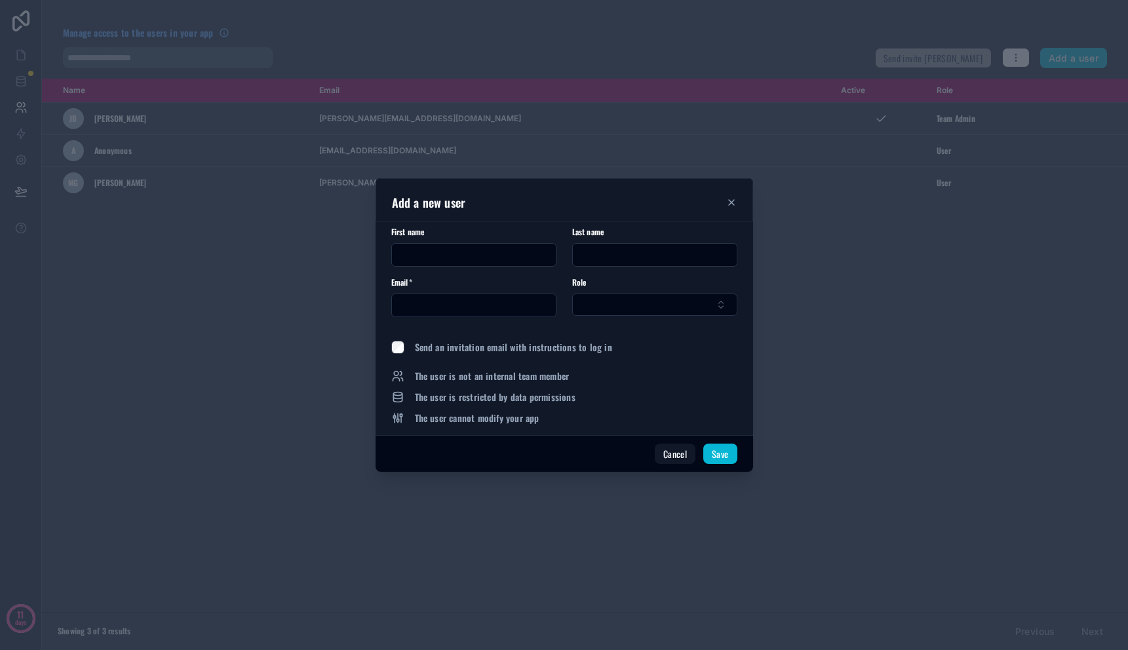
click at [515, 258] on input "text" at bounding box center [474, 255] width 164 height 18
type input "*****"
type input "********"
type input "**********"
click at [689, 315] on button "Select Button" at bounding box center [654, 305] width 165 height 22
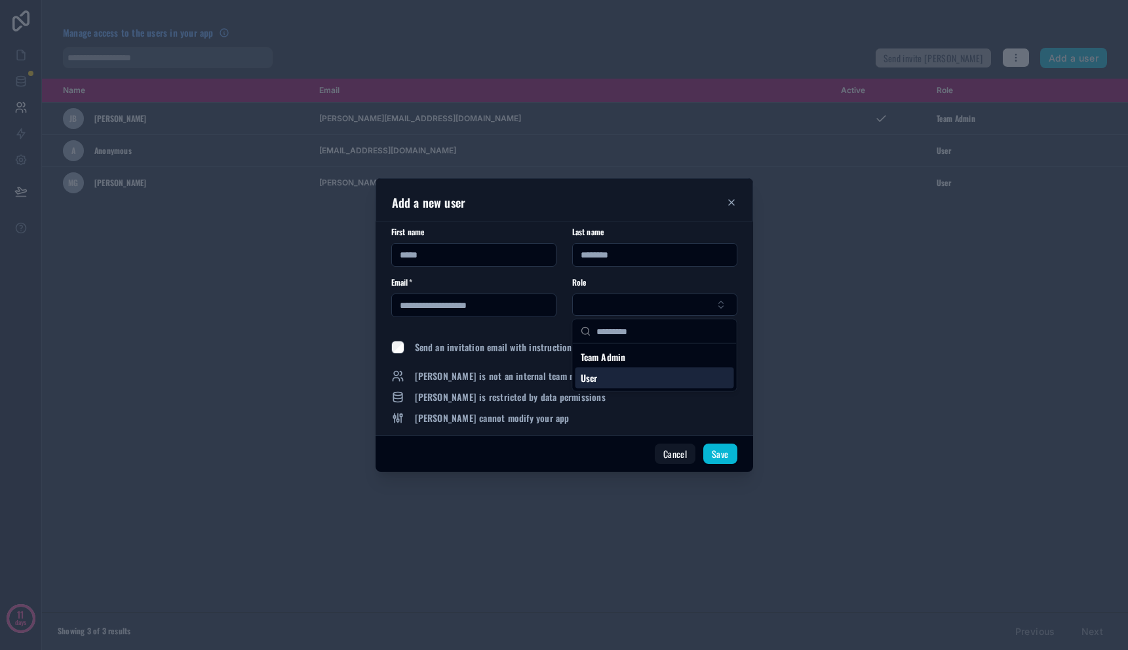
click at [667, 374] on div "User" at bounding box center [654, 378] width 159 height 21
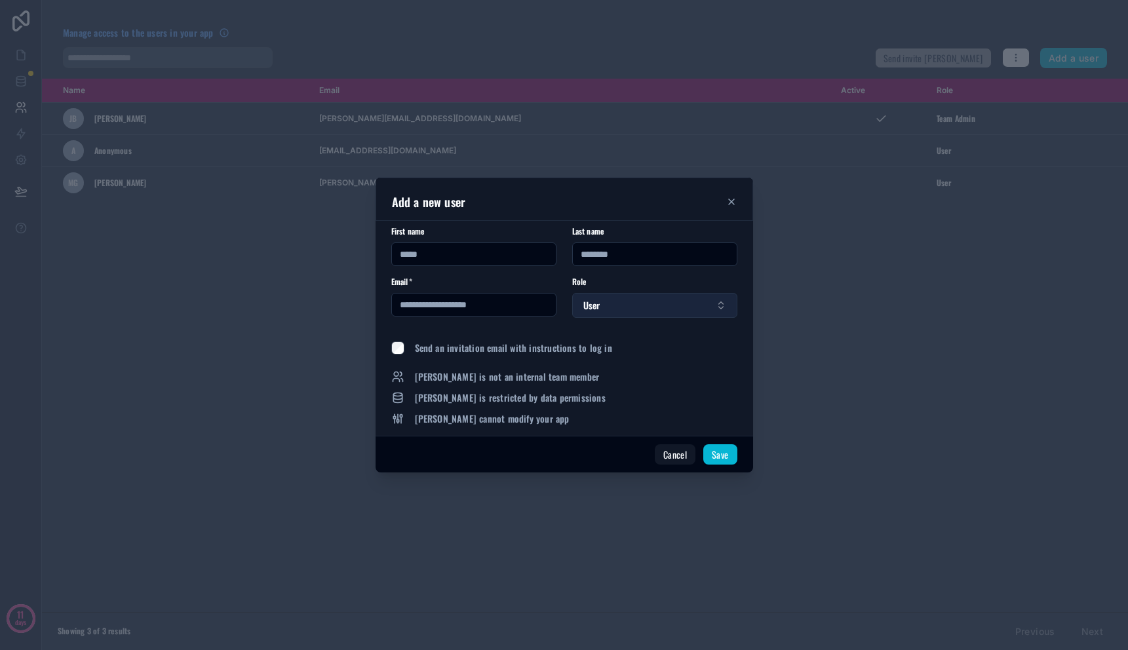
click at [648, 314] on button "User" at bounding box center [654, 305] width 165 height 25
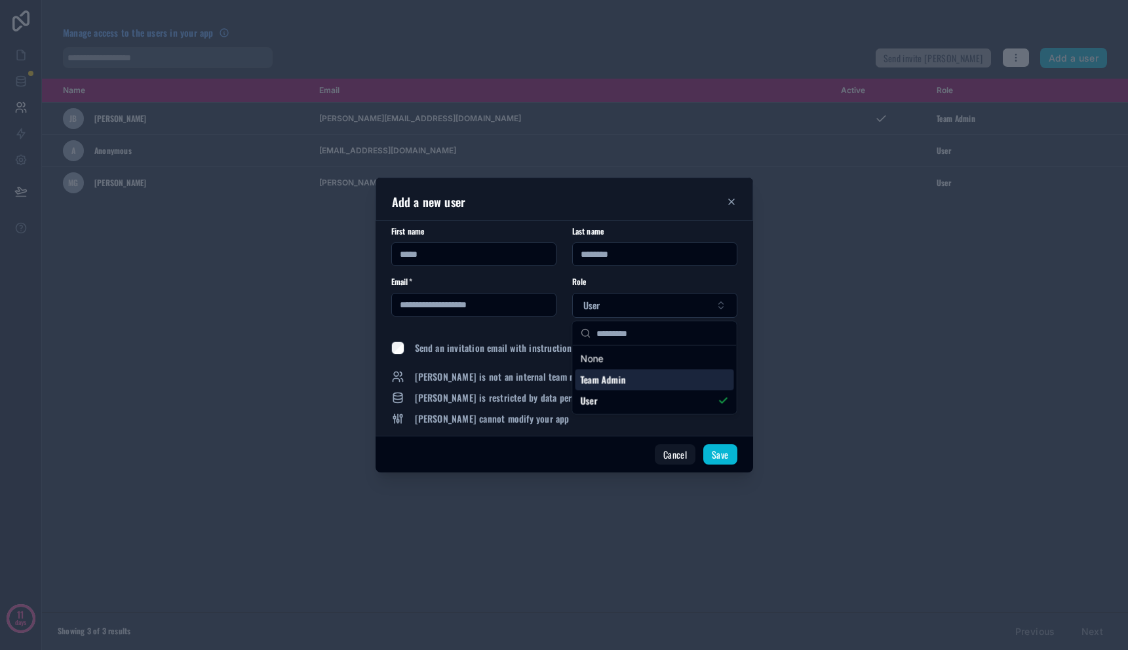
click at [643, 388] on div "Team Admin" at bounding box center [654, 380] width 159 height 21
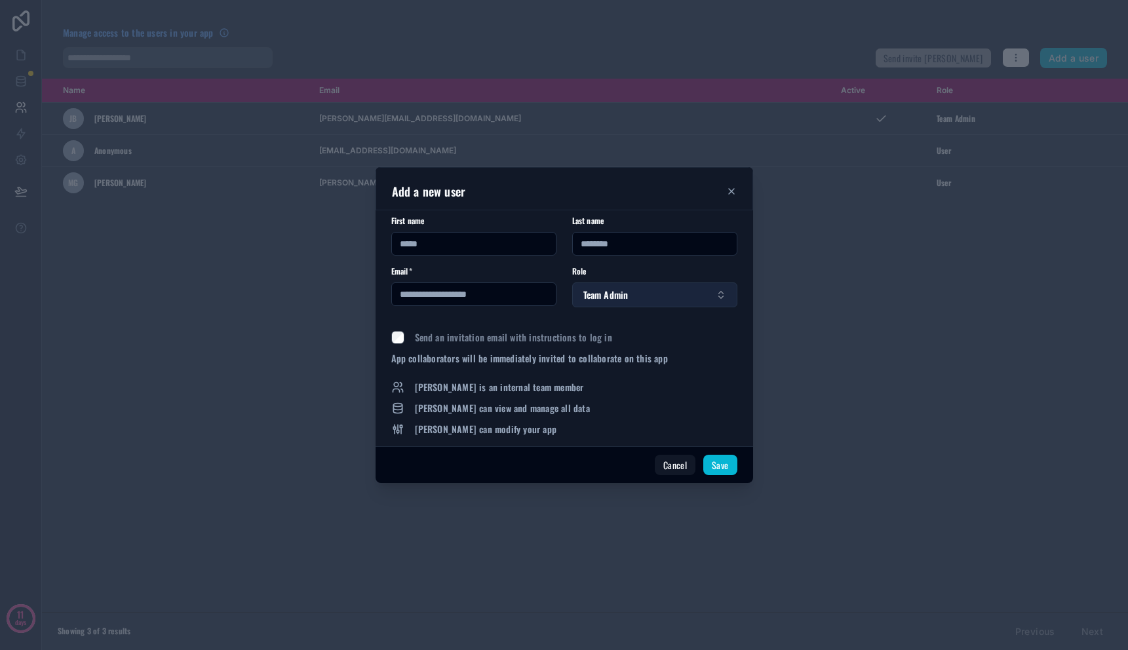
click at [643, 286] on button "Team Admin" at bounding box center [654, 294] width 165 height 25
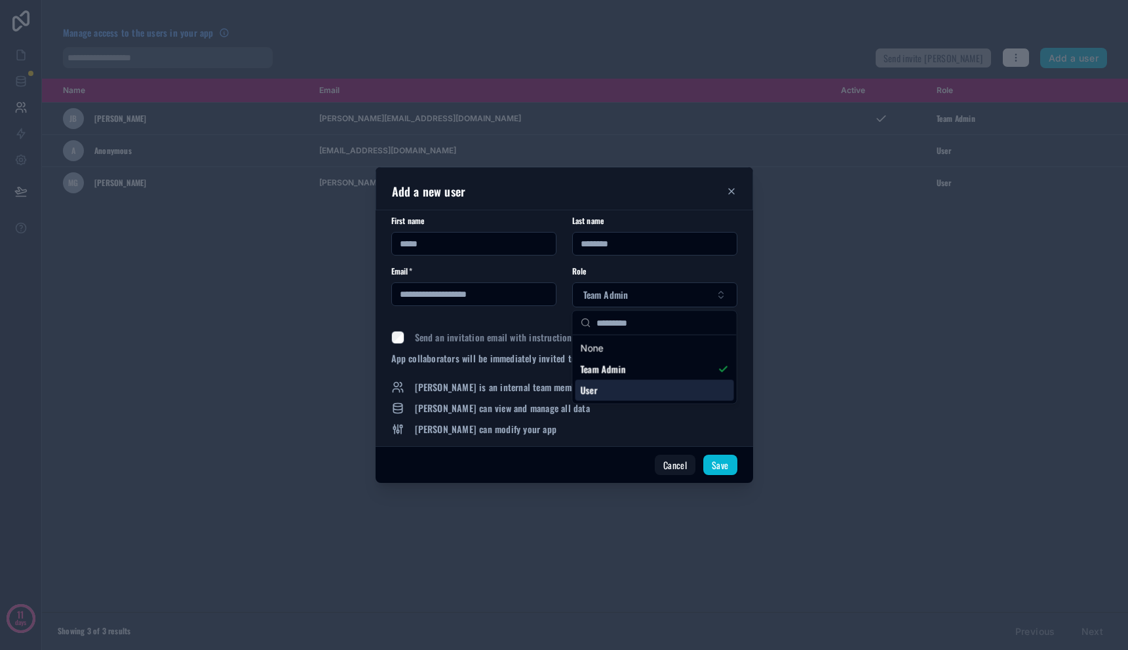
click at [642, 385] on div "User" at bounding box center [654, 390] width 159 height 21
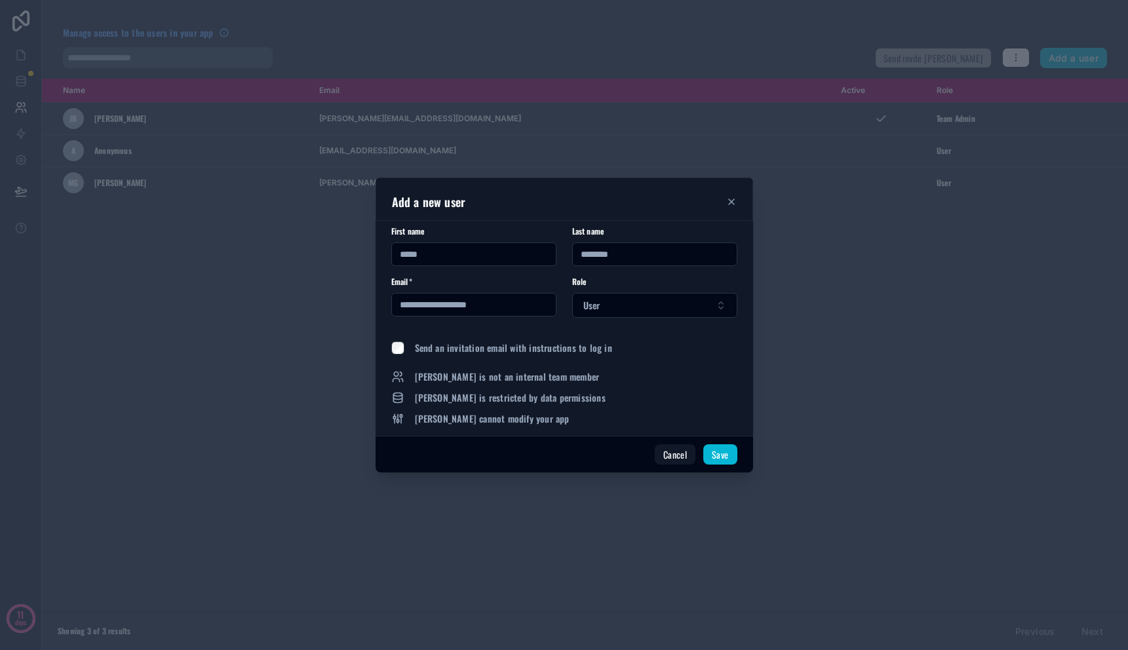
click at [645, 404] on div "[PERSON_NAME] is not an internal team member [PERSON_NAME] is restricted by dat…" at bounding box center [564, 397] width 346 height 55
click at [731, 460] on button "Save" at bounding box center [719, 454] width 33 height 21
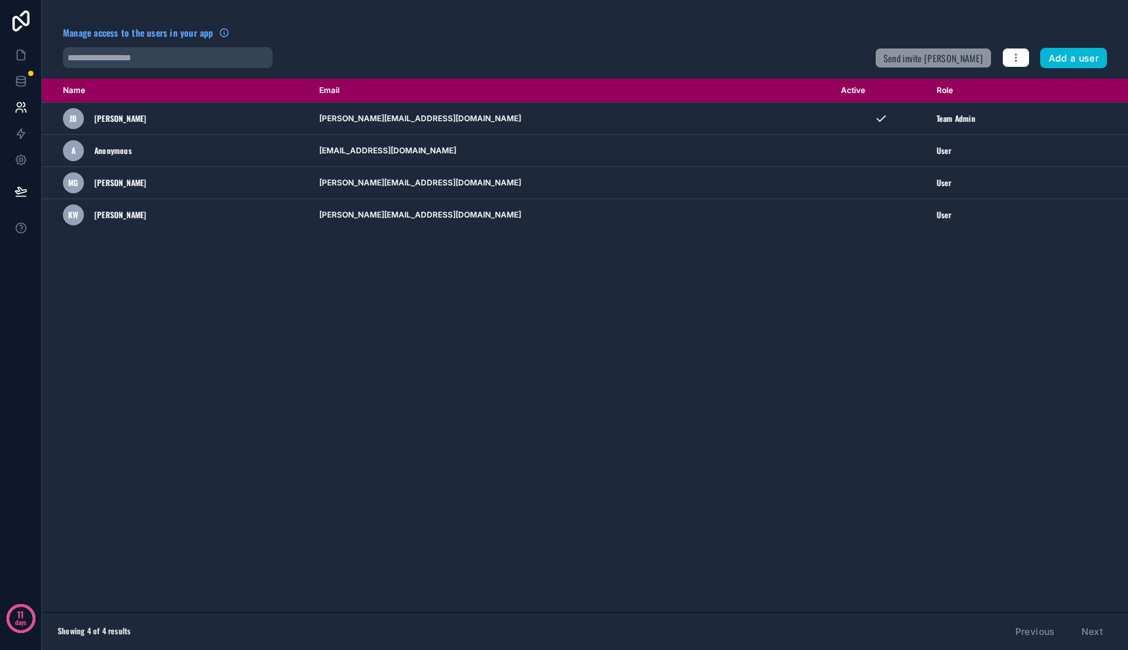
click at [731, 460] on div "Name Email Active Role [DOMAIN_NAME] [PERSON_NAME] [PERSON_NAME] [PERSON_NAME][…" at bounding box center [585, 345] width 1086 height 533
click at [187, 33] on span "Manage access to the users in your app" at bounding box center [138, 32] width 151 height 13
click at [20, 111] on icon at bounding box center [20, 107] width 13 height 13
click at [23, 86] on icon at bounding box center [20, 83] width 9 height 5
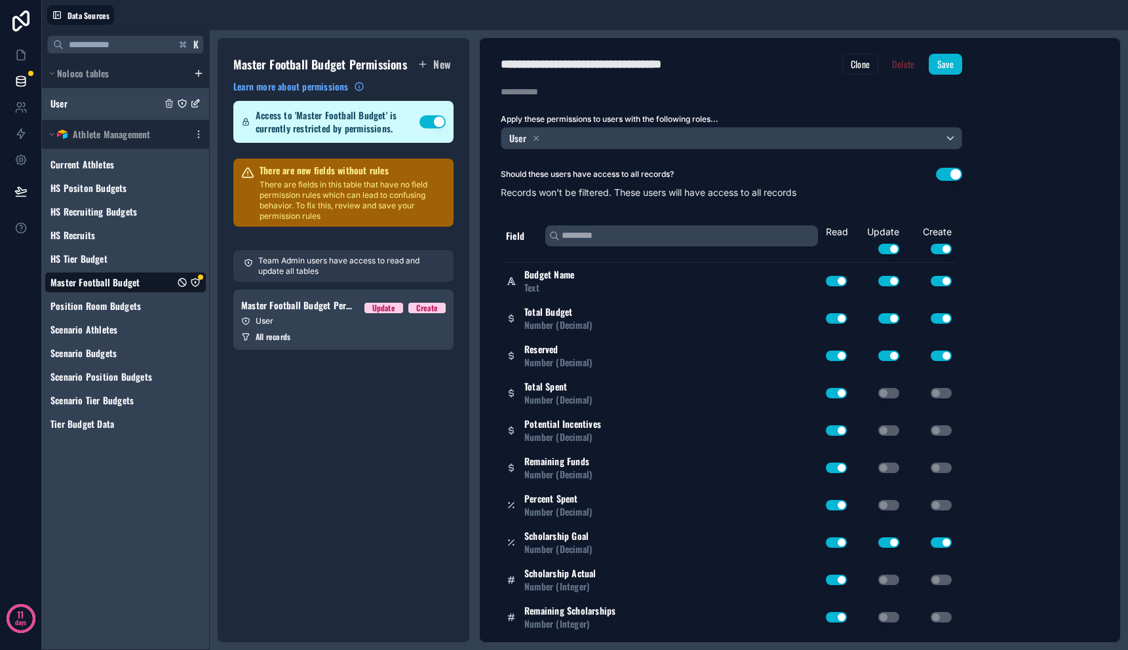
click at [84, 107] on div "User" at bounding box center [126, 103] width 162 height 21
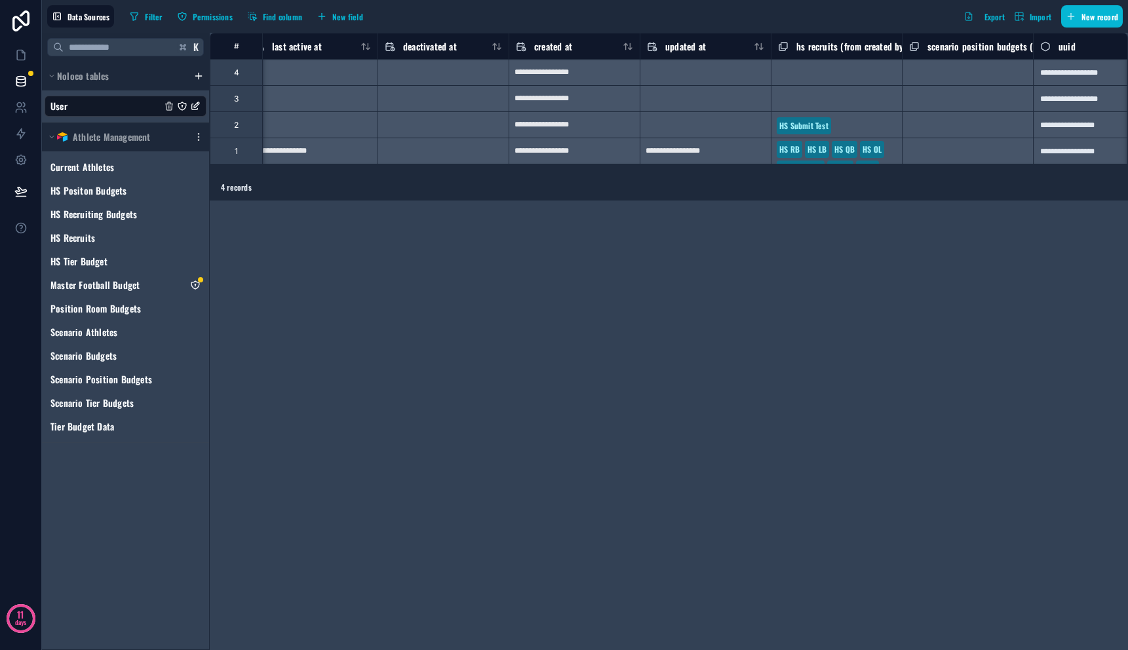
scroll to position [0, 1101]
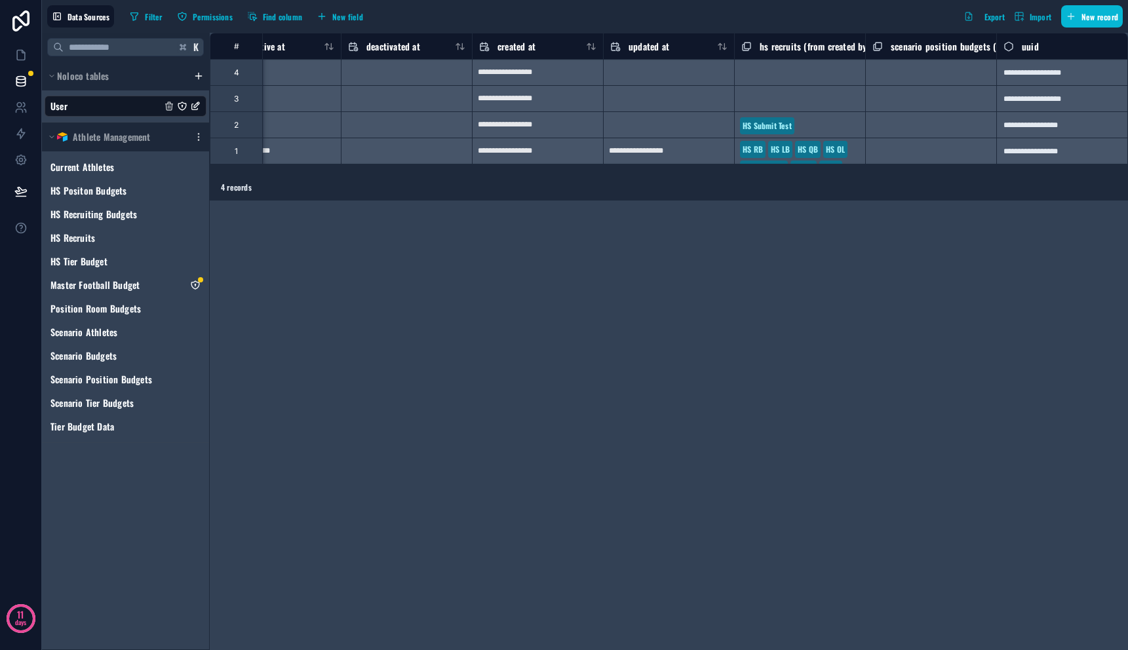
drag, startPoint x: 782, startPoint y: 176, endPoint x: 744, endPoint y: 176, distance: 37.4
click at [744, 176] on div "4 records" at bounding box center [669, 187] width 918 height 26
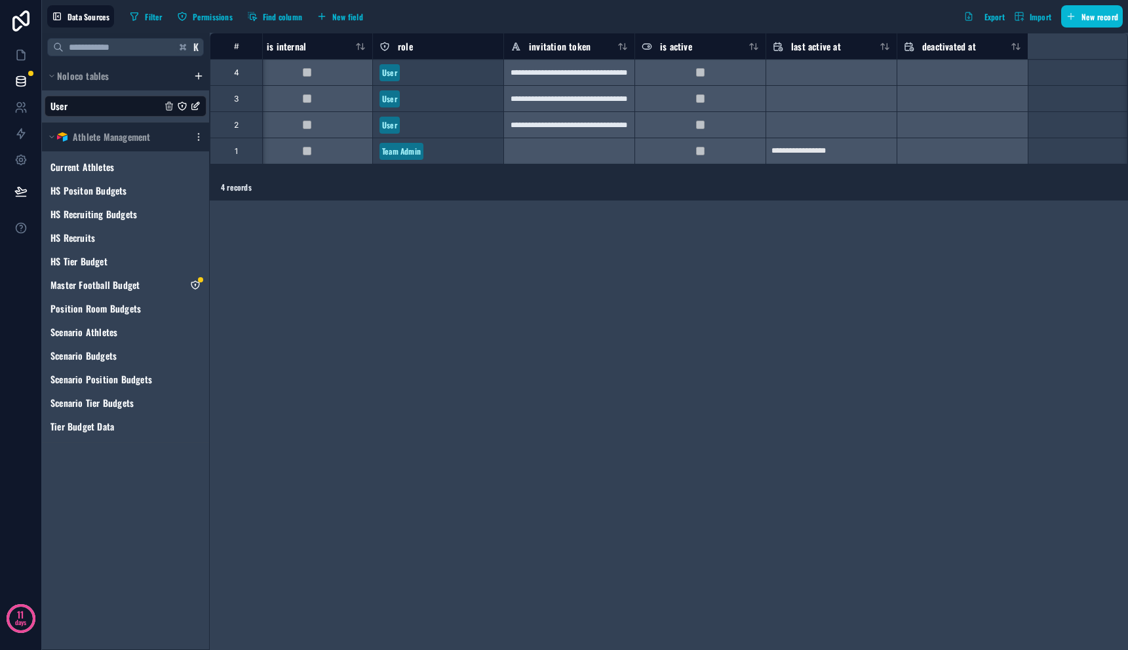
scroll to position [0, 0]
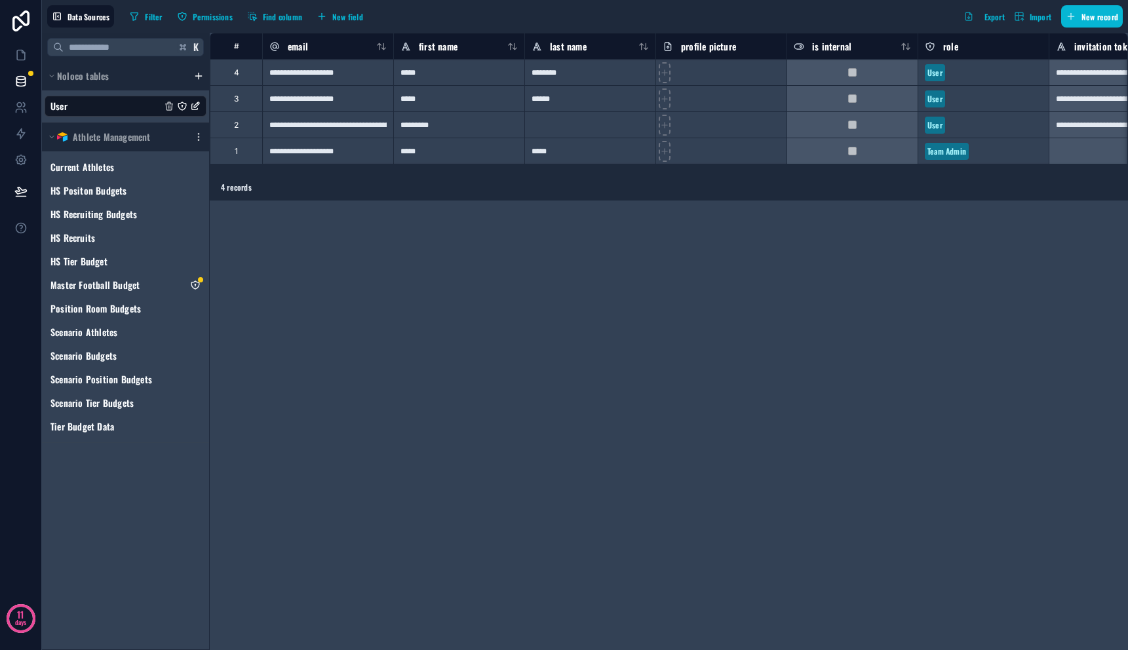
click at [242, 128] on div "2" at bounding box center [236, 124] width 52 height 26
click at [457, 126] on div "*********" at bounding box center [458, 124] width 131 height 26
click at [360, 127] on div "**********" at bounding box center [327, 124] width 131 height 26
click at [379, 181] on div "Delete row" at bounding box center [382, 183] width 67 height 14
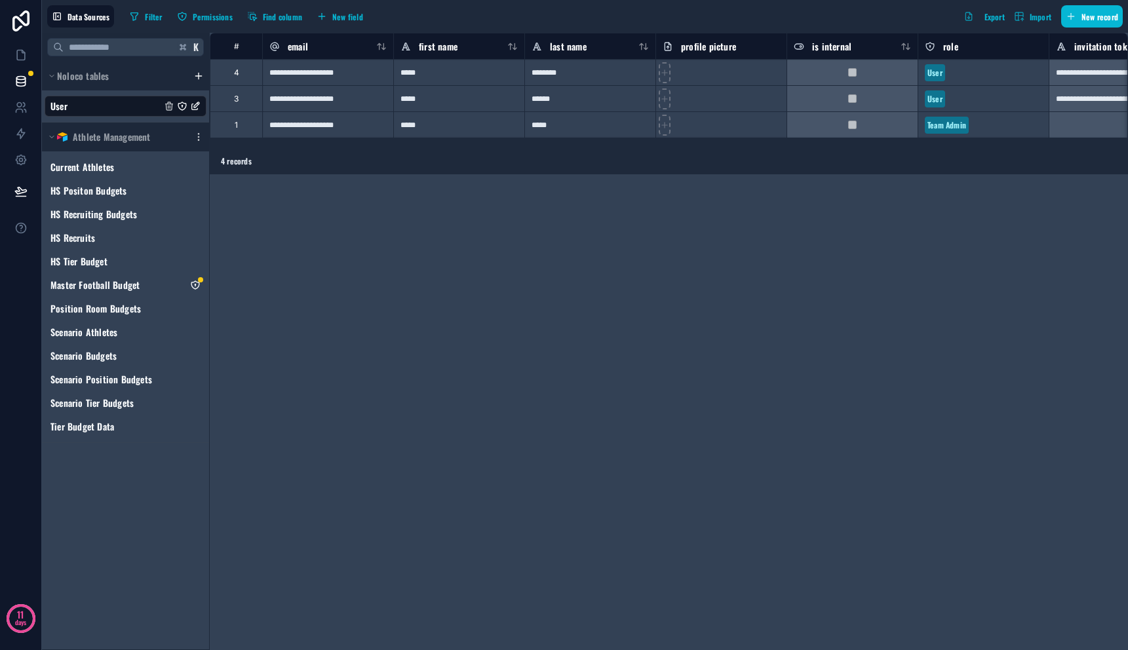
click at [378, 194] on div "**********" at bounding box center [669, 341] width 918 height 617
click at [239, 44] on div "#" at bounding box center [236, 46] width 32 height 10
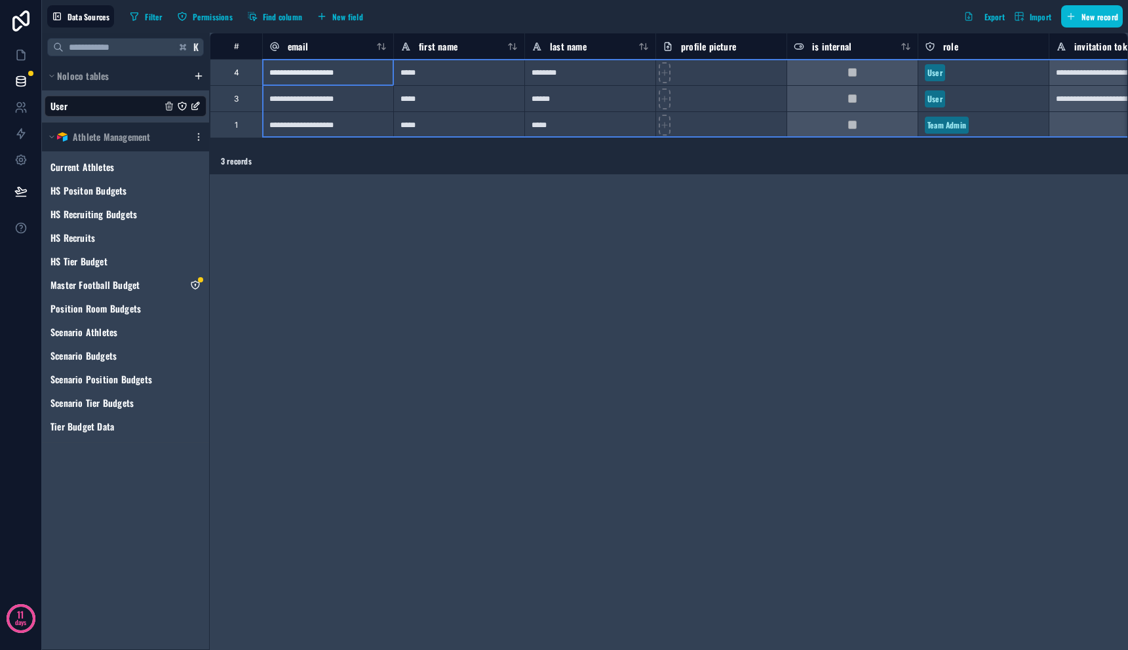
click at [238, 52] on div "#" at bounding box center [236, 46] width 52 height 26
click at [235, 48] on div "#" at bounding box center [236, 46] width 32 height 10
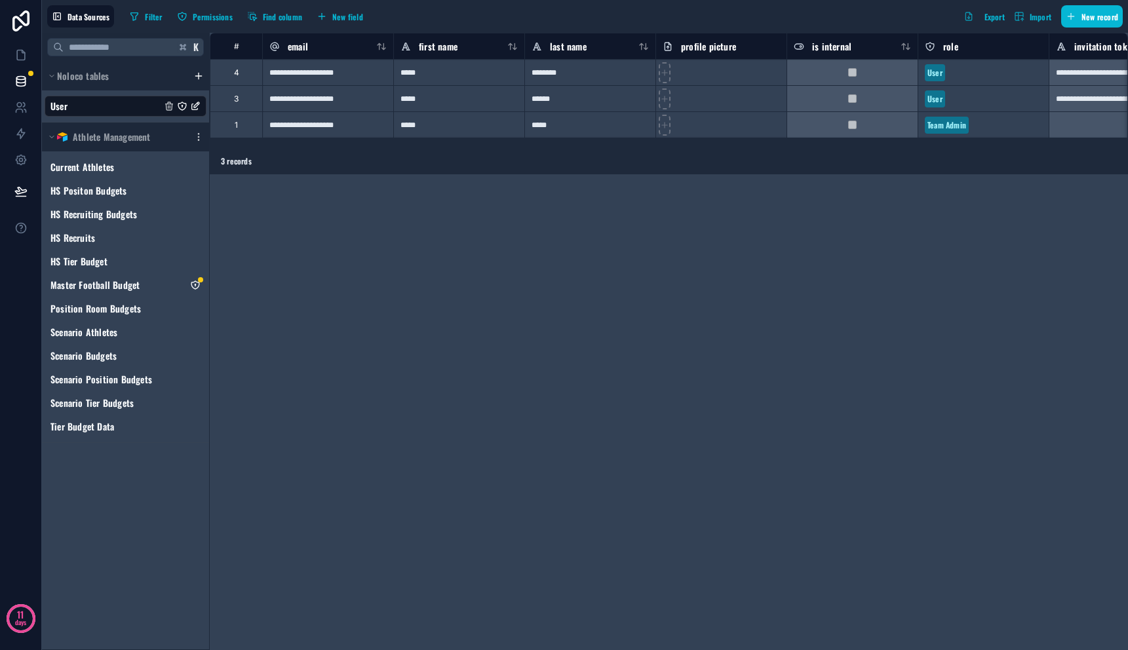
click at [344, 254] on div "**********" at bounding box center [669, 341] width 918 height 617
click at [107, 102] on div "User" at bounding box center [126, 106] width 162 height 21
click at [333, 258] on div "**********" at bounding box center [669, 341] width 918 height 617
click at [288, 75] on div "**********" at bounding box center [327, 72] width 131 height 26
click at [298, 343] on div "**********" at bounding box center [669, 341] width 918 height 617
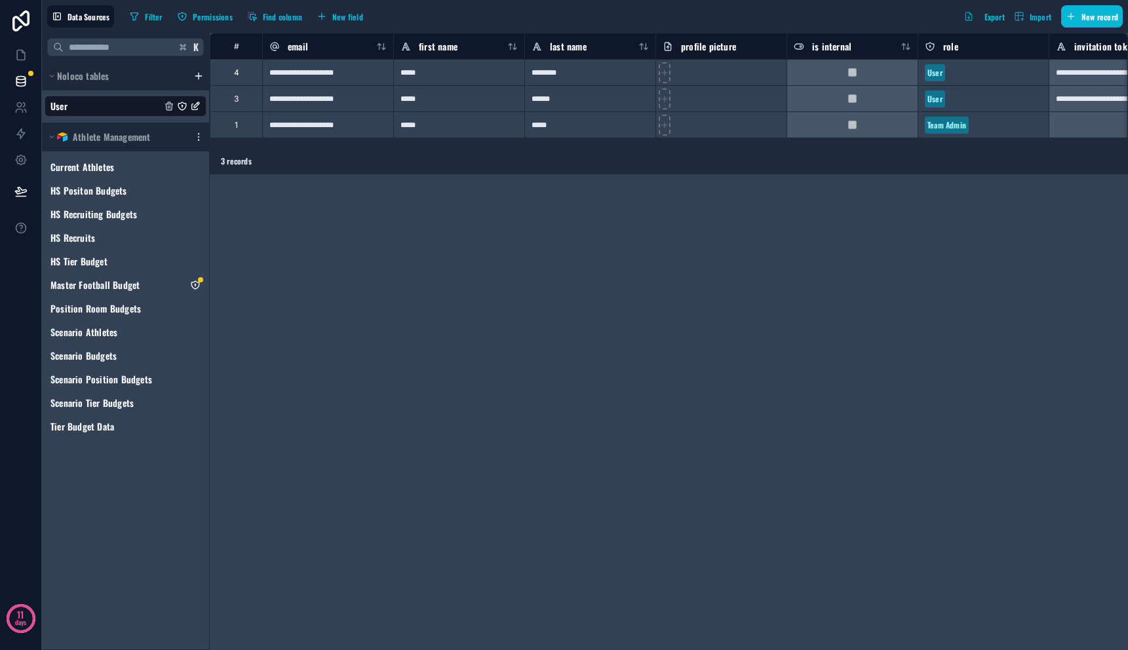
drag, startPoint x: 609, startPoint y: 147, endPoint x: 806, endPoint y: 151, distance: 196.6
click at [826, 149] on div "**********" at bounding box center [669, 341] width 918 height 617
click at [439, 59] on div "*****" at bounding box center [458, 72] width 131 height 26
click at [441, 56] on div "first name" at bounding box center [458, 46] width 131 height 26
click at [443, 45] on span "first name" at bounding box center [438, 46] width 39 height 13
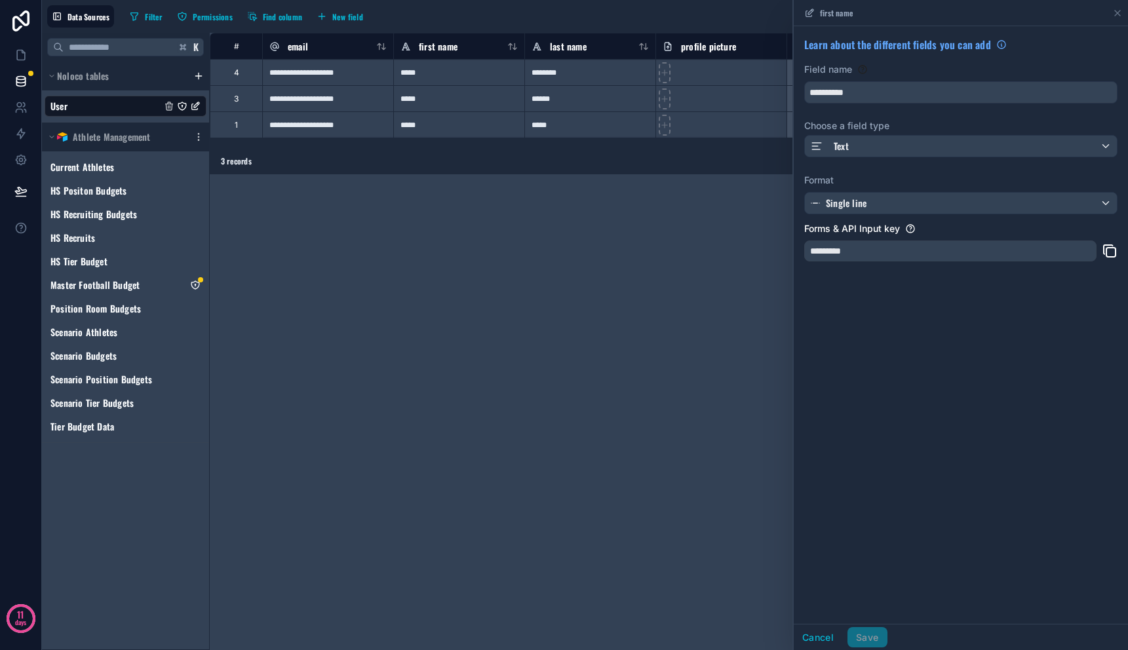
click at [874, 180] on label "Format" at bounding box center [960, 180] width 313 height 13
click at [1119, 14] on icon at bounding box center [1117, 12] width 5 height 5
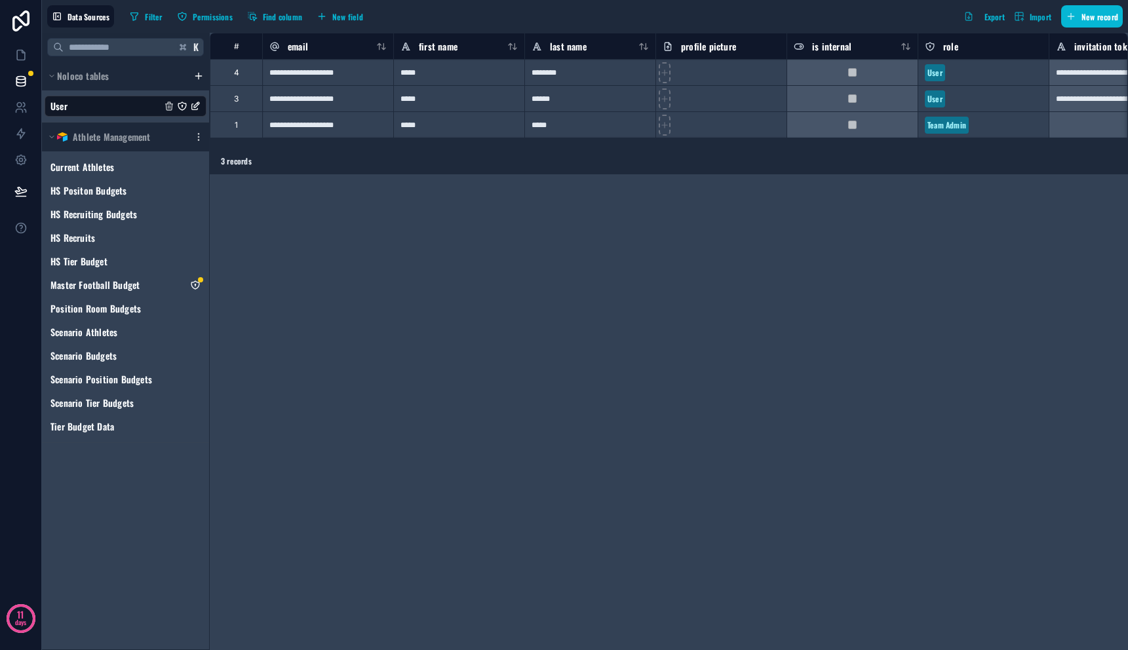
click at [288, 260] on div "**********" at bounding box center [669, 341] width 918 height 617
click at [130, 470] on div "K Noloco tables User Athlete Management Current Athletes HS Positon Budgets HS …" at bounding box center [126, 341] width 168 height 617
